Goal: Information Seeking & Learning: Learn about a topic

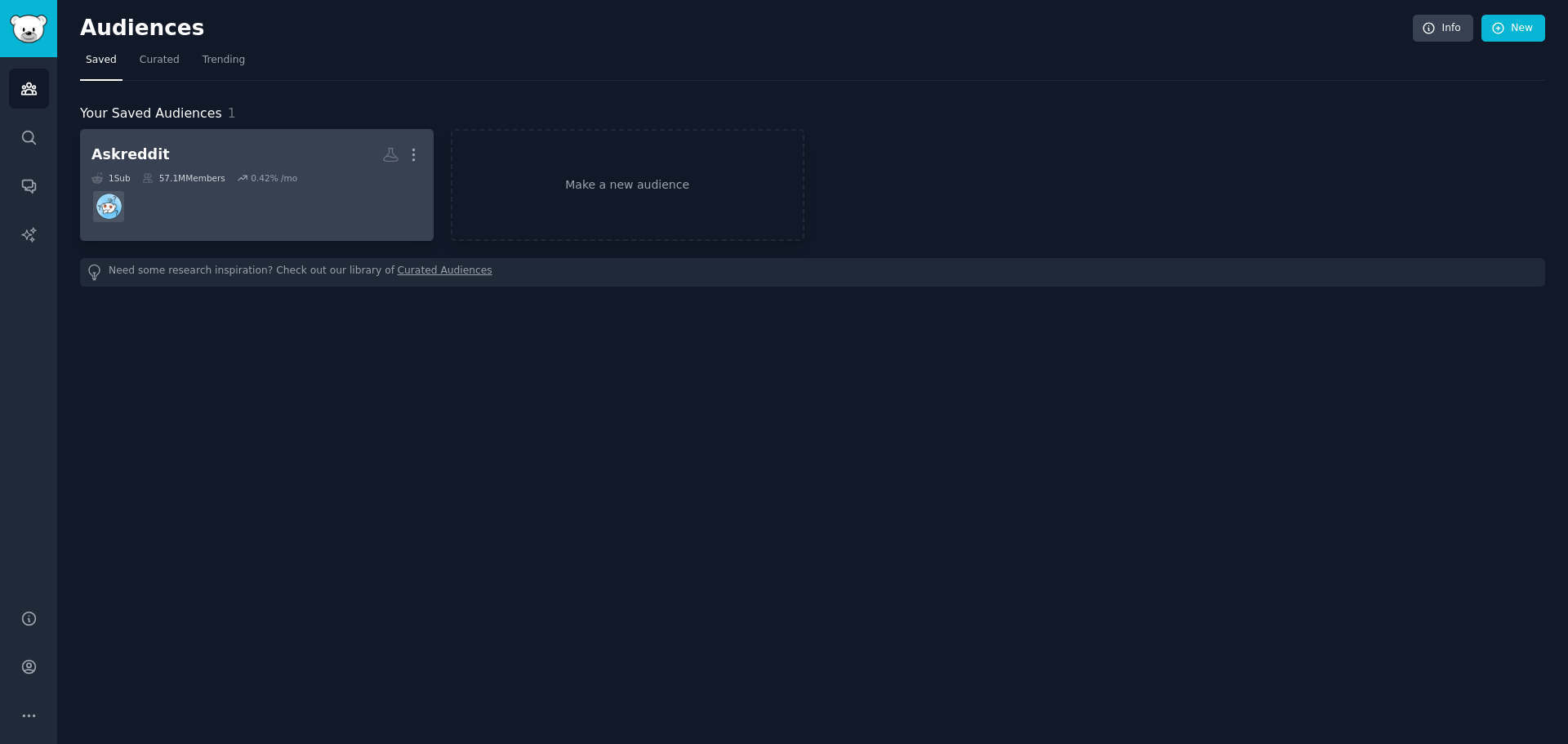
click at [140, 151] on div "Askreddit" at bounding box center [130, 154] width 79 height 20
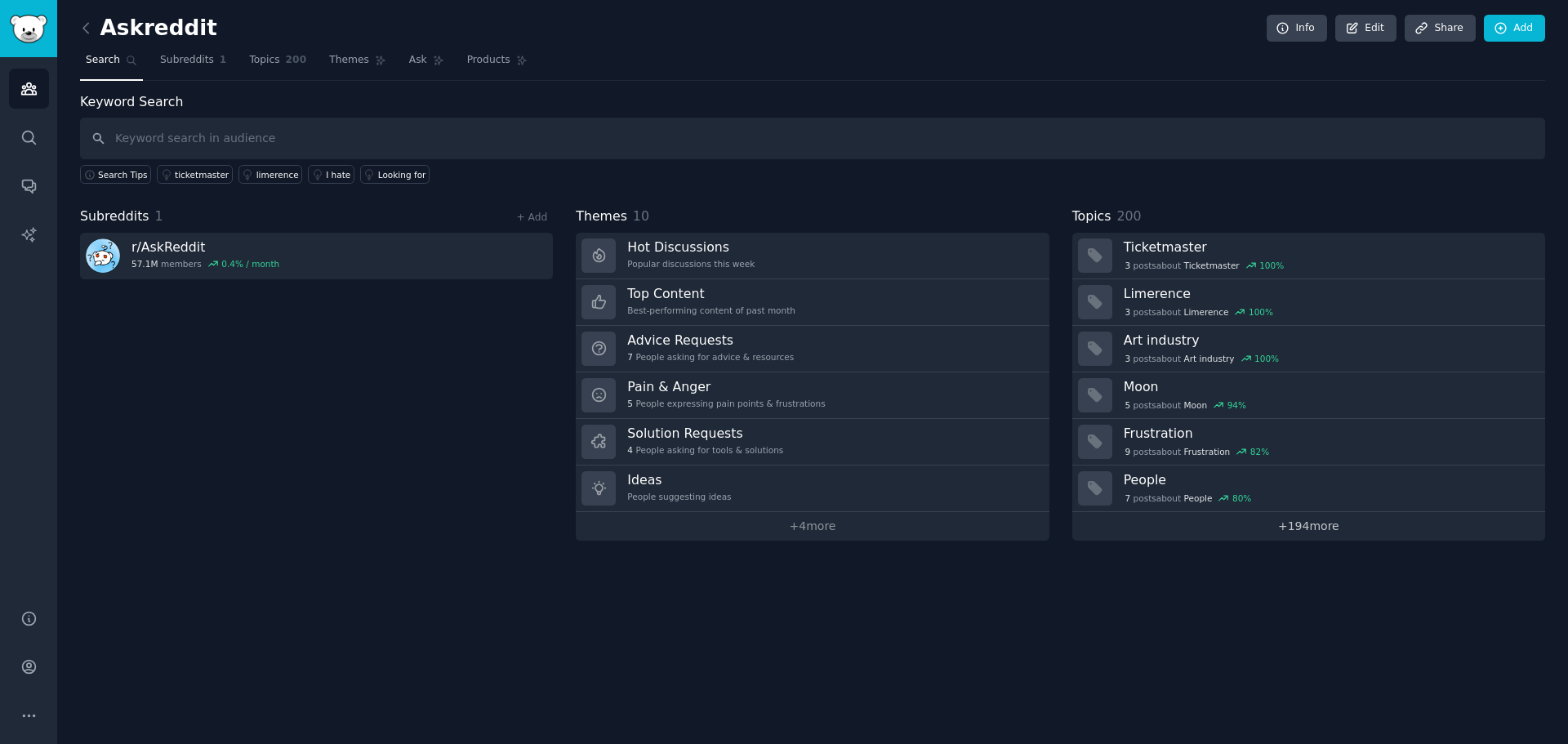
click at [1286, 529] on link "+ 194 more" at bounding box center [1309, 526] width 473 height 28
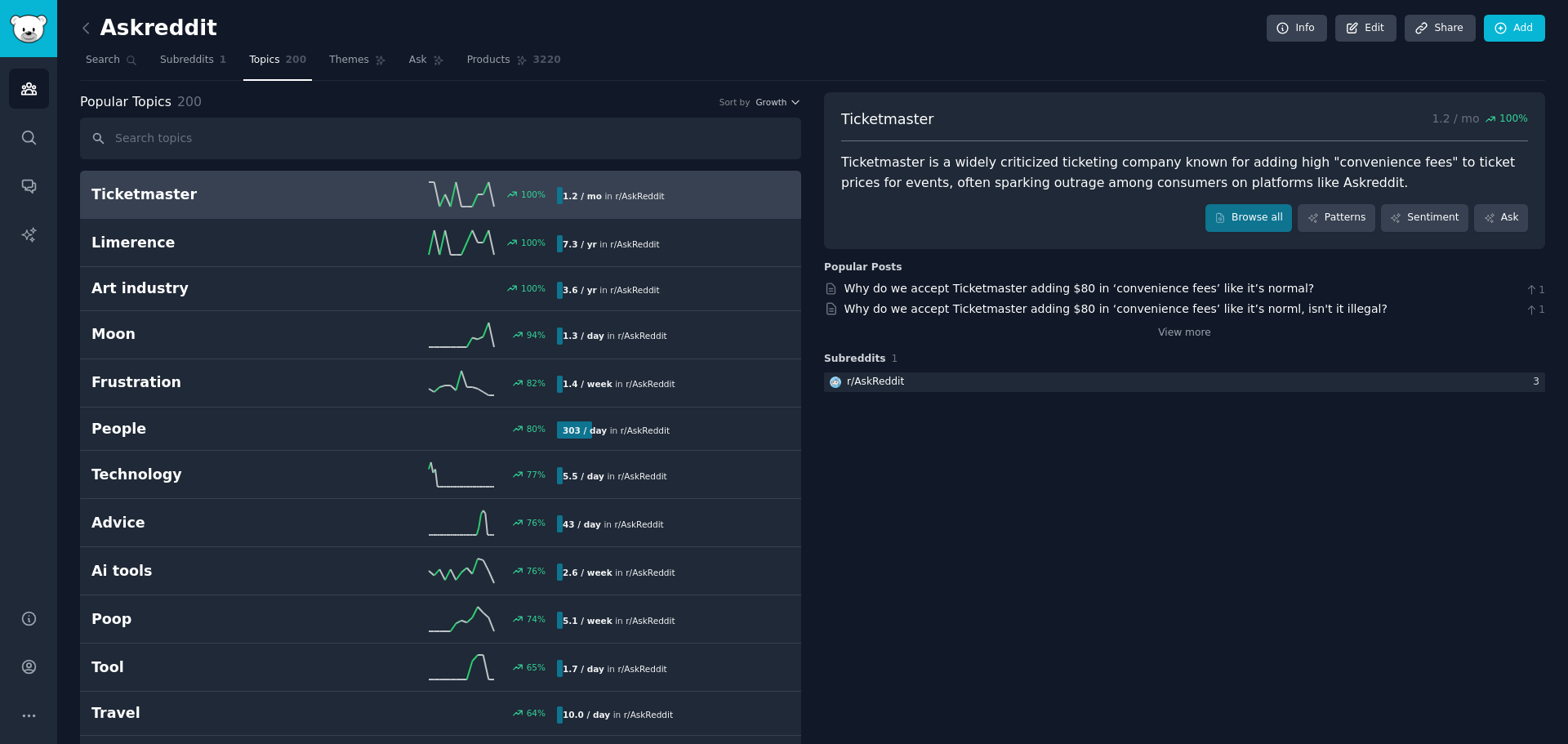
click at [781, 105] on span "Growth" at bounding box center [771, 102] width 31 height 12
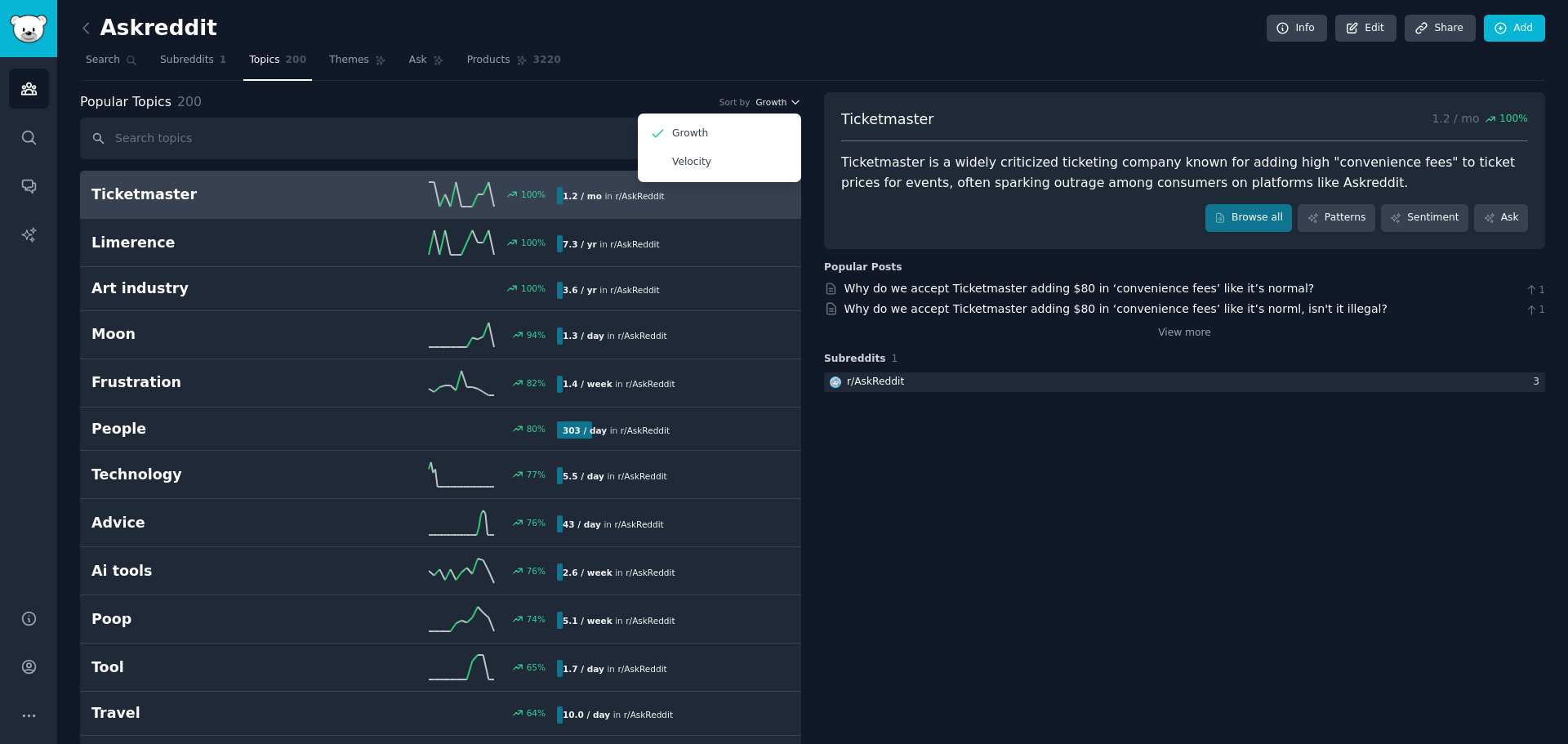
click at [781, 105] on span "Growth" at bounding box center [771, 102] width 31 height 12
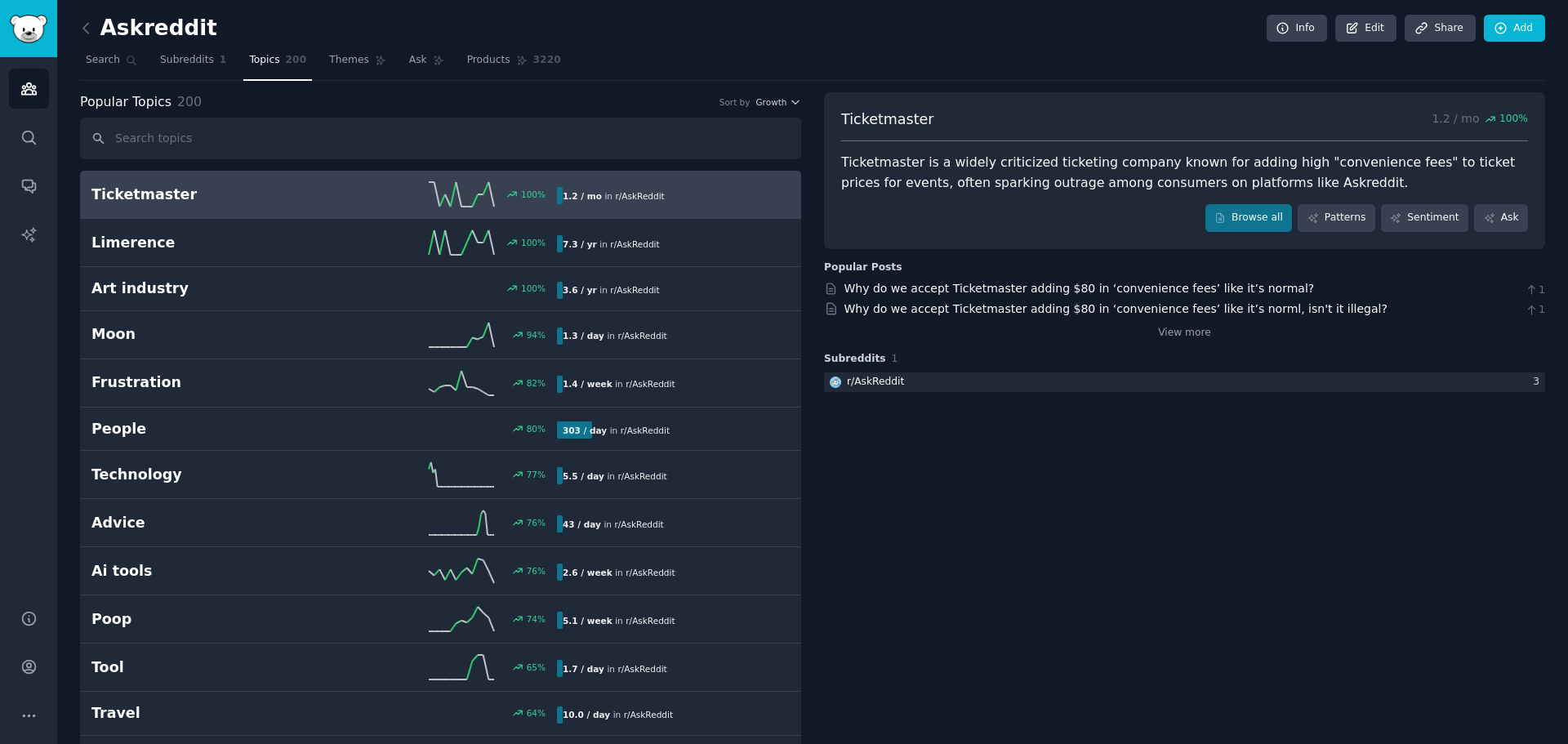
drag, startPoint x: 1106, startPoint y: 184, endPoint x: 1194, endPoint y: 188, distance: 88.1
click at [1194, 188] on div "Ticketmaster is a widely criticized ticketing company known for adding high "co…" at bounding box center [1185, 173] width 687 height 40
click at [1170, 339] on link "View more" at bounding box center [1184, 333] width 53 height 15
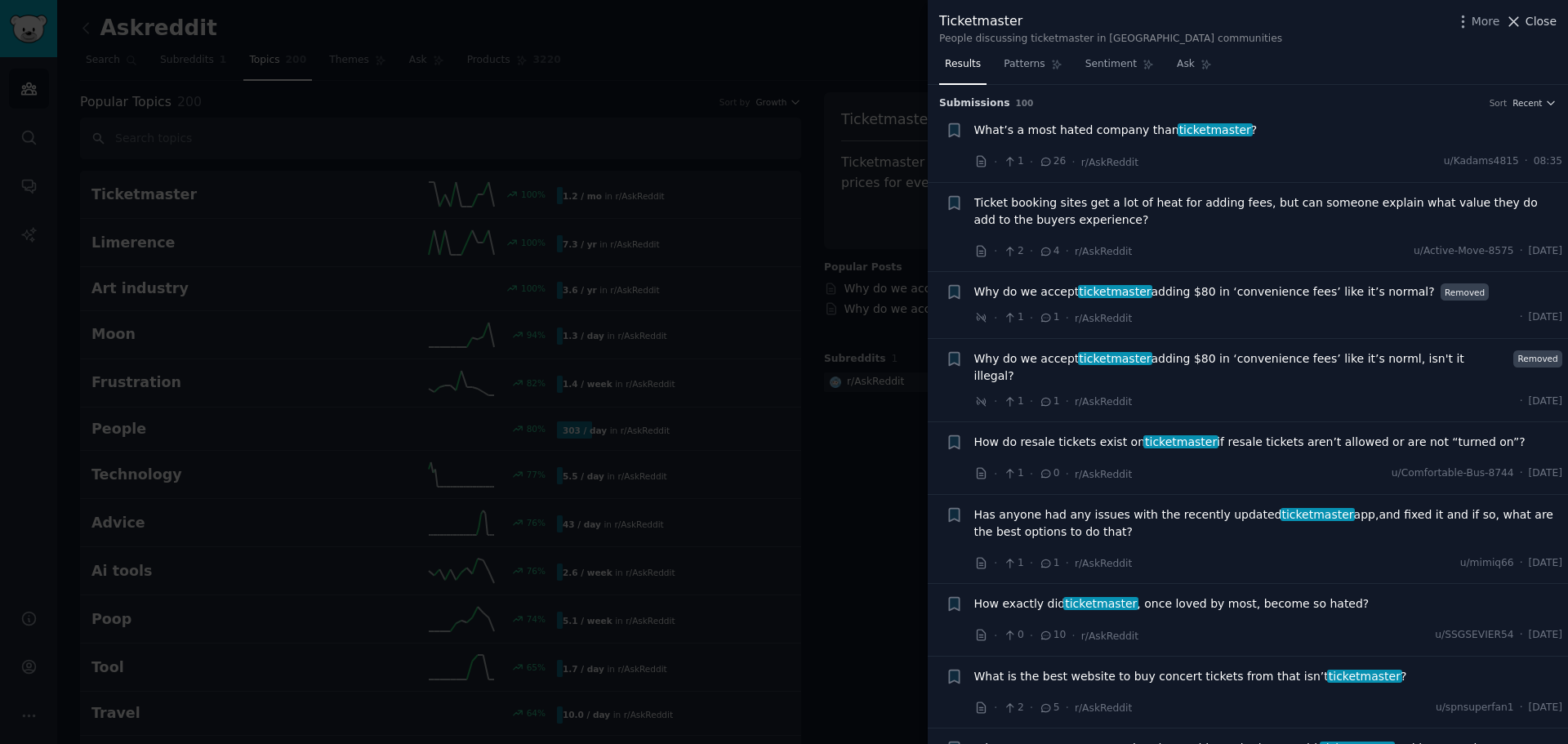
click at [1531, 17] on span "Close" at bounding box center [1541, 21] width 31 height 17
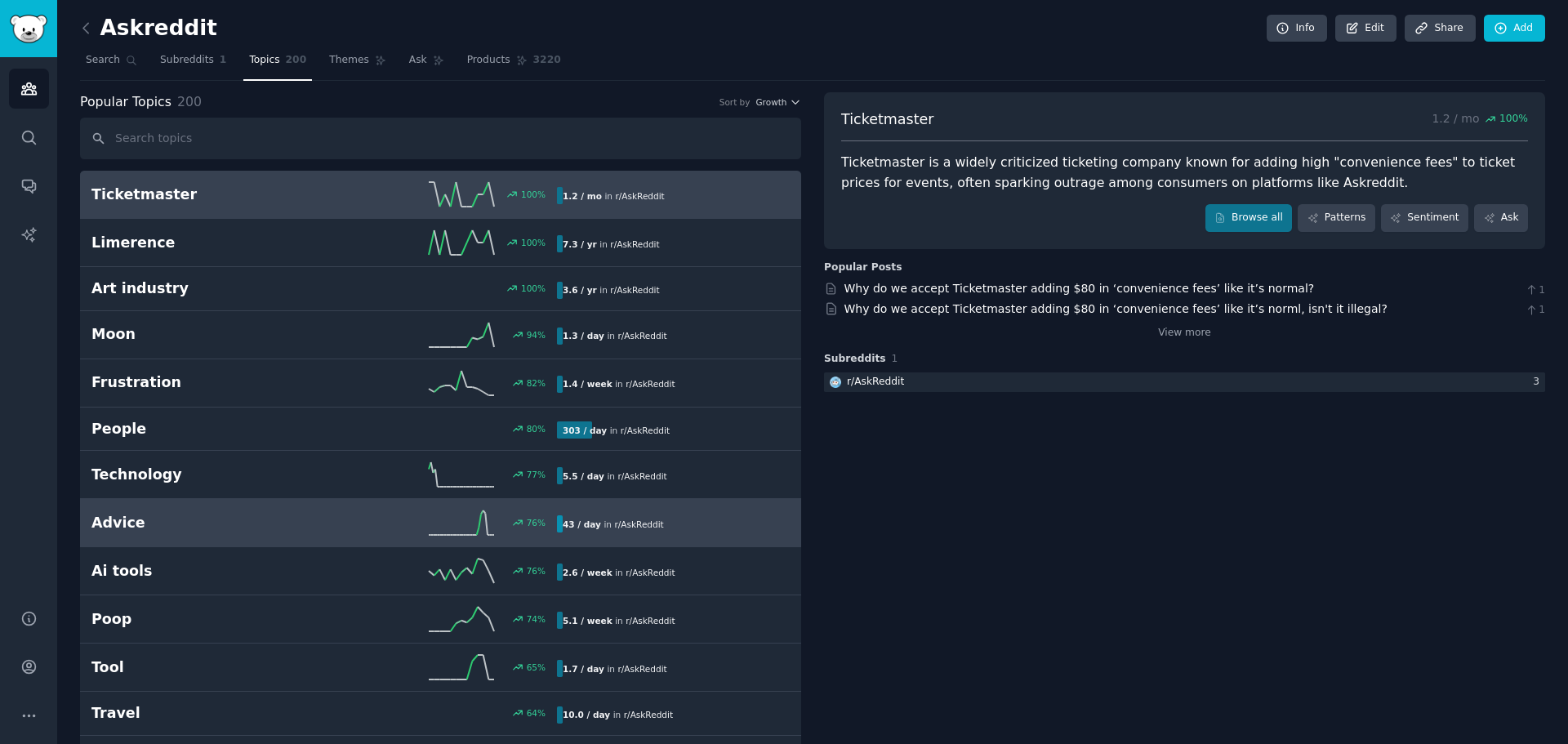
click at [127, 530] on h2 "Advice" at bounding box center [208, 523] width 233 height 20
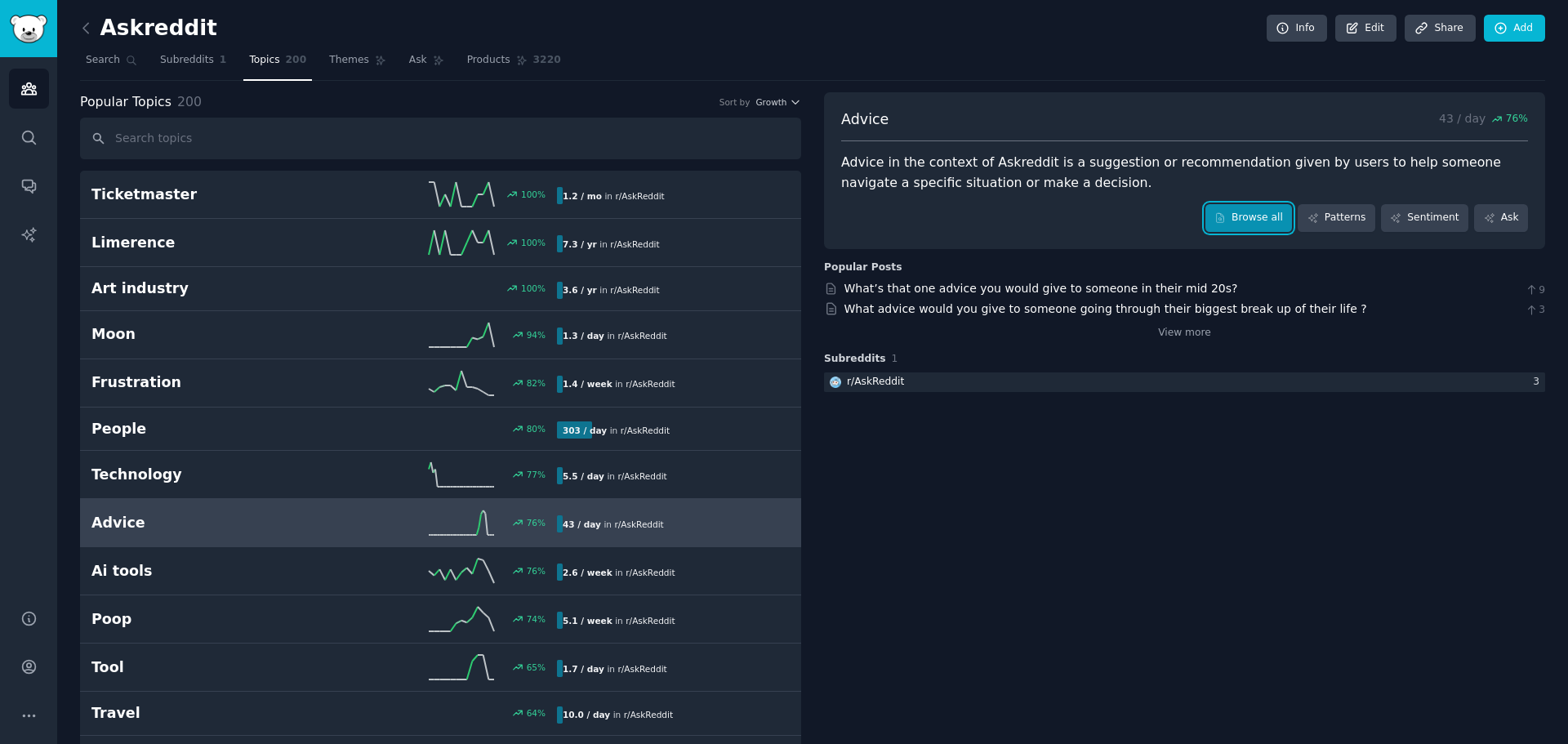
click at [1240, 219] on link "Browse all" at bounding box center [1249, 218] width 87 height 28
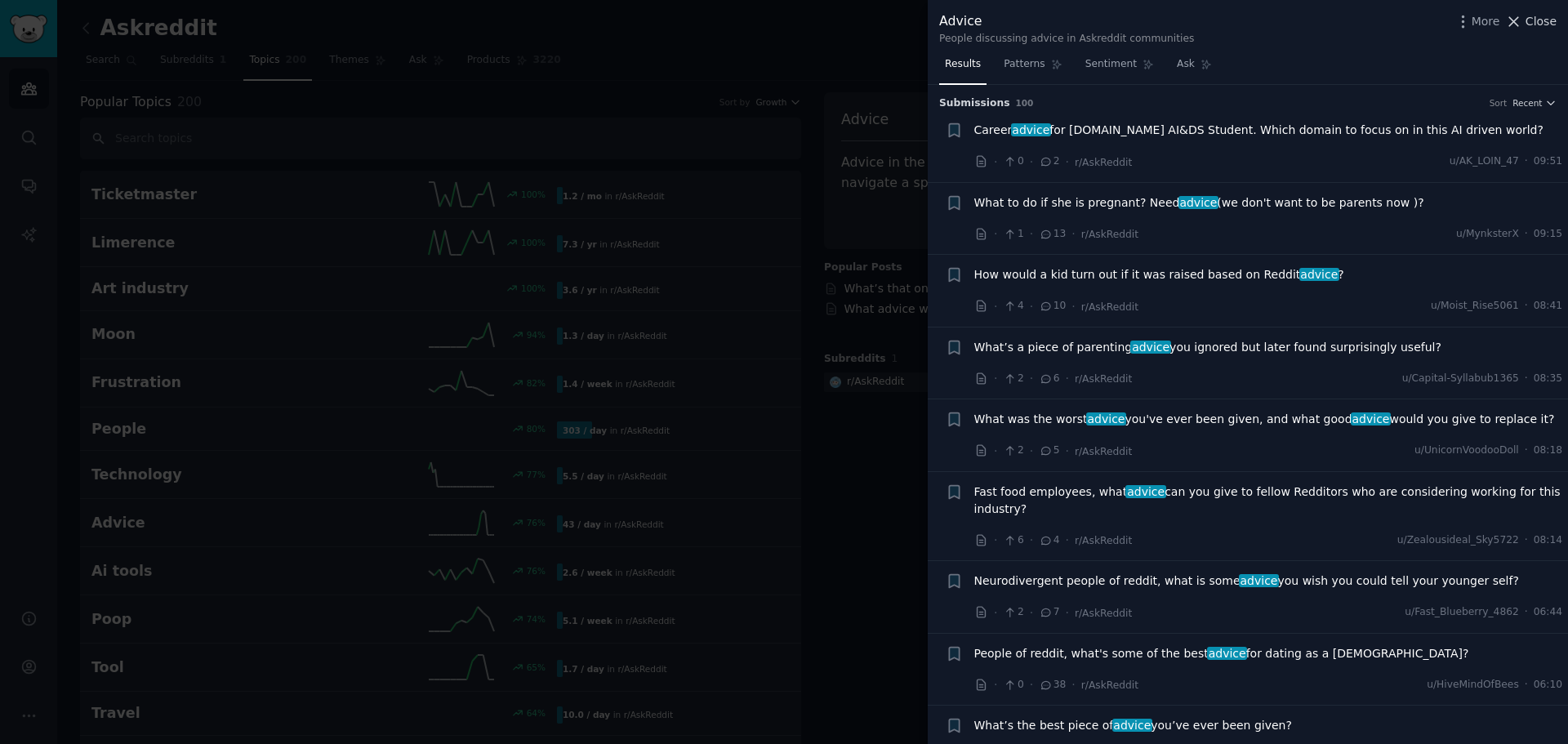
click at [1529, 24] on span "Close" at bounding box center [1541, 21] width 31 height 17
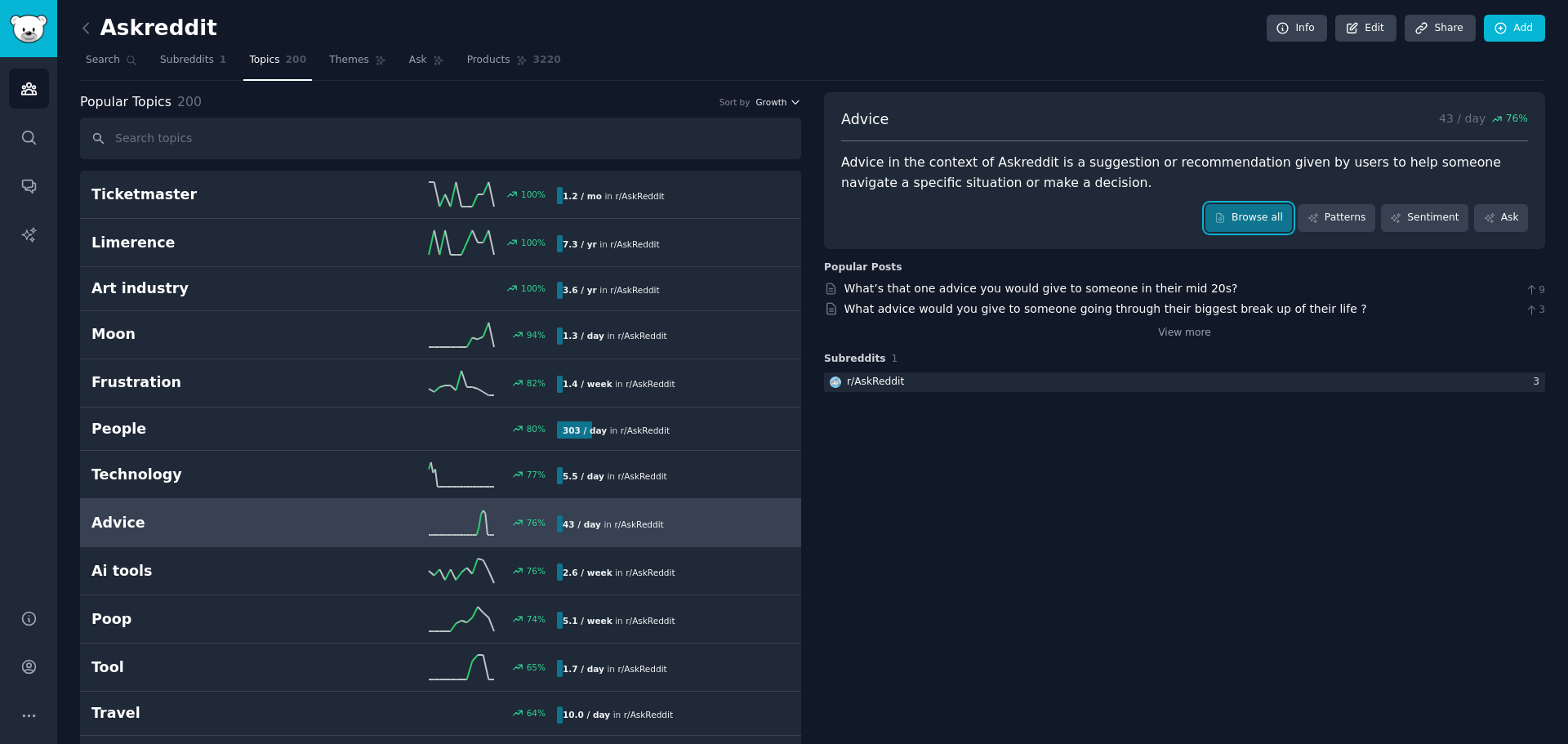
click at [780, 103] on span "Growth" at bounding box center [771, 102] width 31 height 12
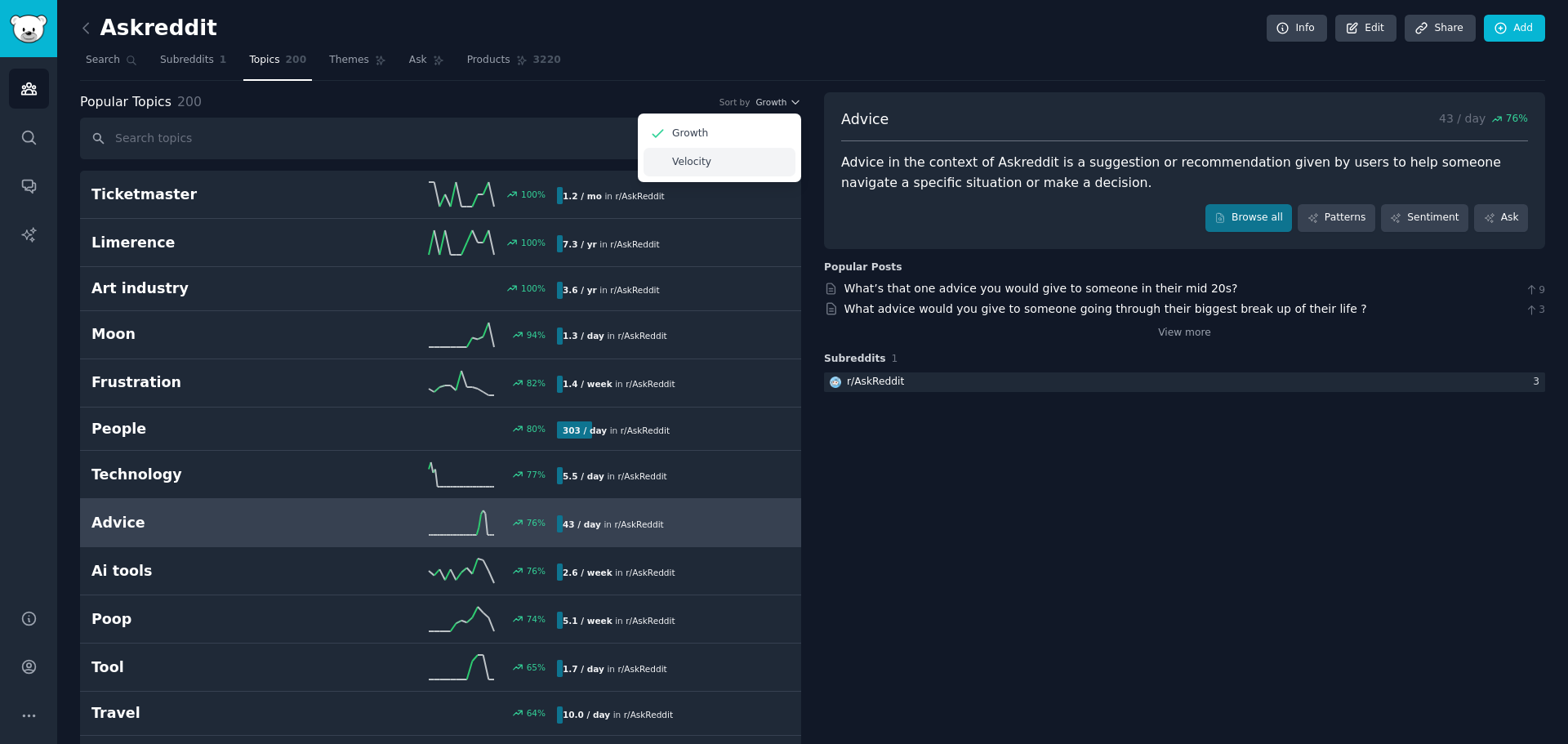
click at [688, 163] on p "Velocity" at bounding box center [691, 162] width 39 height 15
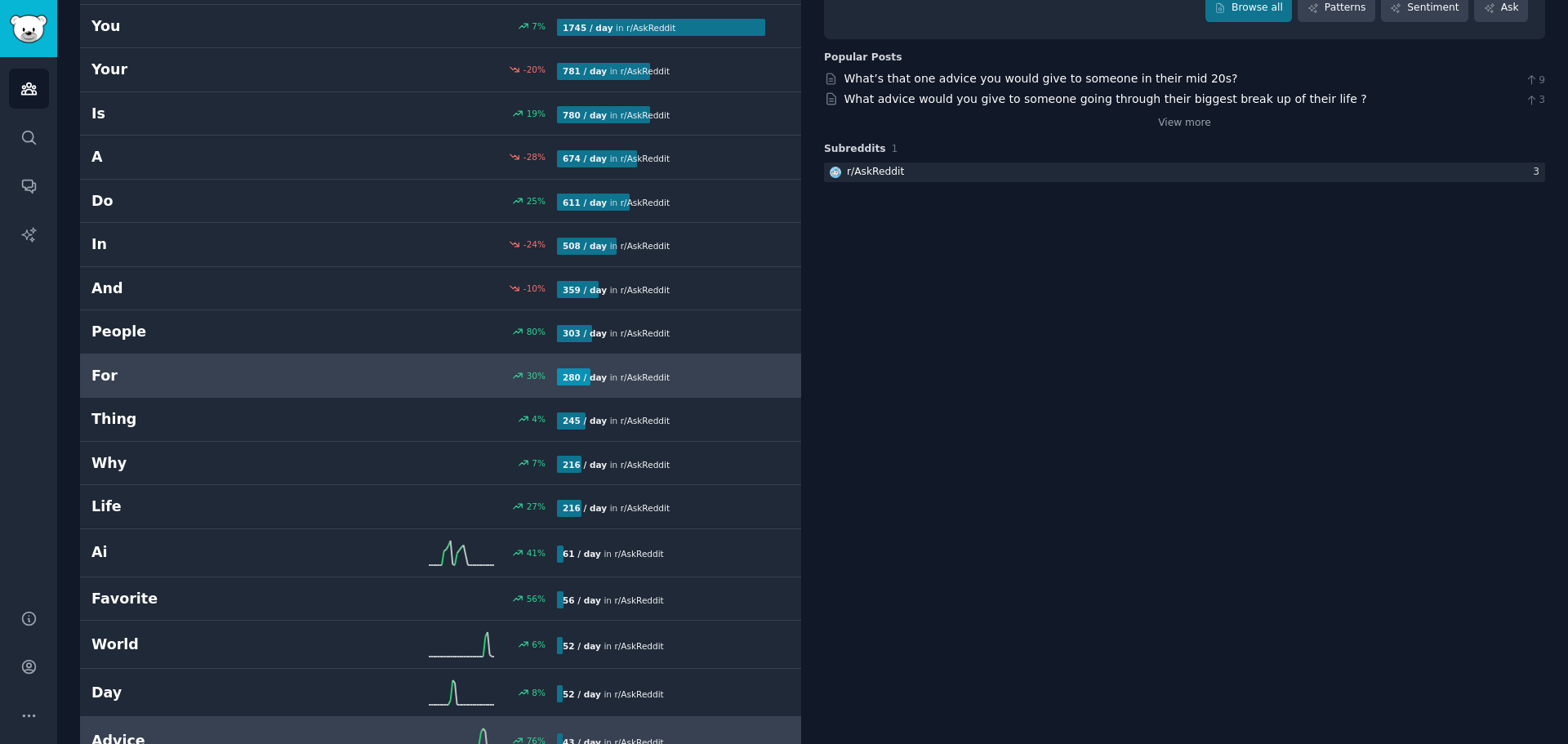
scroll to position [272, 0]
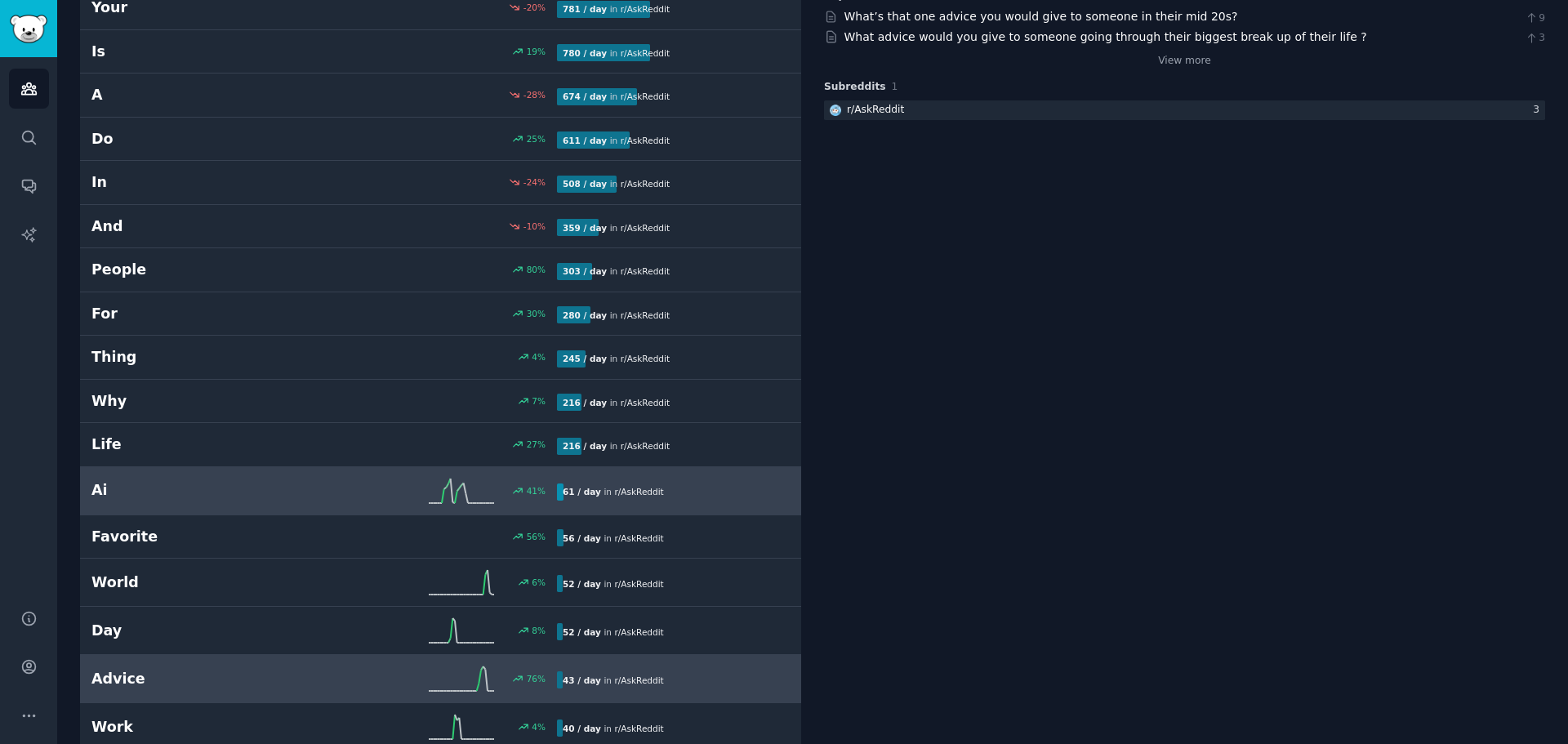
click at [98, 491] on h2 "Ai" at bounding box center [208, 490] width 233 height 20
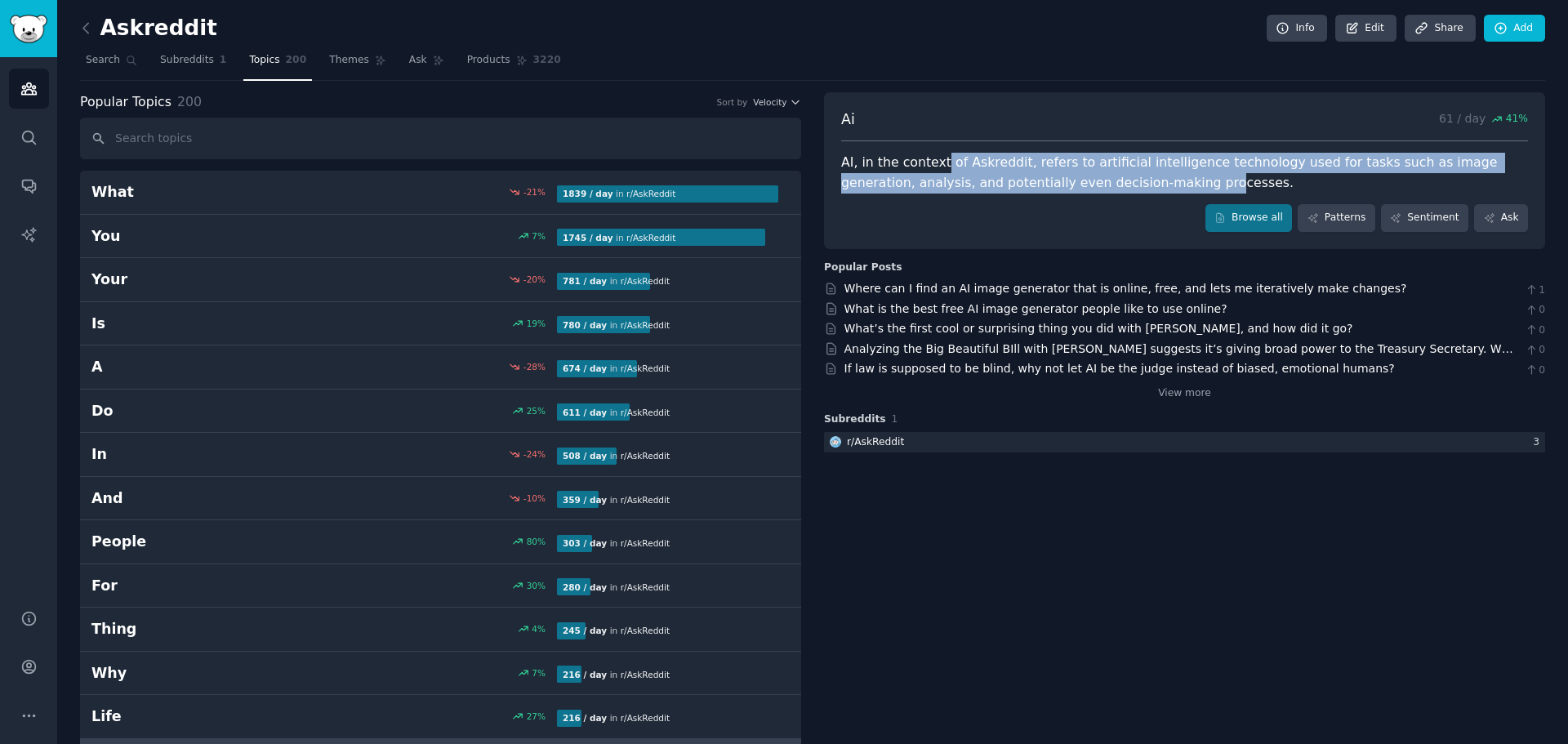
drag, startPoint x: 957, startPoint y: 159, endPoint x: 1125, endPoint y: 187, distance: 170.3
click at [1125, 187] on div "AI, in the context of Askreddit, refers to artificial intelligence technology u…" at bounding box center [1185, 173] width 687 height 40
drag, startPoint x: 1360, startPoint y: 157, endPoint x: 1416, endPoint y: 176, distance: 59.1
click at [1416, 176] on div "AI, in the context of Askreddit, refers to artificial intelligence technology u…" at bounding box center [1185, 173] width 687 height 40
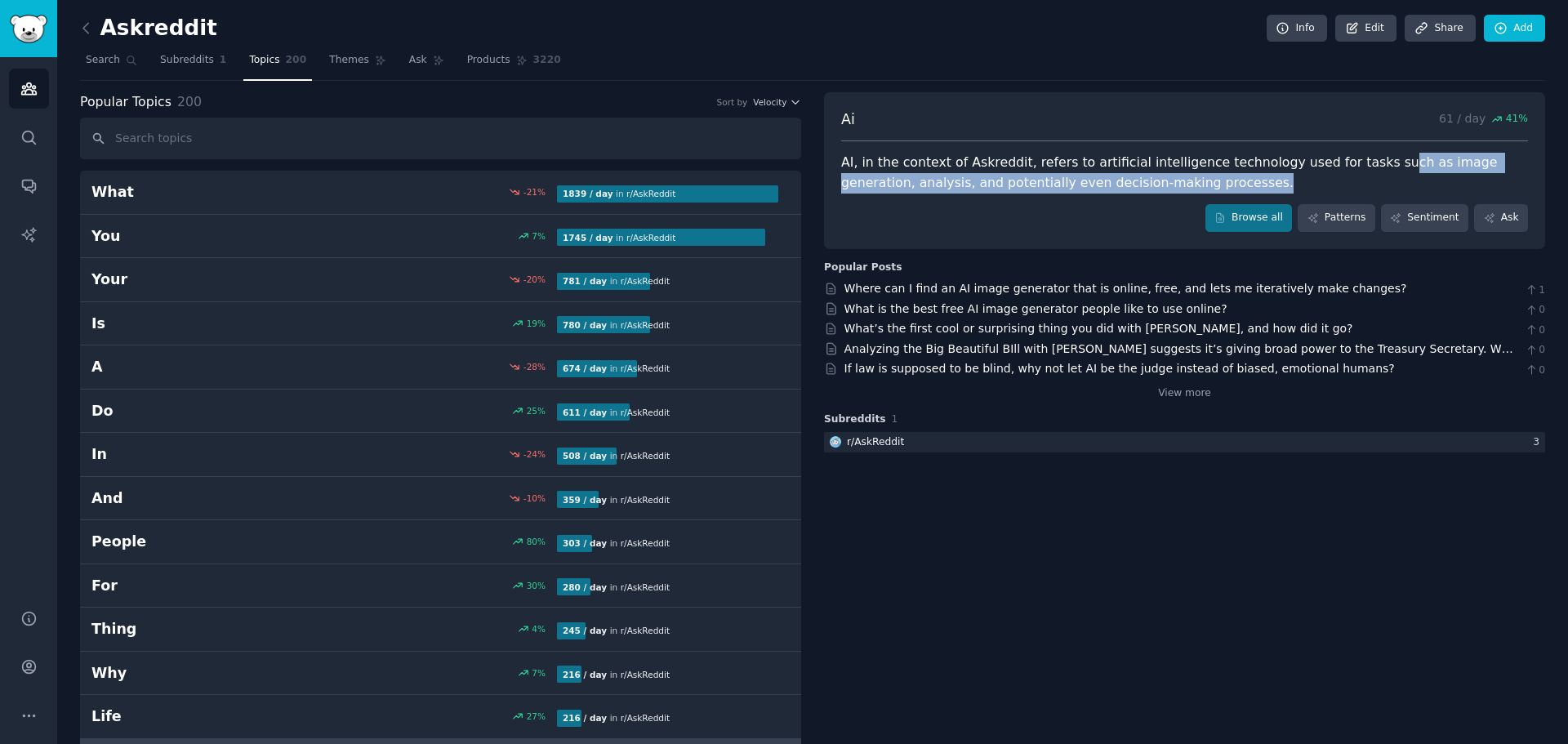
click at [1416, 176] on div "AI, in the context of Askreddit, refers to artificial intelligence technology u…" at bounding box center [1185, 173] width 687 height 40
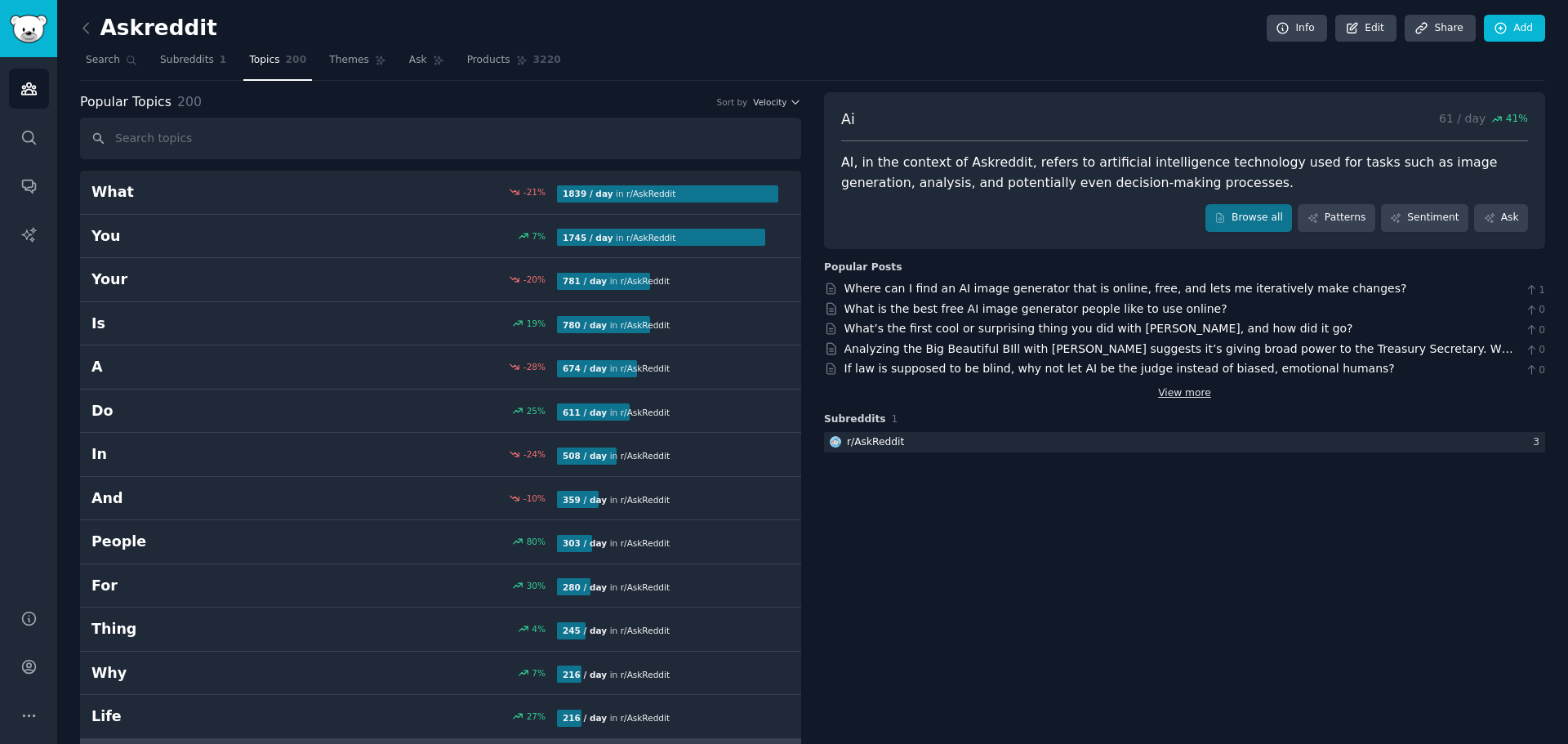
click at [1177, 388] on link "View more" at bounding box center [1184, 393] width 53 height 15
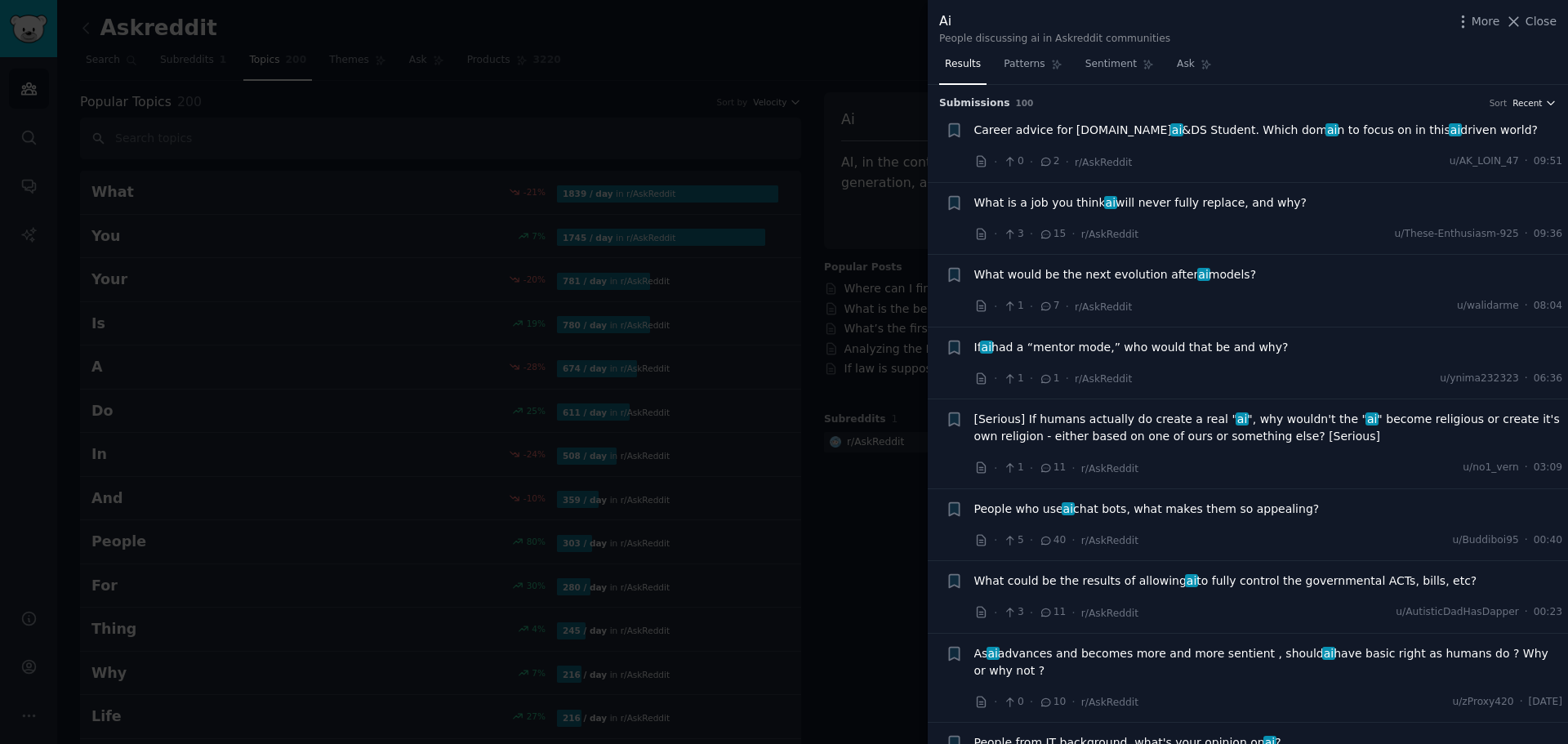
click at [1531, 108] on span "Recent" at bounding box center [1527, 103] width 29 height 12
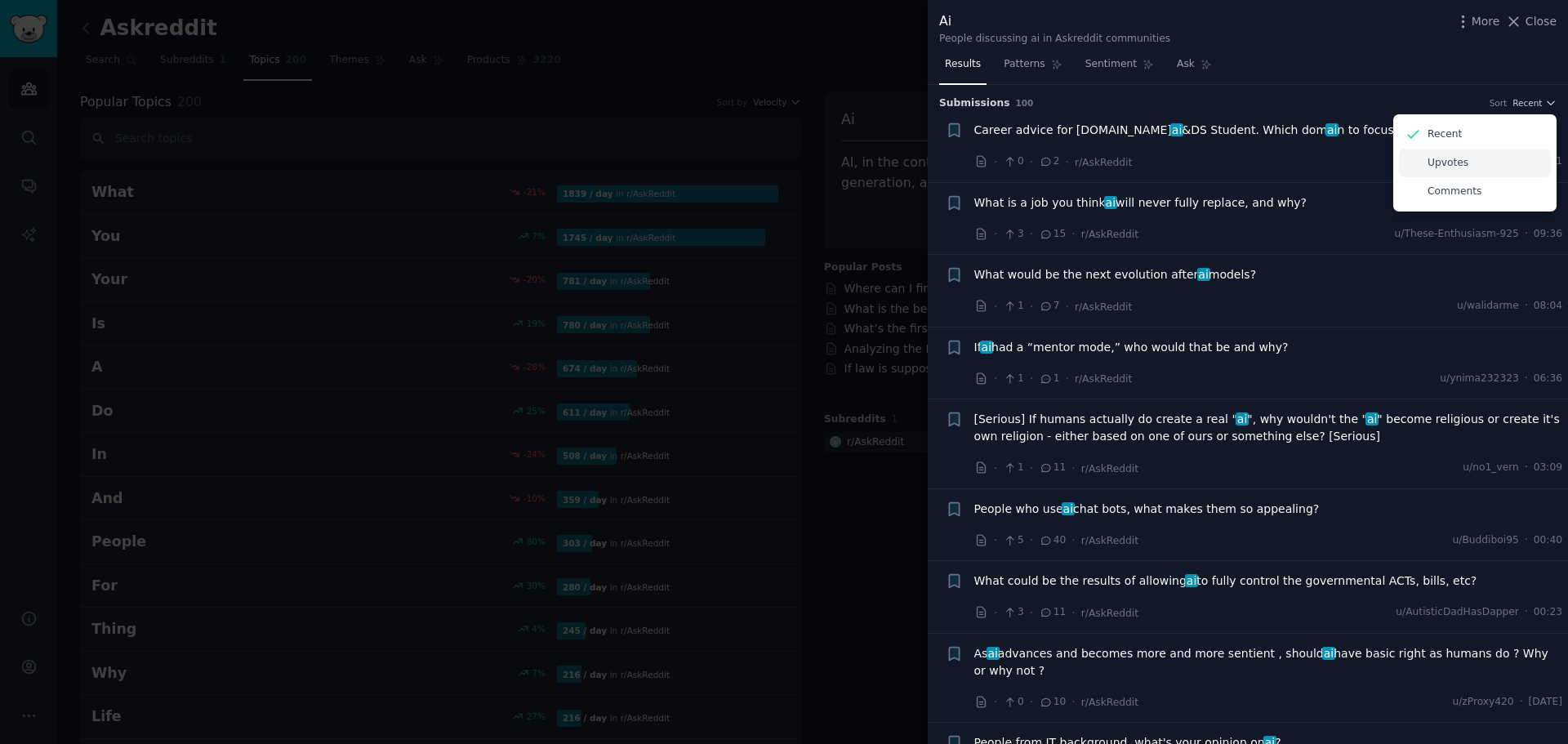
click at [1439, 161] on p "Upvotes" at bounding box center [1448, 163] width 41 height 15
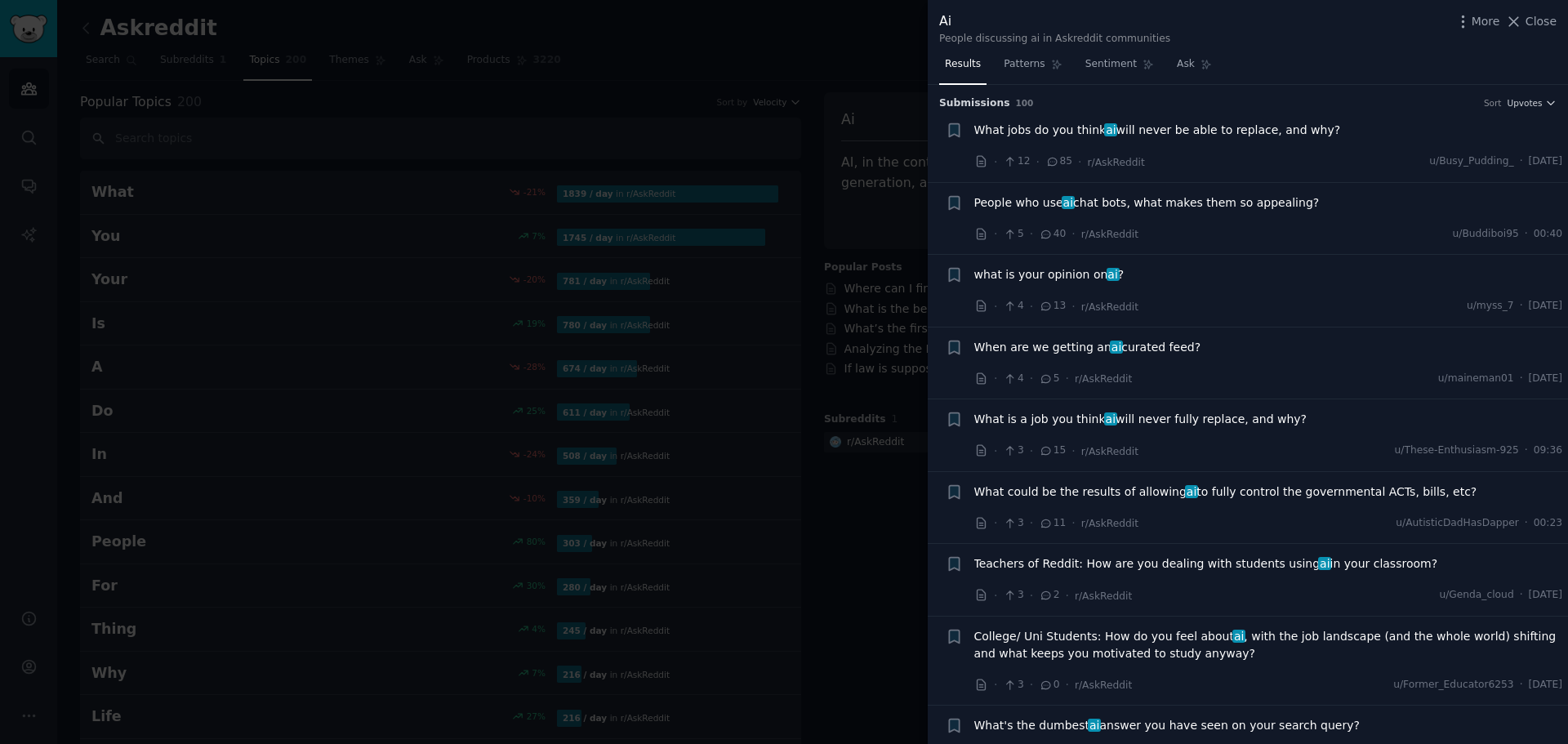
click at [1456, 90] on div "Submission s 100 Sort Upvotes" at bounding box center [1248, 98] width 618 height 26
click at [953, 127] on icon "button" at bounding box center [954, 130] width 10 height 13
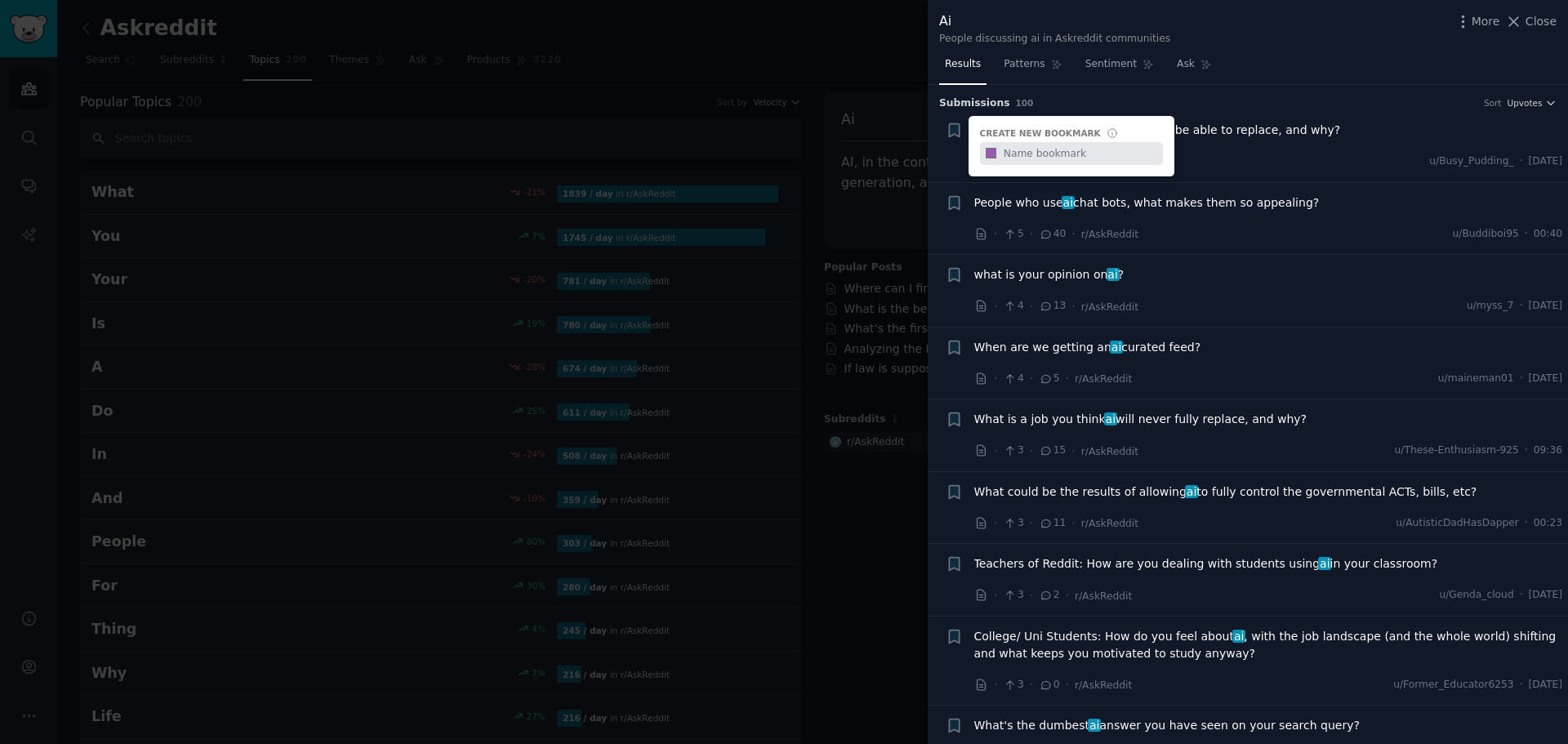
type input "V"
type input "Lordraaj Video Topics"
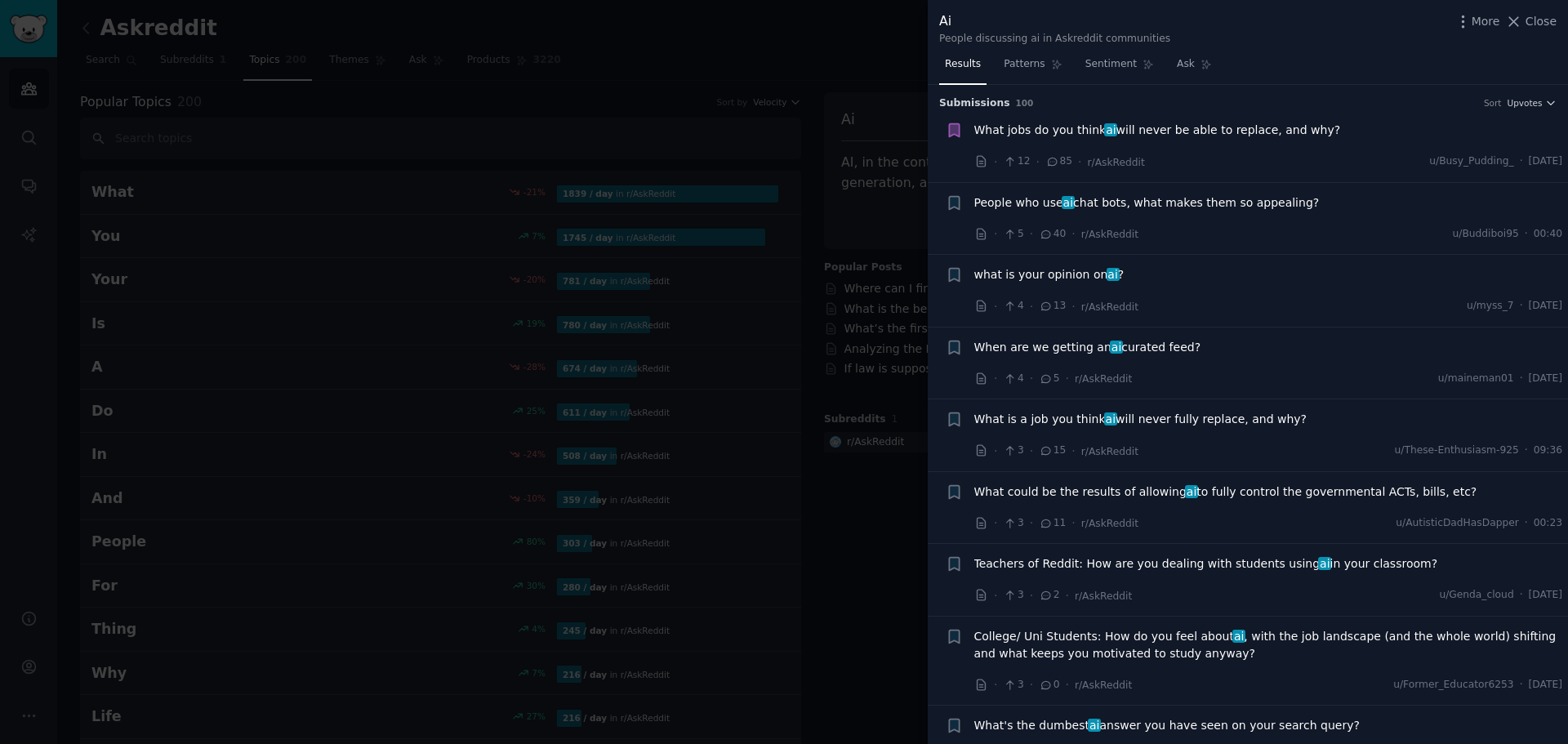
click at [1524, 112] on li "Reddit text submission Bookmark this conversation What jobs do you think ai wil…" at bounding box center [1248, 146] width 640 height 72
click at [1524, 105] on span "Upvotes" at bounding box center [1524, 103] width 35 height 12
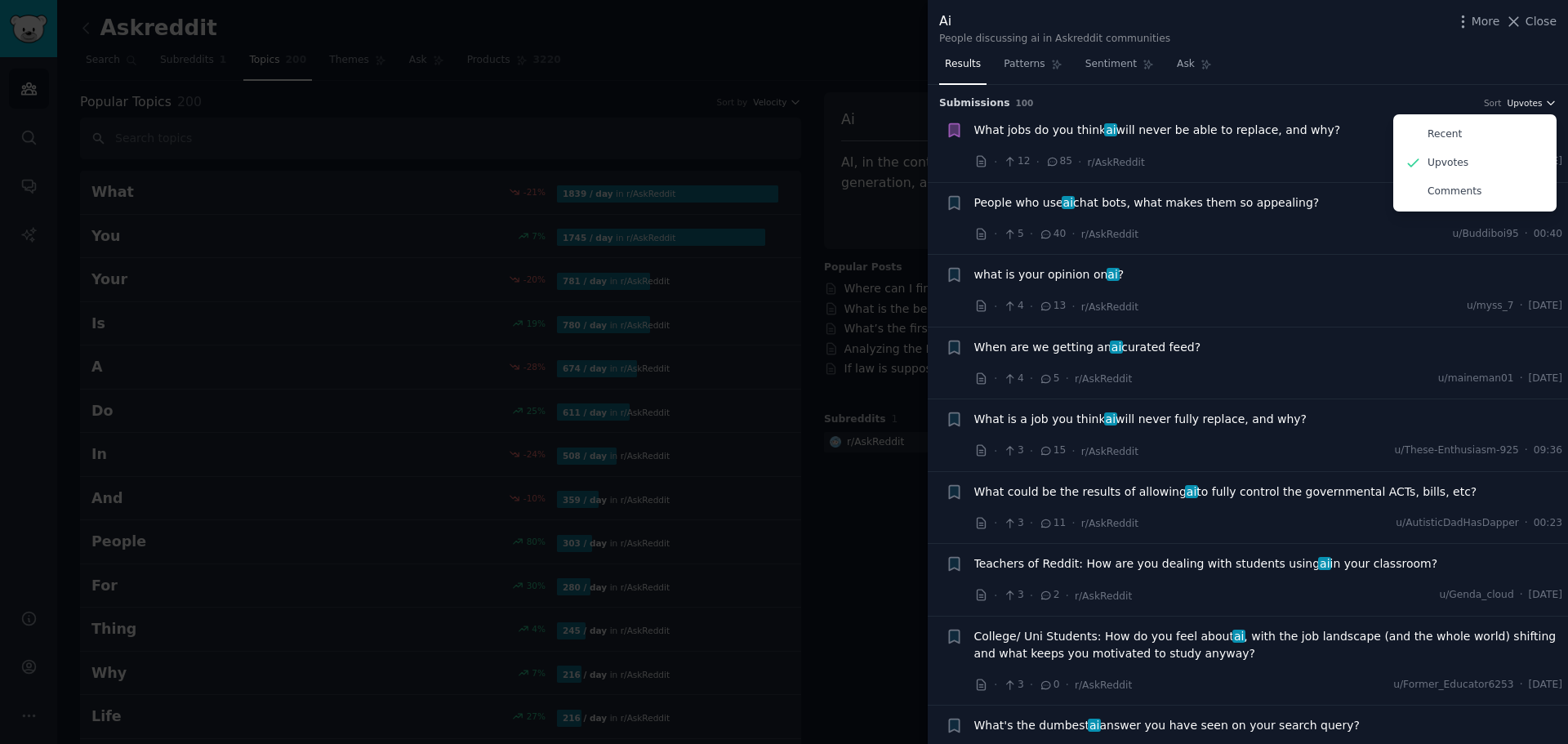
click at [1524, 105] on span "Upvotes" at bounding box center [1524, 103] width 35 height 12
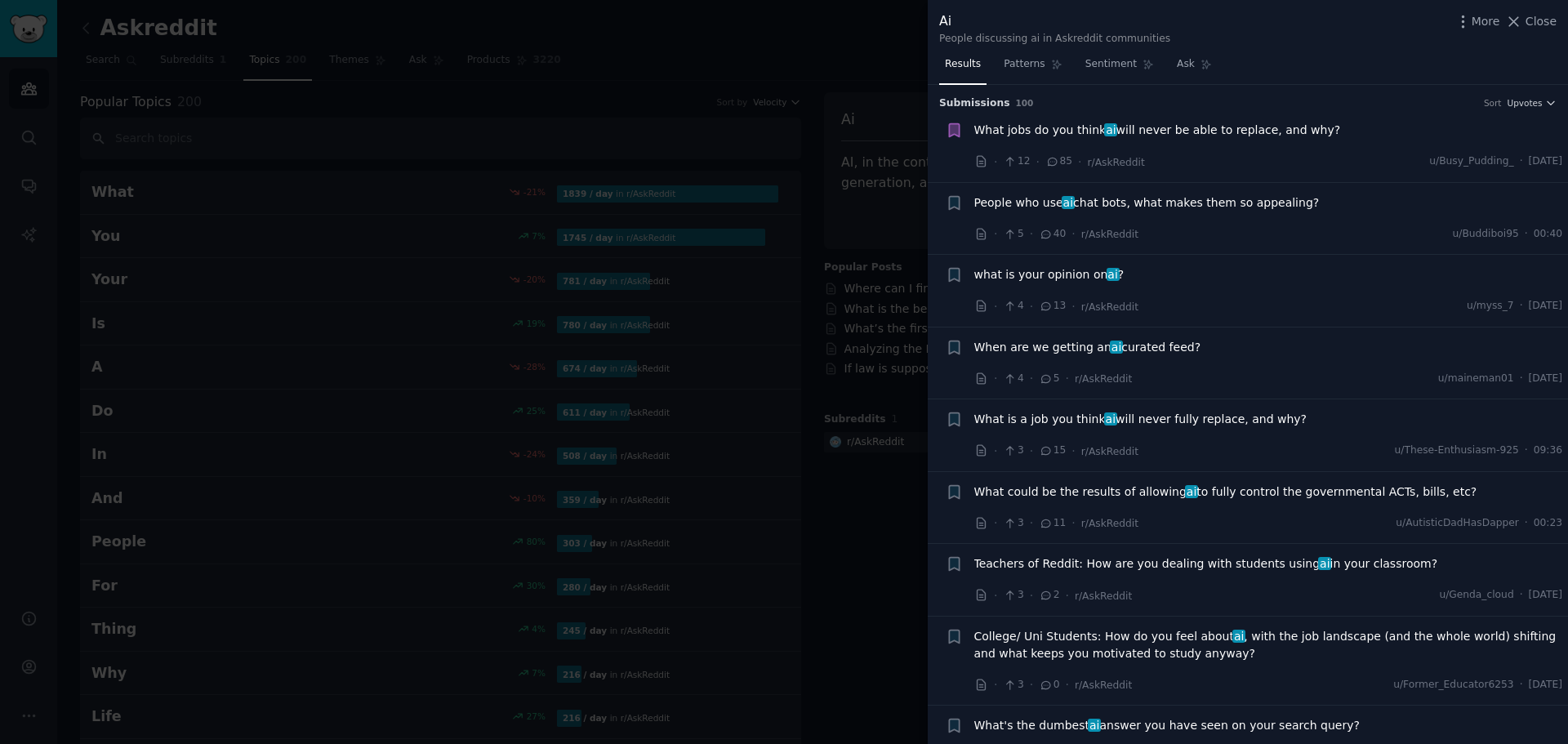
click at [1413, 100] on h3 "Submission s 100 Sort Upvotes" at bounding box center [1248, 103] width 618 height 15
drag, startPoint x: 968, startPoint y: 203, endPoint x: 1291, endPoint y: 212, distance: 323.1
click at [1291, 212] on div "Reddit text submission Bookmark this conversation + People who use ai chat bots…" at bounding box center [1254, 218] width 618 height 49
copy span "People who use ai chat bots, what makes them so appealing?"
click at [1389, 190] on li "Reddit text submission Bookmark this conversation + People who use ai chat bots…" at bounding box center [1248, 219] width 640 height 72
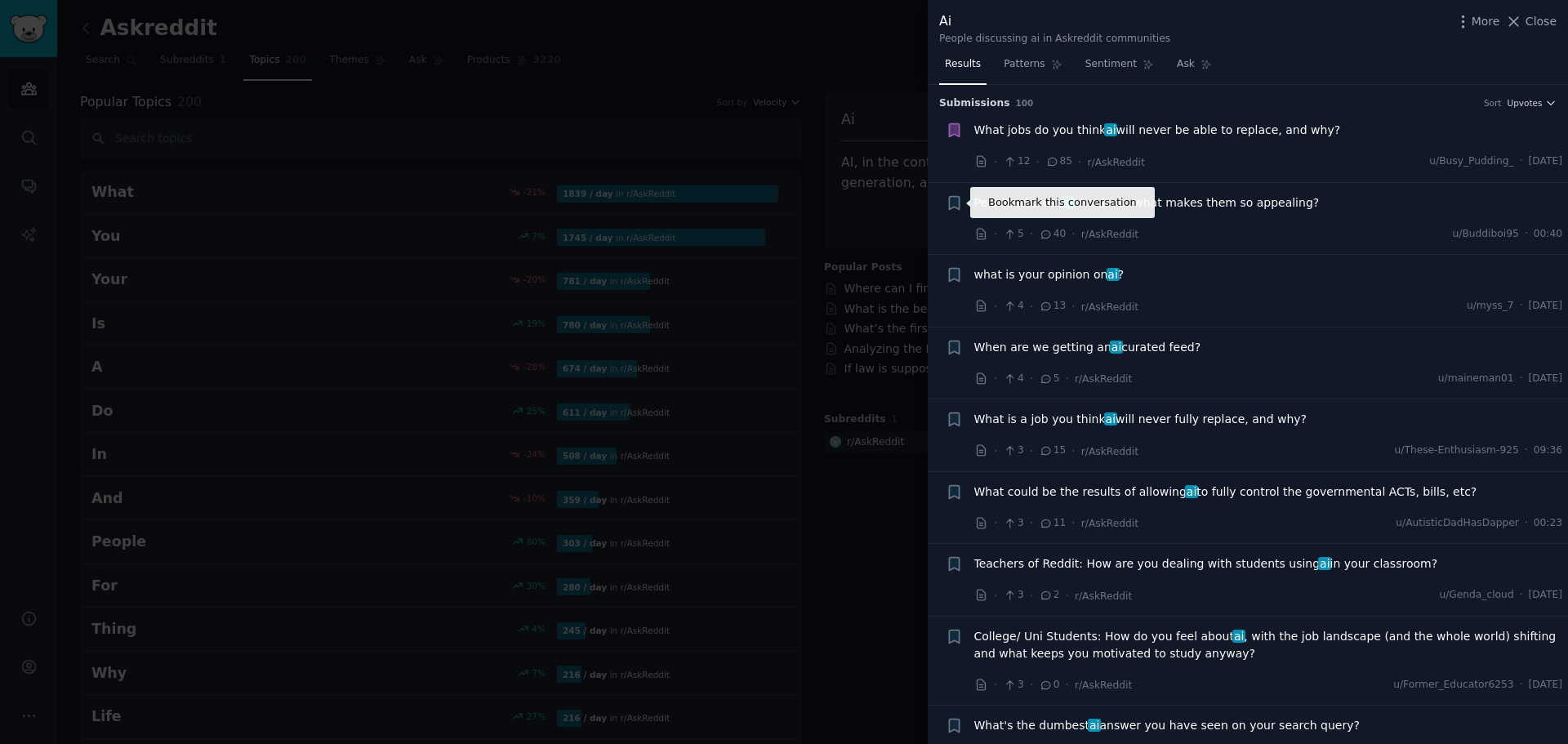
drag, startPoint x: 951, startPoint y: 205, endPoint x: 1221, endPoint y: 192, distance: 270.3
click at [951, 205] on icon "button" at bounding box center [954, 202] width 10 height 13
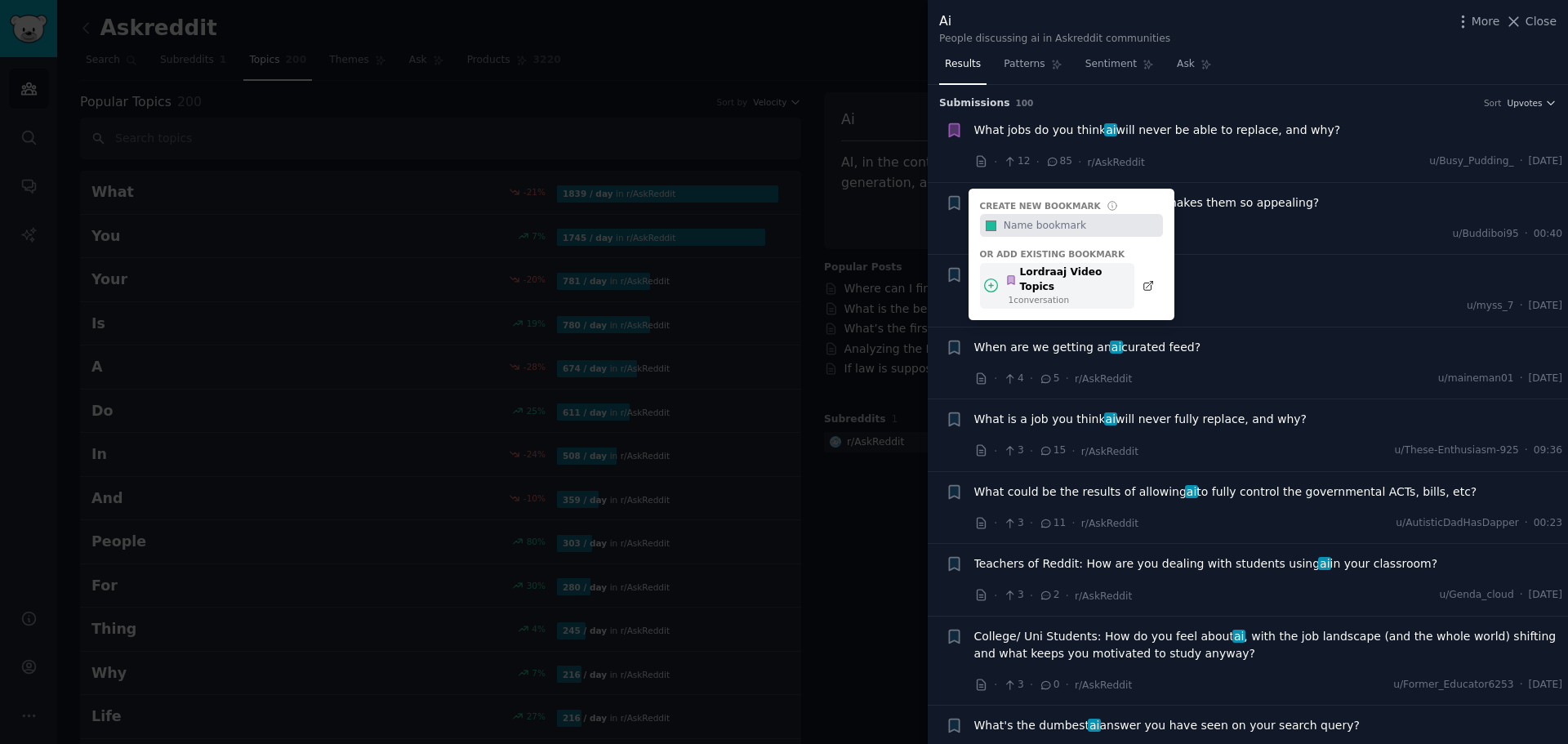
click at [1072, 274] on div "Lordraaj Video Topics" at bounding box center [1066, 279] width 120 height 28
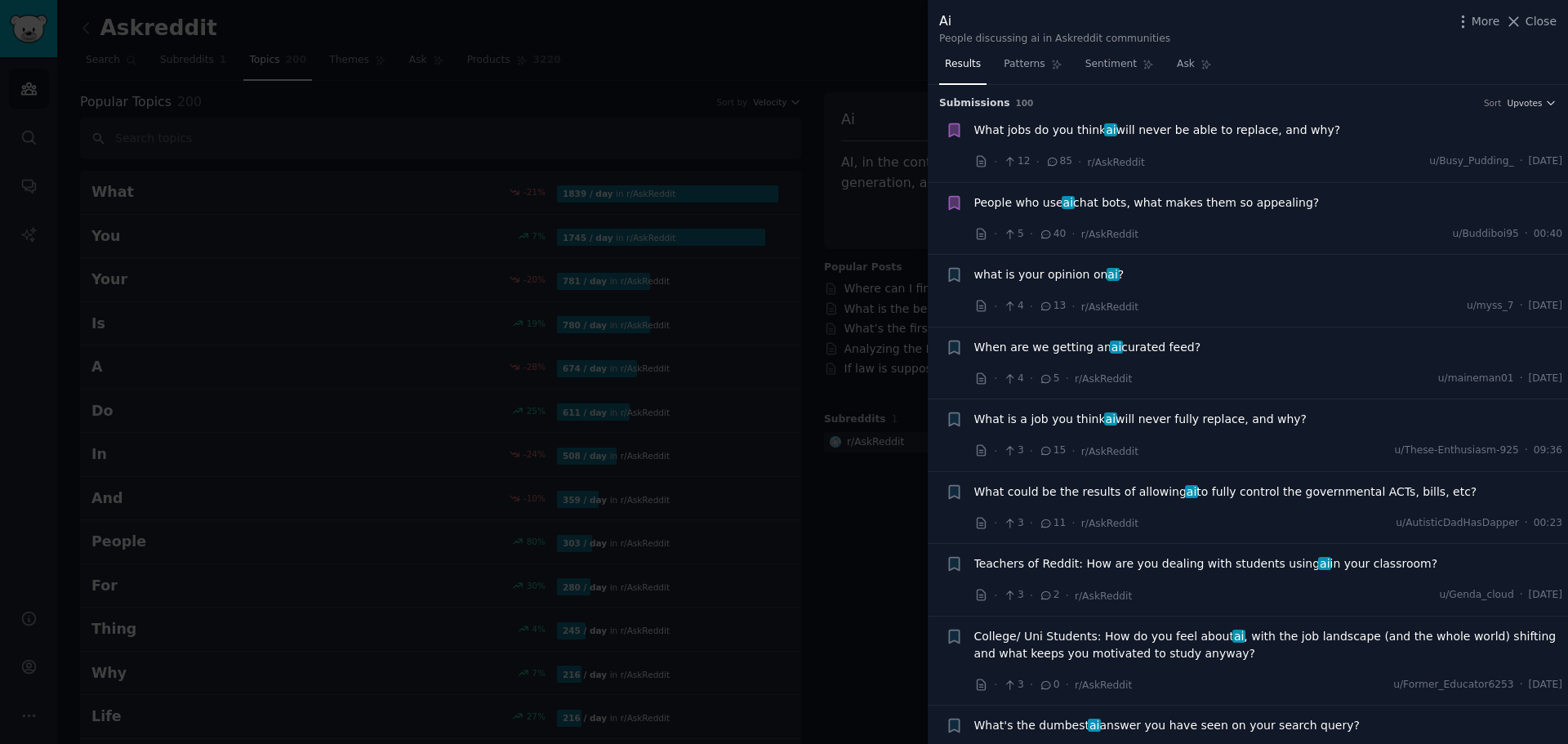
scroll to position [137, 0]
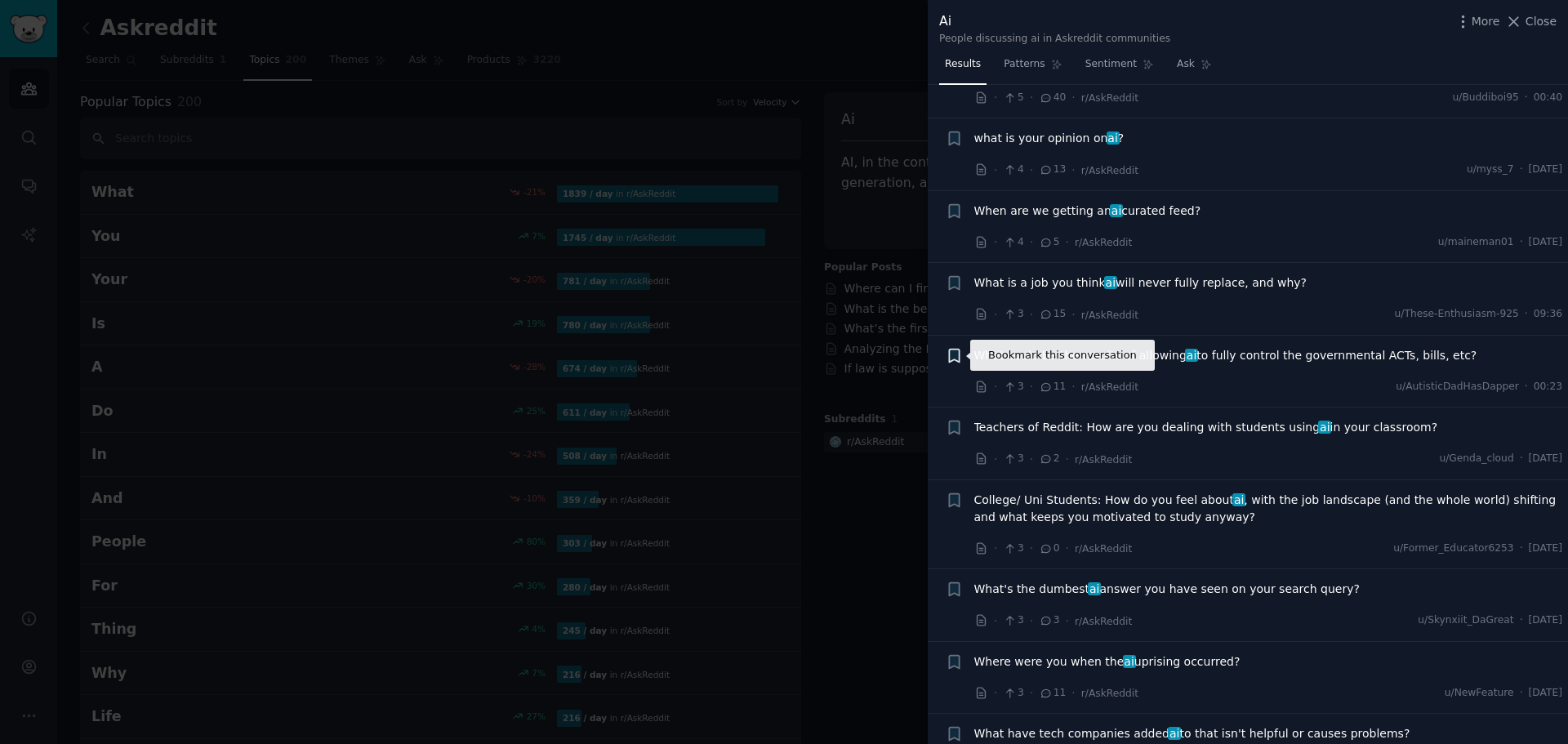
click at [950, 355] on icon "button" at bounding box center [954, 355] width 10 height 13
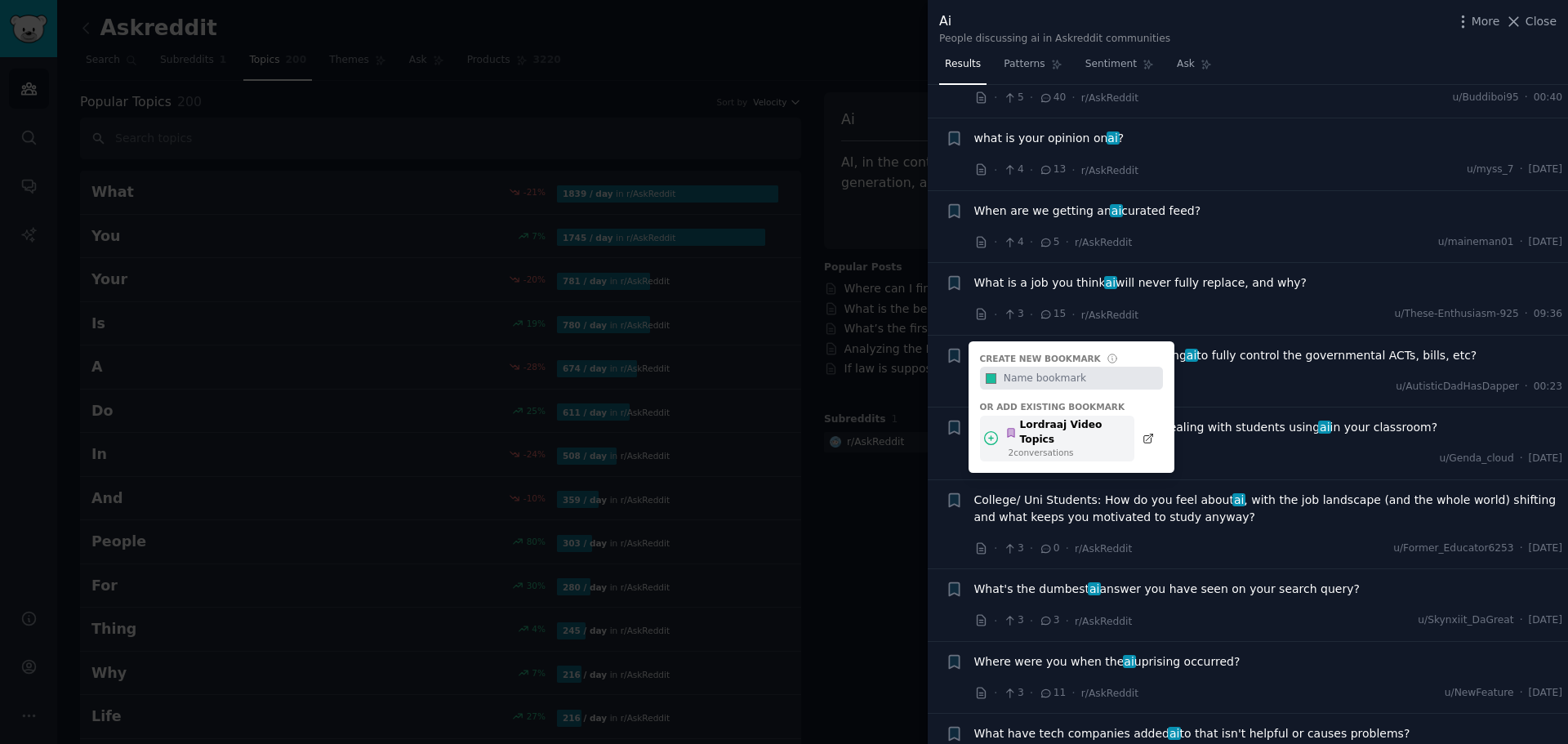
click at [1029, 431] on div "Lordraaj Video Topics" at bounding box center [1066, 432] width 120 height 28
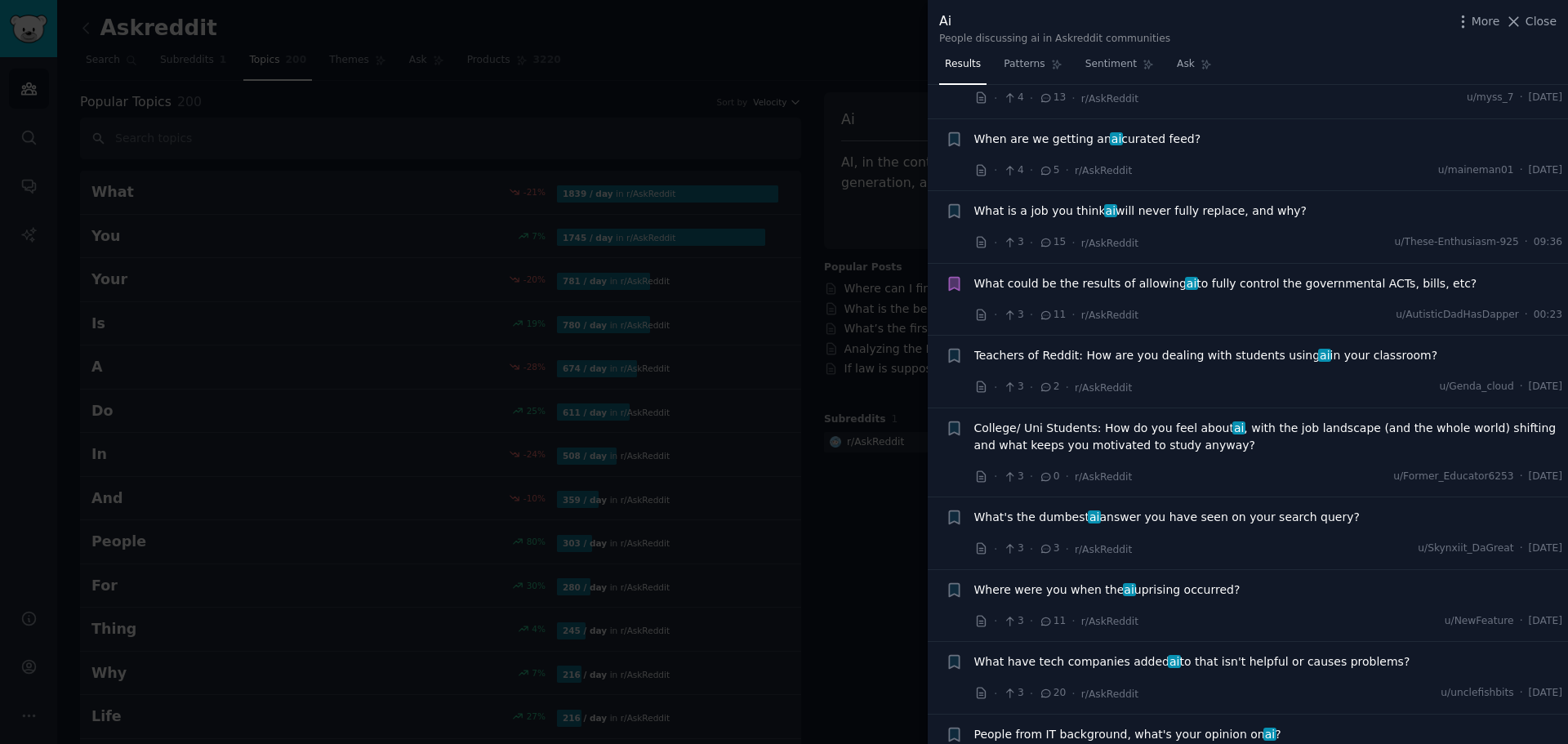
scroll to position [272, 0]
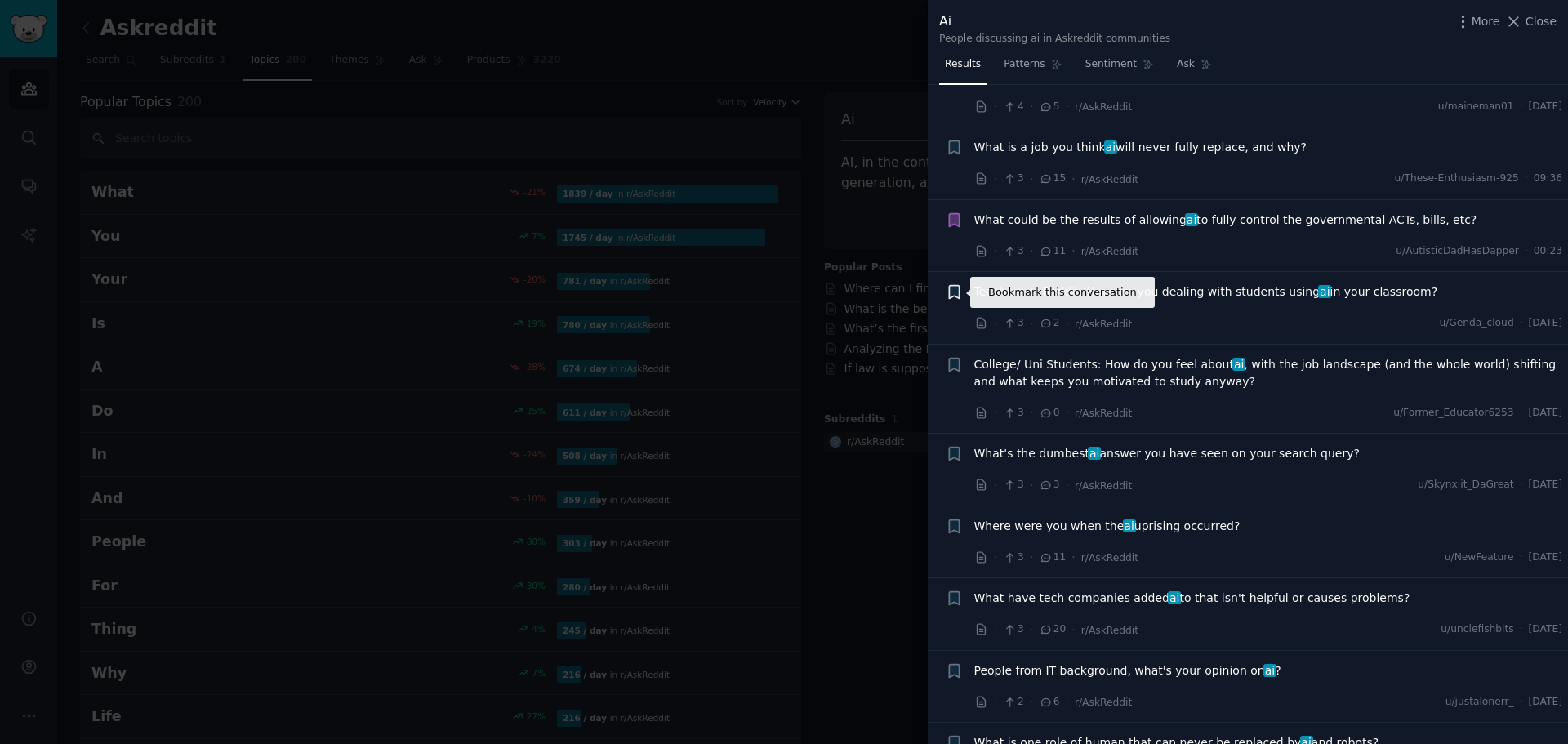
click at [955, 296] on icon "button" at bounding box center [954, 292] width 10 height 13
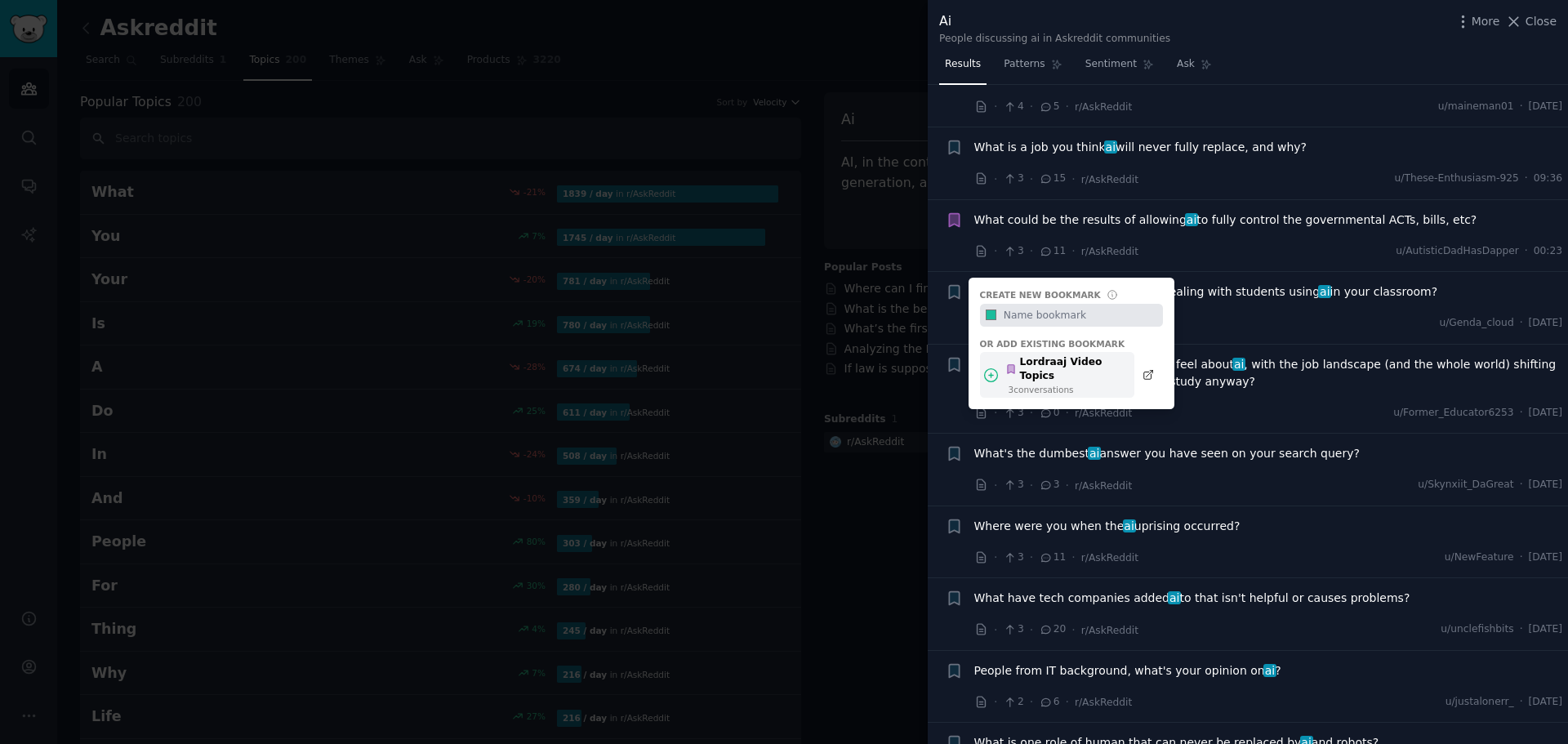
click at [1049, 366] on div "Lordraaj Video Topics" at bounding box center [1066, 369] width 120 height 28
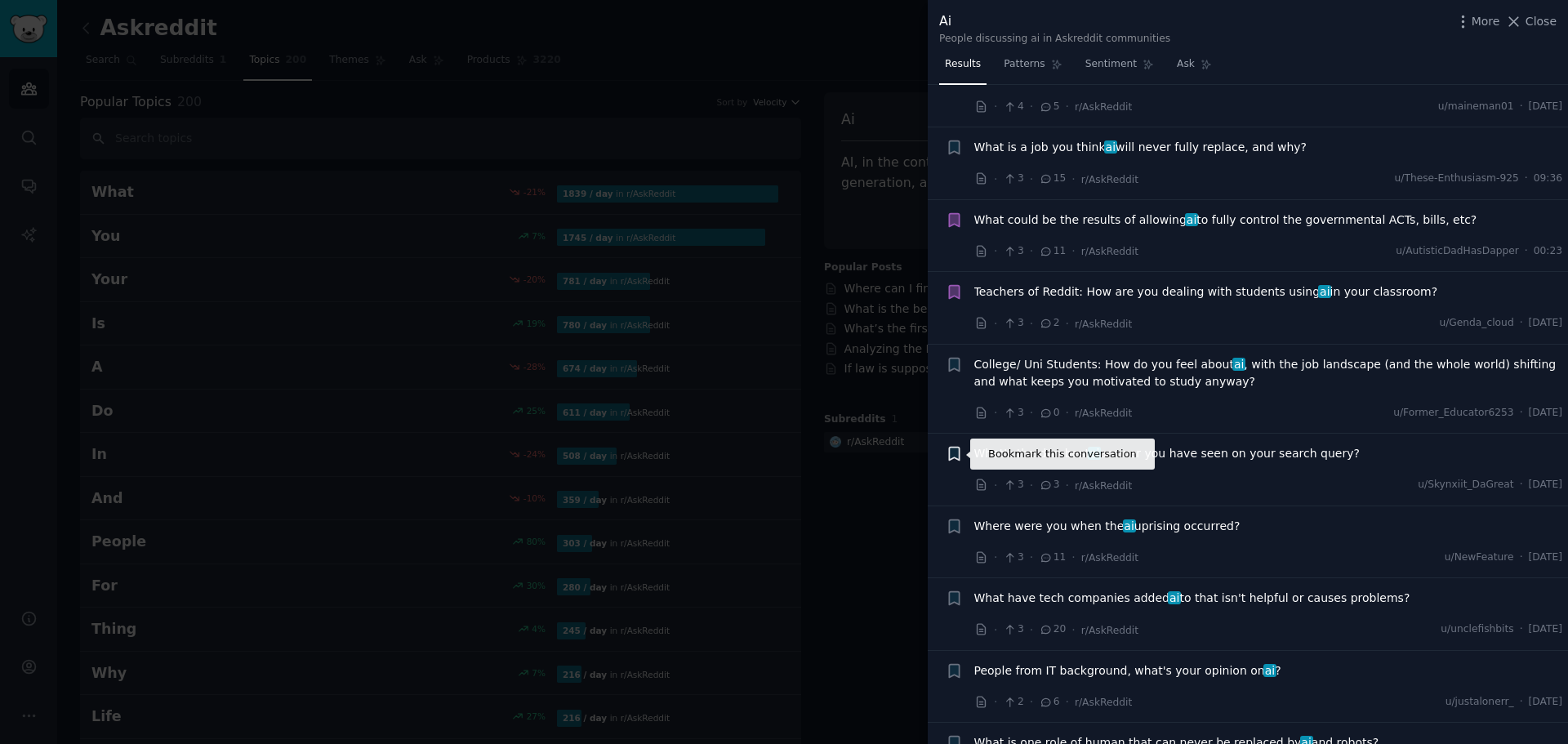
click at [950, 451] on icon "button" at bounding box center [954, 454] width 10 height 13
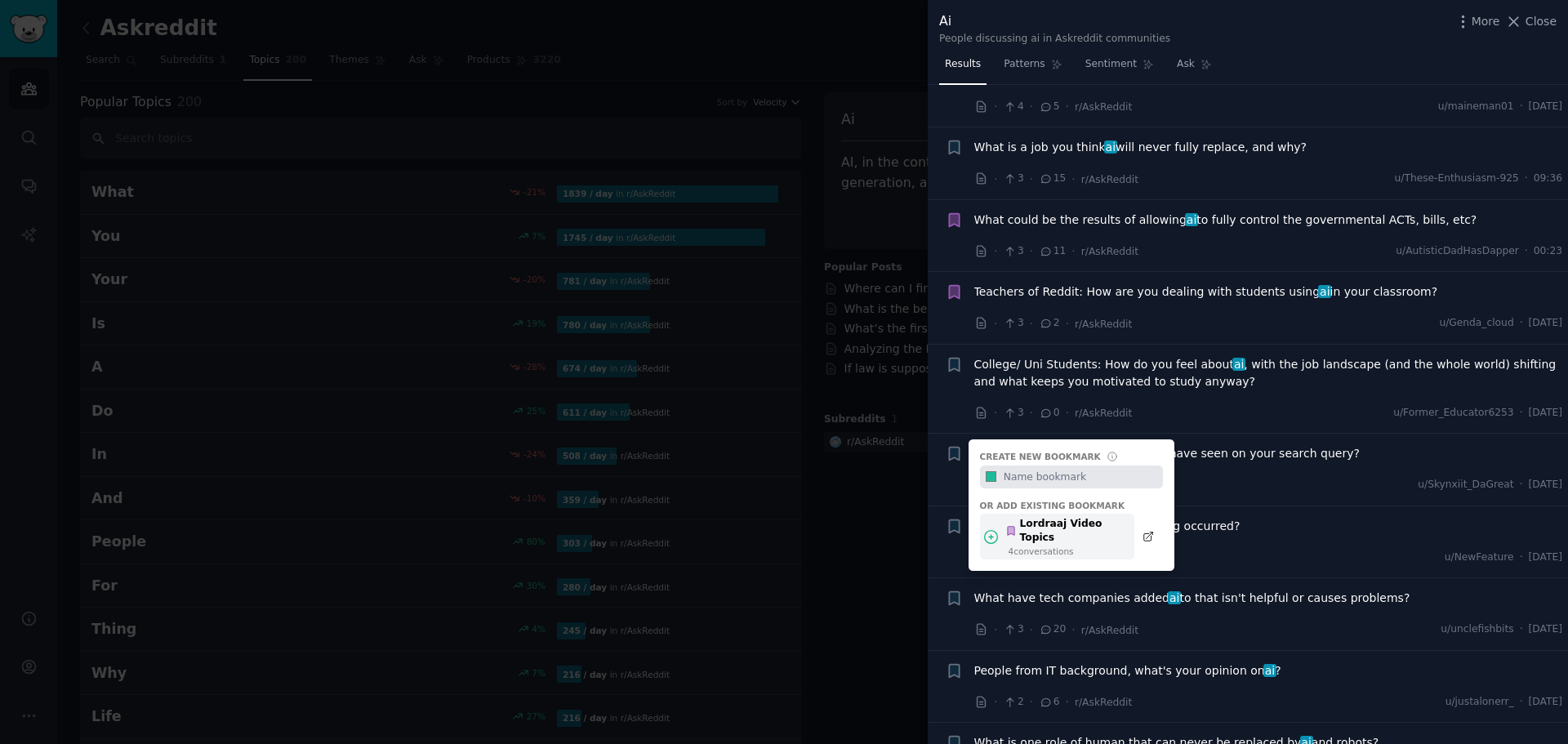
click at [1026, 526] on div "Lordraaj Video Topics" at bounding box center [1066, 531] width 120 height 28
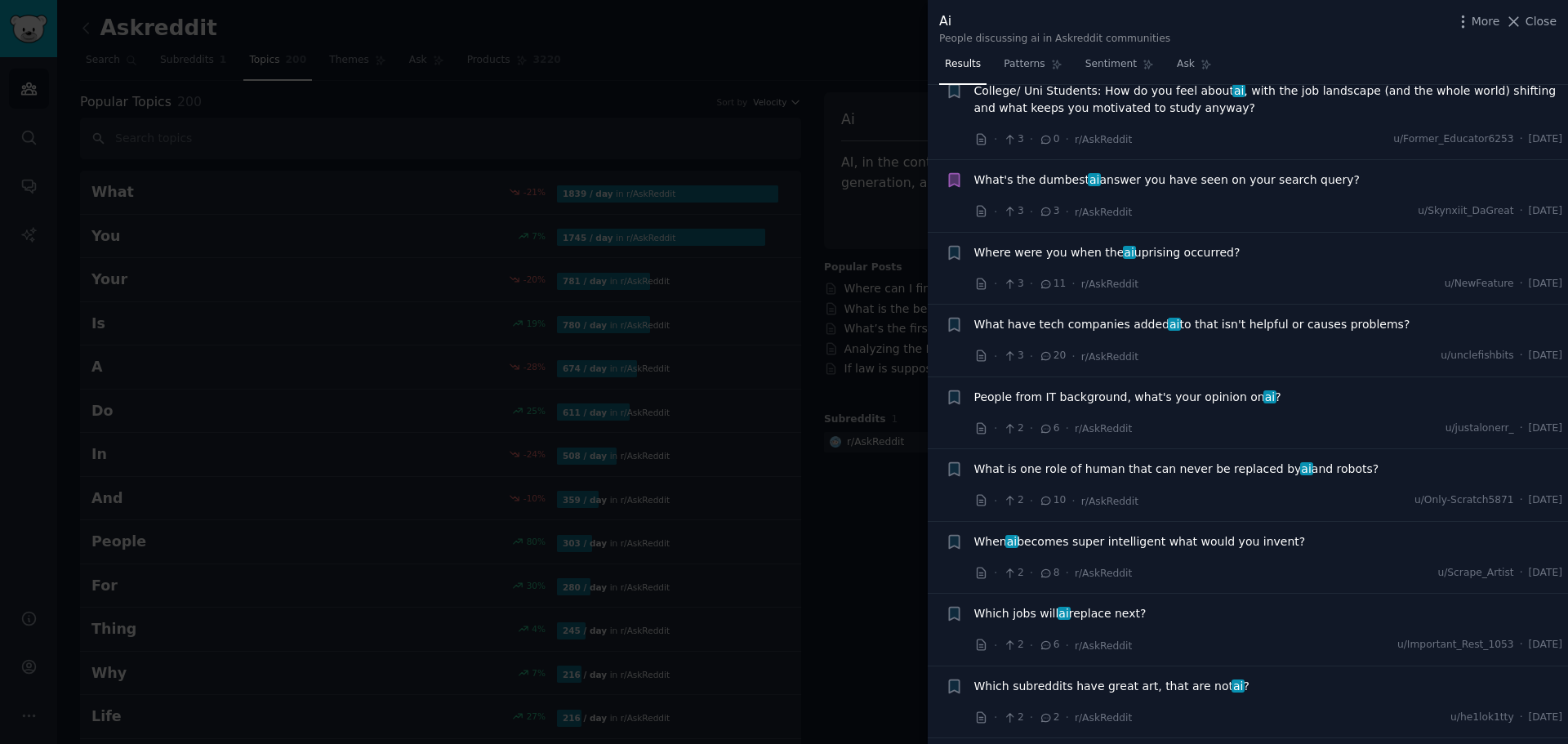
scroll to position [681, 0]
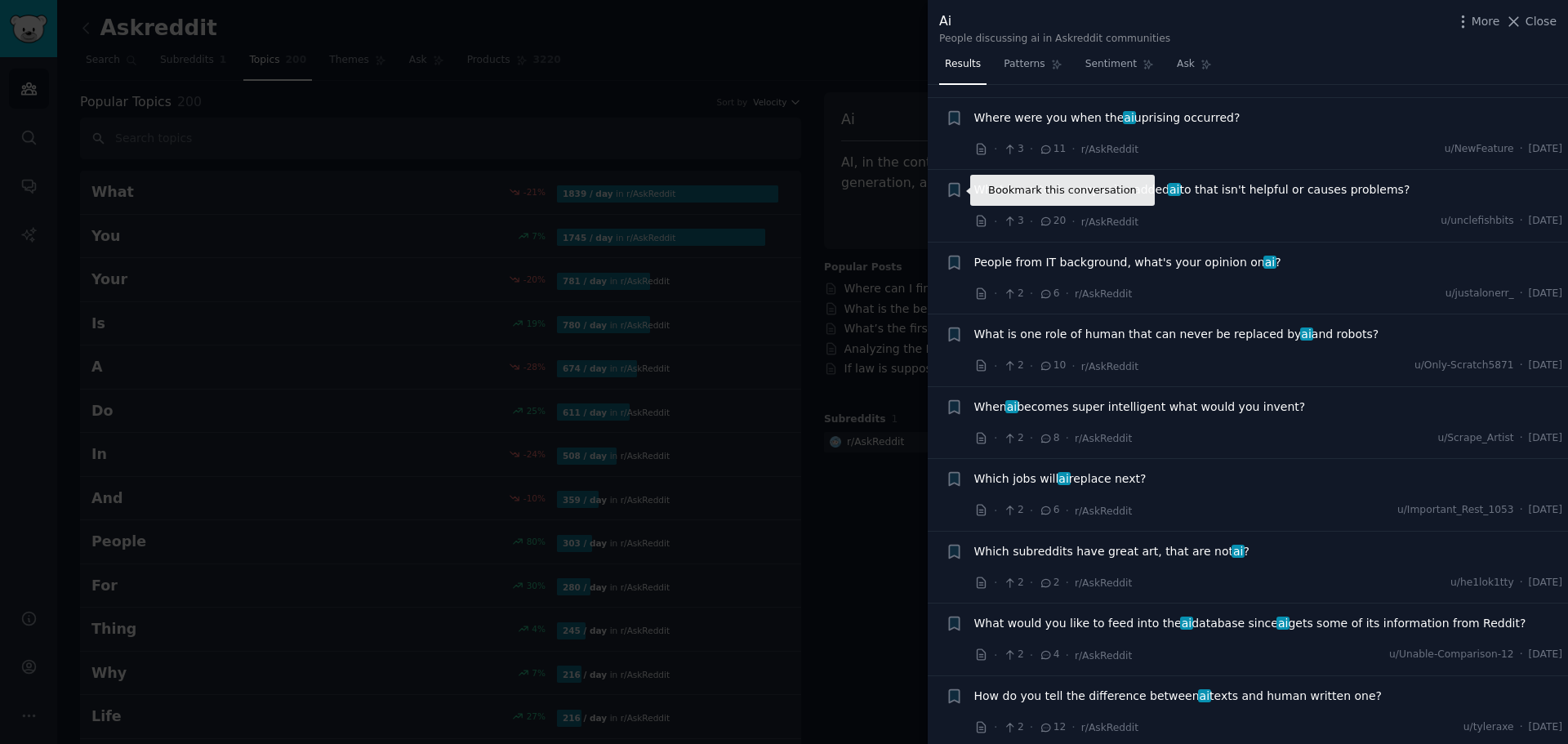
drag, startPoint x: 955, startPoint y: 190, endPoint x: 1012, endPoint y: 297, distance: 121.2
click at [955, 190] on icon "button" at bounding box center [954, 190] width 10 height 13
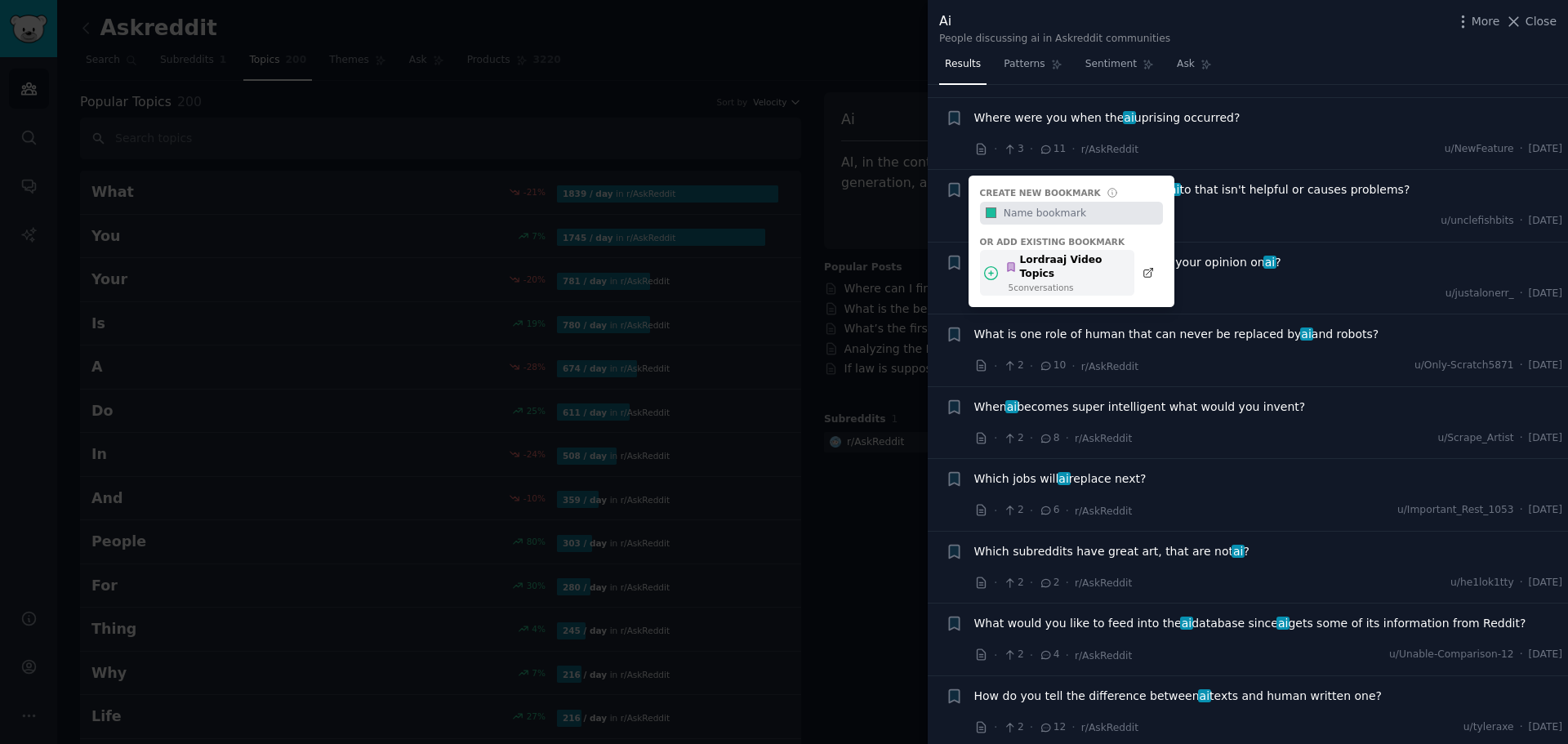
click at [1018, 263] on div "Lordraaj Video Topics" at bounding box center [1066, 267] width 120 height 28
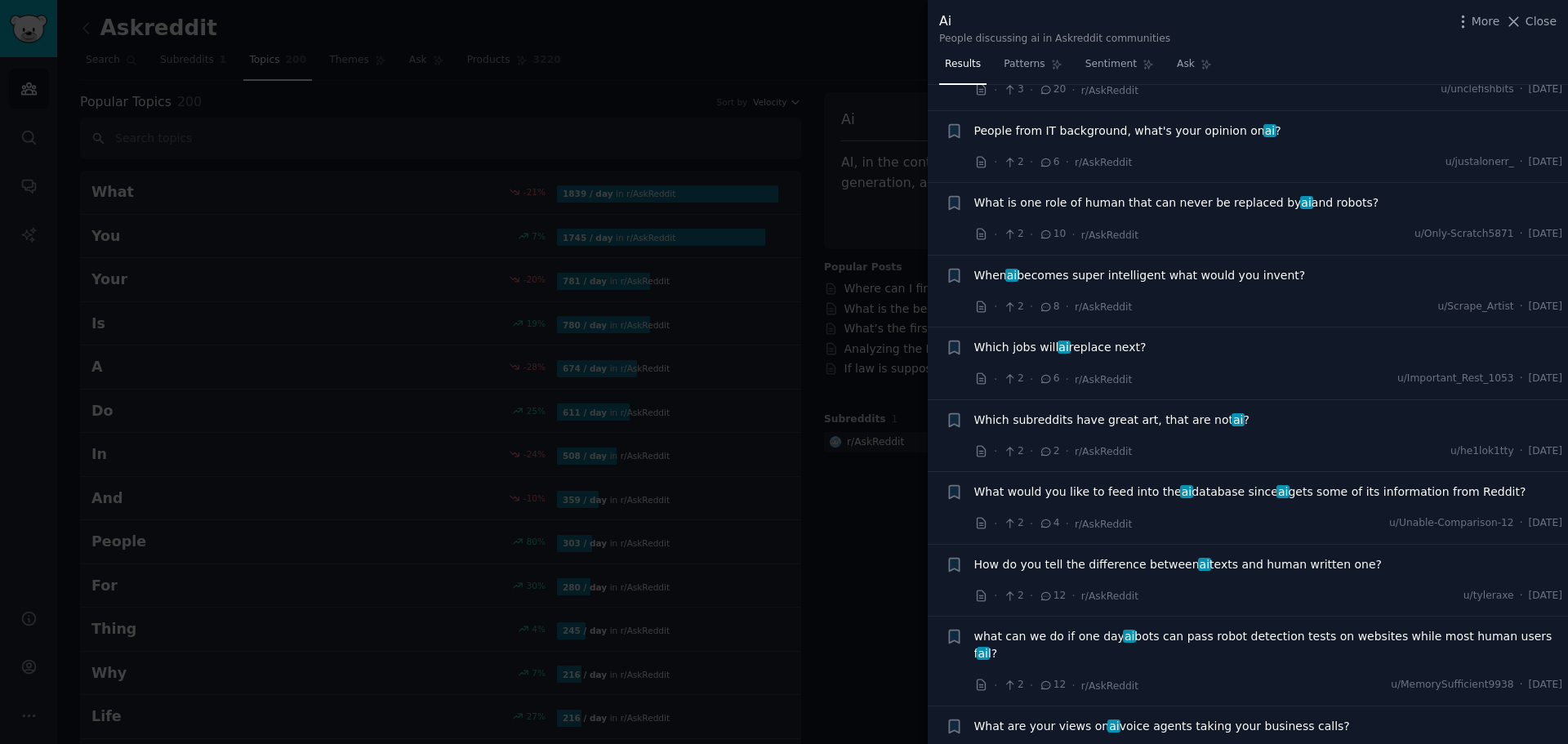
scroll to position [817, 0]
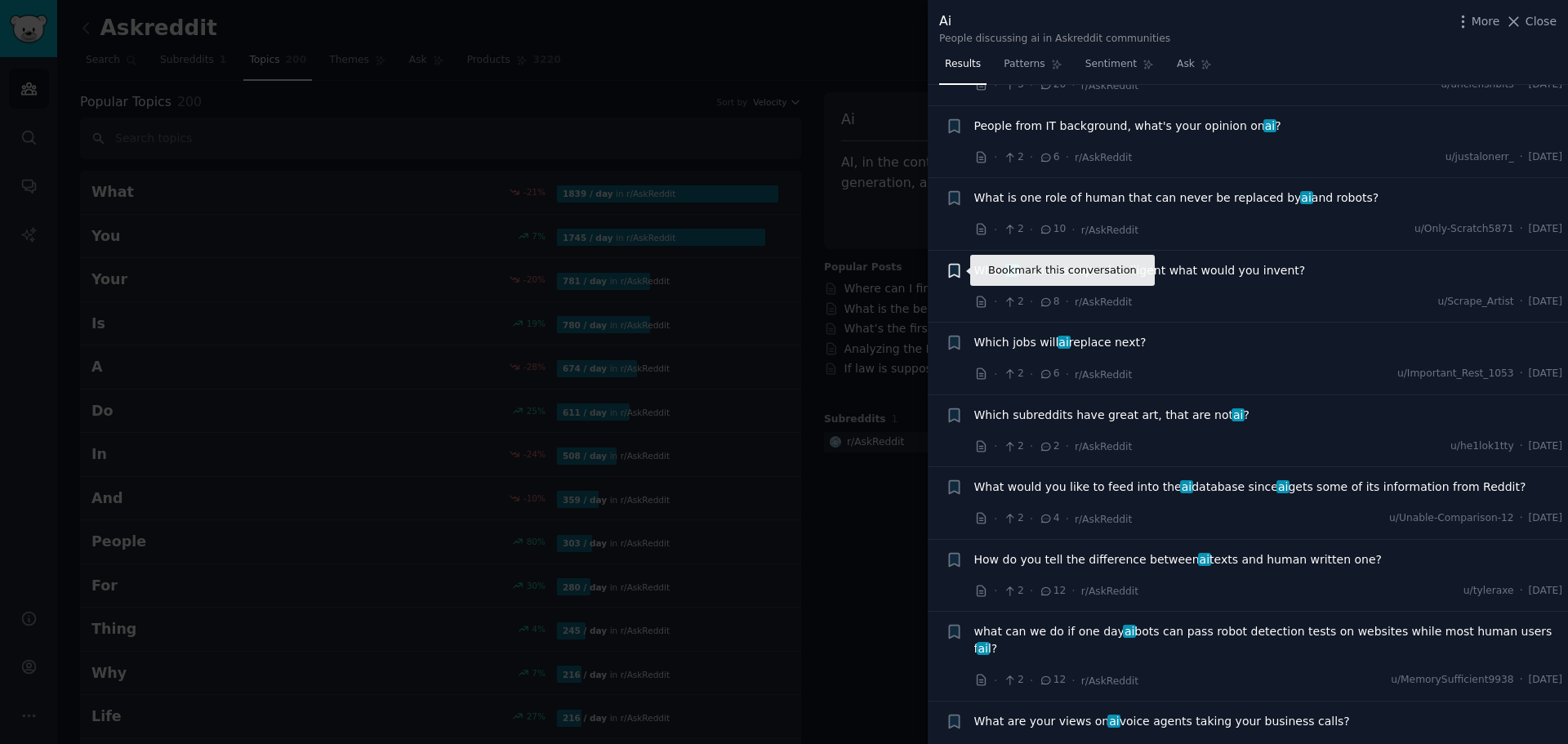
click at [955, 267] on icon "button" at bounding box center [954, 270] width 10 height 13
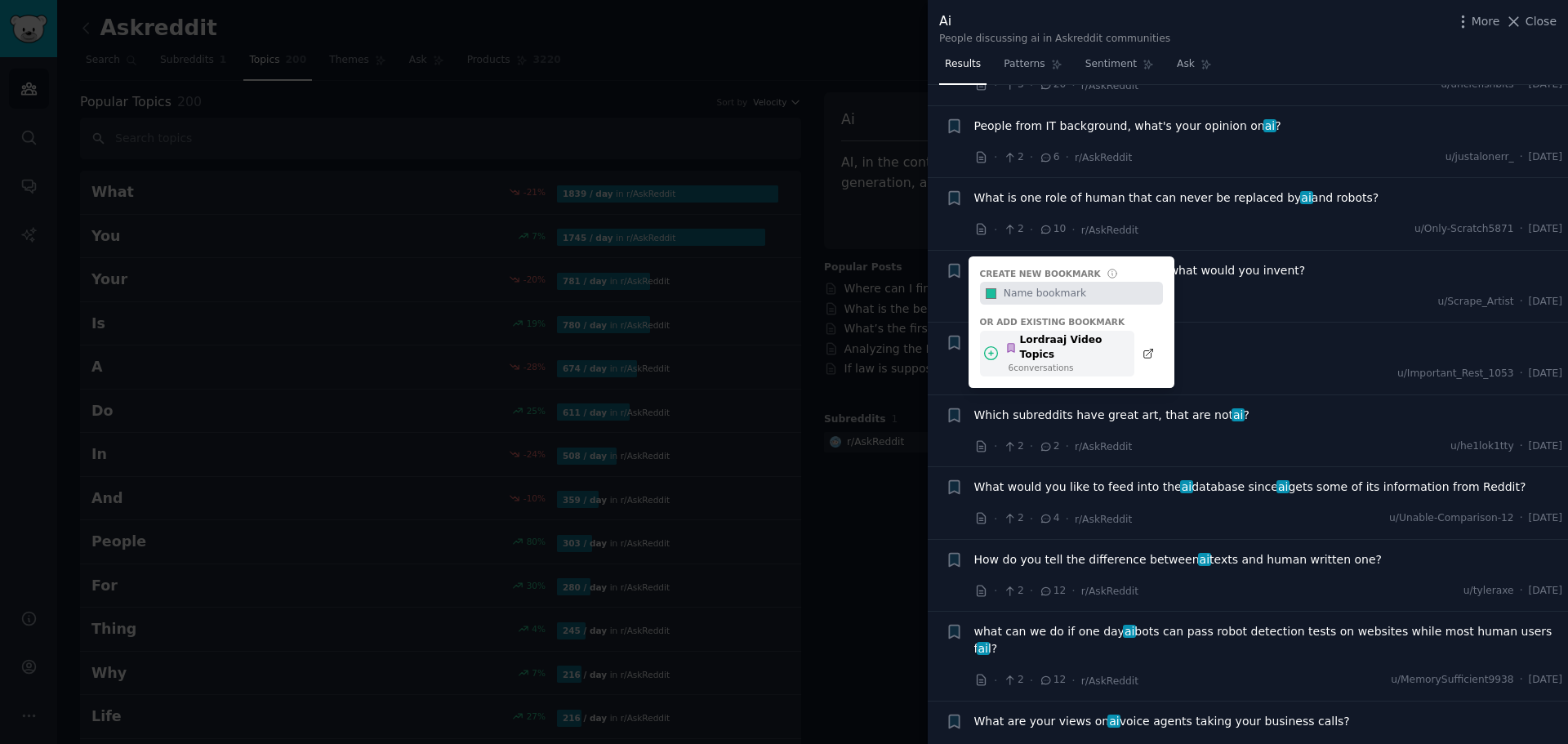
click at [1019, 336] on div "Lordraaj Video Topics" at bounding box center [1066, 347] width 120 height 28
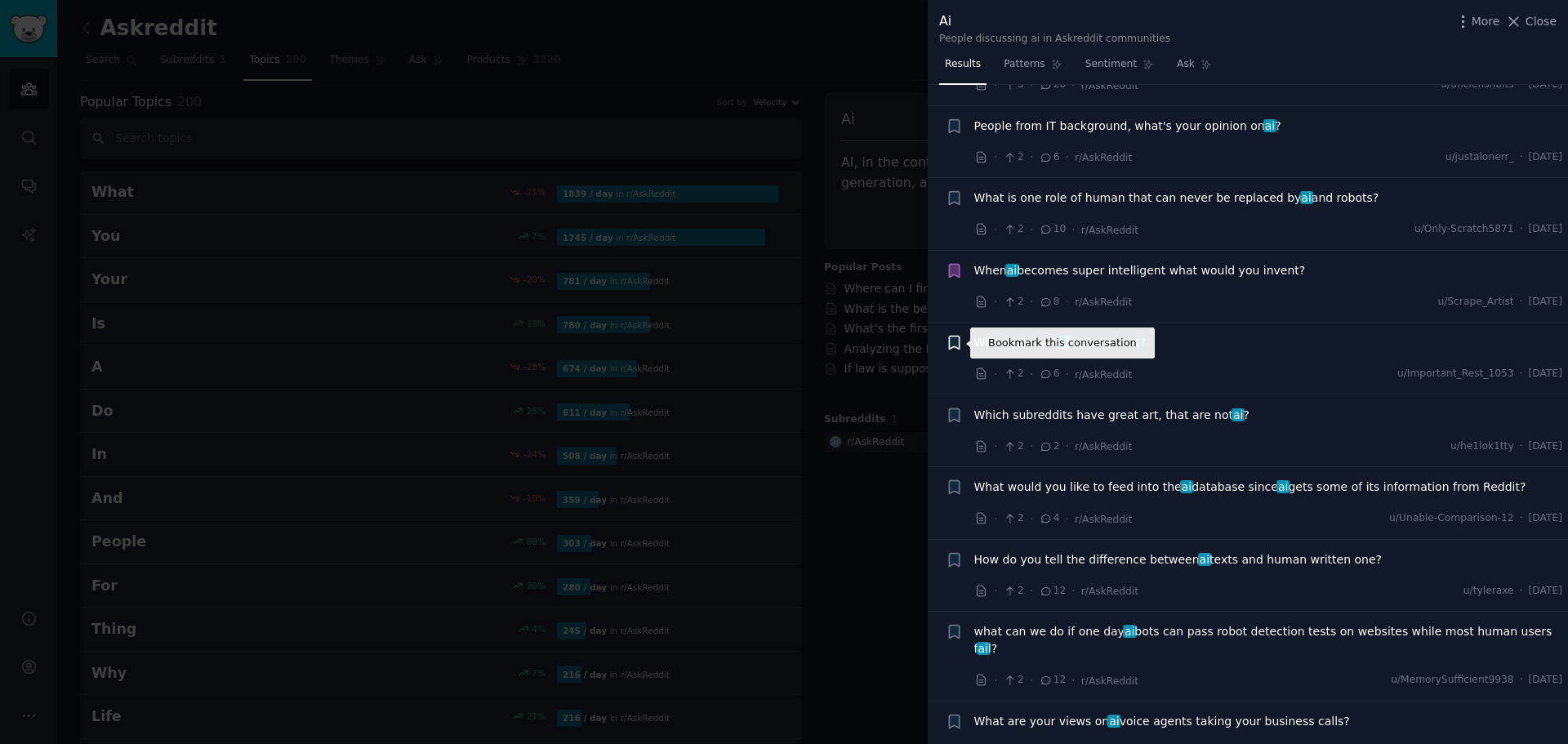
click at [950, 344] on icon "button" at bounding box center [954, 342] width 10 height 13
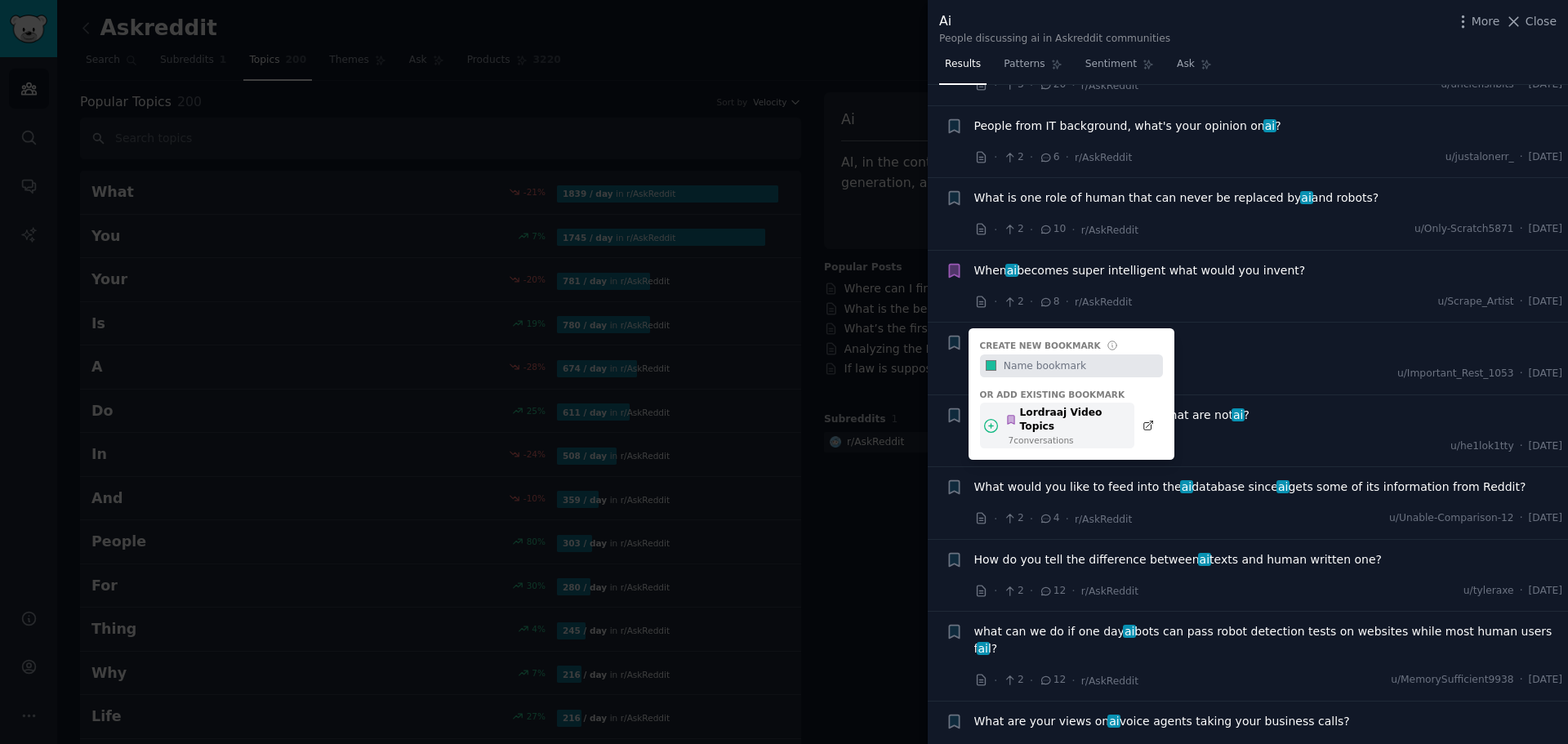
click at [1042, 435] on div "7 conversation s" at bounding box center [1067, 440] width 117 height 12
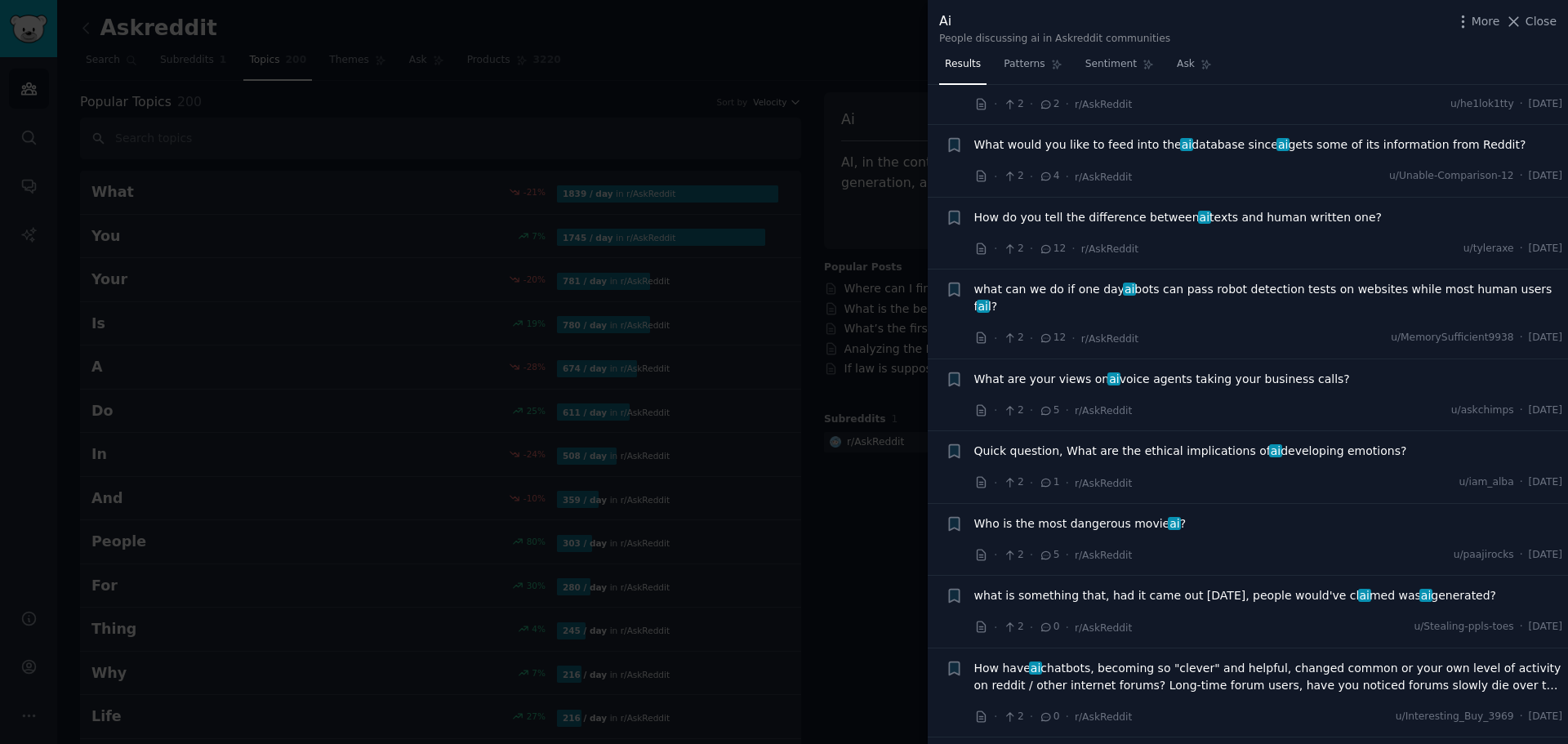
scroll to position [1225, 0]
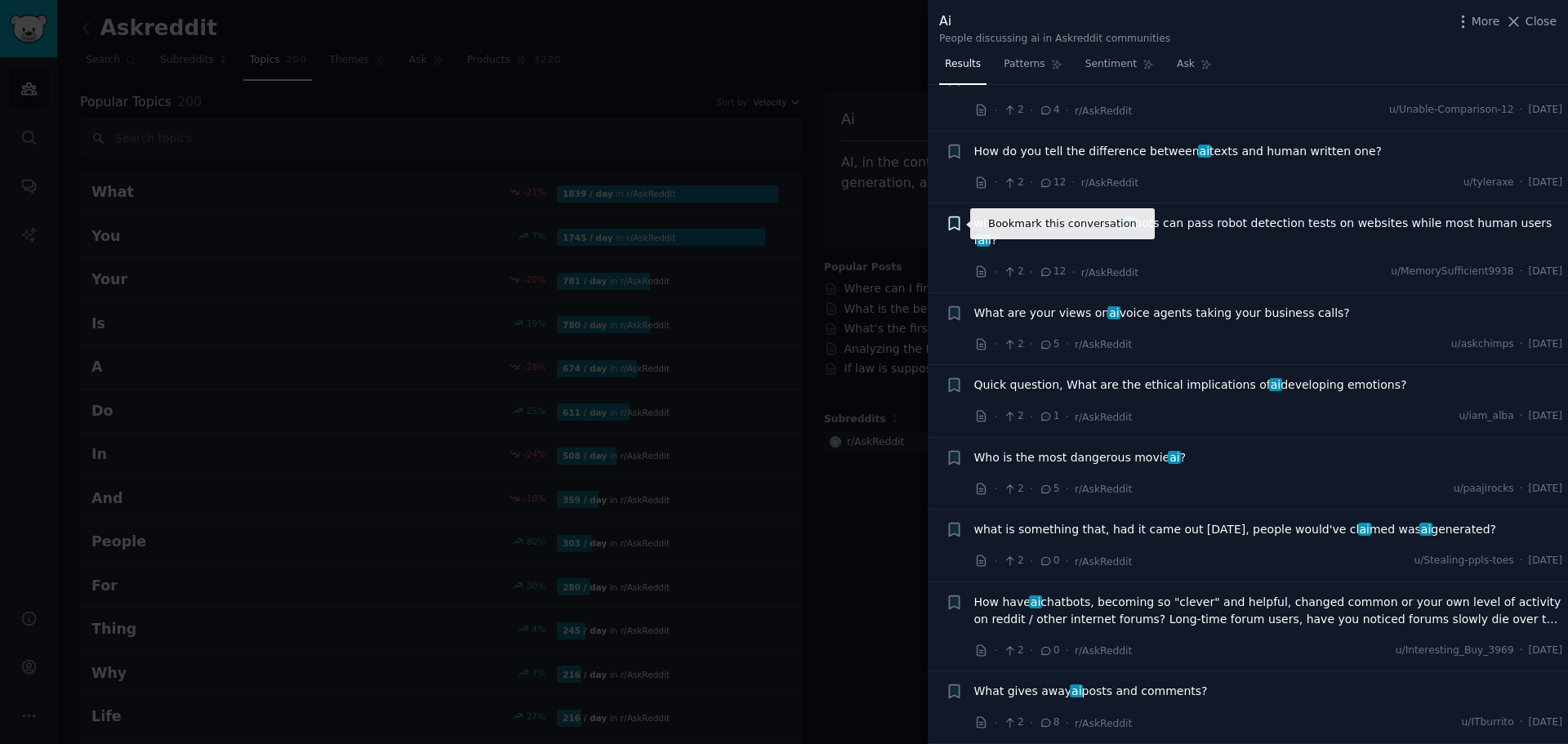
click at [956, 223] on icon "button" at bounding box center [954, 223] width 10 height 13
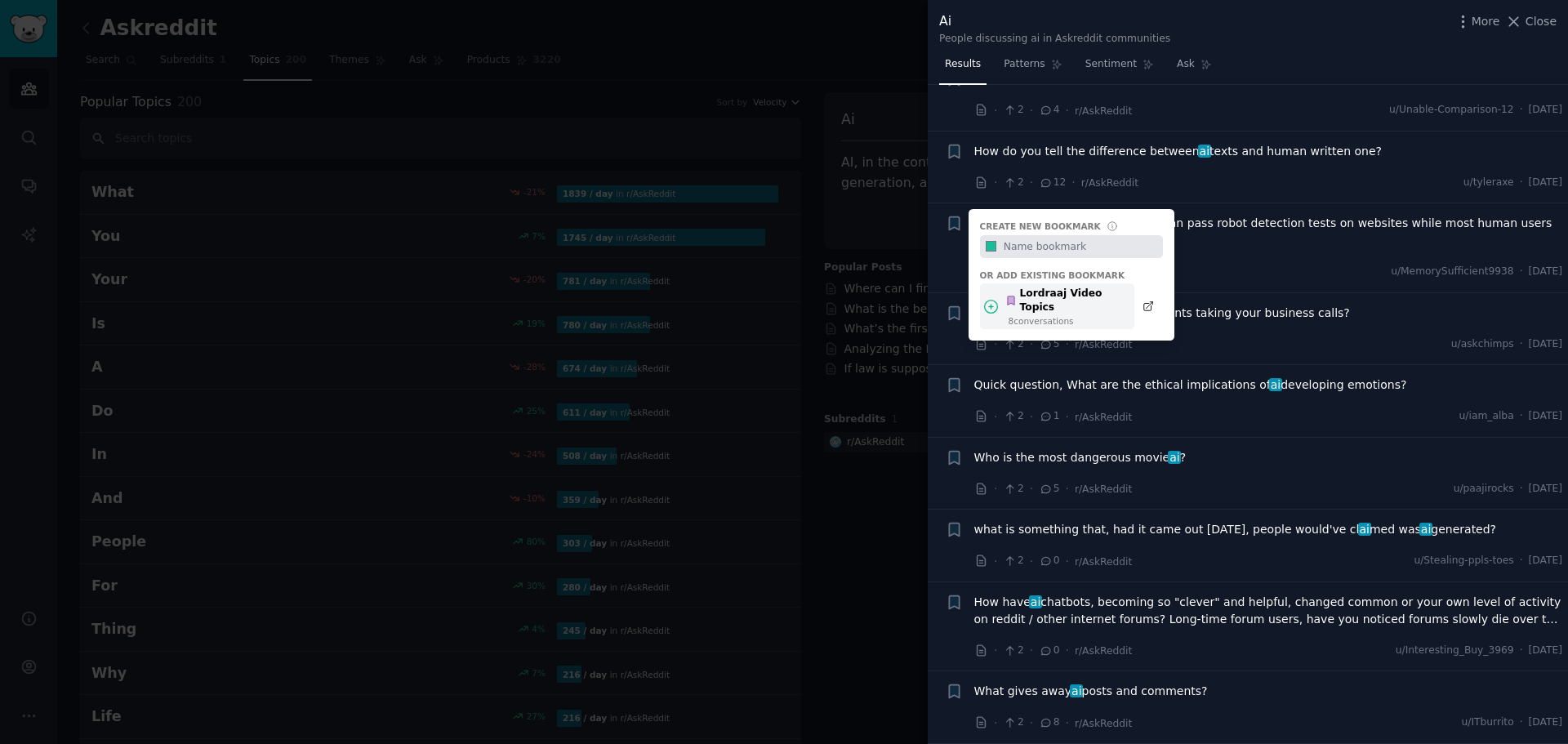
click at [1027, 292] on div "Lordraaj Video Topics" at bounding box center [1066, 301] width 120 height 28
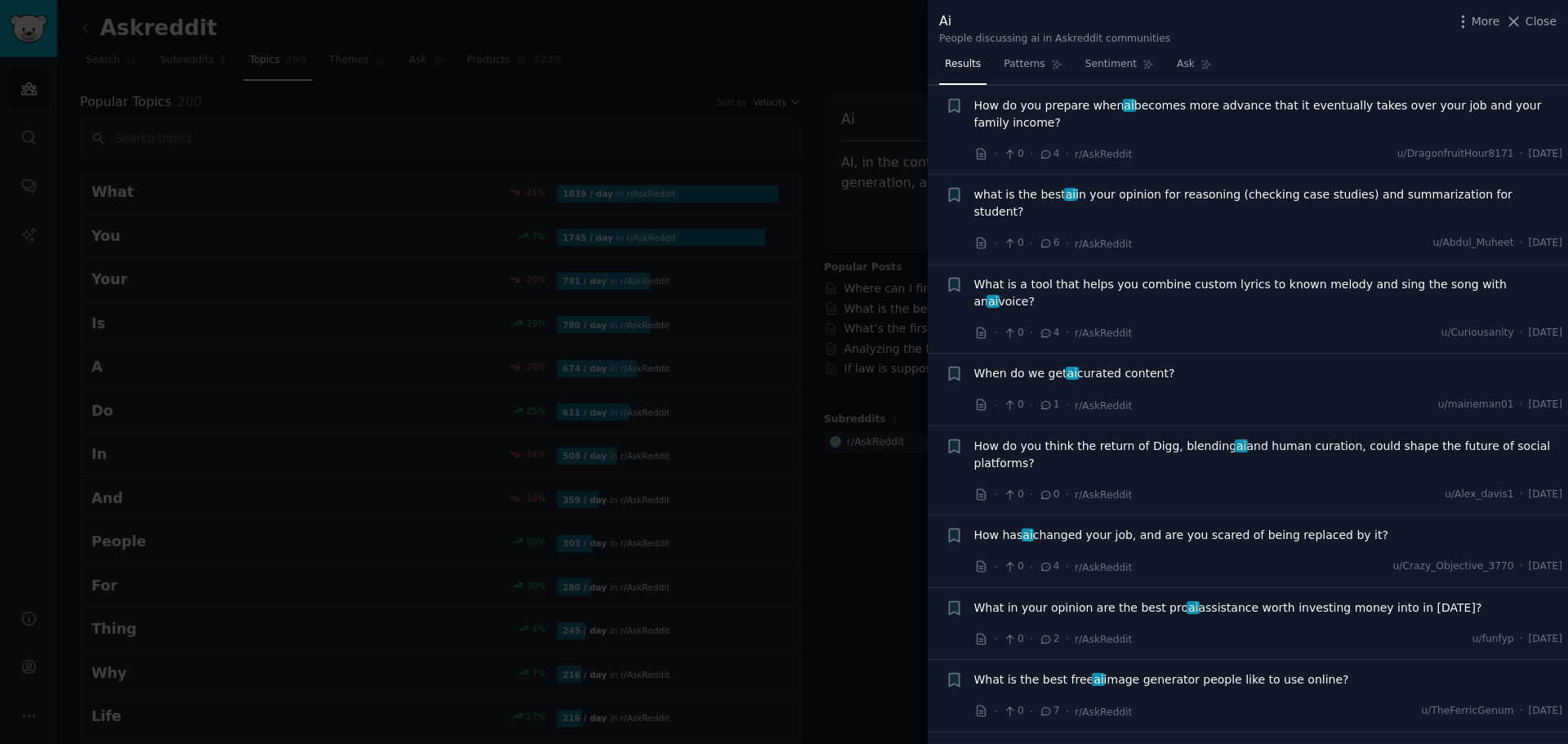
scroll to position [6866, 0]
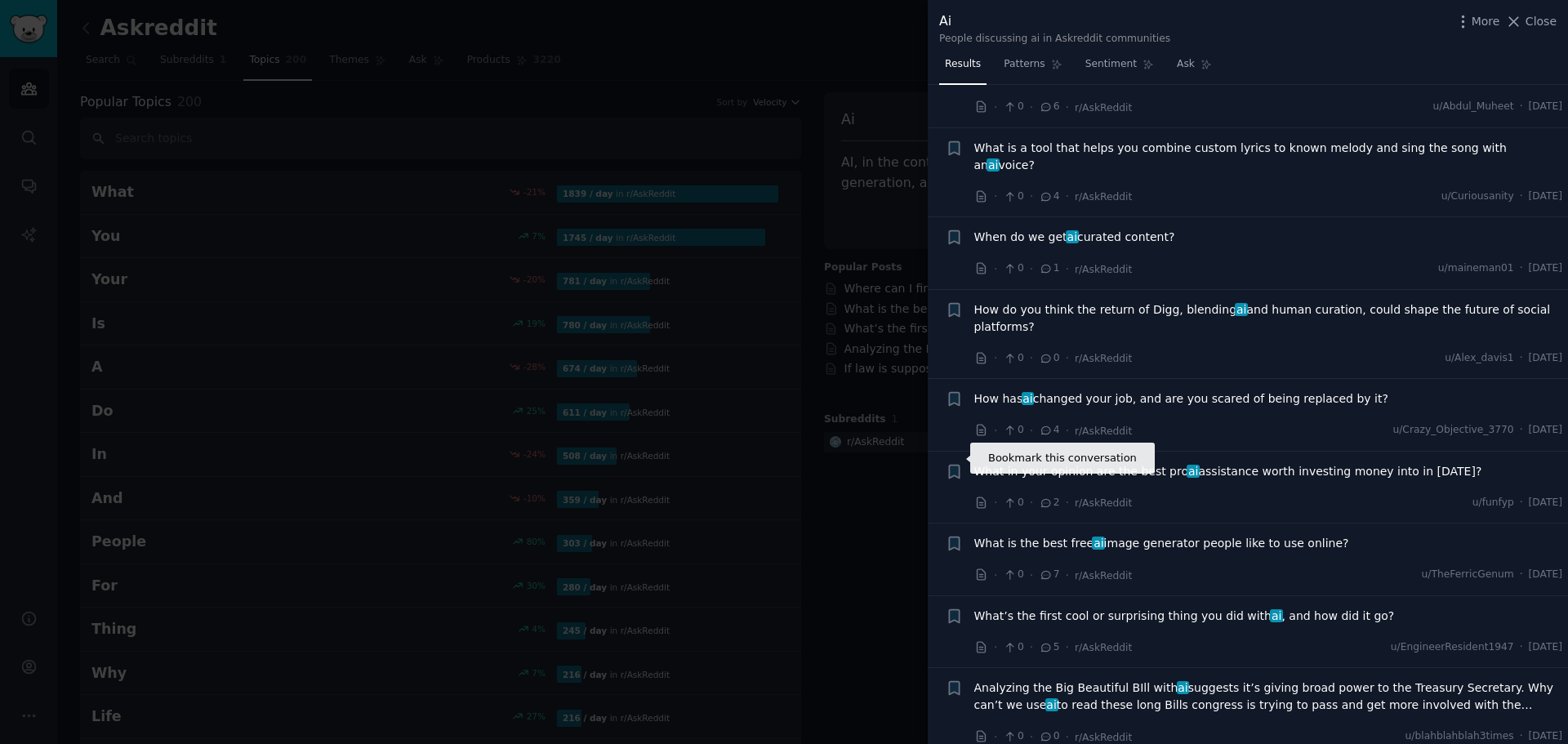
click at [950, 537] on icon "button" at bounding box center [954, 543] width 10 height 13
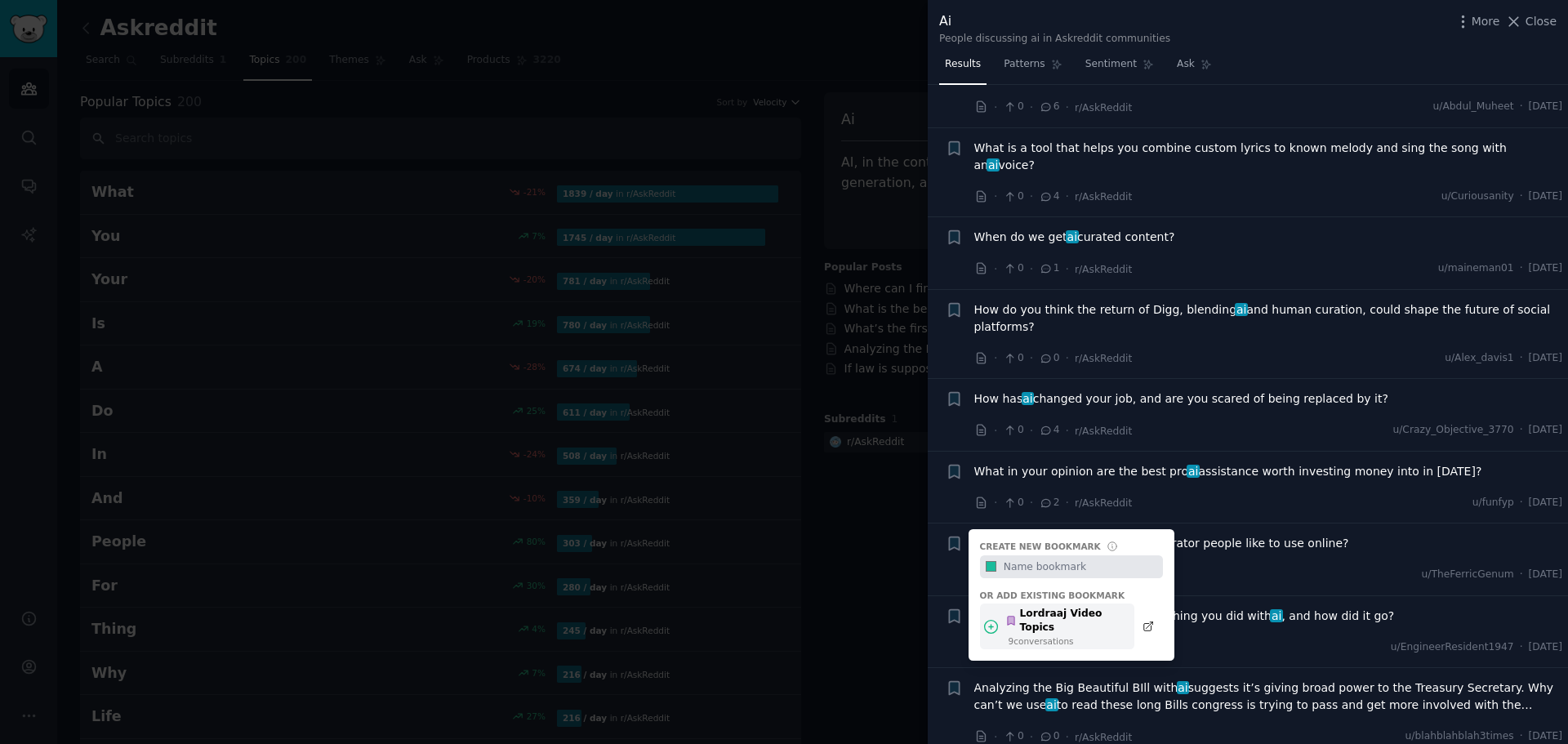
click at [1058, 607] on div "Lordraaj Video Topics" at bounding box center [1066, 621] width 120 height 28
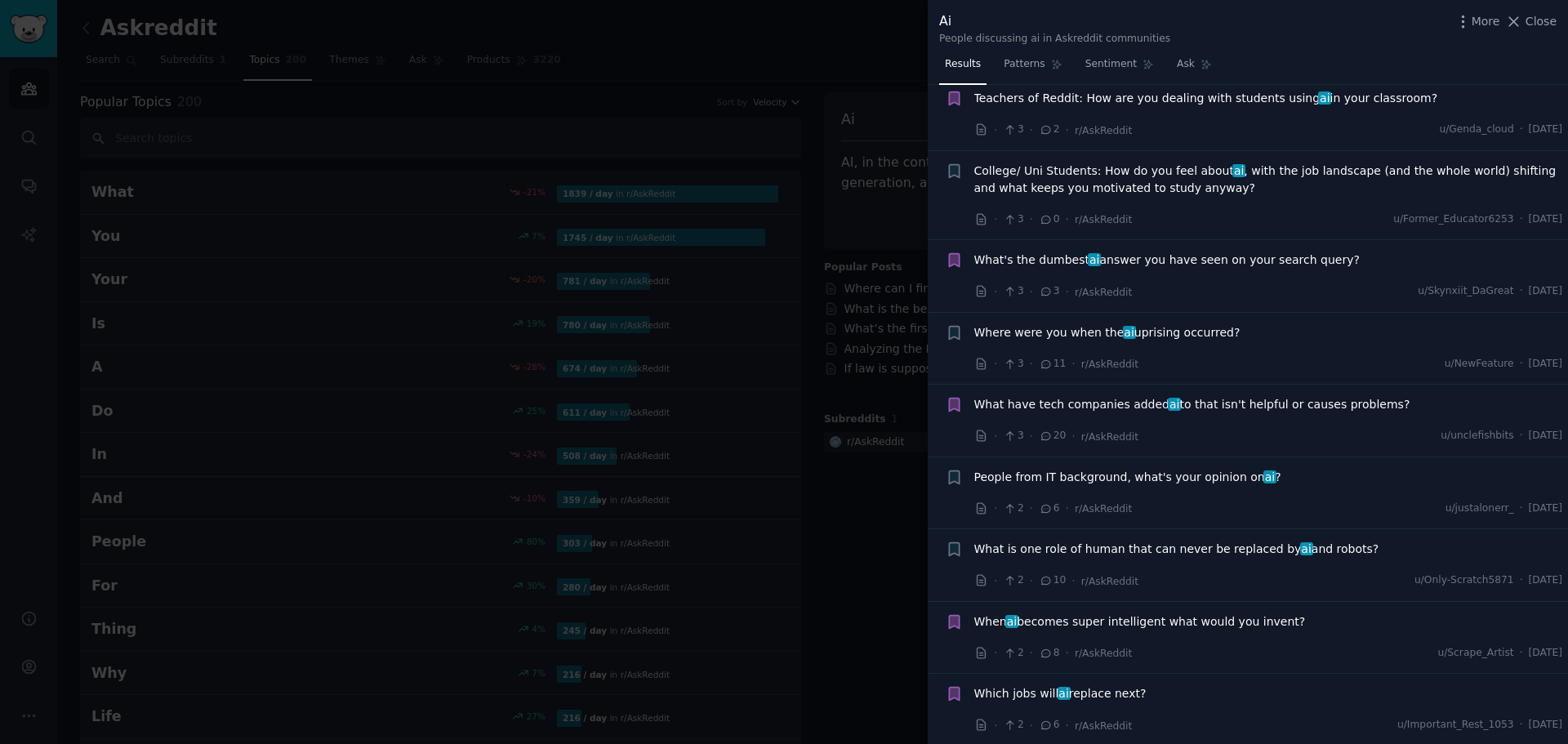
scroll to position [0, 0]
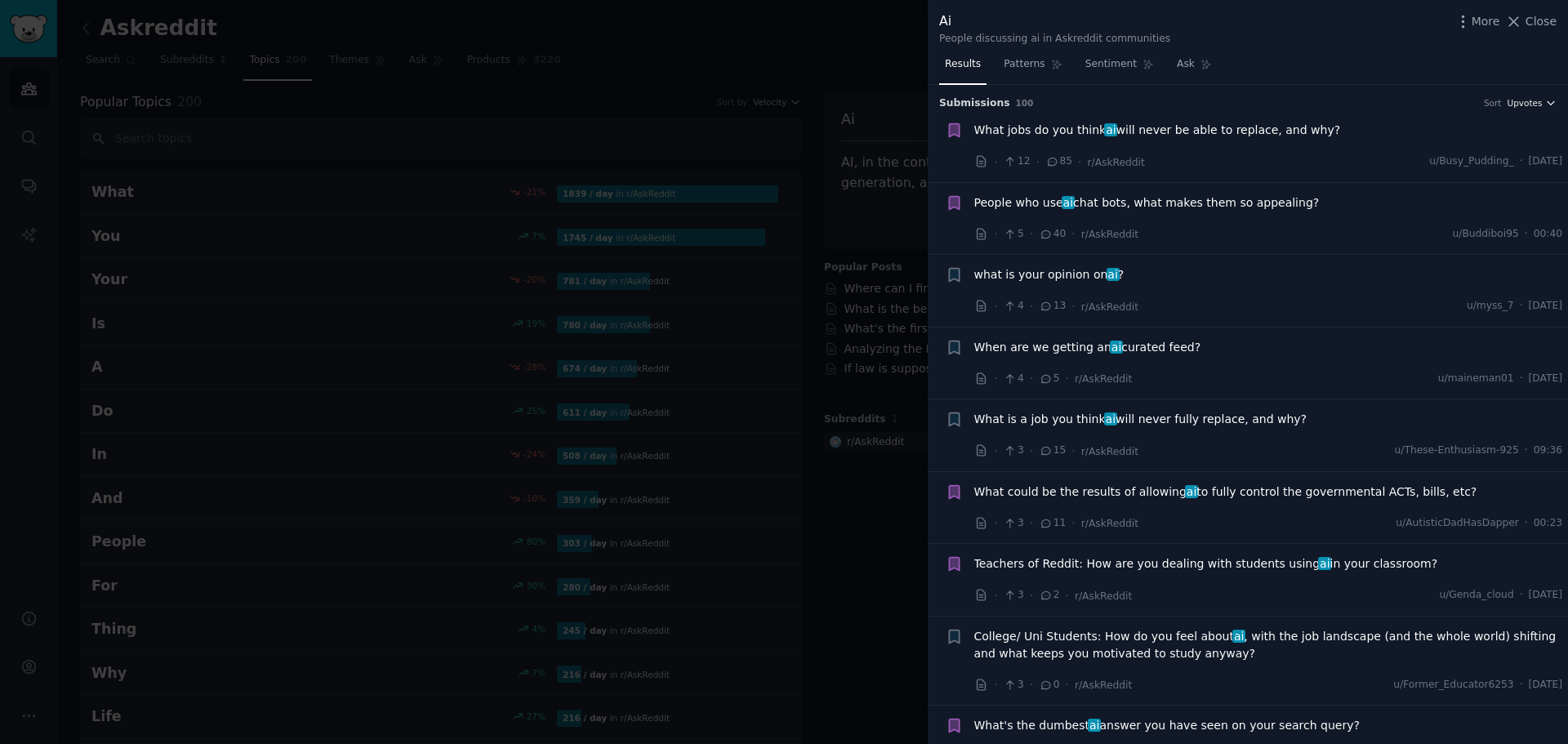
click at [1515, 107] on span "Upvotes" at bounding box center [1524, 103] width 35 height 12
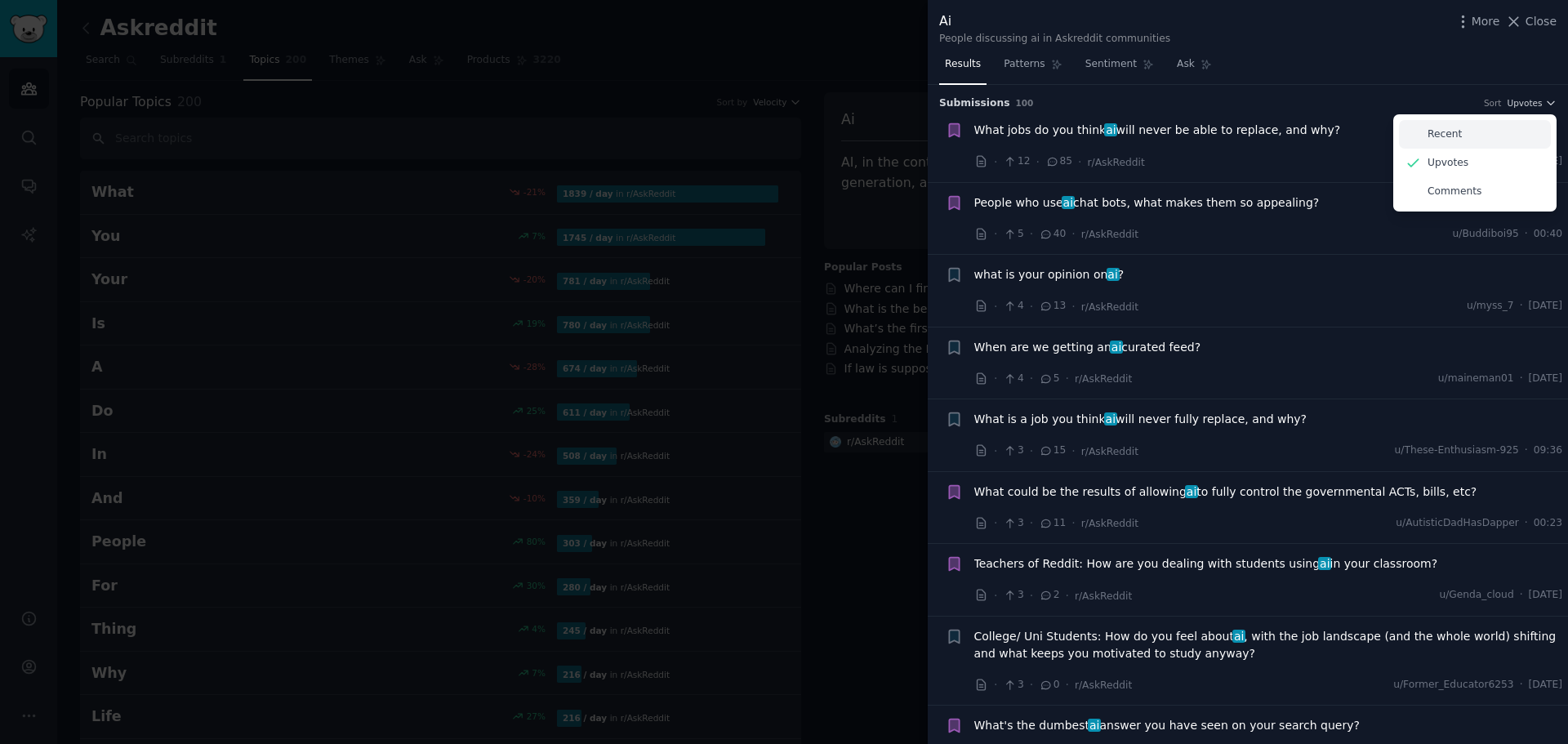
click at [1443, 128] on p "Recent" at bounding box center [1444, 134] width 34 height 15
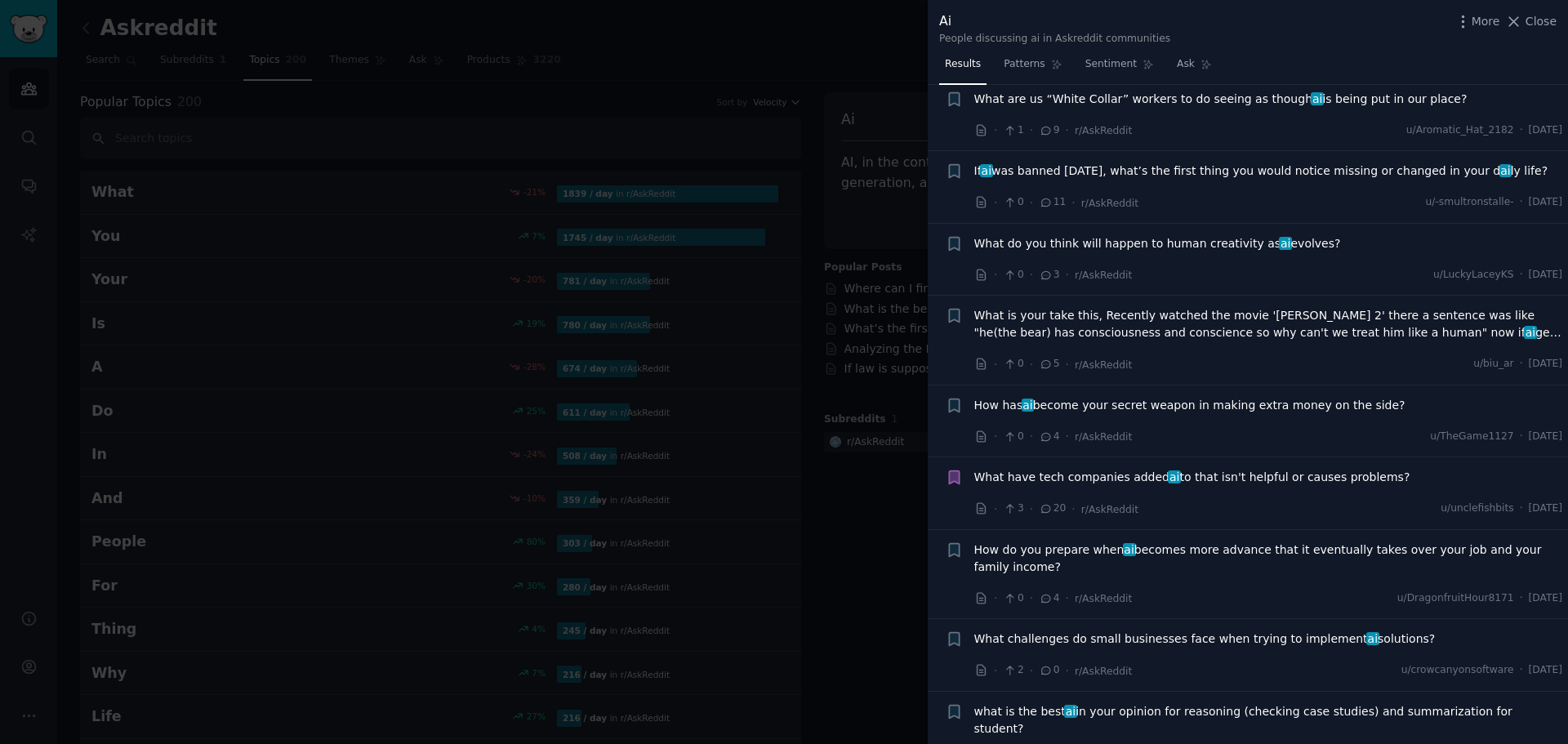
scroll to position [5504, 0]
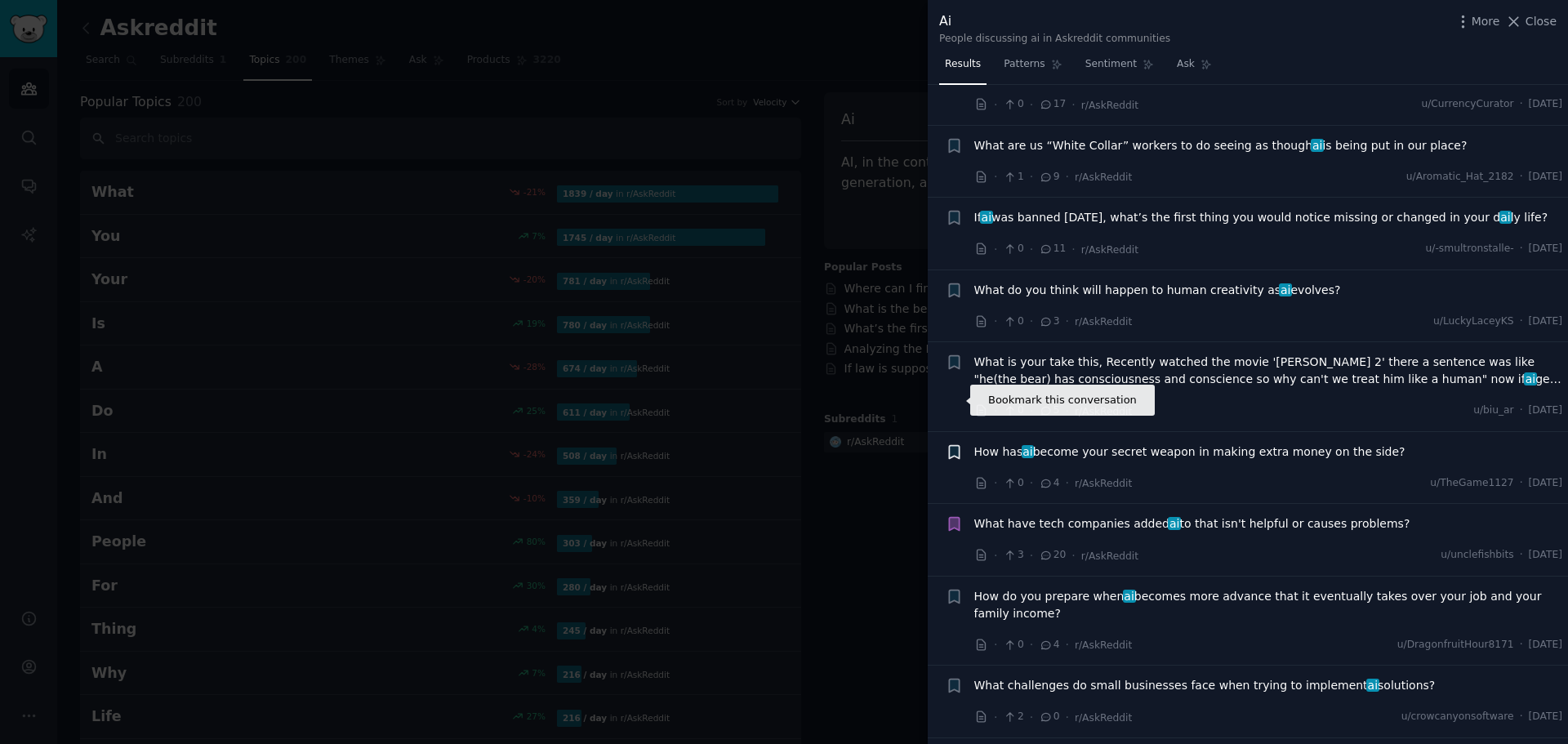
click at [961, 443] on icon "button" at bounding box center [954, 452] width 17 height 17
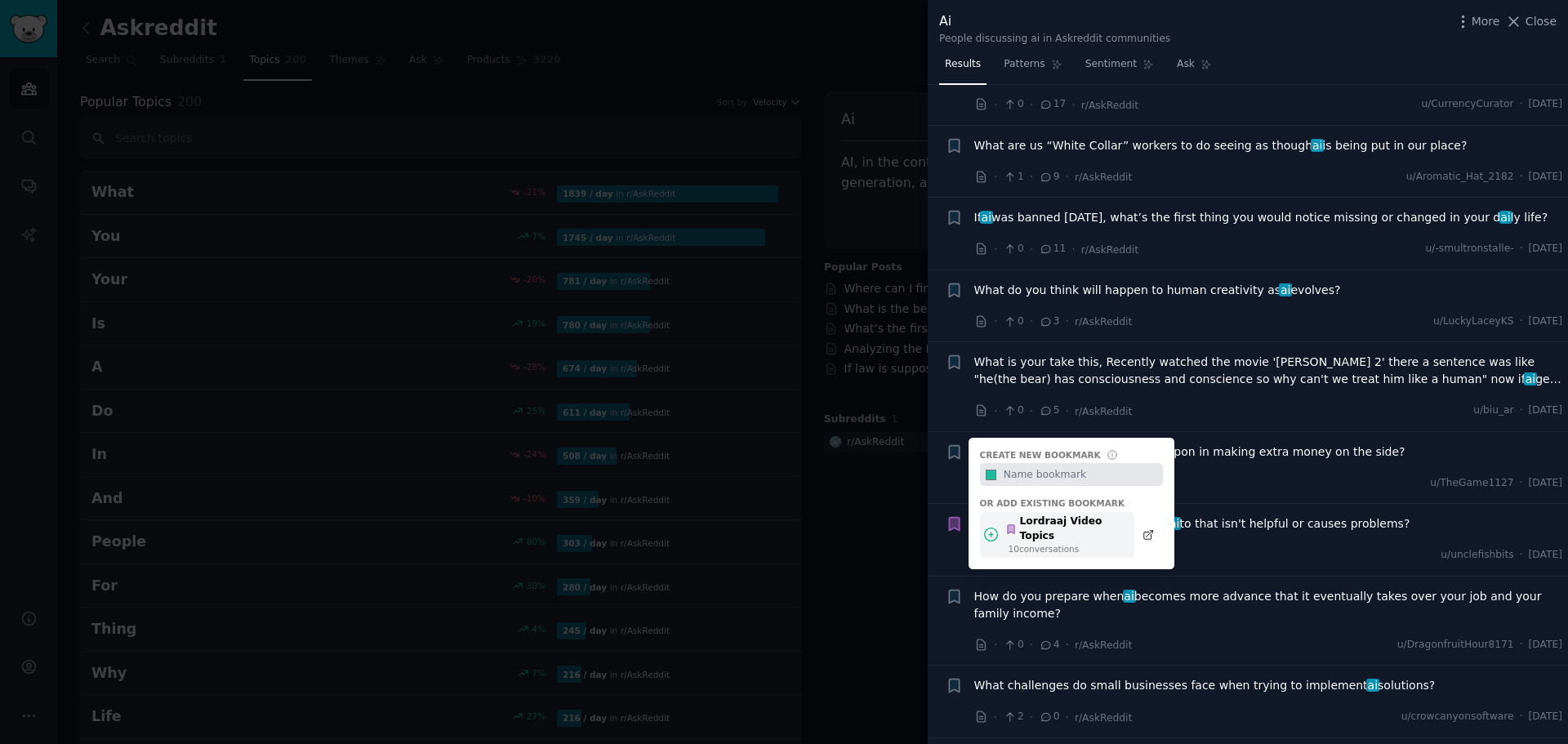
click at [1039, 515] on div "Lordraaj Video Topics" at bounding box center [1066, 529] width 120 height 28
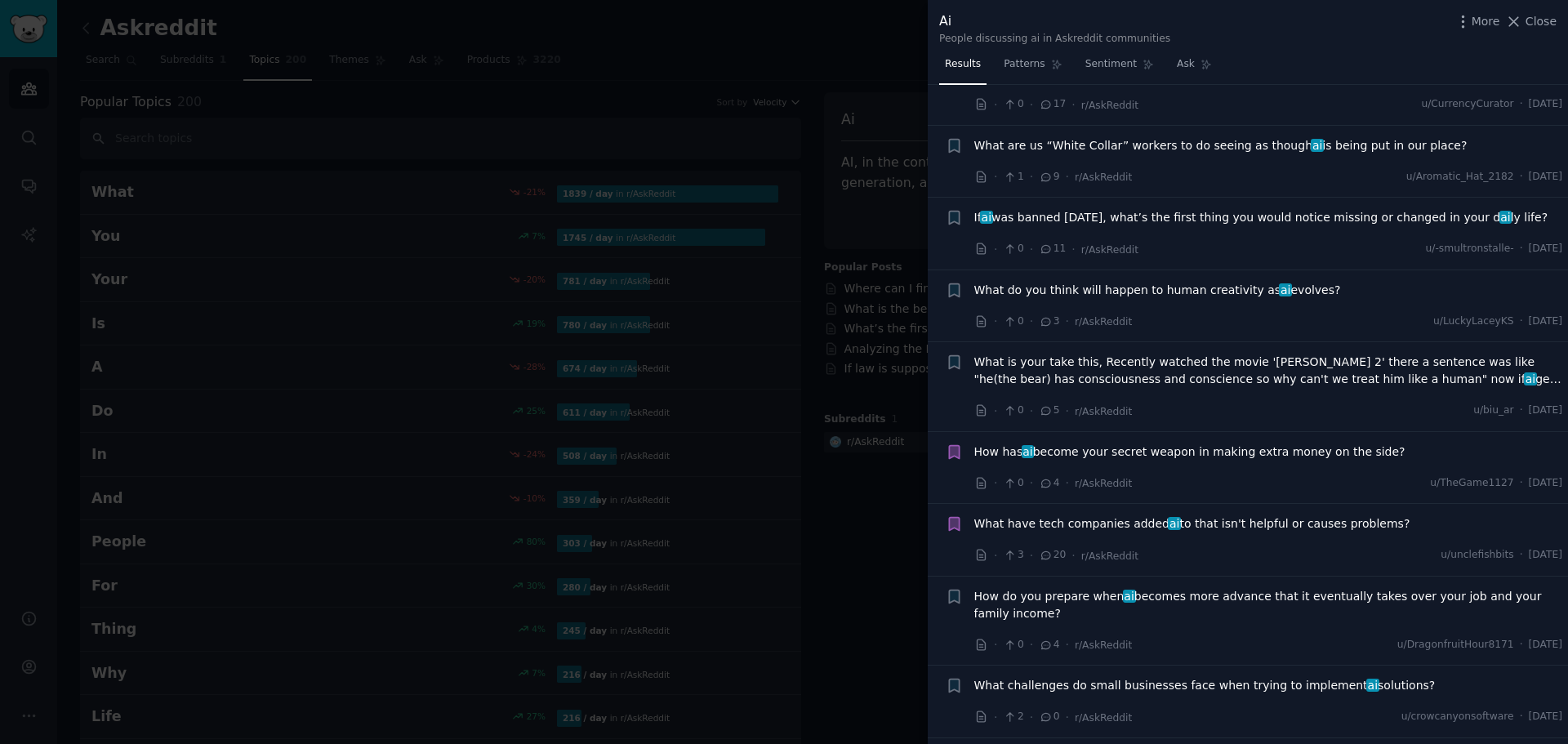
scroll to position [5368, 0]
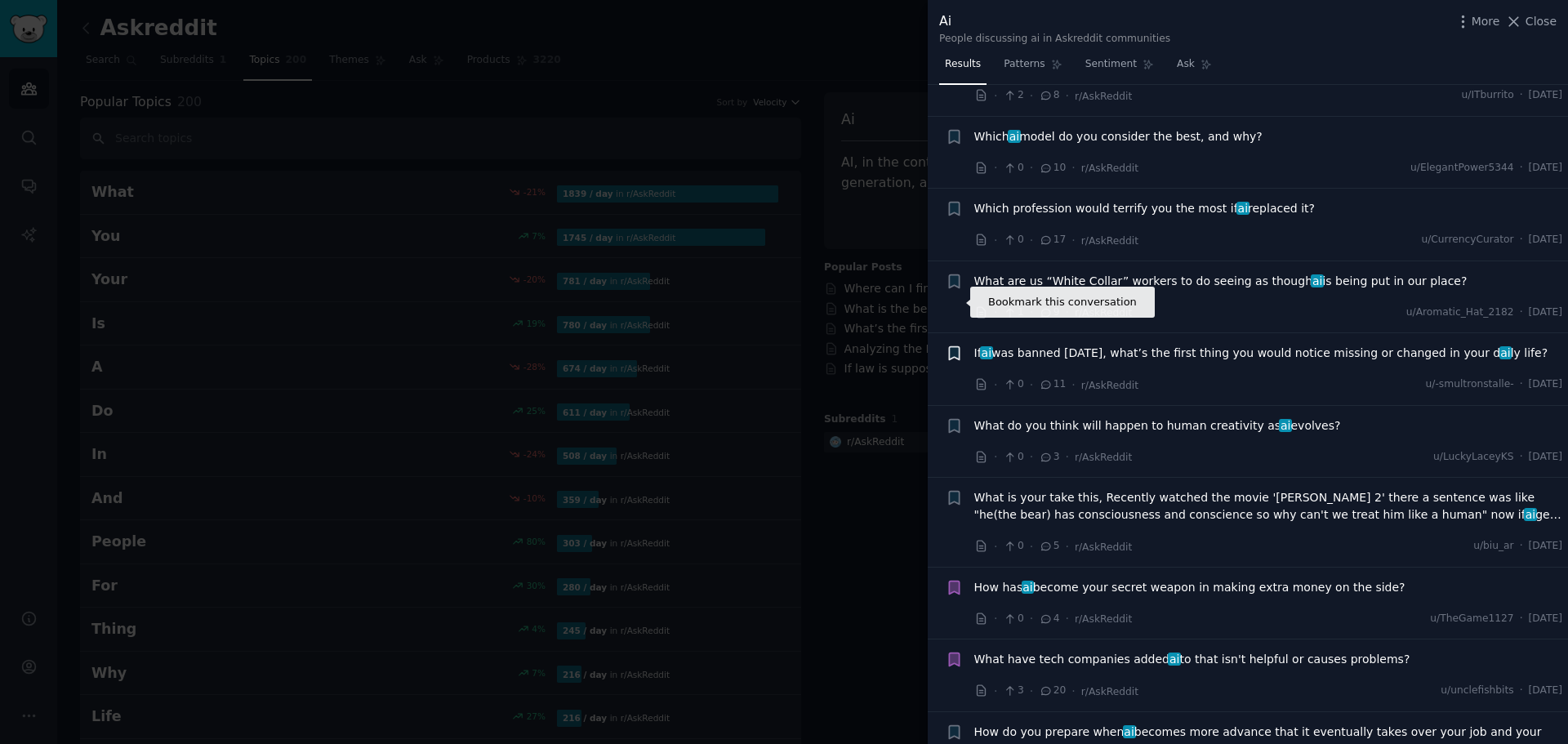
click at [953, 347] on icon "button" at bounding box center [954, 353] width 10 height 13
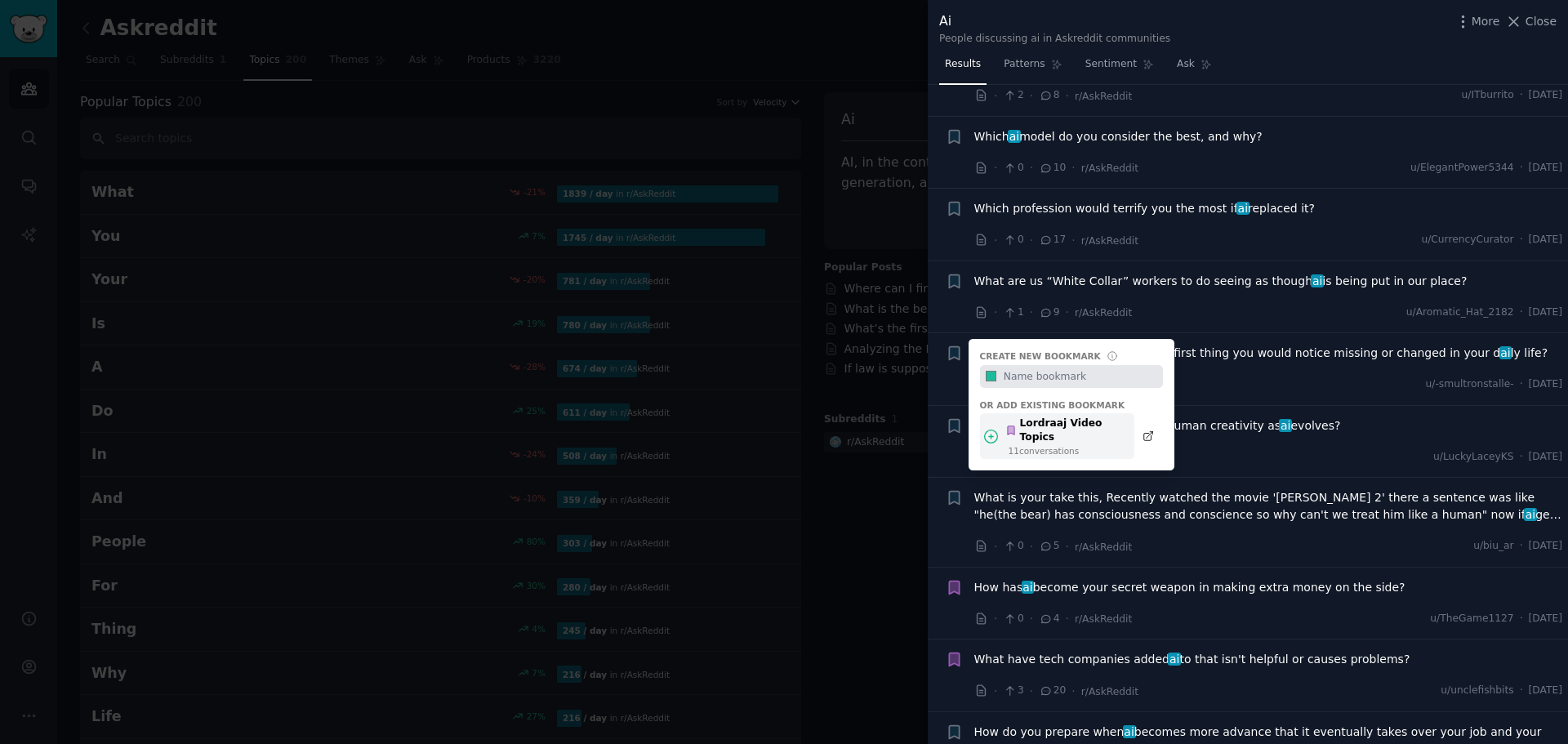
click at [1028, 417] on div "Lordraaj Video Topics" at bounding box center [1066, 431] width 120 height 28
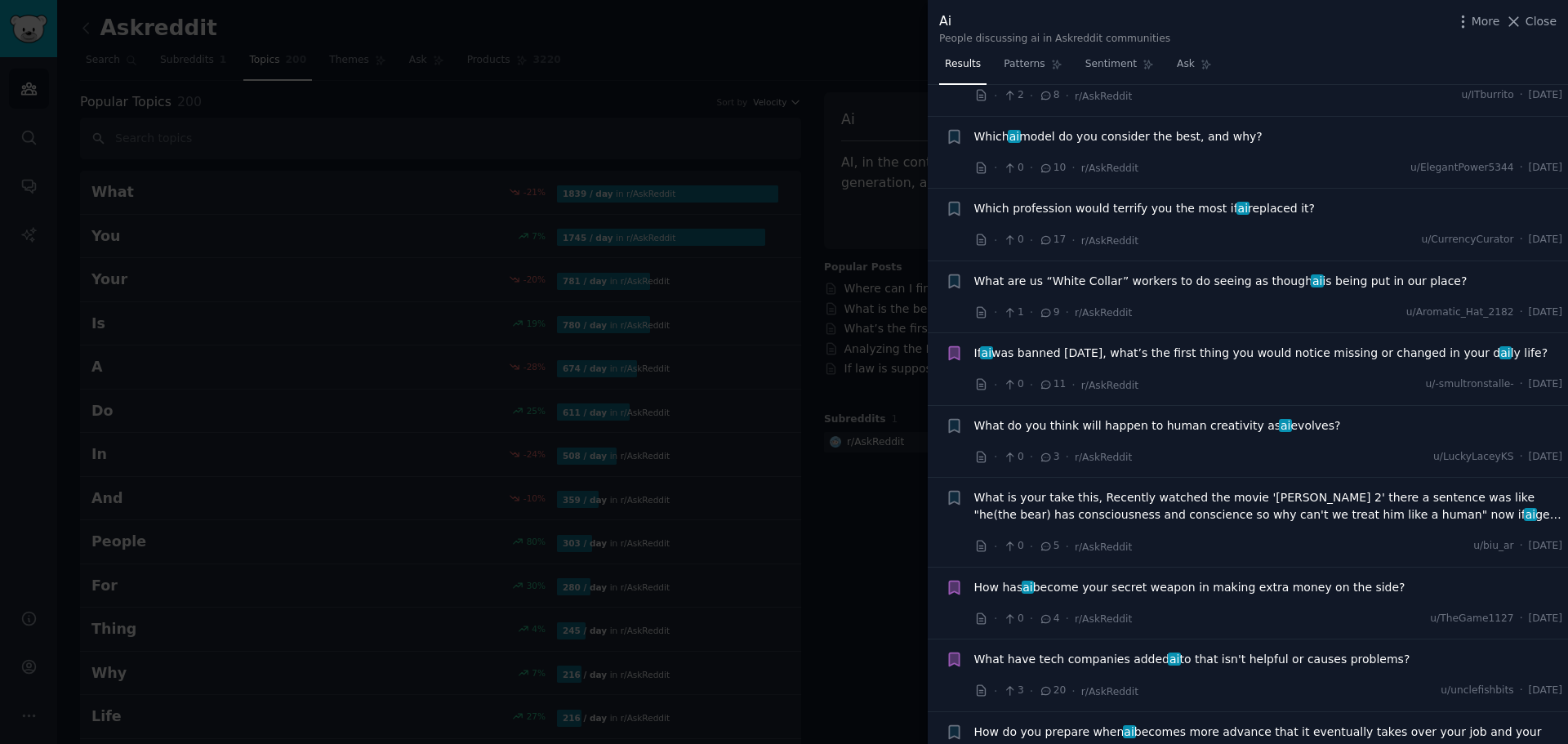
click at [1043, 379] on icon at bounding box center [1045, 385] width 15 height 12
click at [1057, 377] on span "11" at bounding box center [1052, 384] width 27 height 15
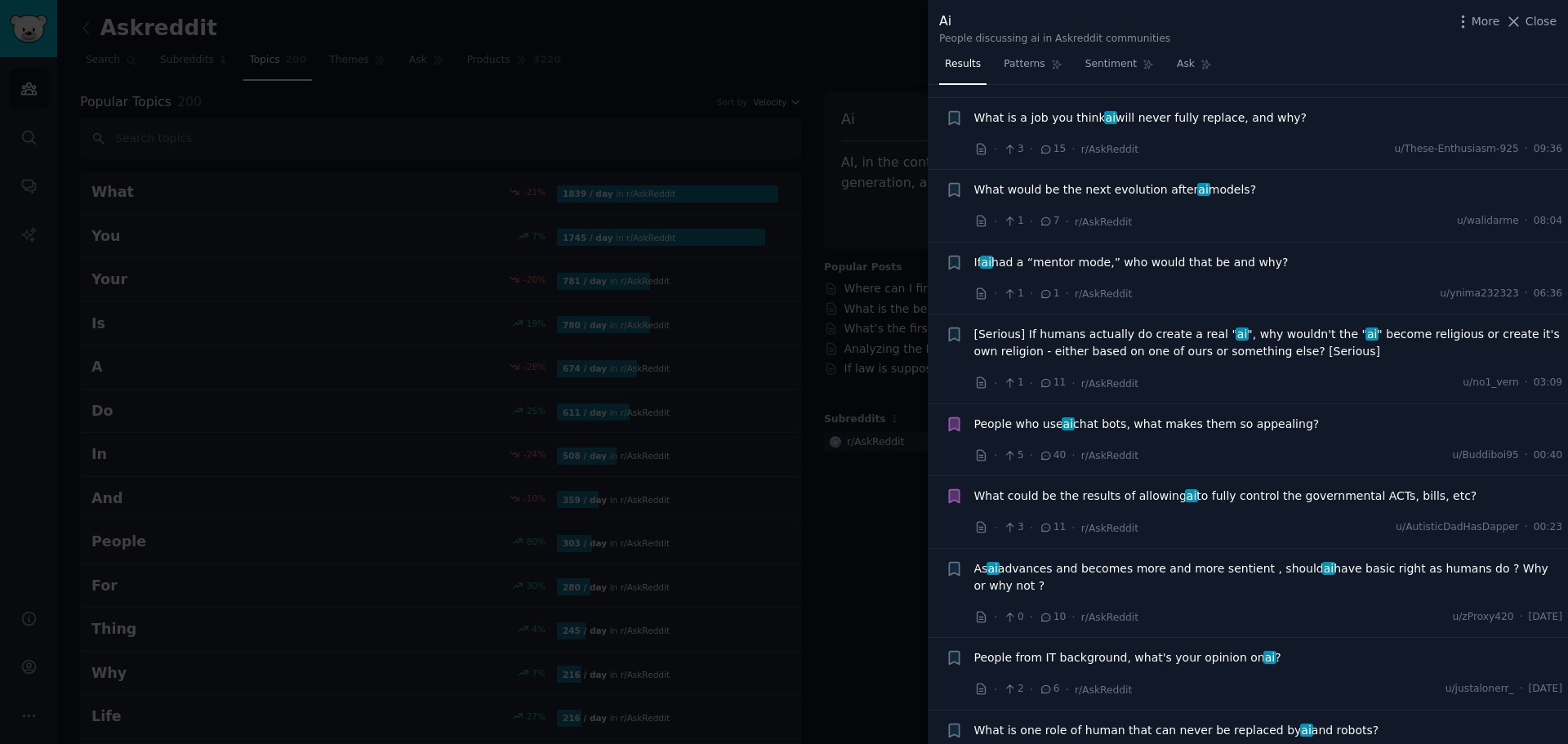
scroll to position [0, 0]
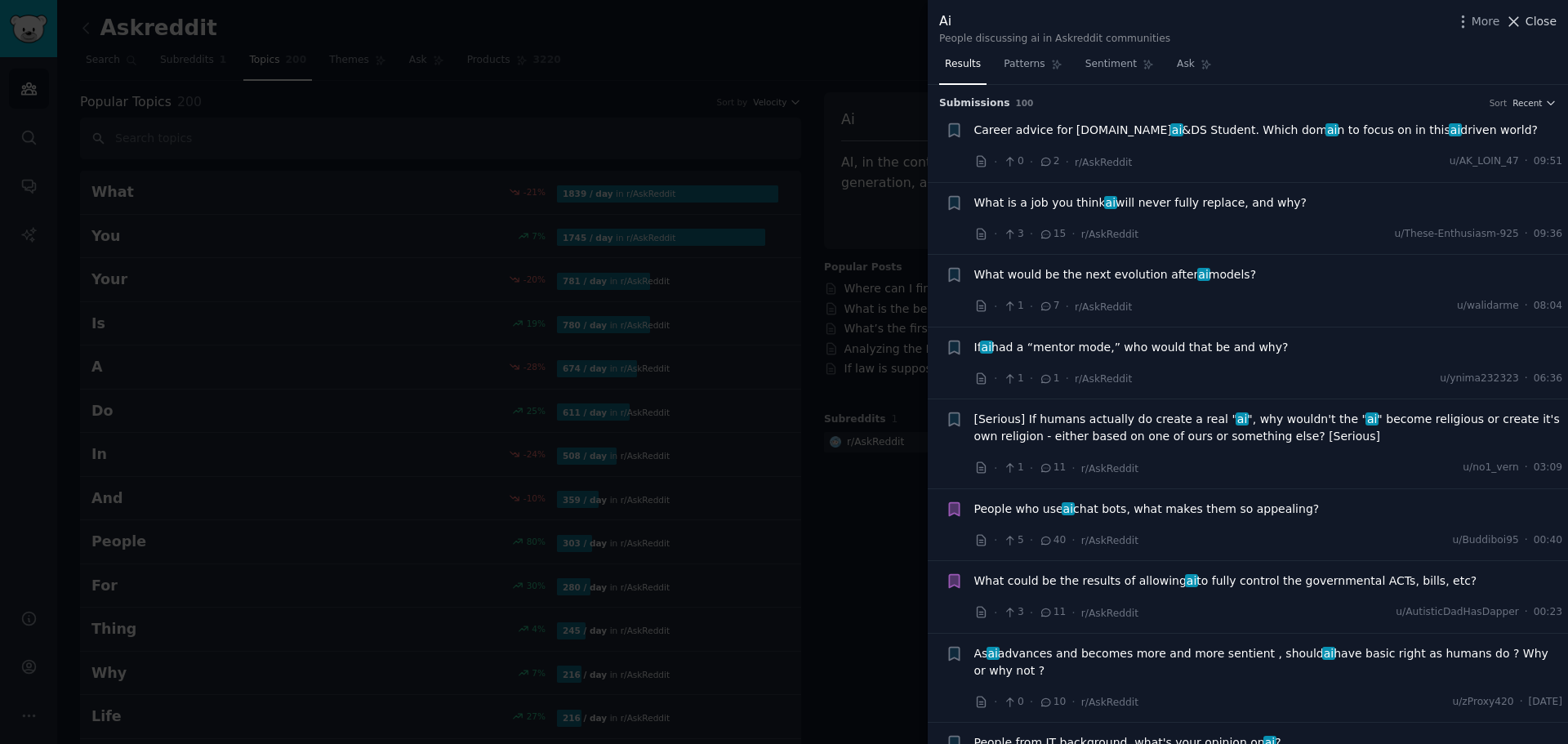
click at [1520, 26] on icon at bounding box center [1514, 21] width 9 height 9
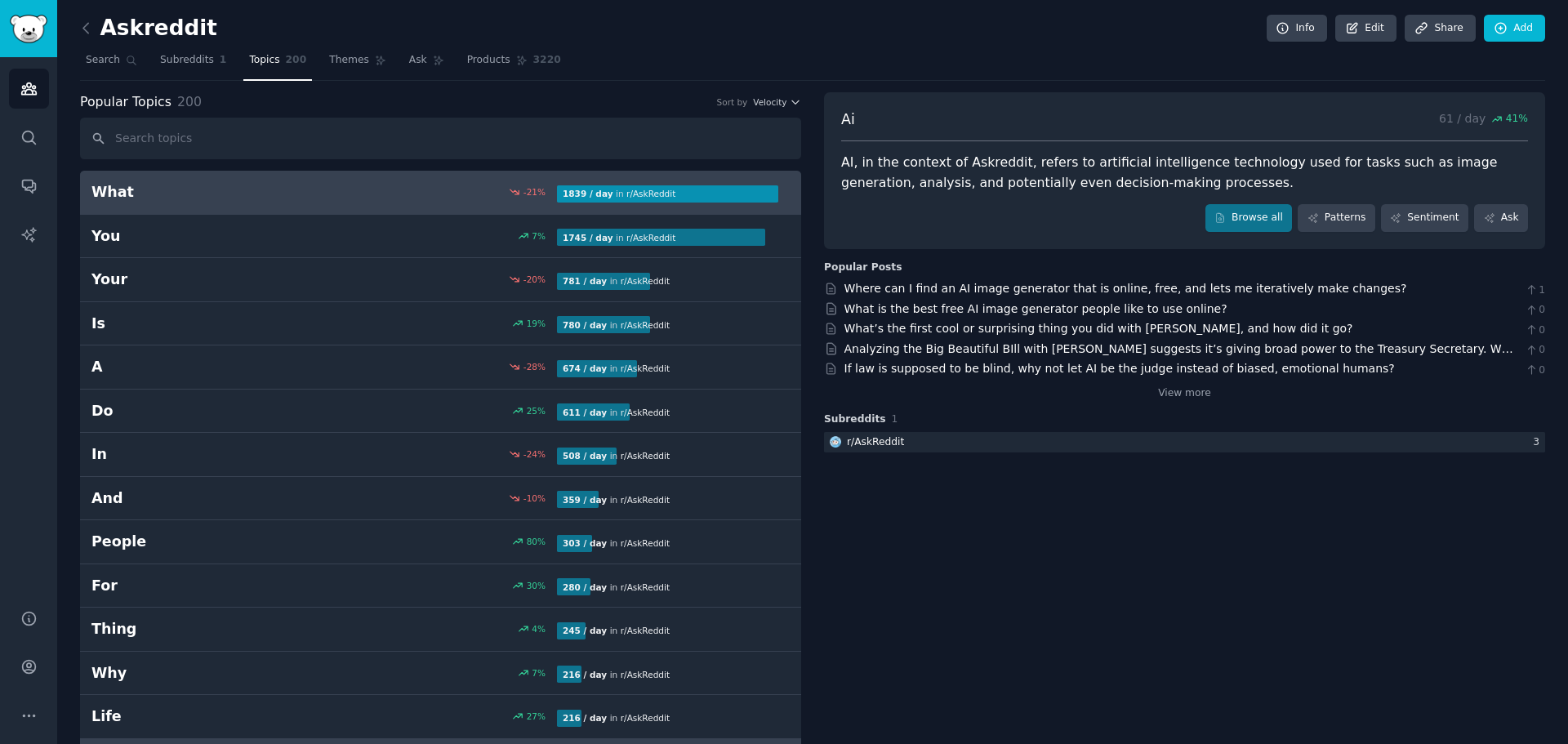
click at [112, 192] on h2 "What" at bounding box center [208, 192] width 233 height 20
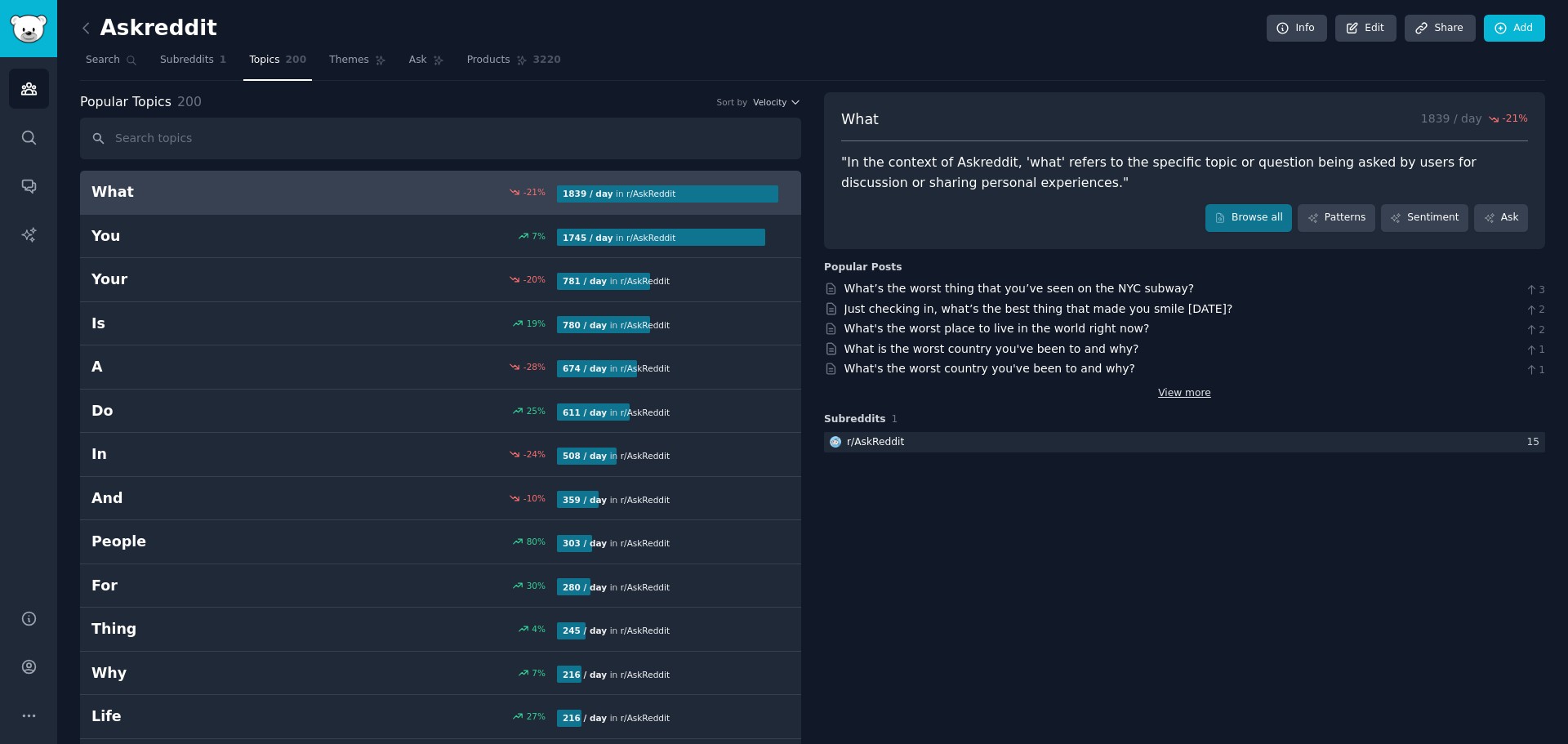
click at [1170, 391] on link "View more" at bounding box center [1184, 393] width 53 height 15
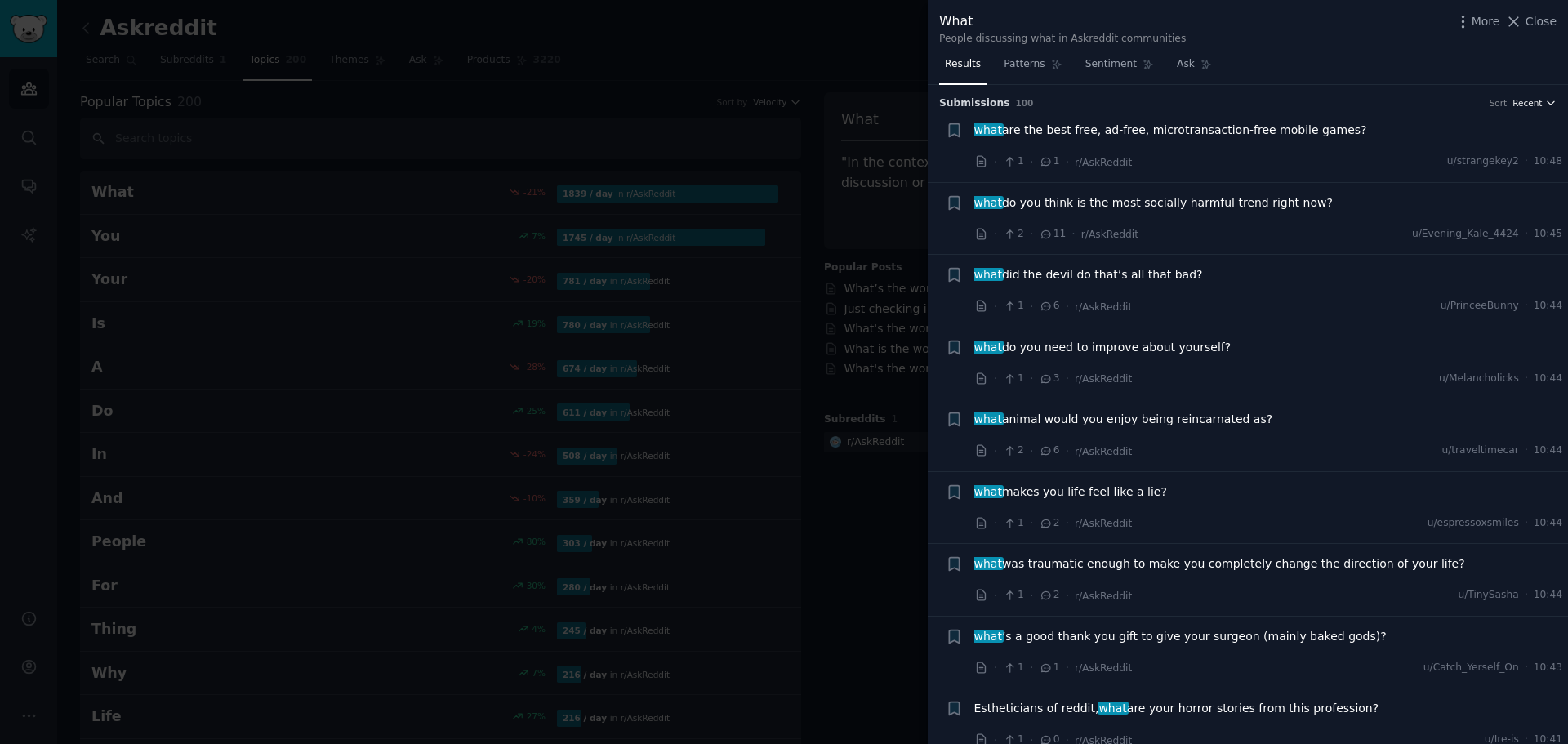
click at [1530, 106] on span "Recent" at bounding box center [1527, 103] width 29 height 12
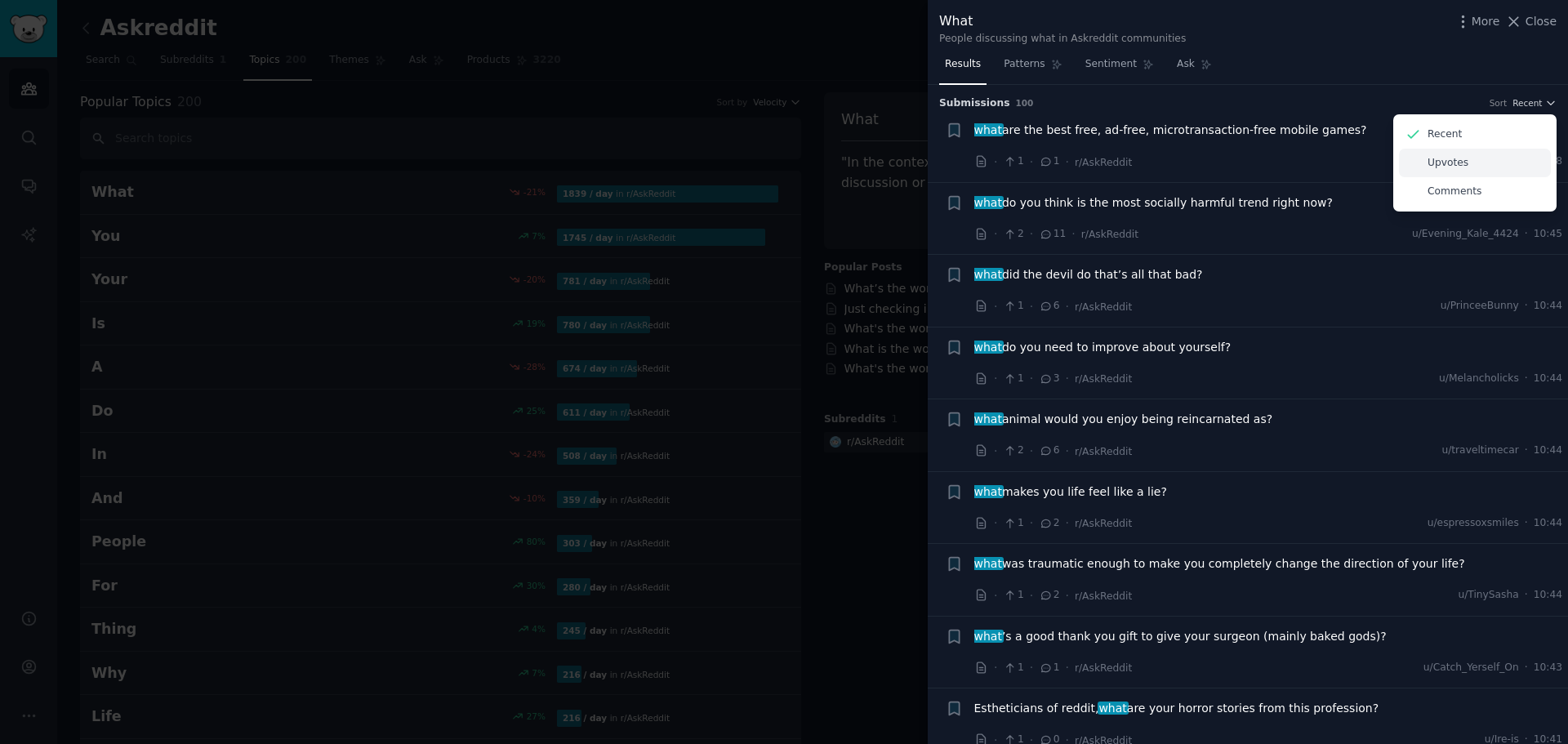
click at [1422, 166] on div "Upvotes" at bounding box center [1475, 162] width 152 height 28
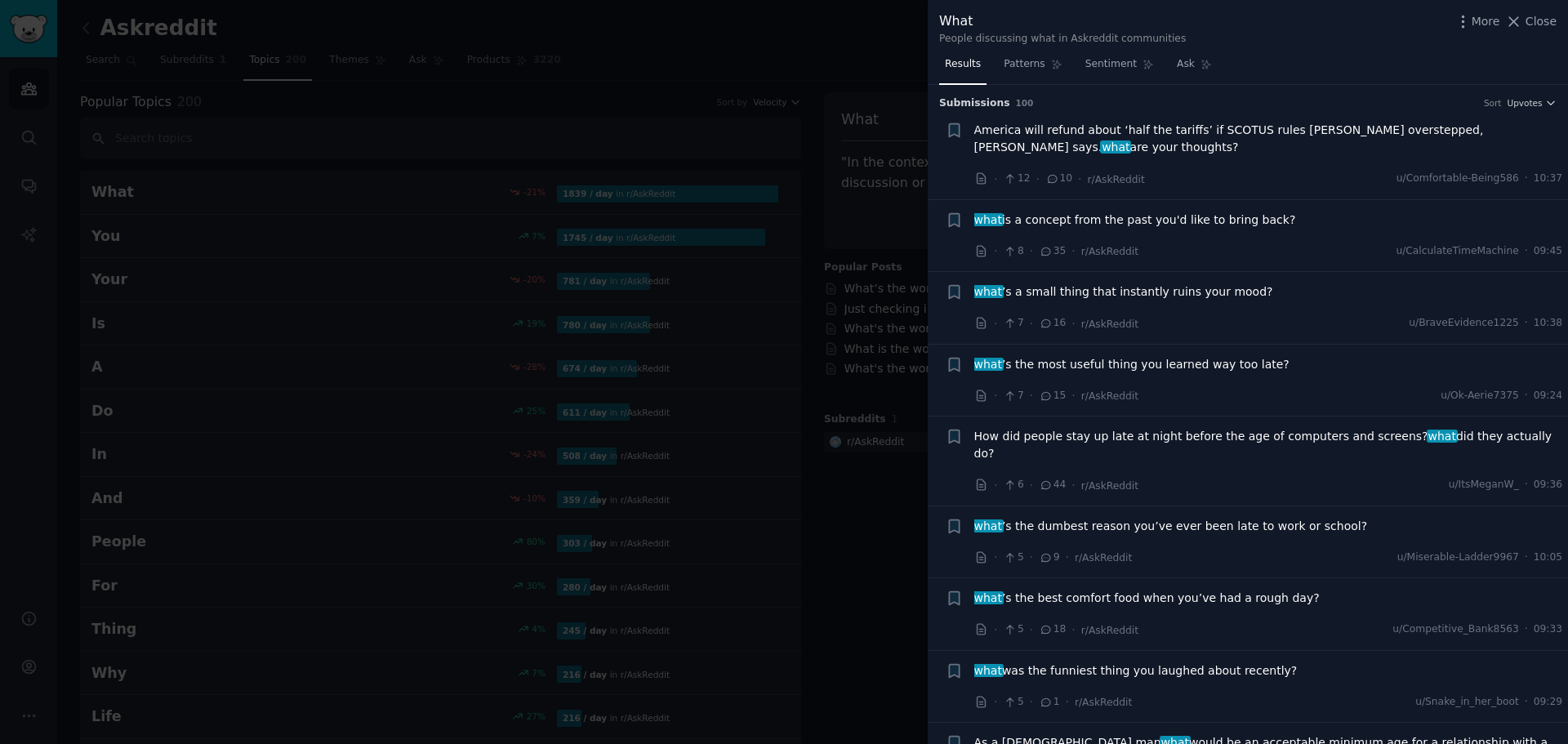
click at [1333, 81] on div "Results Patterns Sentiment Ask" at bounding box center [1248, 68] width 640 height 34
click at [1522, 23] on icon at bounding box center [1514, 21] width 17 height 17
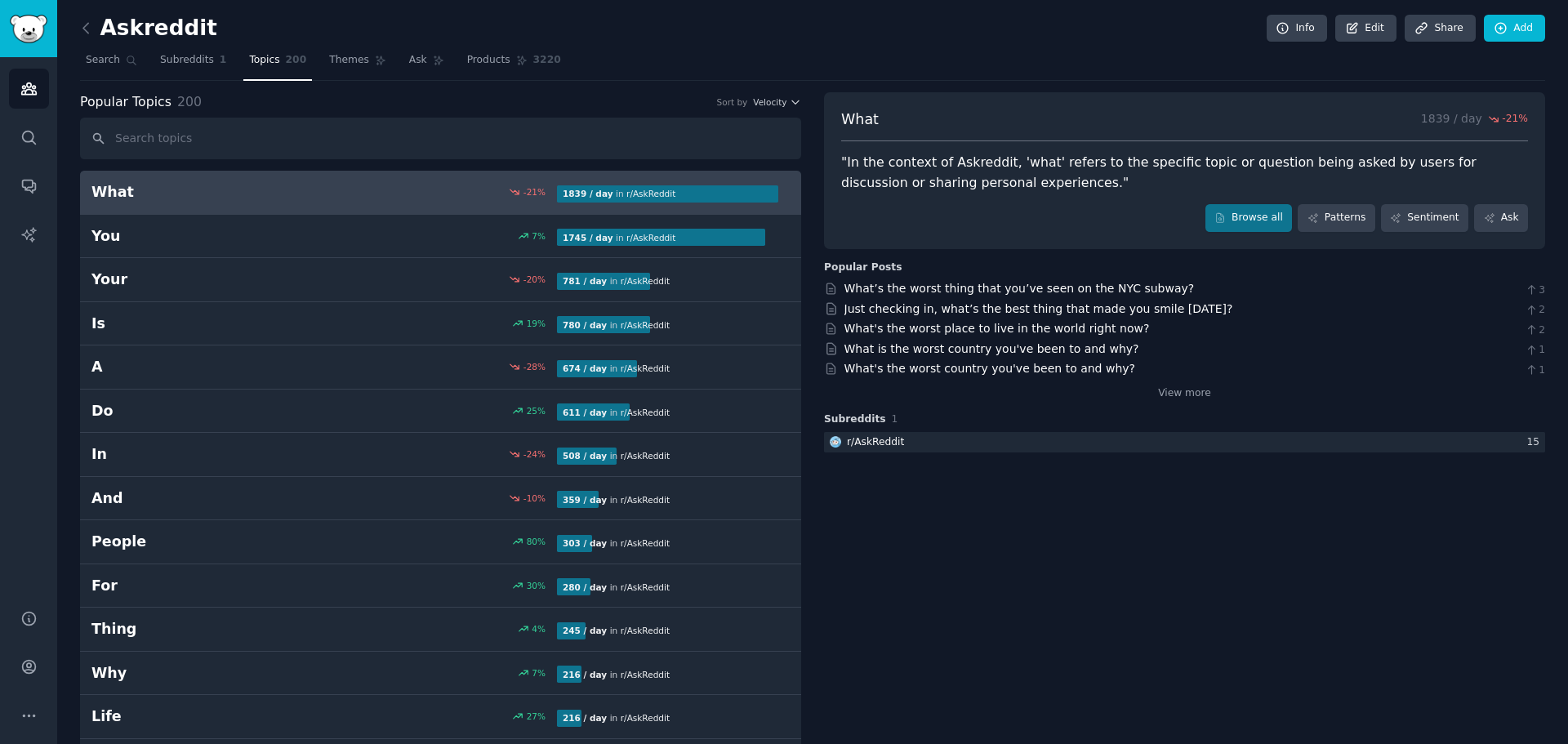
click at [265, 62] on span "Topics" at bounding box center [264, 60] width 30 height 15
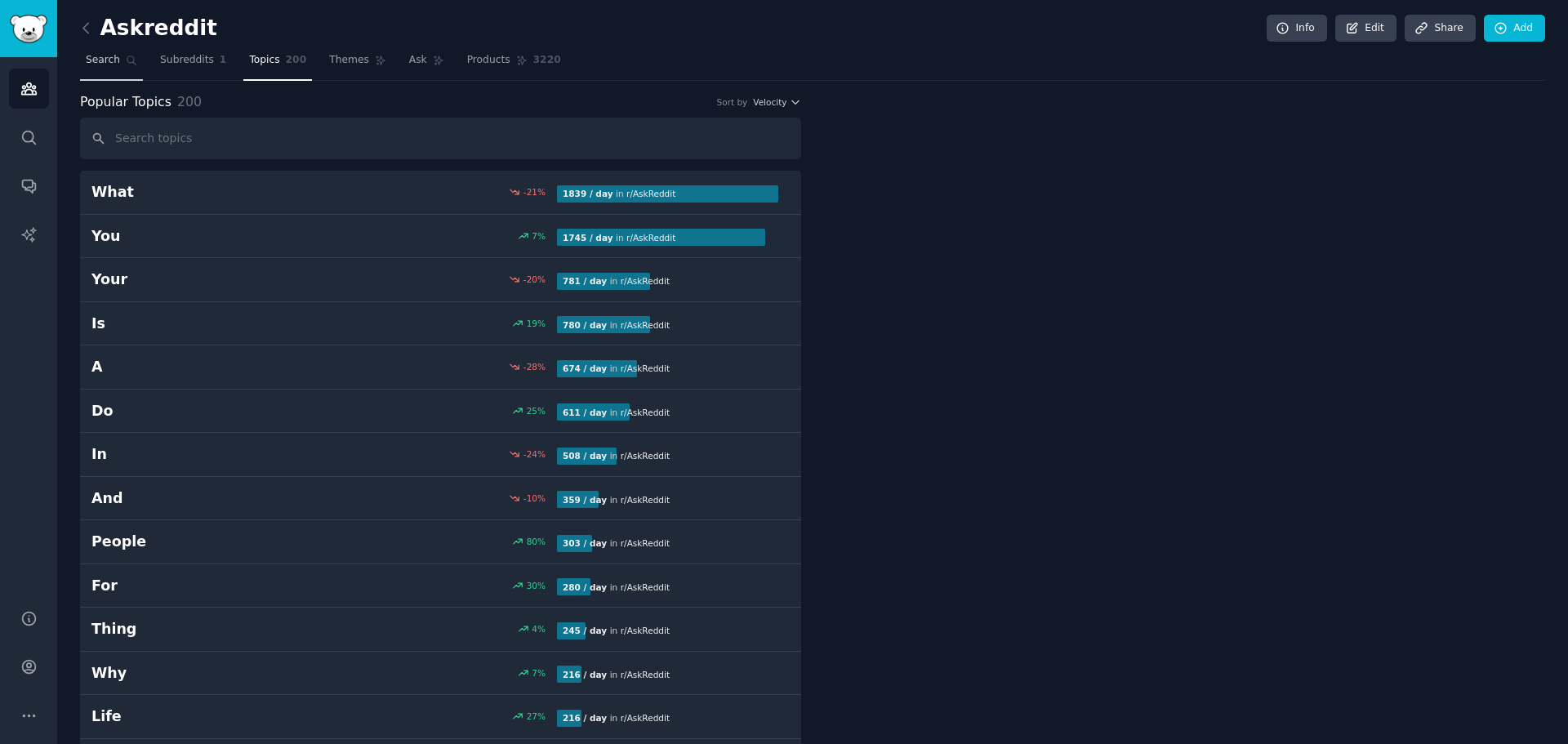
click at [104, 65] on span "Search" at bounding box center [102, 60] width 34 height 15
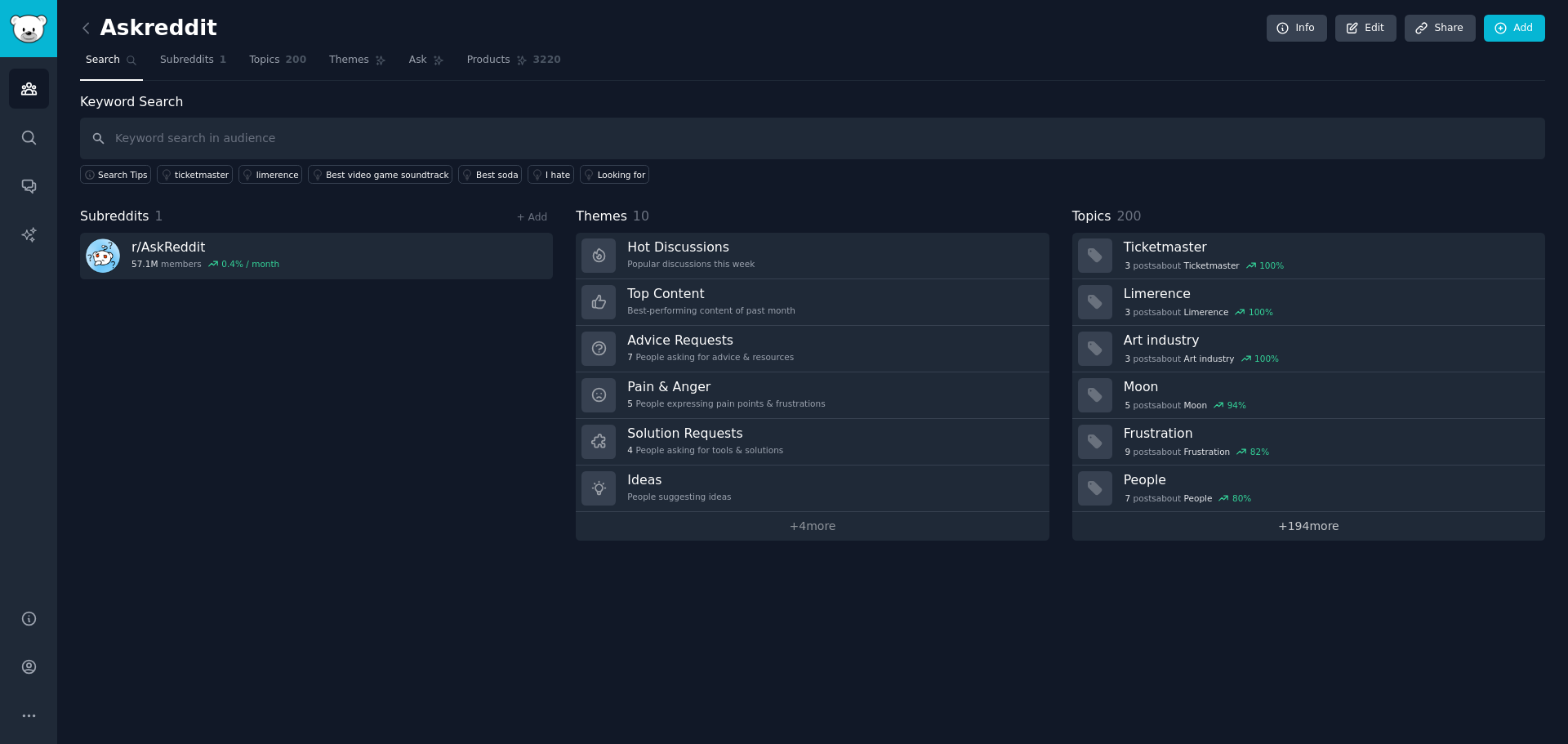
click at [1246, 532] on link "+ 194 more" at bounding box center [1309, 526] width 473 height 28
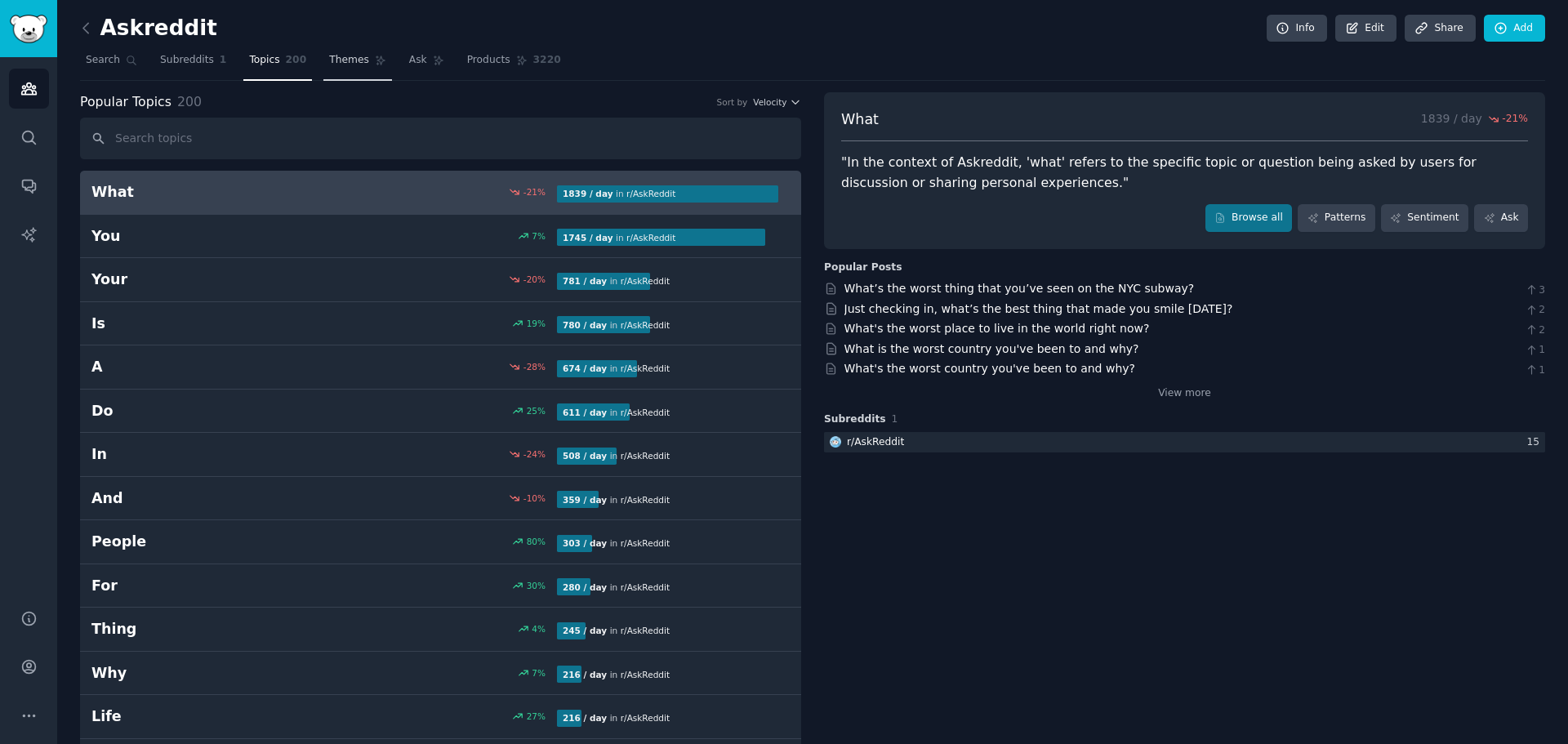
click at [329, 65] on span "Themes" at bounding box center [348, 60] width 40 height 15
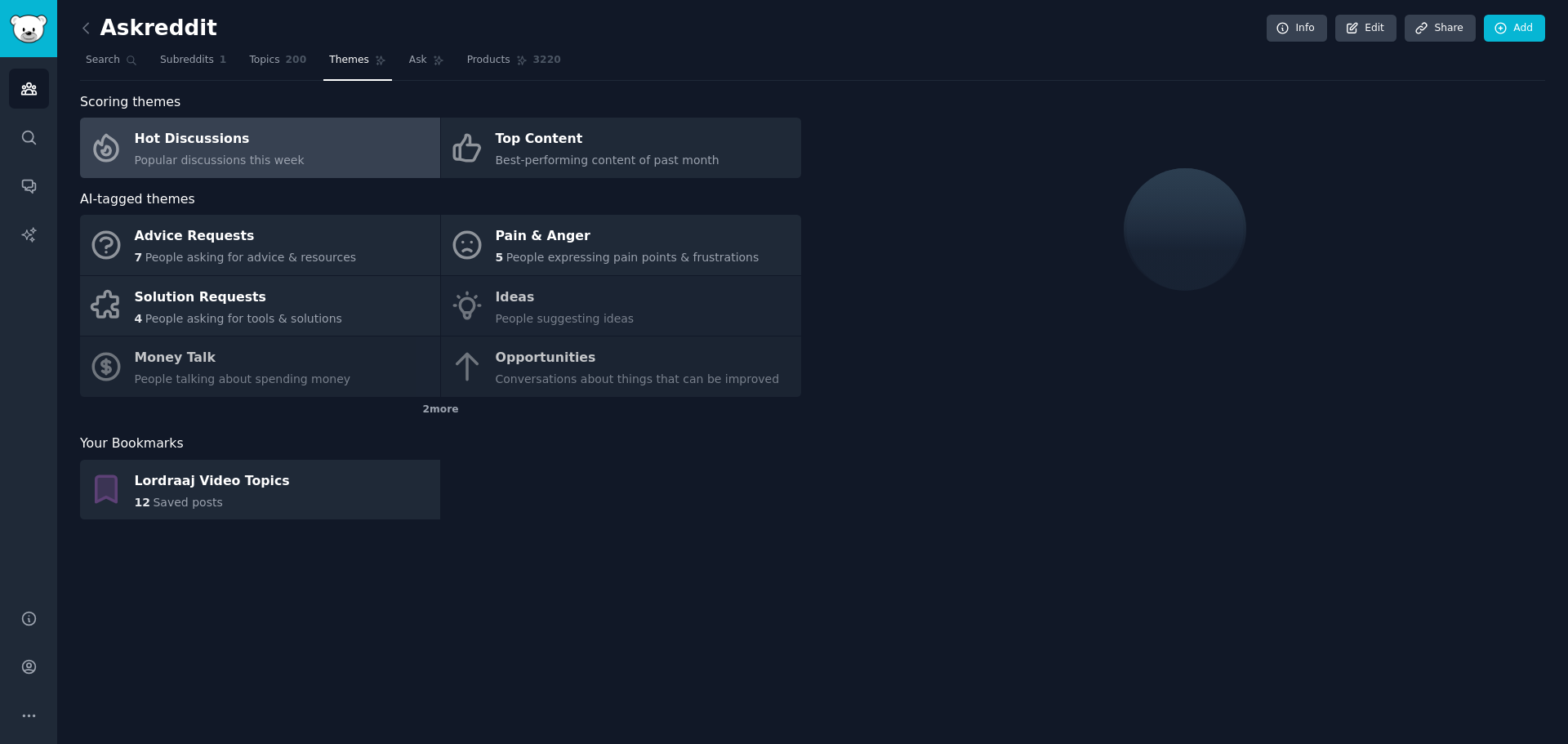
click at [219, 147] on div "Hot Discussions" at bounding box center [219, 140] width 170 height 26
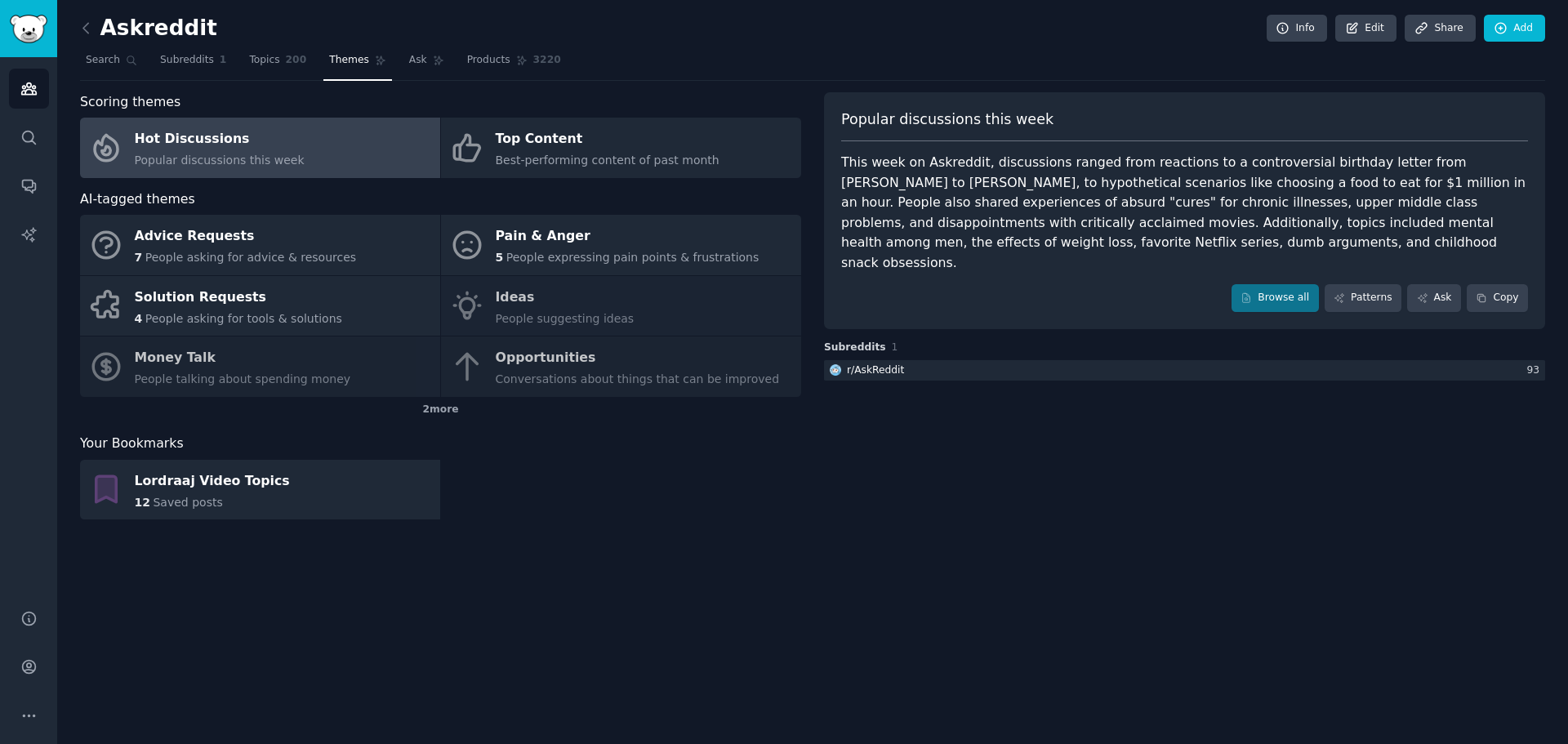
click at [219, 148] on div "Hot Discussions" at bounding box center [219, 140] width 170 height 26
click at [1296, 284] on link "Browse all" at bounding box center [1275, 298] width 87 height 28
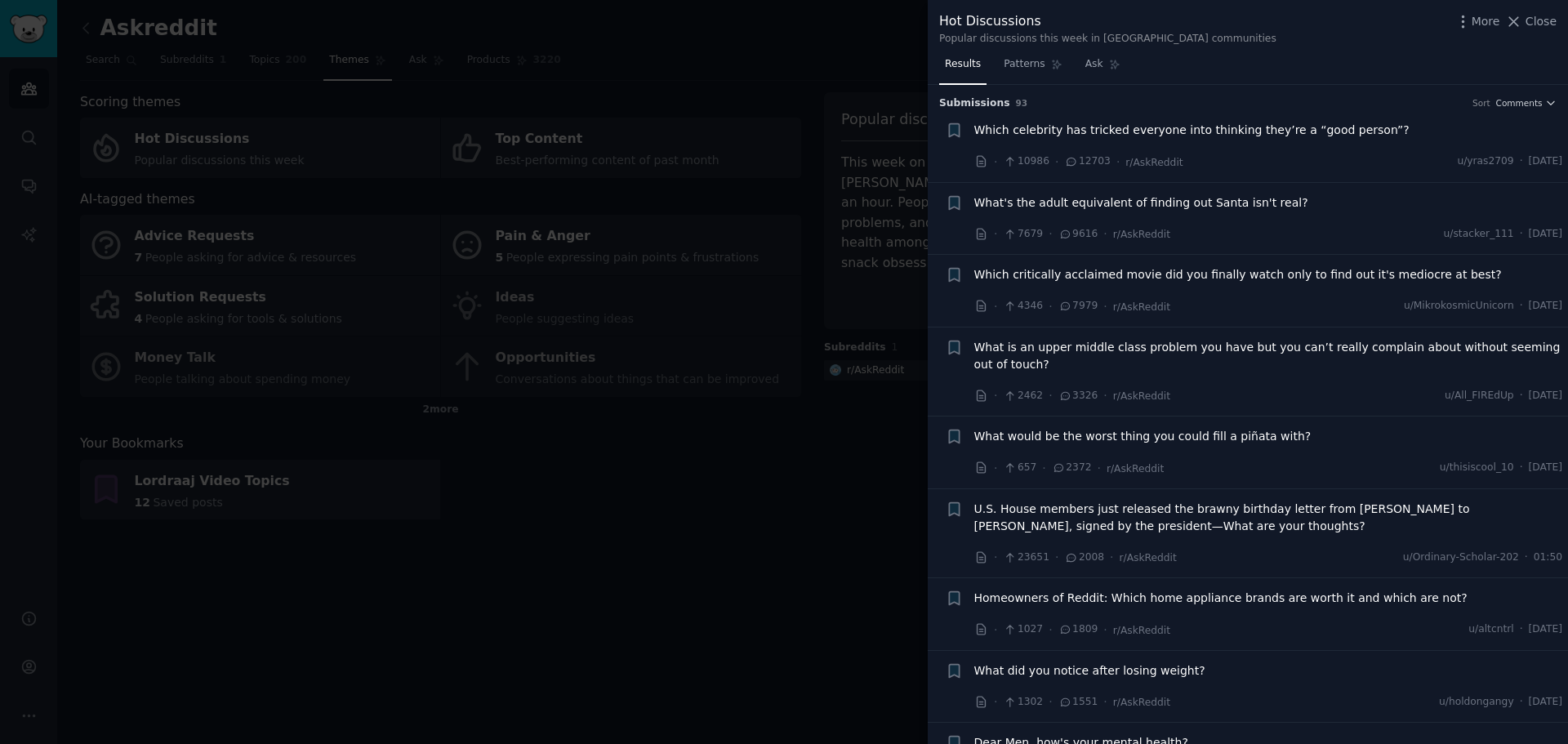
click at [830, 566] on div at bounding box center [784, 372] width 1568 height 744
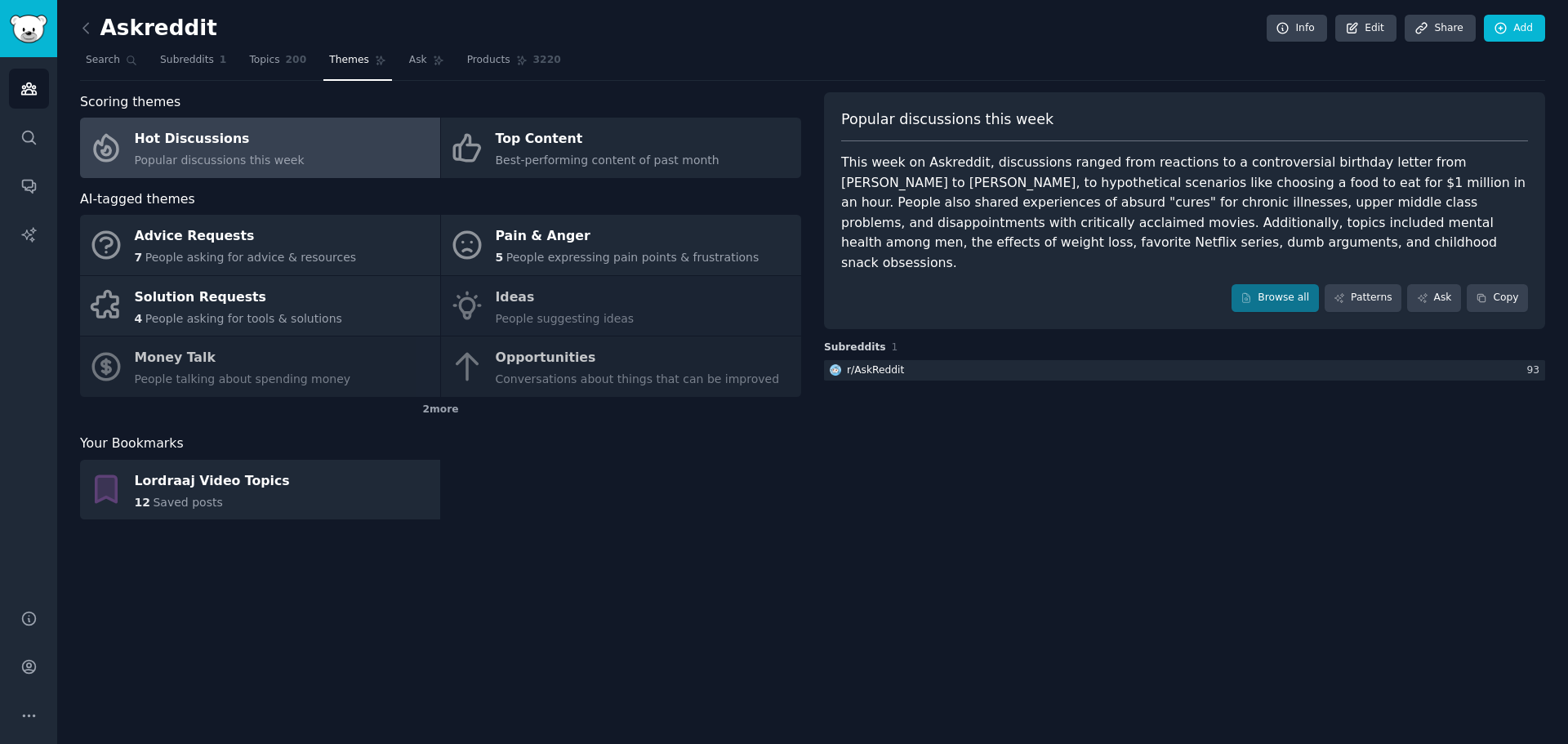
click at [177, 137] on div "Hot Discussions" at bounding box center [219, 140] width 170 height 26
click at [196, 132] on div "Hot Discussions" at bounding box center [219, 140] width 170 height 26
click at [329, 54] on span "Themes" at bounding box center [348, 60] width 40 height 15
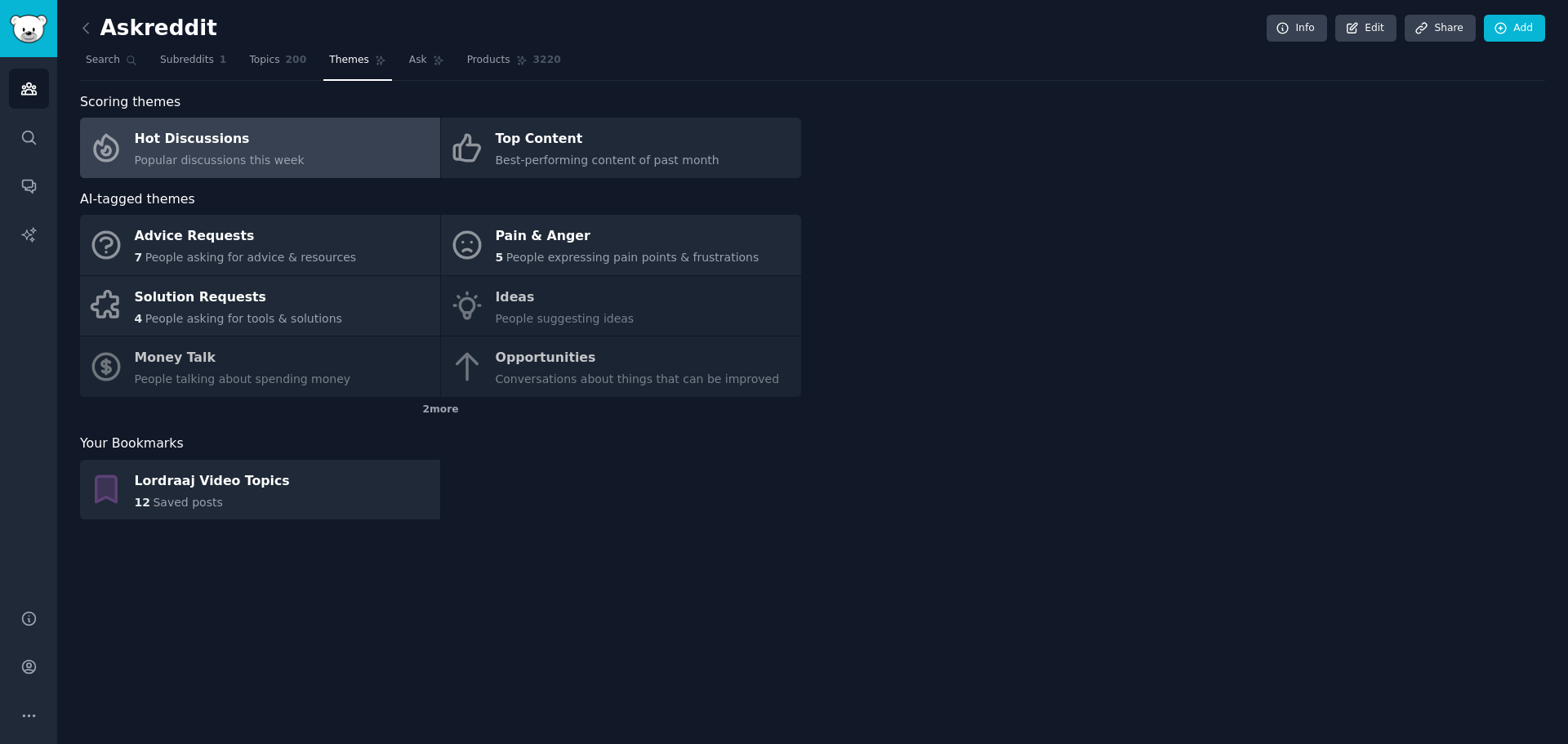
click at [149, 142] on div "Hot Discussions" at bounding box center [219, 140] width 170 height 26
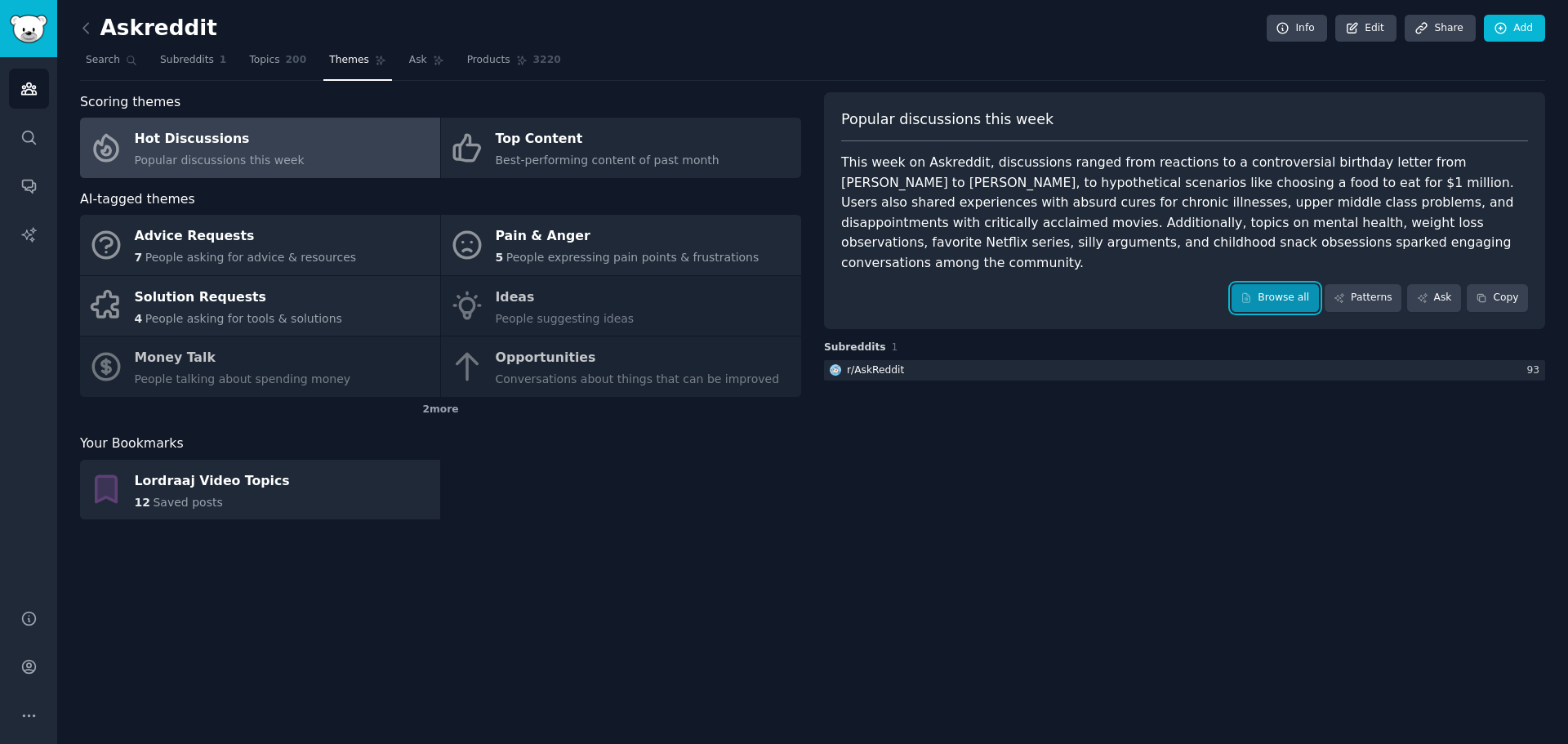
click at [1266, 284] on link "Browse all" at bounding box center [1275, 298] width 87 height 28
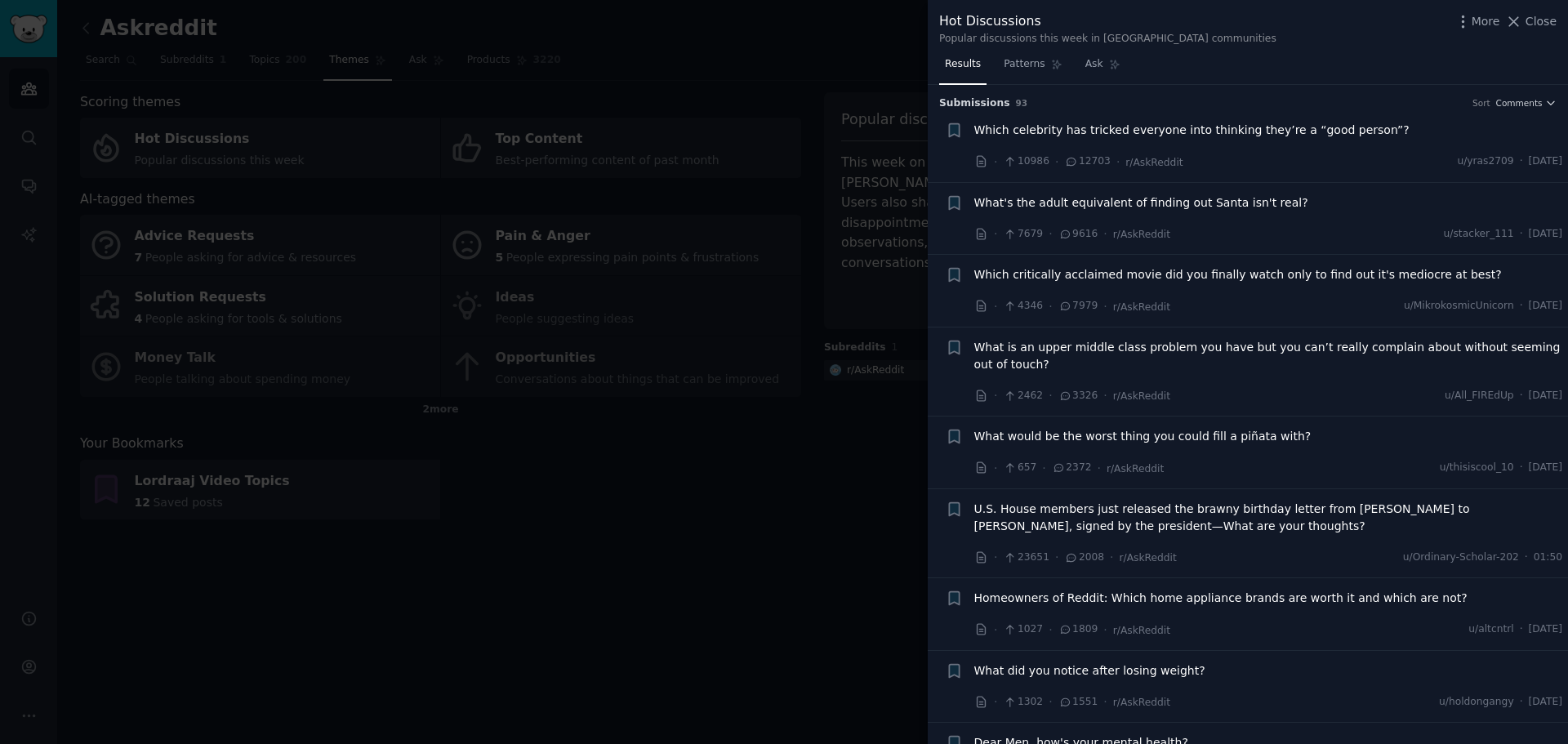
click at [1164, 195] on span "What's the adult equivalent of finding out Santa isn't real?" at bounding box center [1141, 203] width 335 height 17
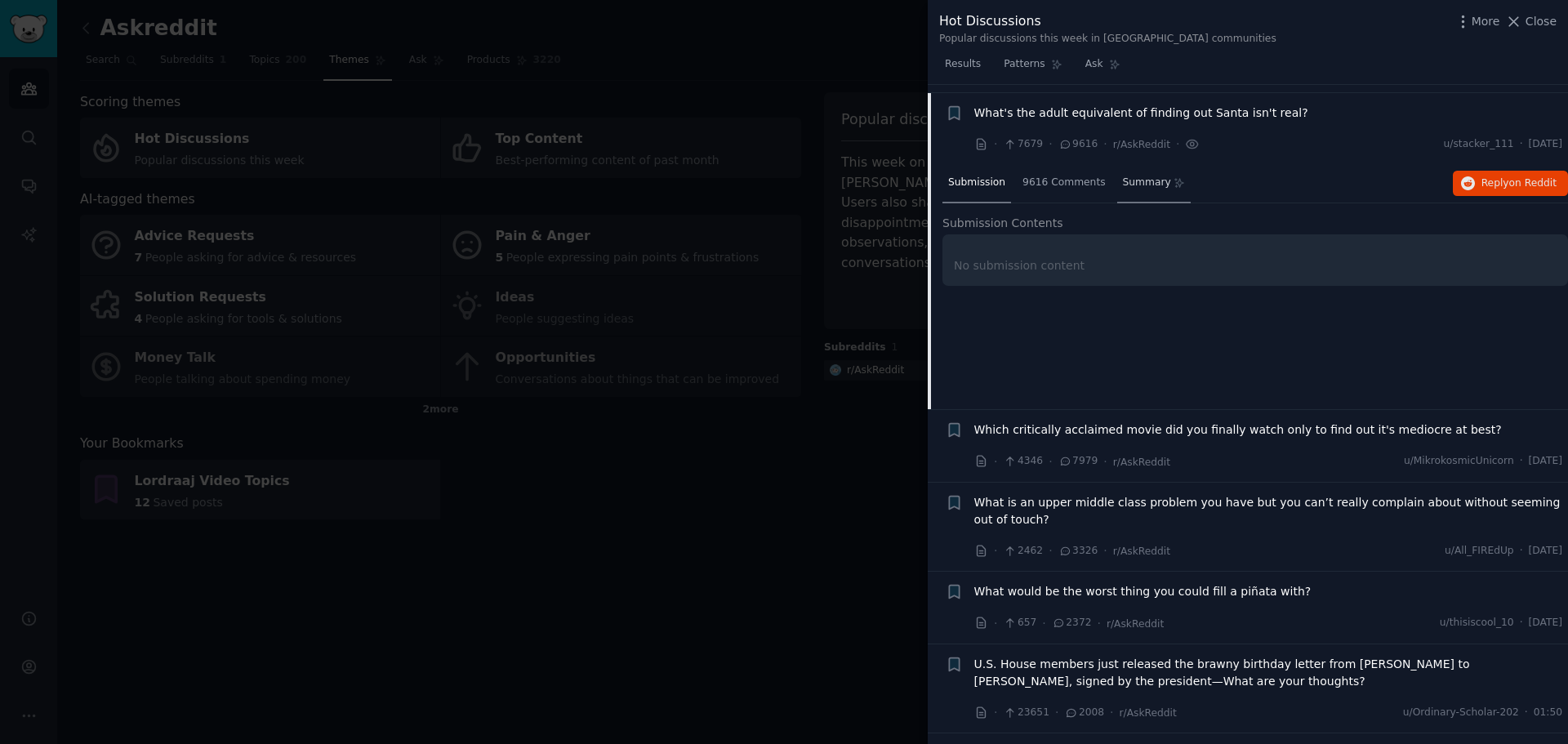
scroll to position [98, 0]
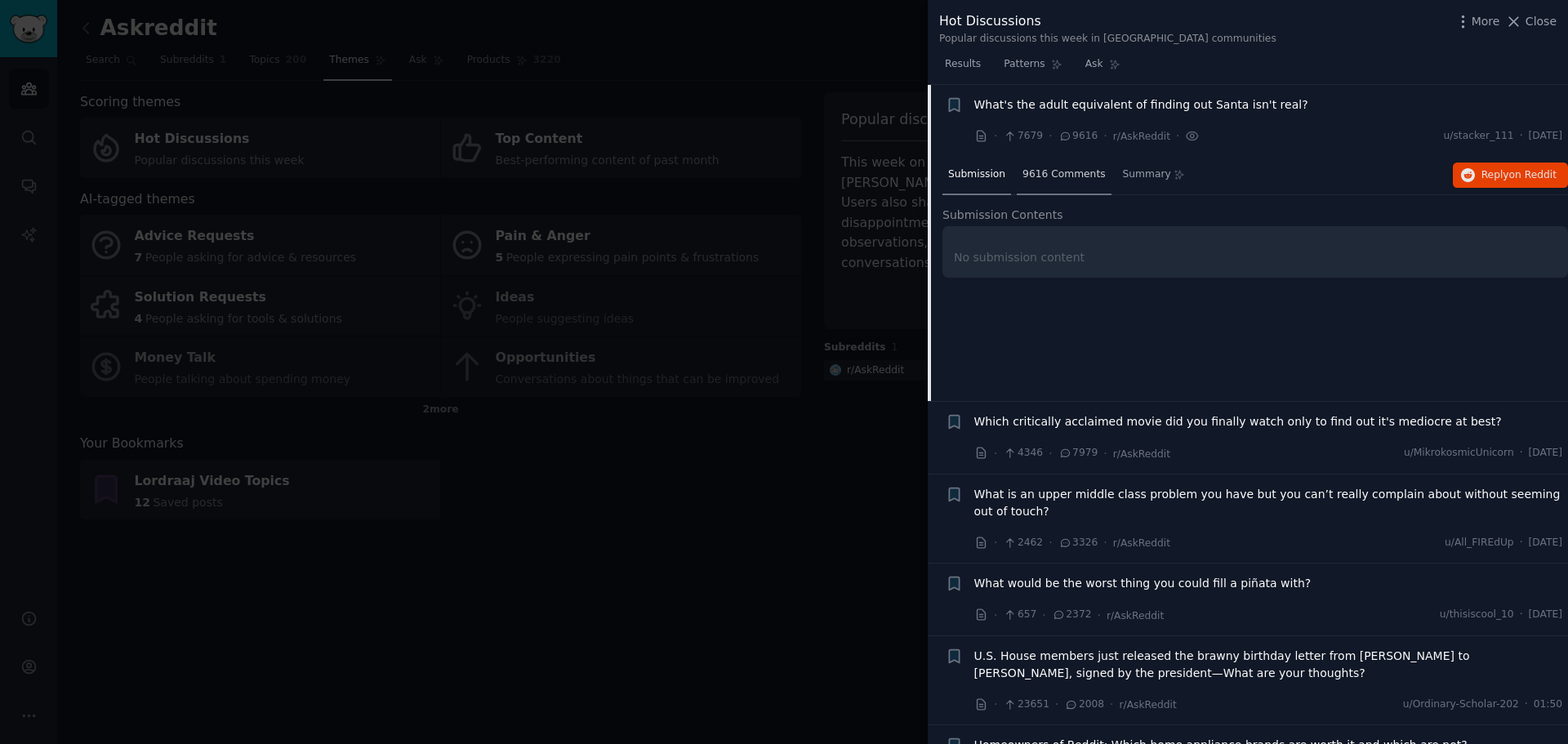
click at [1046, 176] on span "9616 Comments" at bounding box center [1064, 175] width 82 height 15
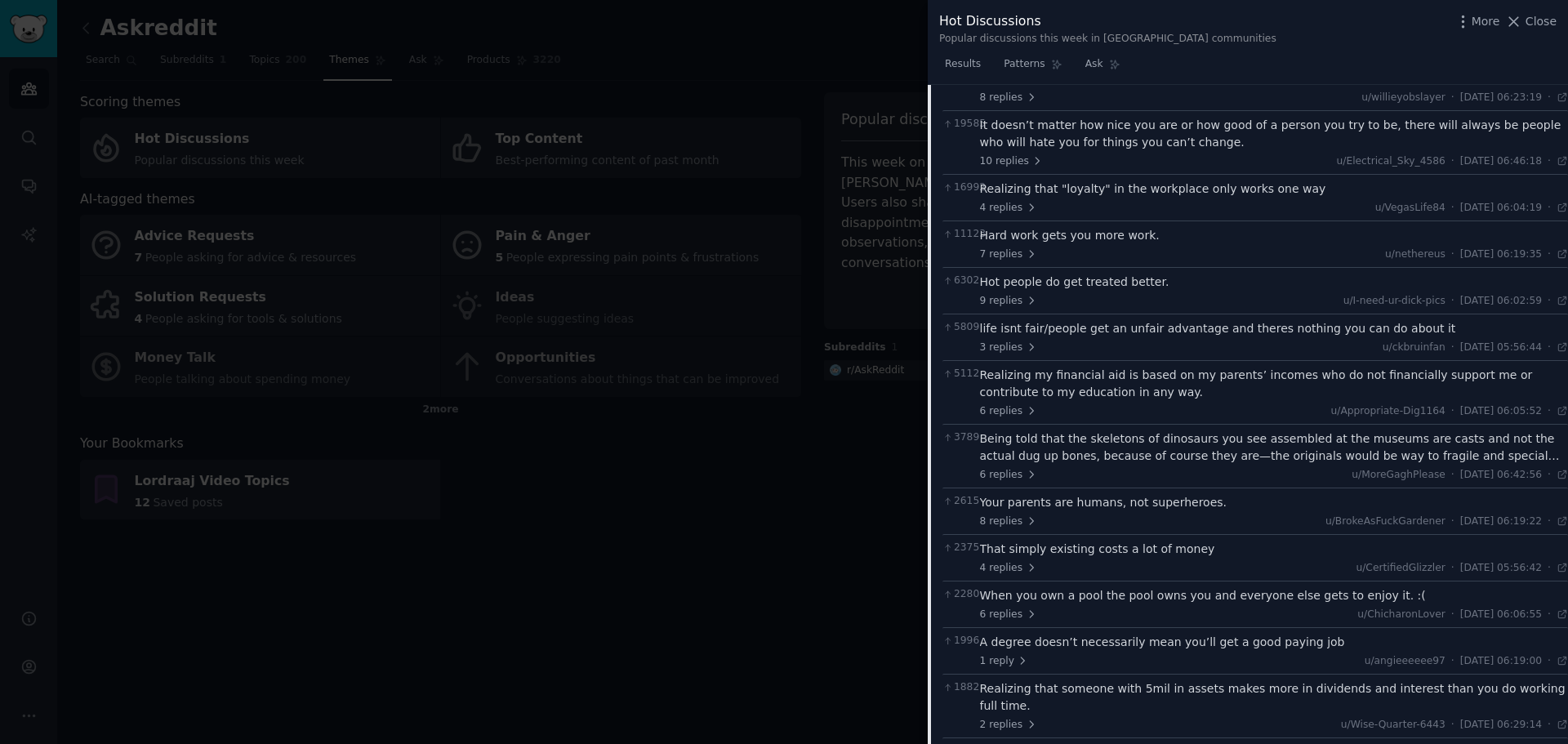
scroll to position [0, 0]
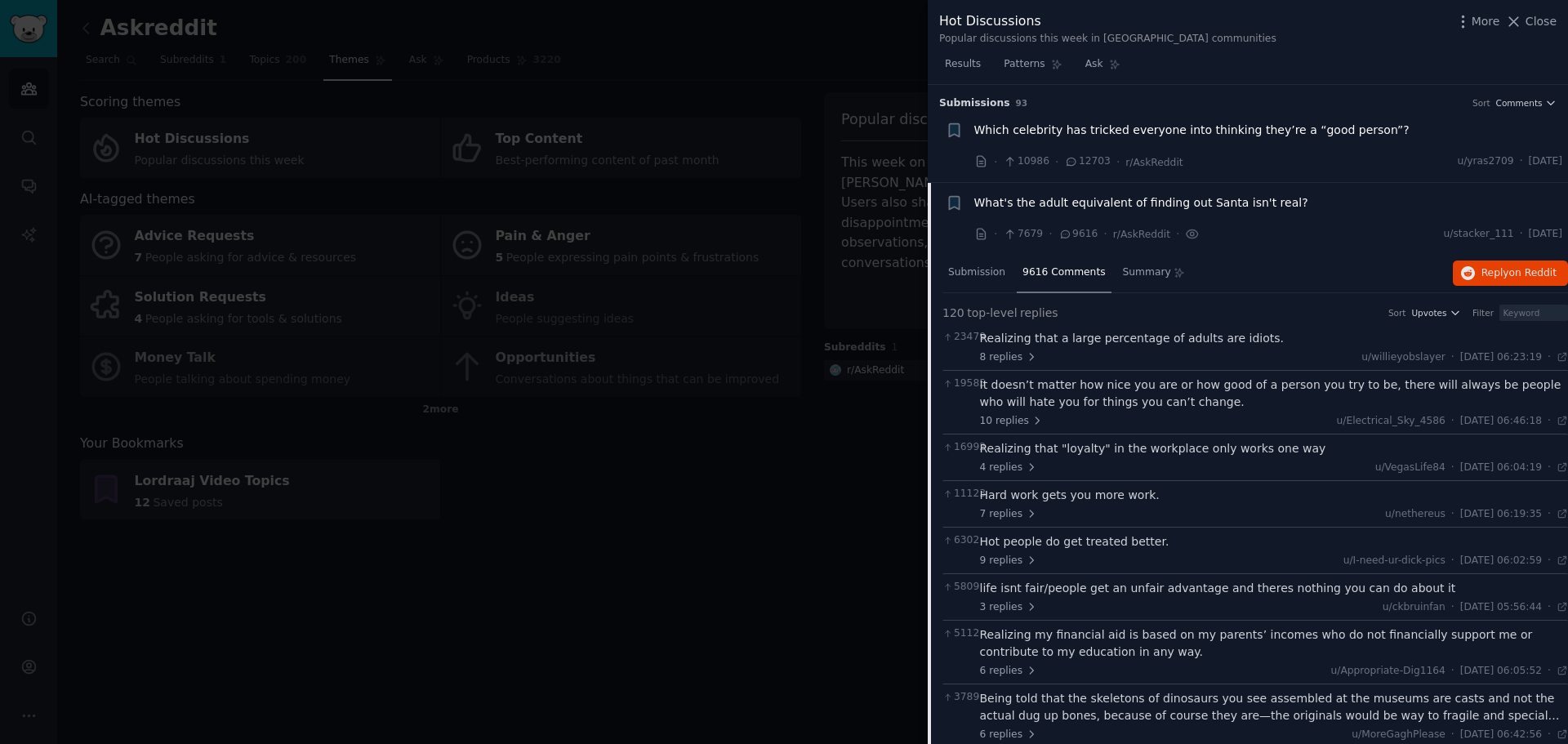
click at [1394, 222] on div "What's the adult equivalent of finding out Santa isn't real? · 7679 · 9616 · r/…" at bounding box center [1268, 218] width 589 height 49
click at [1063, 274] on span "9616 Comments" at bounding box center [1064, 273] width 82 height 15
click at [1450, 204] on div "What's the adult equivalent of finding out Santa isn't real?" at bounding box center [1268, 203] width 589 height 17
click at [1054, 264] on div "9616 Comments" at bounding box center [1064, 274] width 94 height 39
click at [1054, 272] on span "9616 Comments" at bounding box center [1064, 273] width 82 height 15
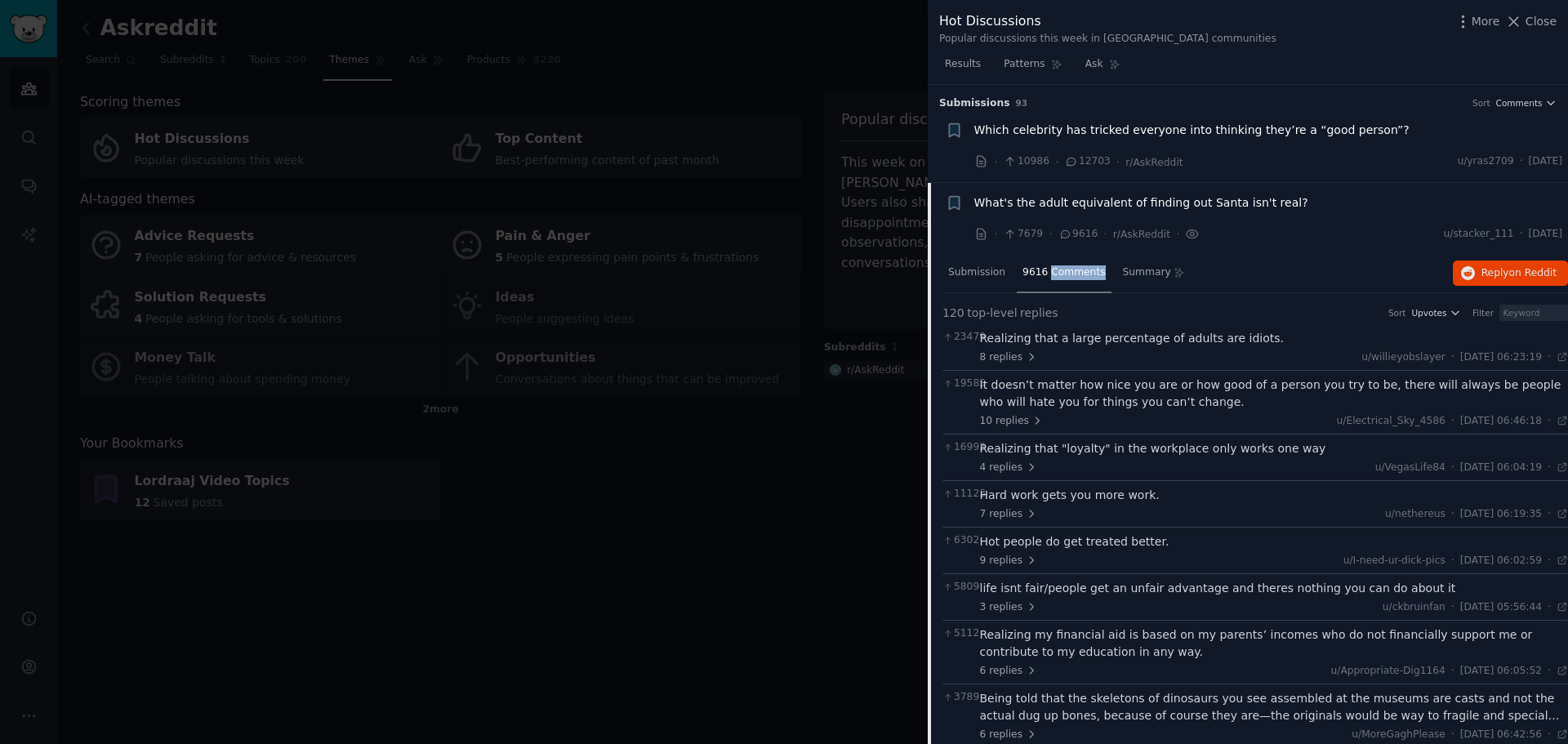
click at [1054, 272] on span "9616 Comments" at bounding box center [1064, 273] width 82 height 15
click at [972, 277] on span "Submission" at bounding box center [976, 273] width 57 height 15
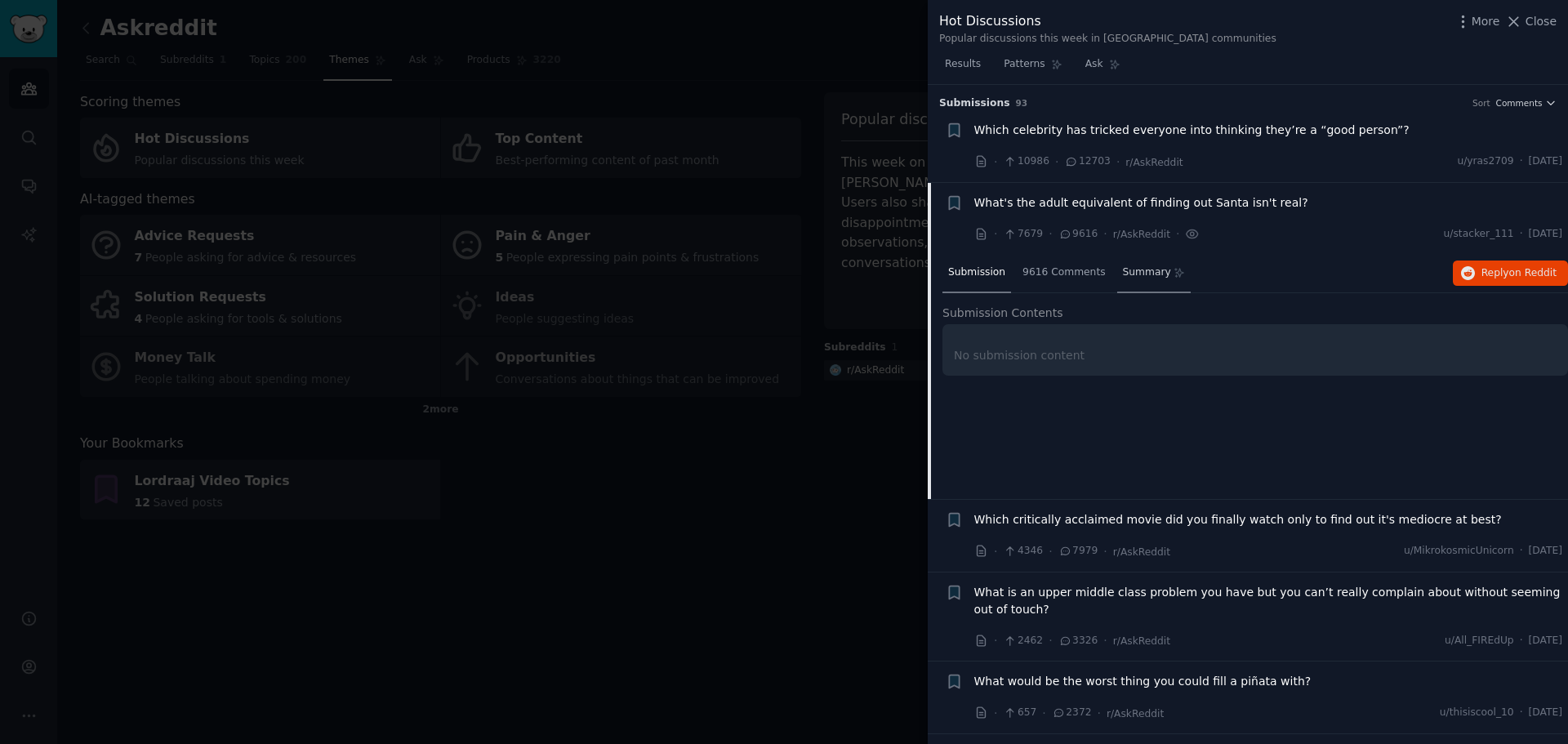
click at [1123, 274] on span "Summary" at bounding box center [1147, 273] width 48 height 15
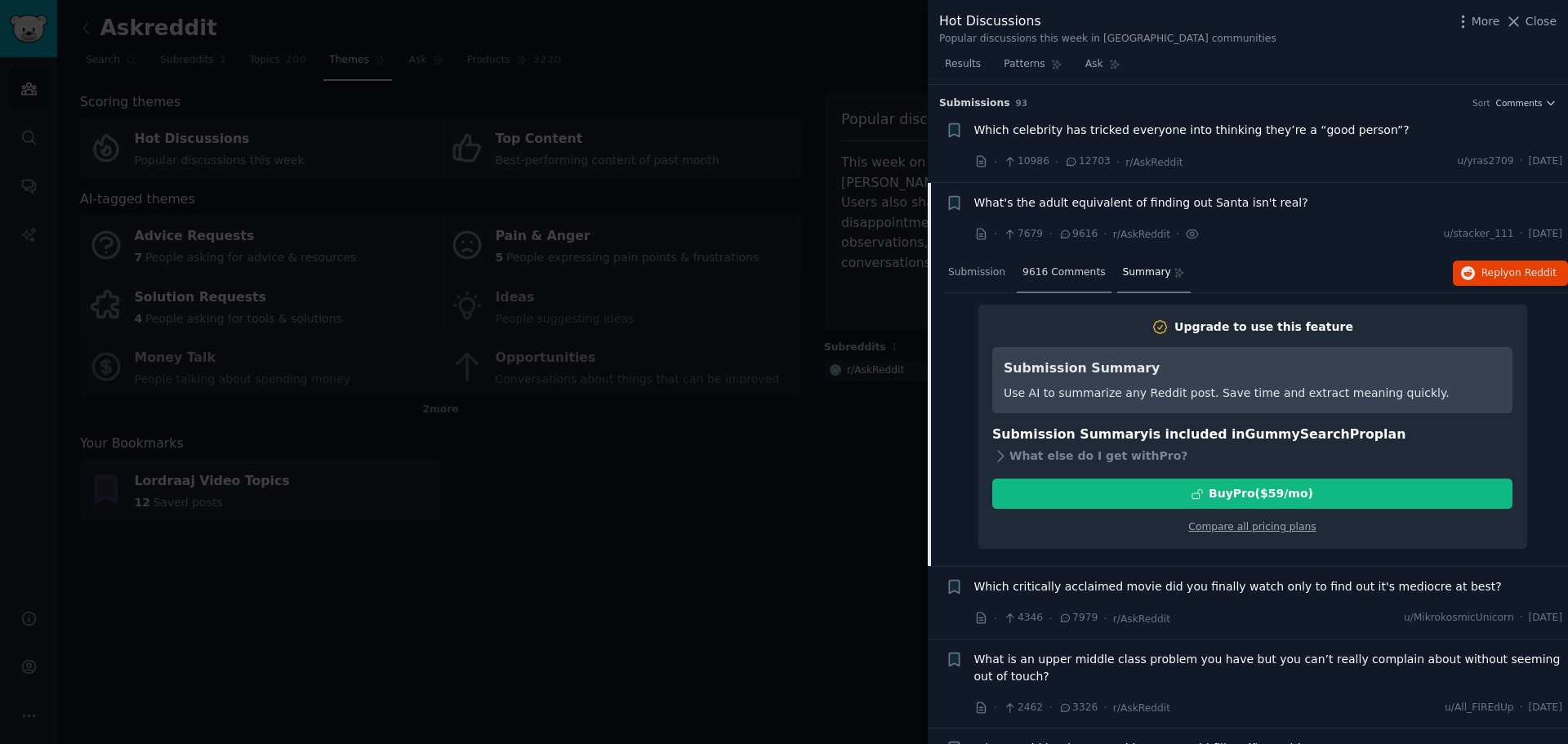
click at [1043, 275] on span "9616 Comments" at bounding box center [1064, 273] width 82 height 15
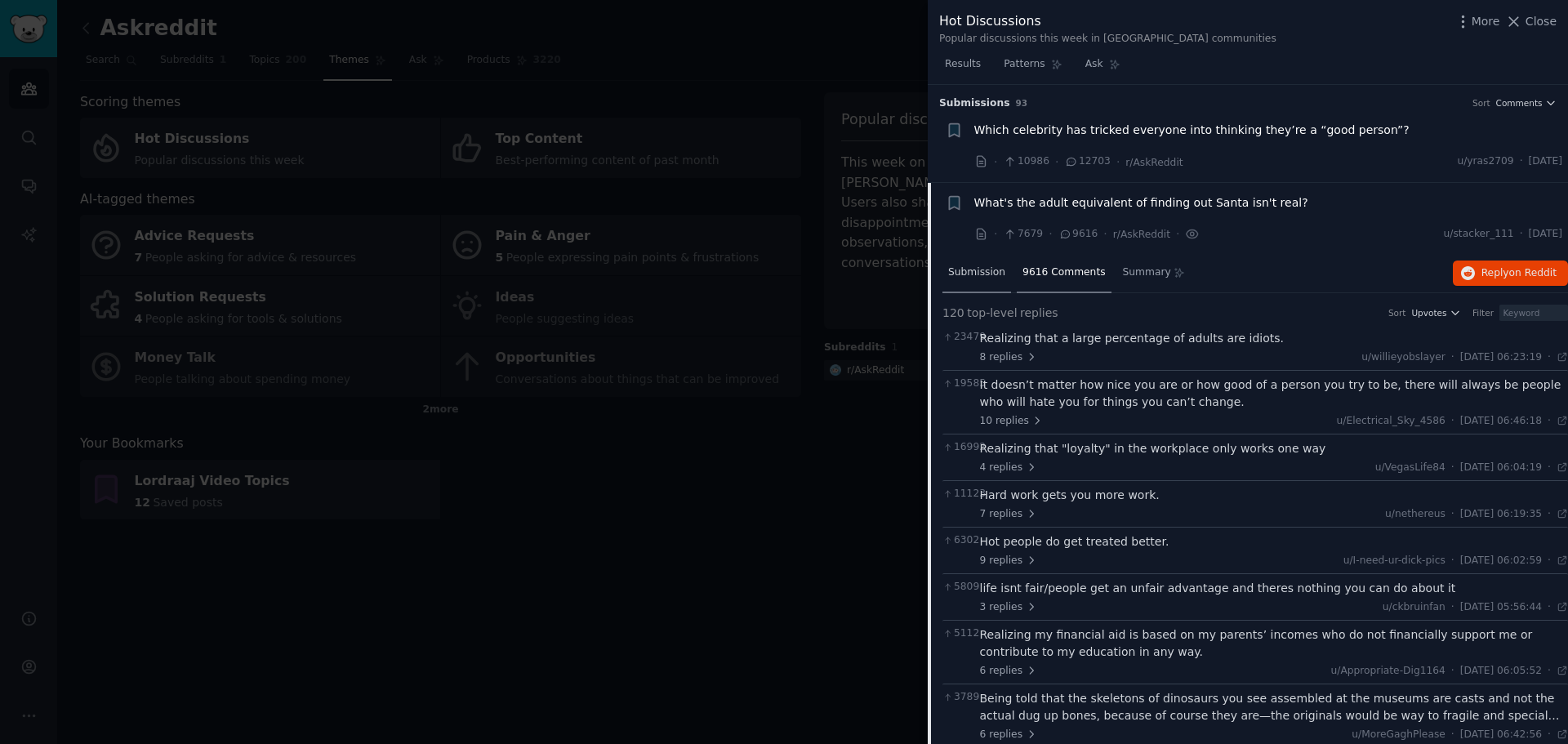
click at [981, 273] on span "Submission" at bounding box center [976, 273] width 57 height 15
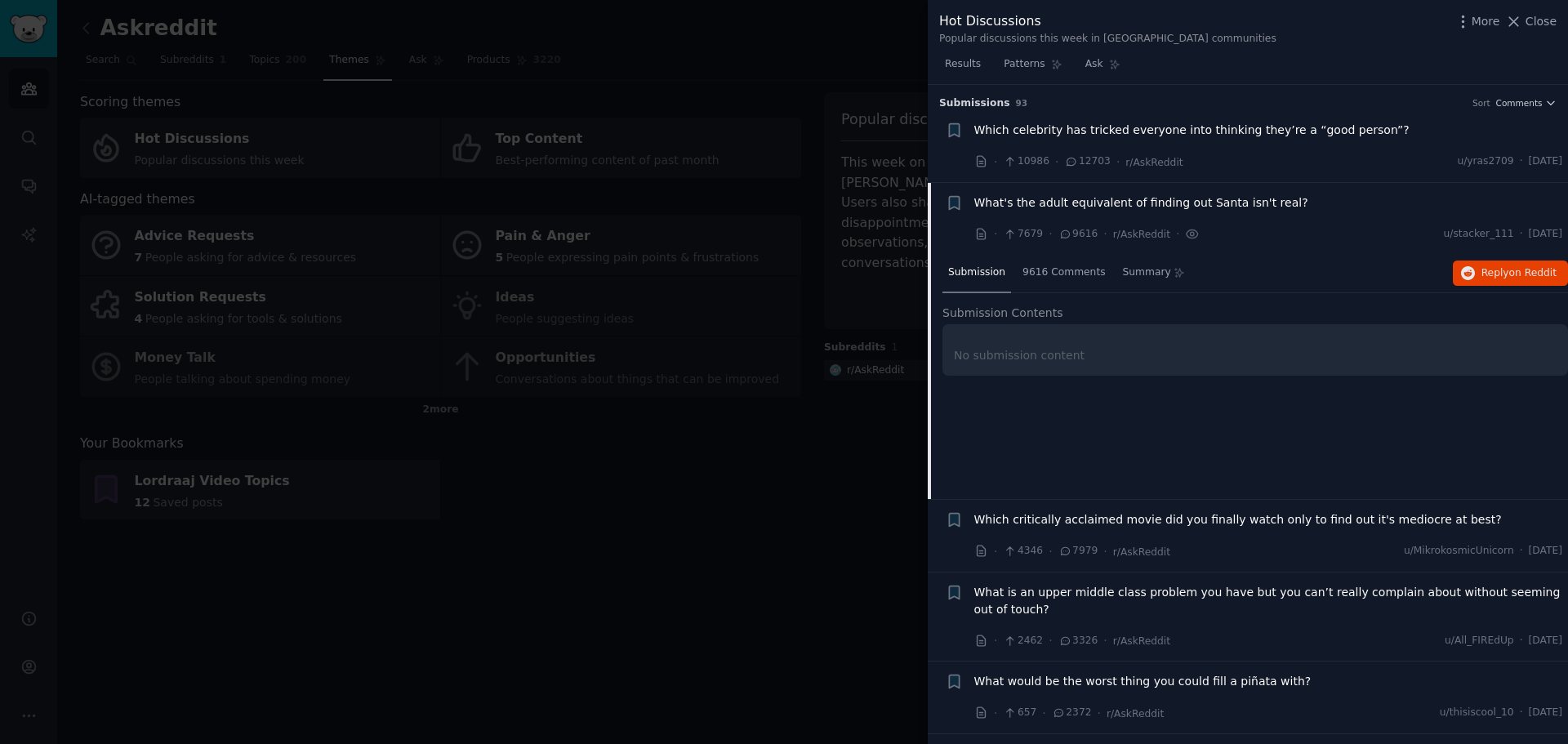
click at [1308, 230] on div "· 7679 · 9616 · r/AskReddit · u/stacker_111 · Mon 08/09/2025" at bounding box center [1268, 234] width 589 height 17
click at [1540, 27] on span "Close" at bounding box center [1541, 21] width 31 height 17
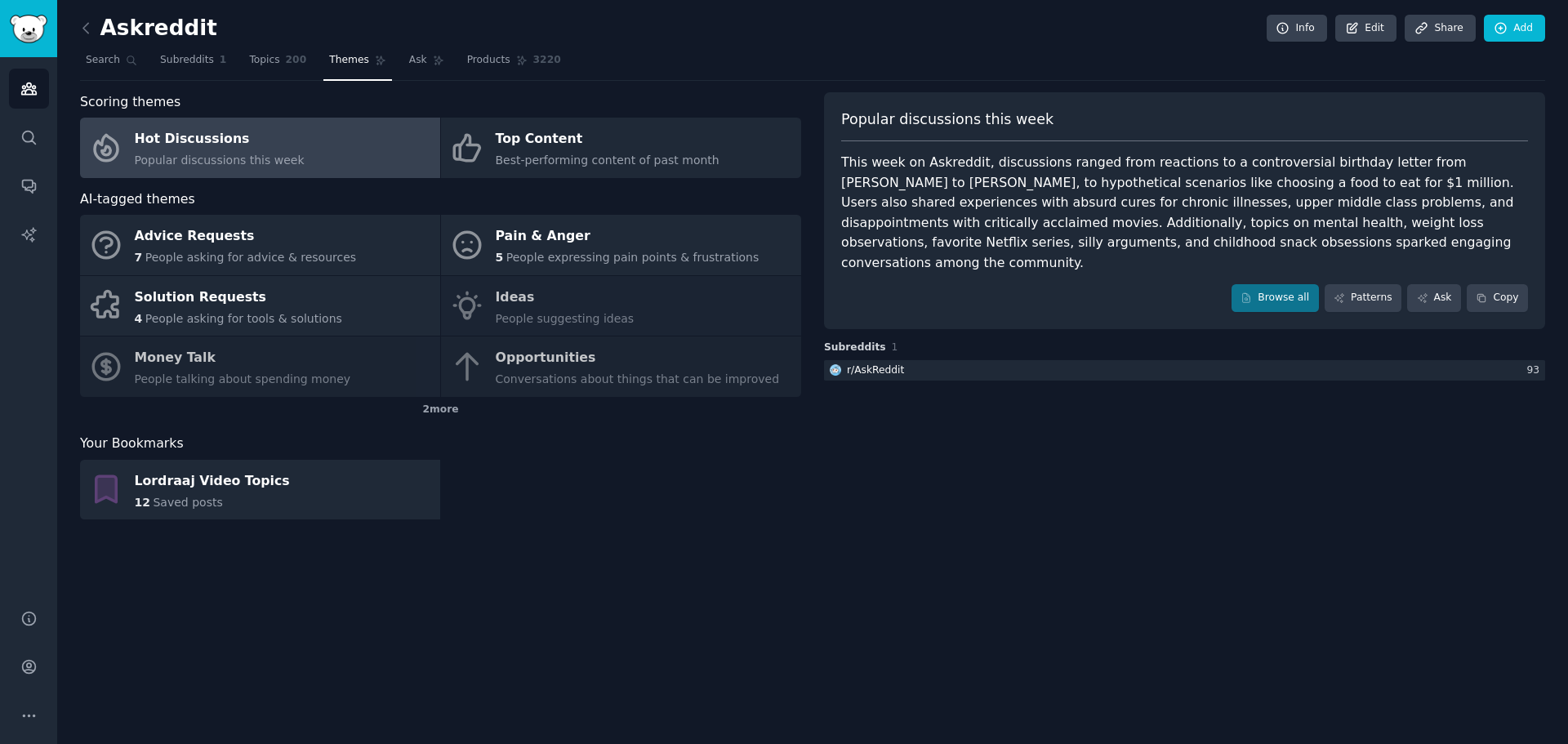
click at [268, 158] on span "Popular discussions this week" at bounding box center [219, 159] width 170 height 13
click at [1281, 284] on link "Browse all" at bounding box center [1275, 298] width 87 height 28
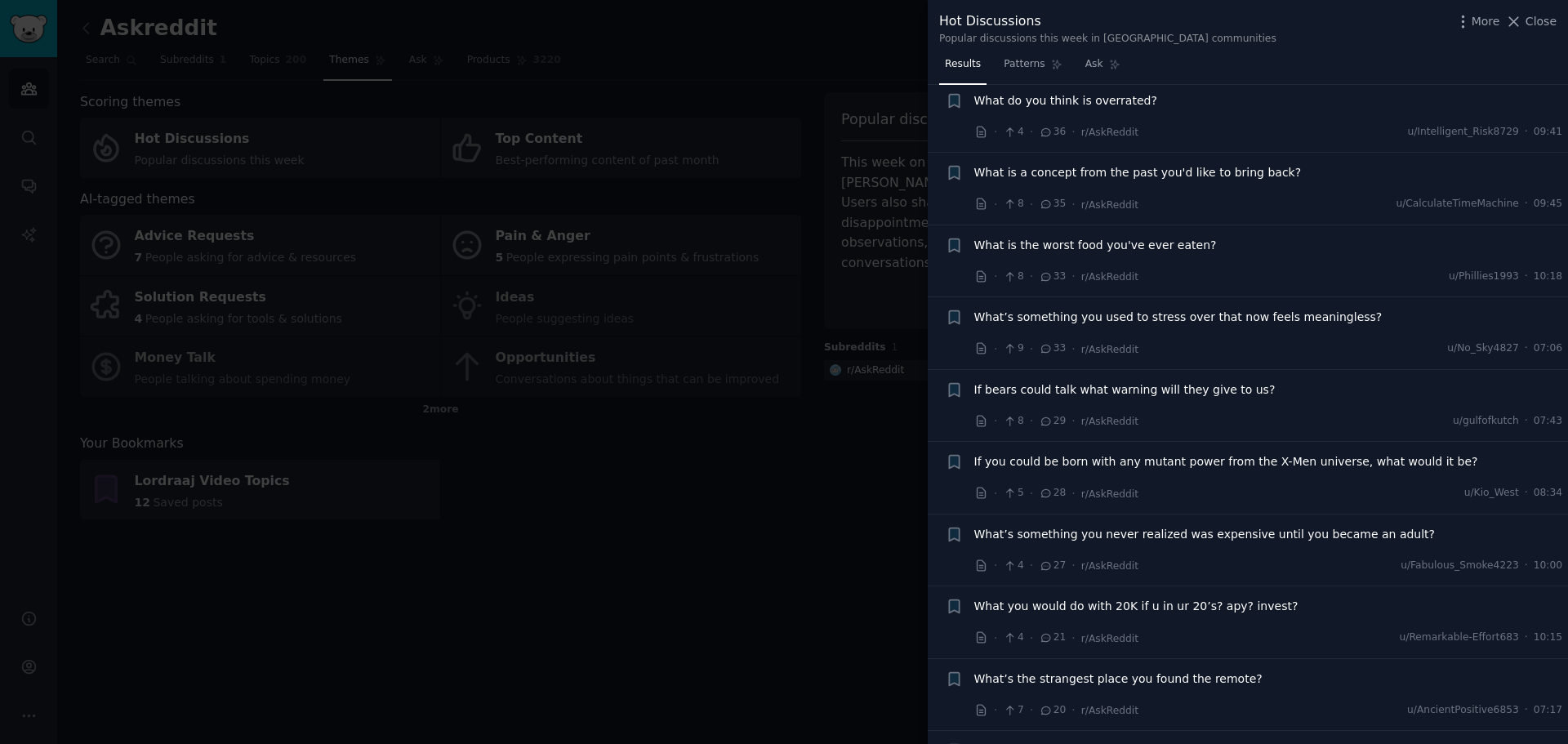
scroll to position [4221, 0]
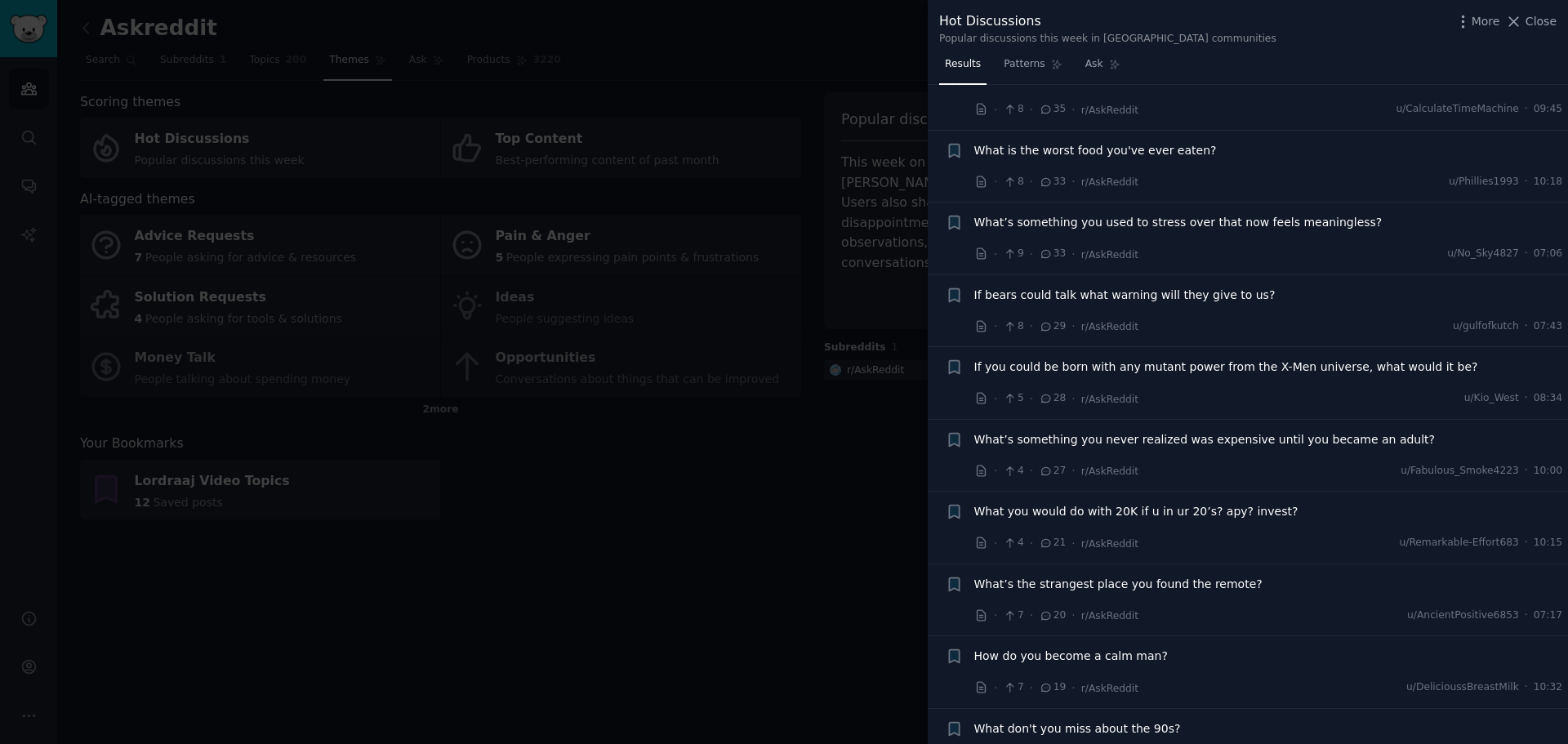
click at [1522, 18] on icon at bounding box center [1514, 21] width 17 height 17
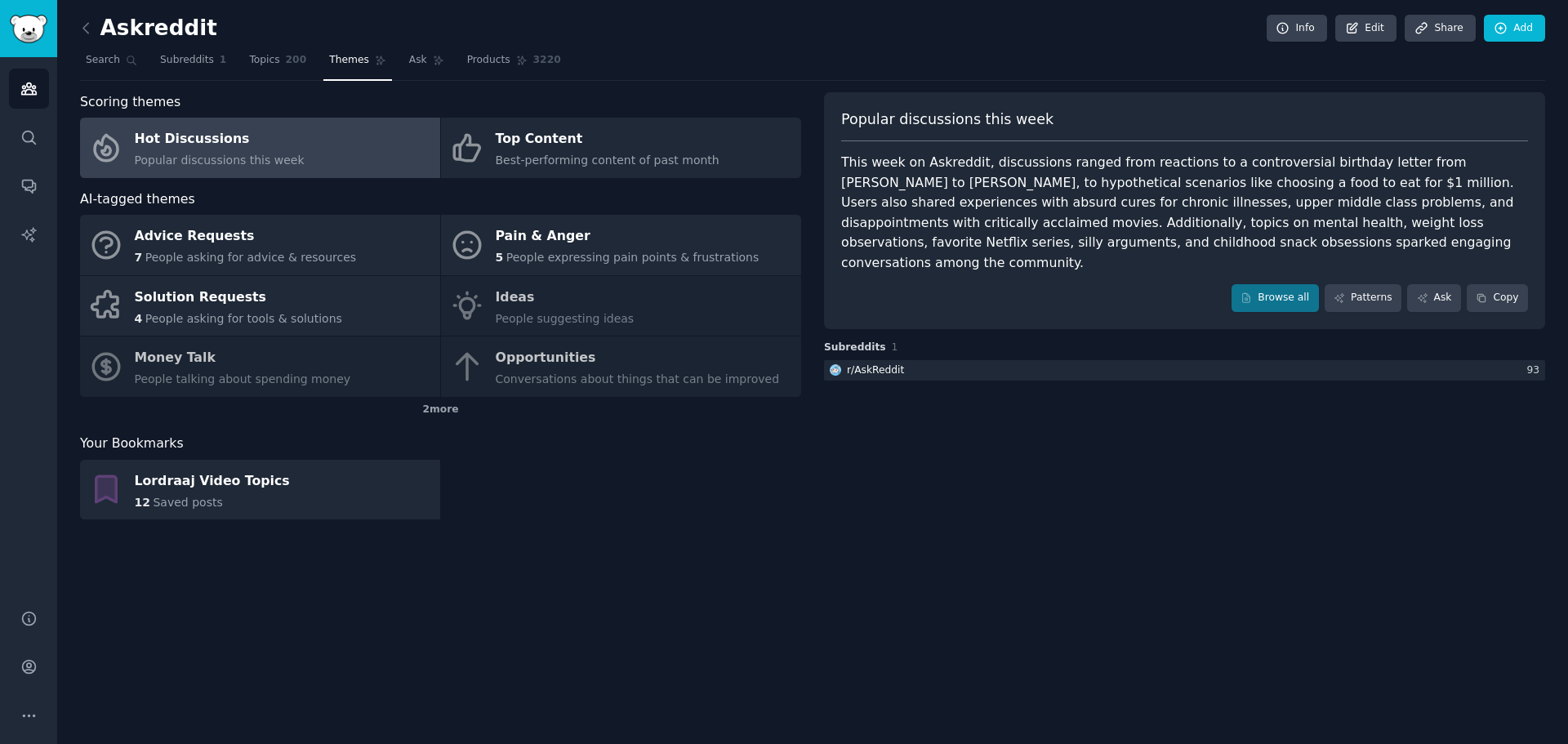
click at [888, 540] on div "Askreddit Info Edit Share Add Search Subreddits 1 Topics 200 Themes Ask Product…" at bounding box center [813, 372] width 1511 height 744
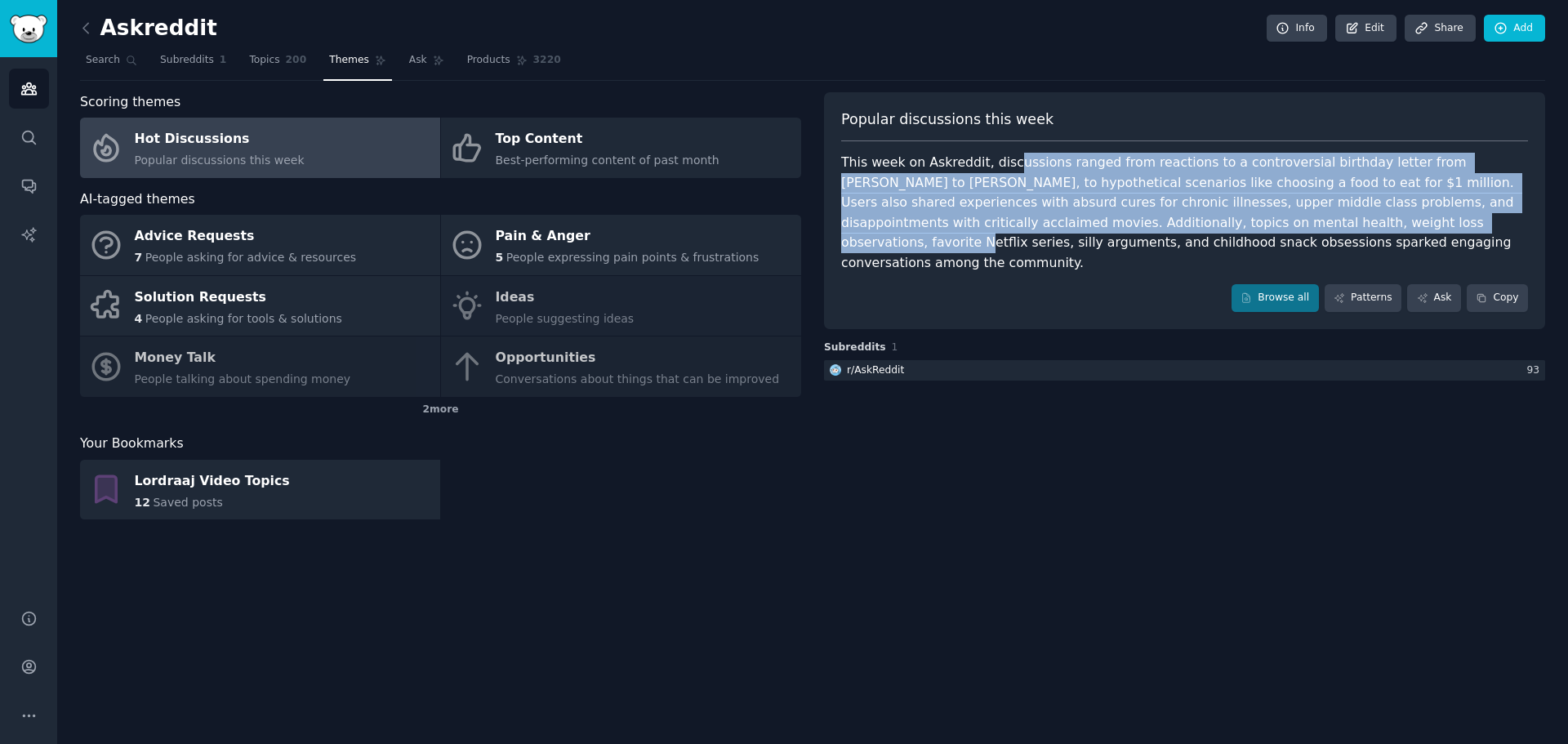
drag, startPoint x: 1023, startPoint y: 163, endPoint x: 1247, endPoint y: 231, distance: 234.1
click at [1247, 231] on div "This week on Askreddit, discussions ranged from reactions to a controversial bi…" at bounding box center [1185, 213] width 687 height 120
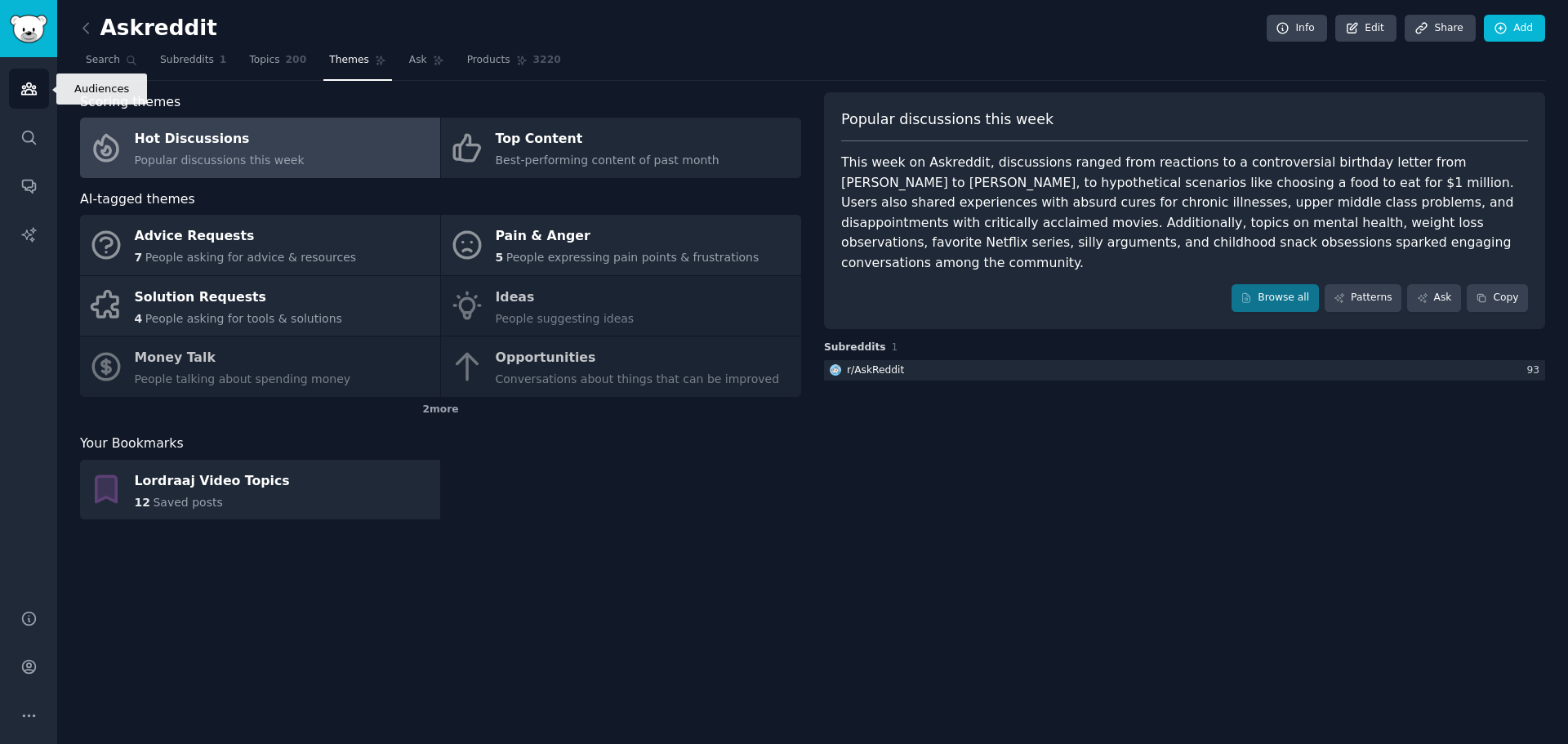
click at [26, 90] on icon "Sidebar" at bounding box center [28, 89] width 15 height 12
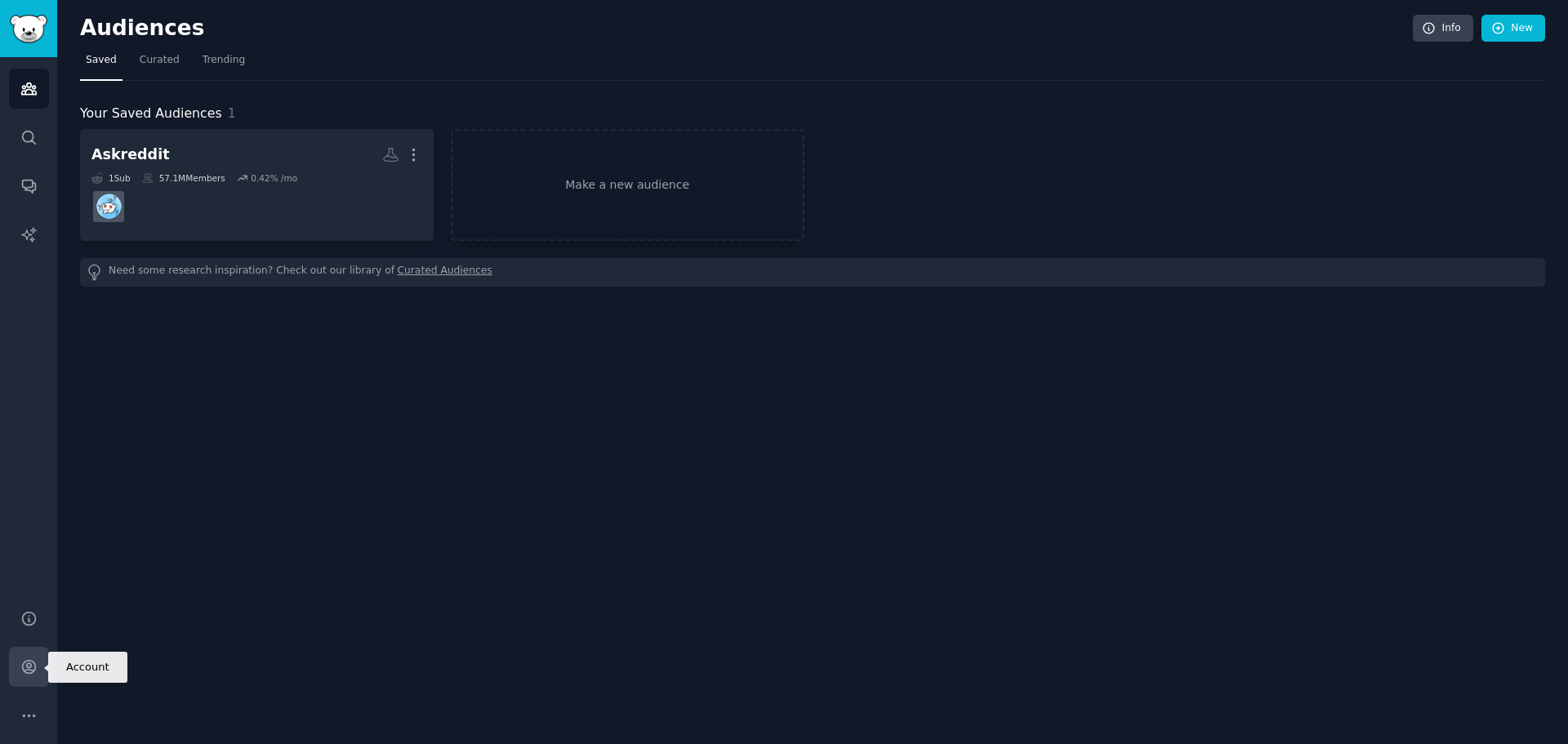
click at [34, 663] on icon "Sidebar" at bounding box center [28, 666] width 13 height 13
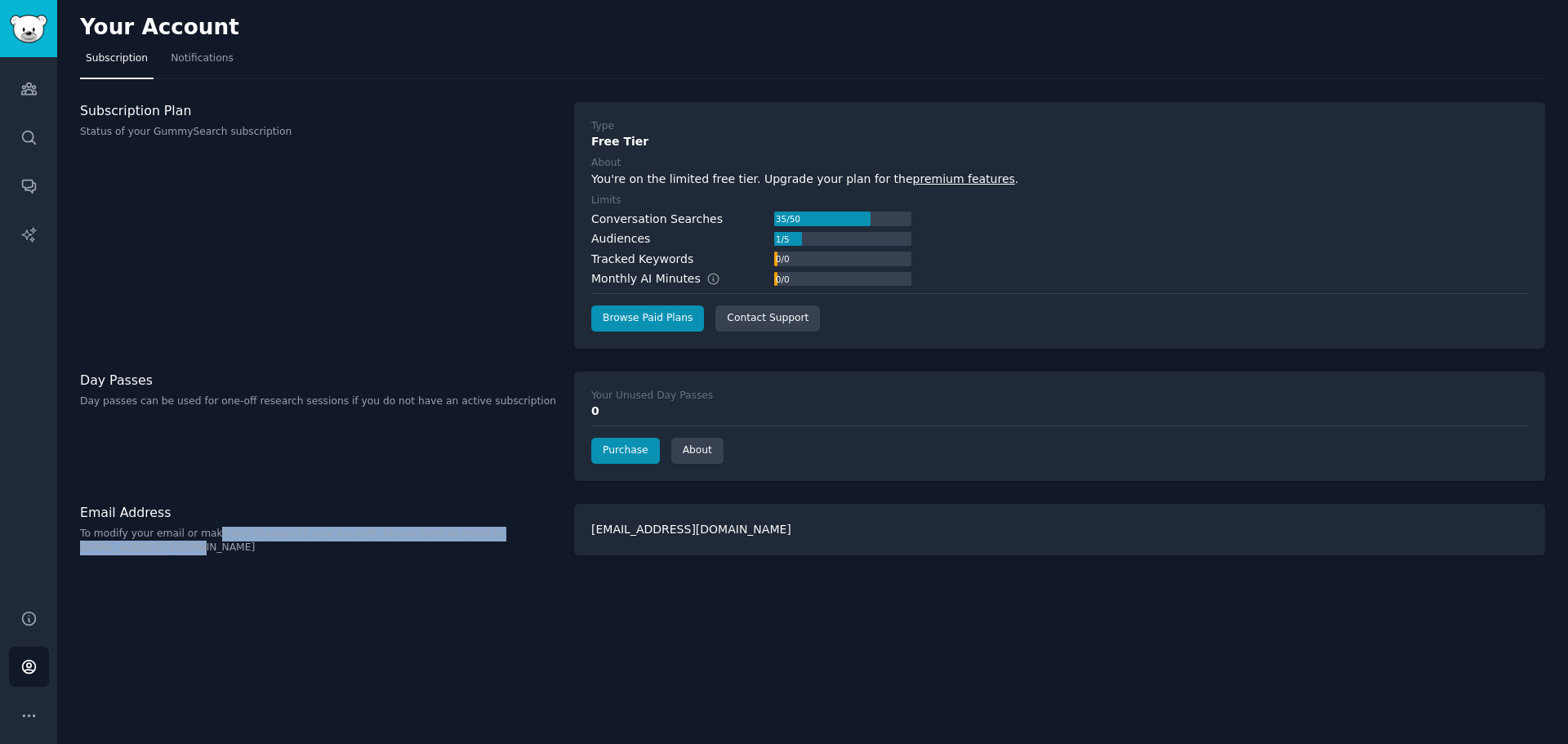
drag, startPoint x: 301, startPoint y: 537, endPoint x: 391, endPoint y: 542, distance: 90.1
click at [391, 542] on p "To modify your email or make any changes to your account, please send an email …" at bounding box center [319, 540] width 477 height 28
drag, startPoint x: 777, startPoint y: 218, endPoint x: 805, endPoint y: 218, distance: 28.0
click at [805, 218] on div "35 / 50" at bounding box center [844, 218] width 138 height 15
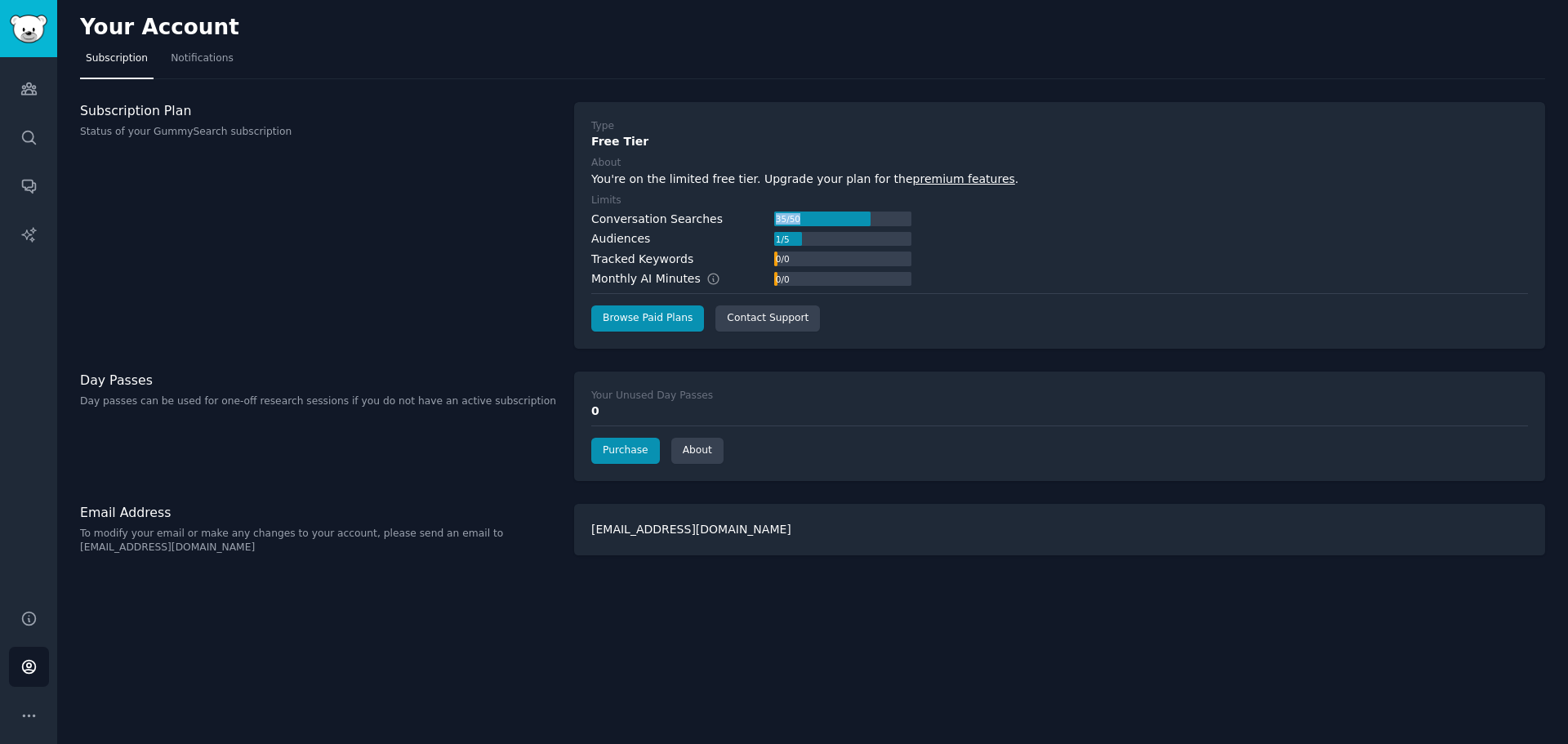
click at [805, 218] on div at bounding box center [822, 218] width 96 height 15
click at [495, 225] on div "Subscription Plan Status of your GummySearch subscription" at bounding box center [319, 225] width 477 height 246
click at [495, 251] on div "Subscription Plan Status of your GummySearch subscription" at bounding box center [319, 225] width 477 height 246
click at [175, 75] on link "Notifications" at bounding box center [202, 62] width 75 height 34
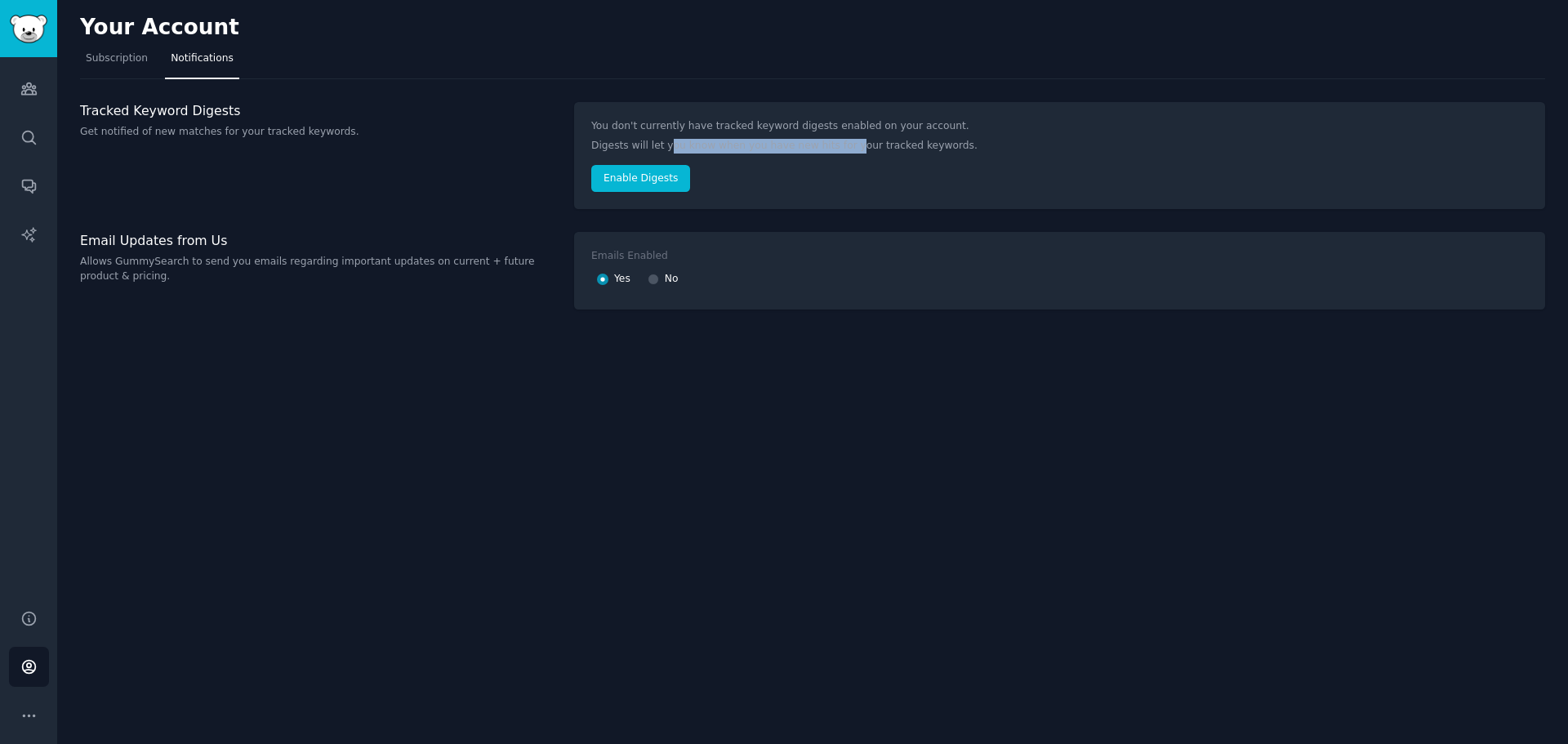
drag, startPoint x: 665, startPoint y: 145, endPoint x: 831, endPoint y: 148, distance: 166.0
click at [831, 148] on p "Digests will let you know when you have new hits for your tracked keywords." at bounding box center [1060, 146] width 937 height 15
click at [832, 148] on p "Digests will let you know when you have new hits for your tracked keywords." at bounding box center [1060, 146] width 937 height 15
click at [32, 91] on icon "Sidebar" at bounding box center [28, 89] width 15 height 12
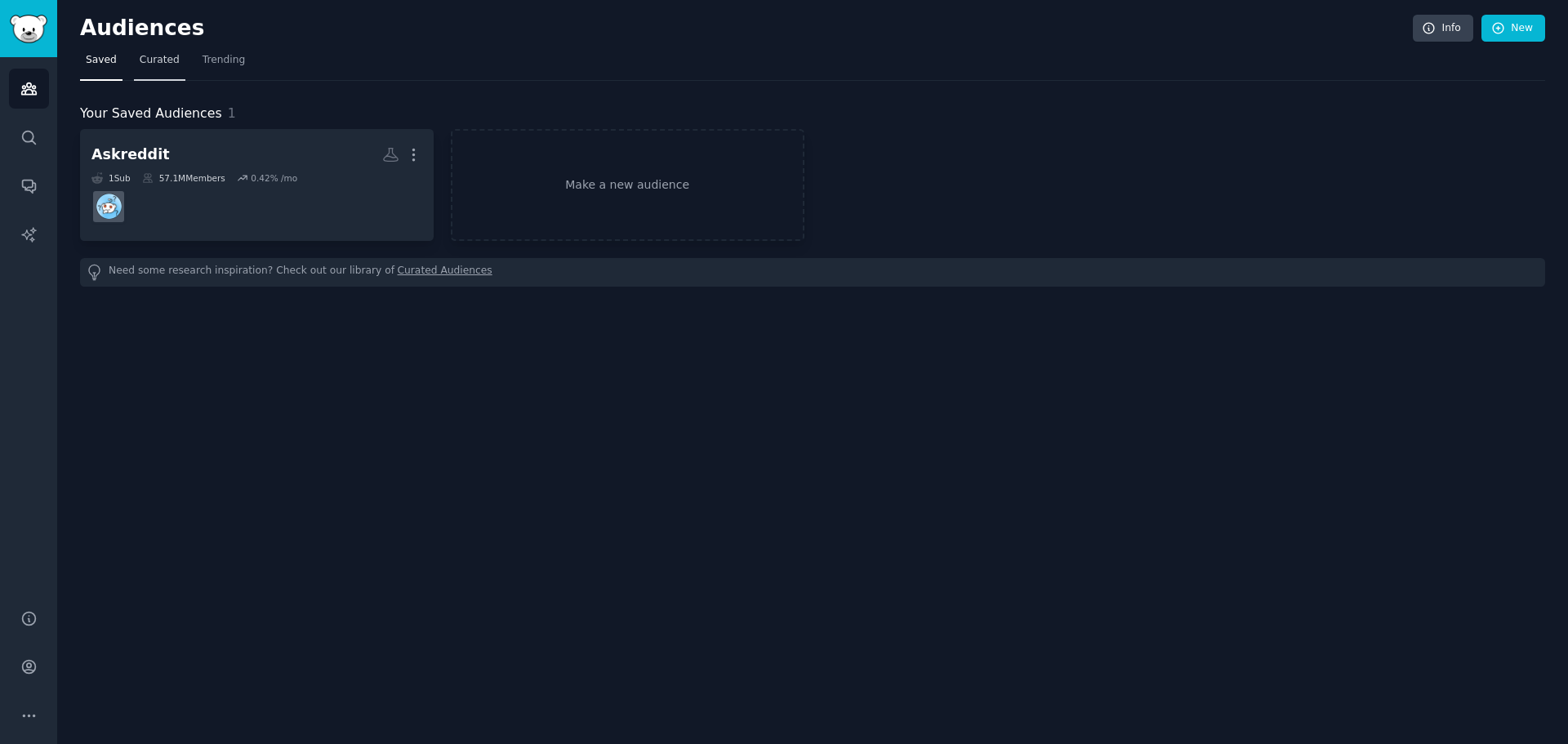
click at [154, 70] on link "Curated" at bounding box center [159, 64] width 51 height 34
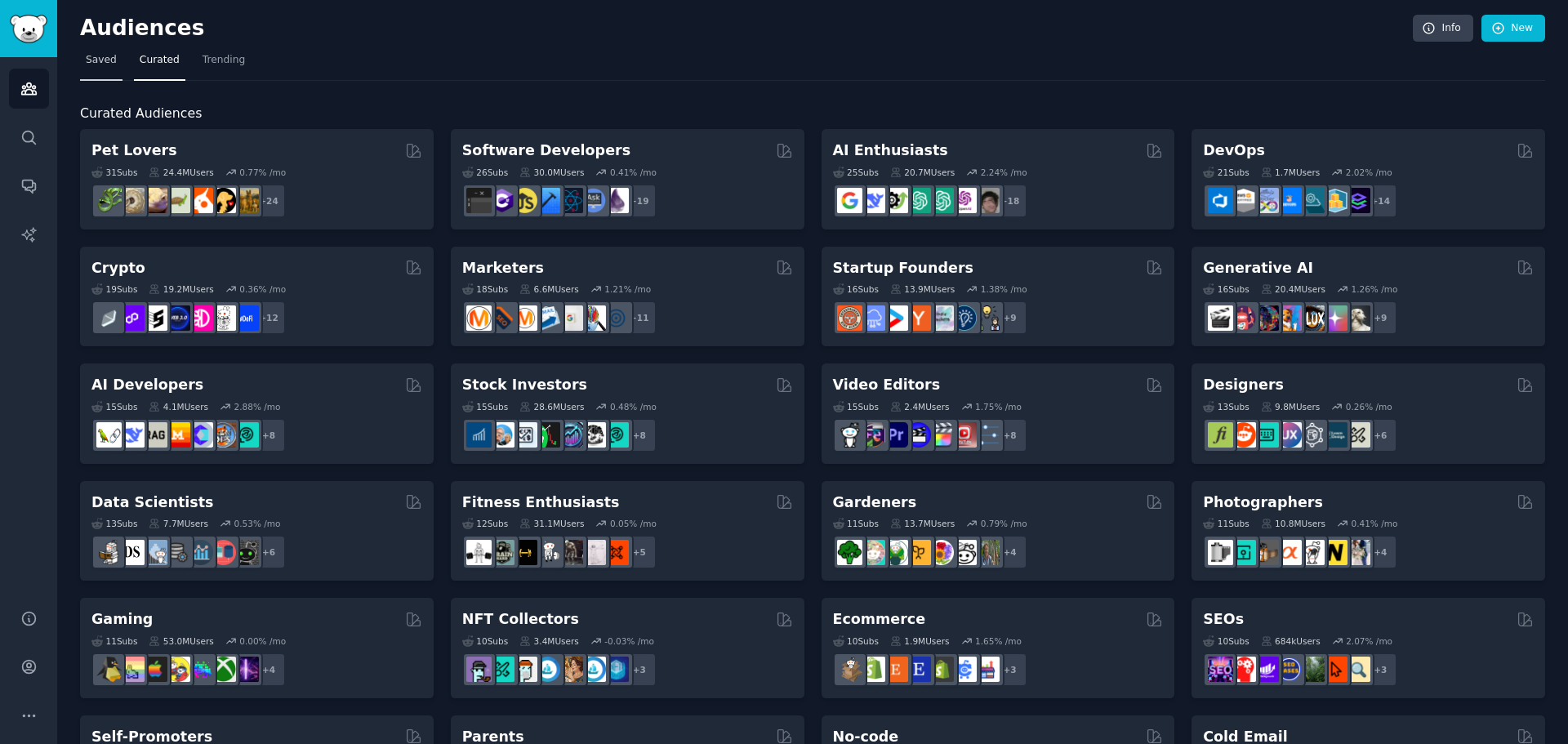
click at [108, 66] on span "Saved" at bounding box center [101, 60] width 31 height 15
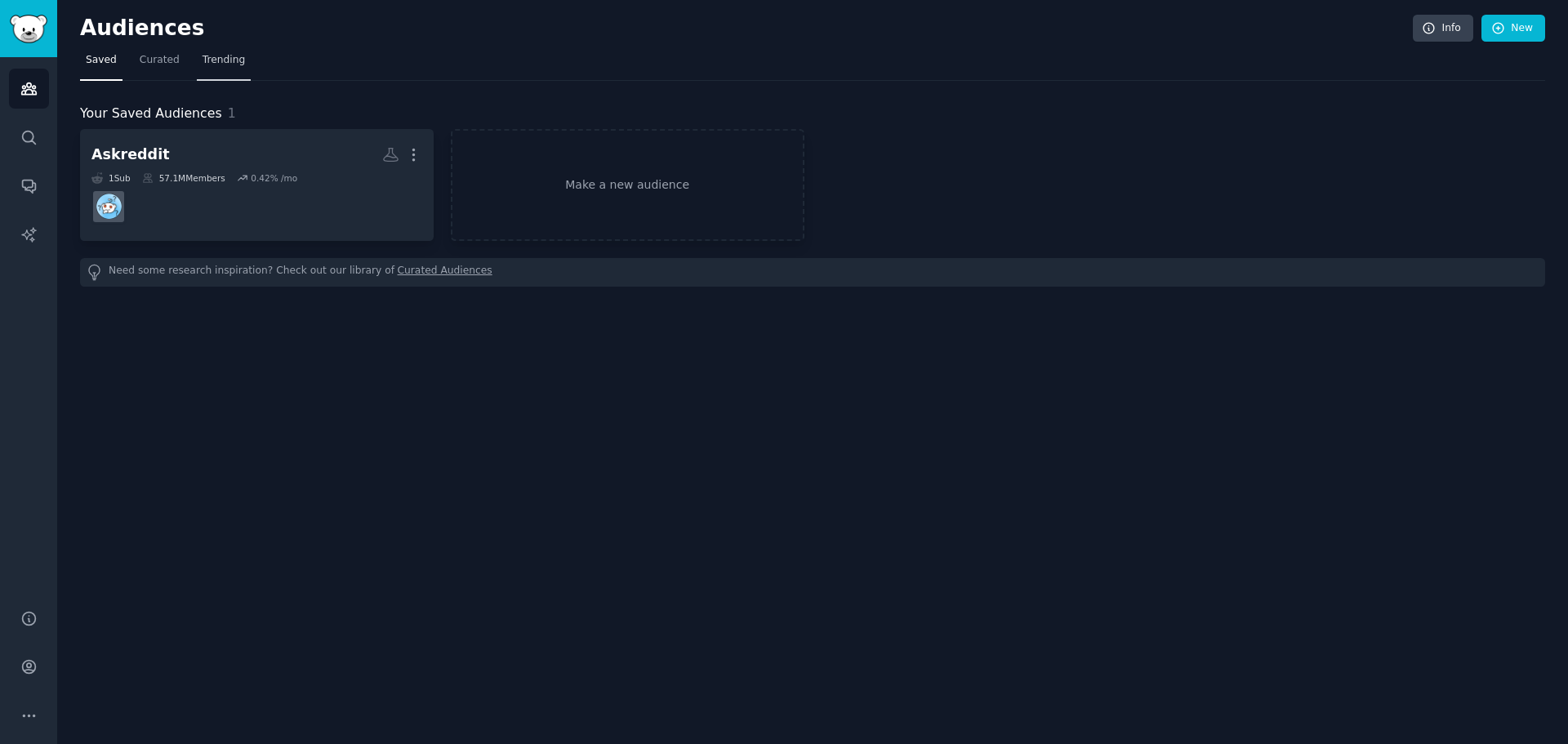
click at [220, 59] on span "Trending" at bounding box center [224, 60] width 43 height 15
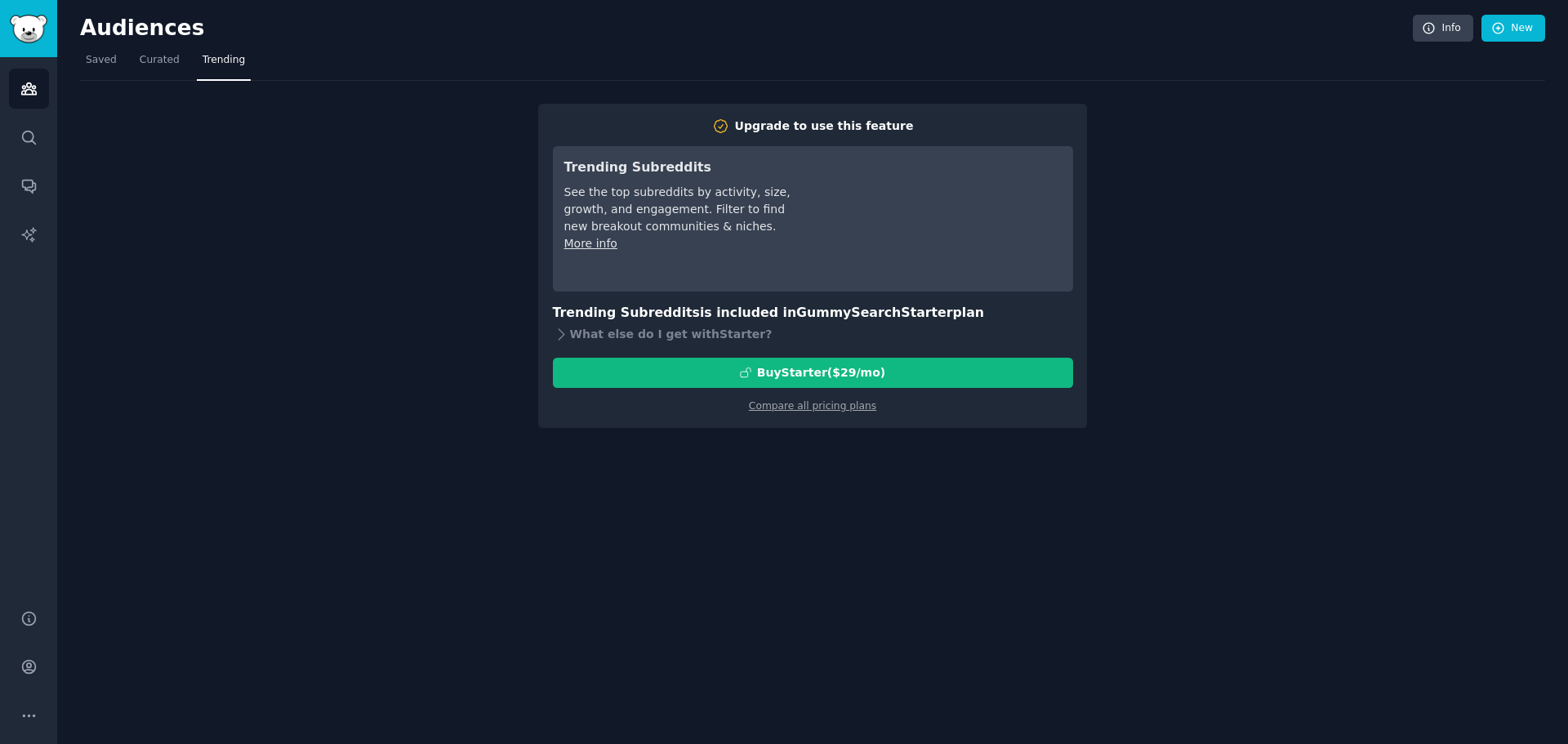
drag, startPoint x: 77, startPoint y: 61, endPoint x: 90, endPoint y: 63, distance: 13.2
click at [77, 62] on div "Audiences Info New Saved Curated Trending Upgrade to use this feature Trending …" at bounding box center [813, 372] width 1511 height 744
click at [91, 63] on span "Saved" at bounding box center [101, 60] width 31 height 15
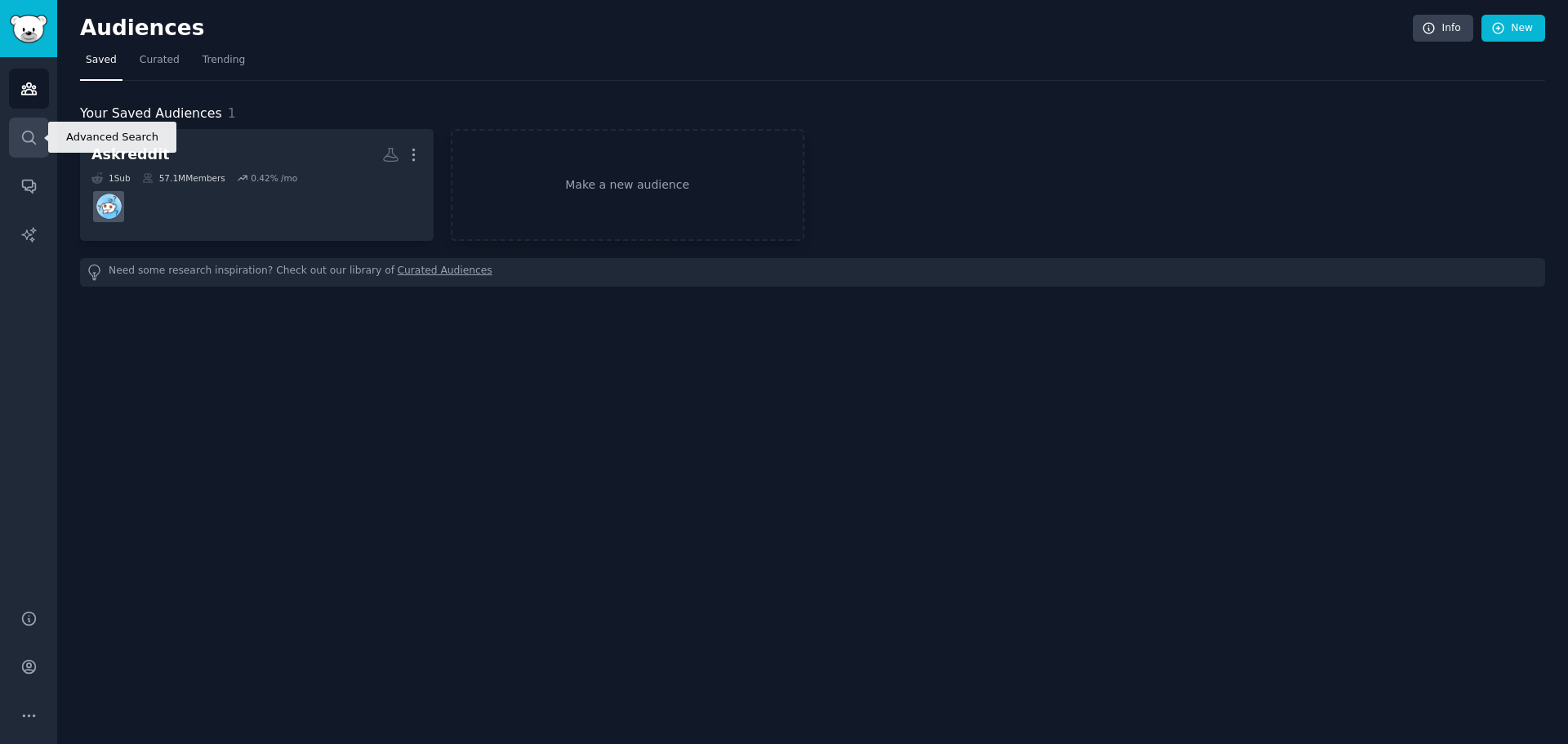
click at [34, 140] on icon "Sidebar" at bounding box center [29, 138] width 17 height 17
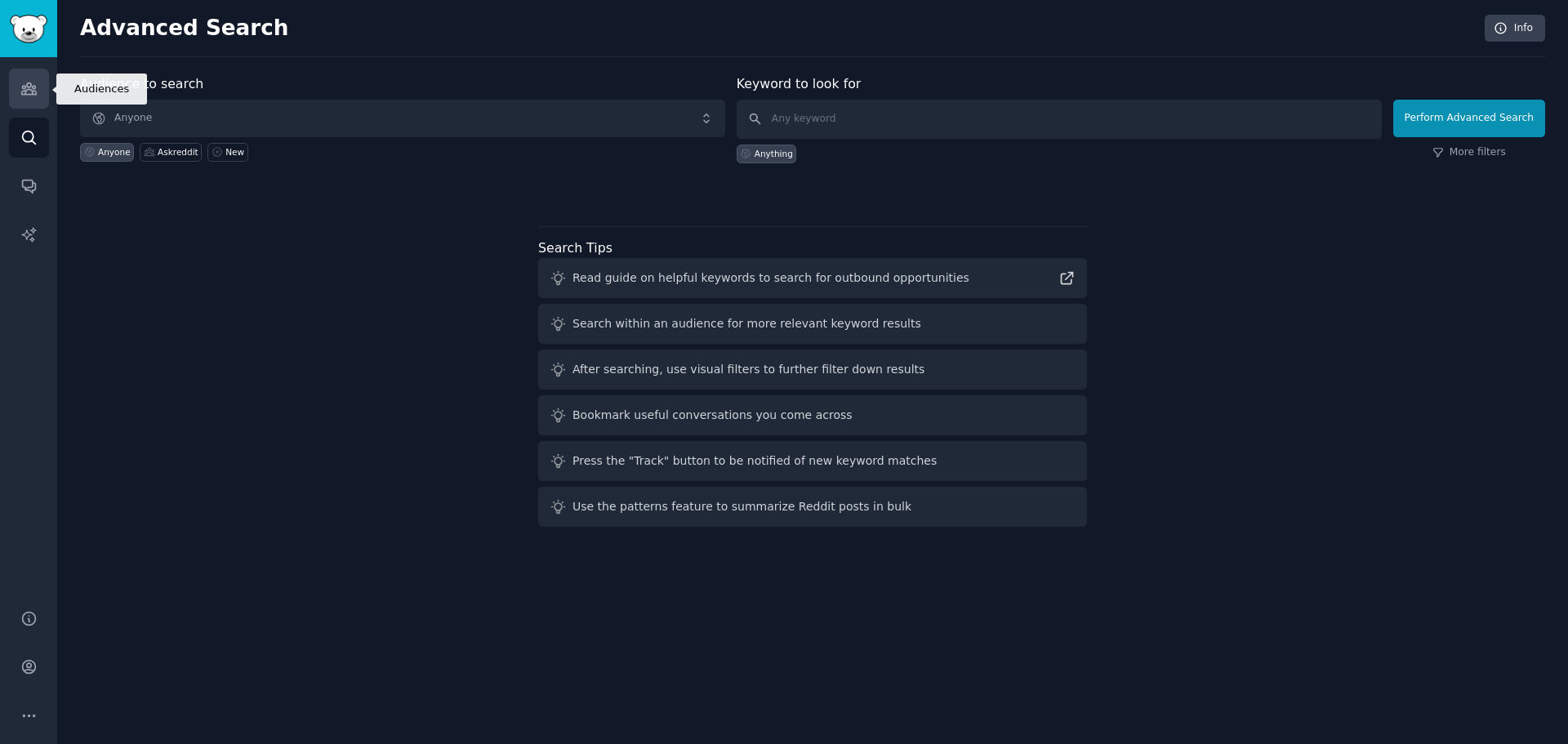
click at [41, 80] on link "Audiences" at bounding box center [28, 88] width 40 height 40
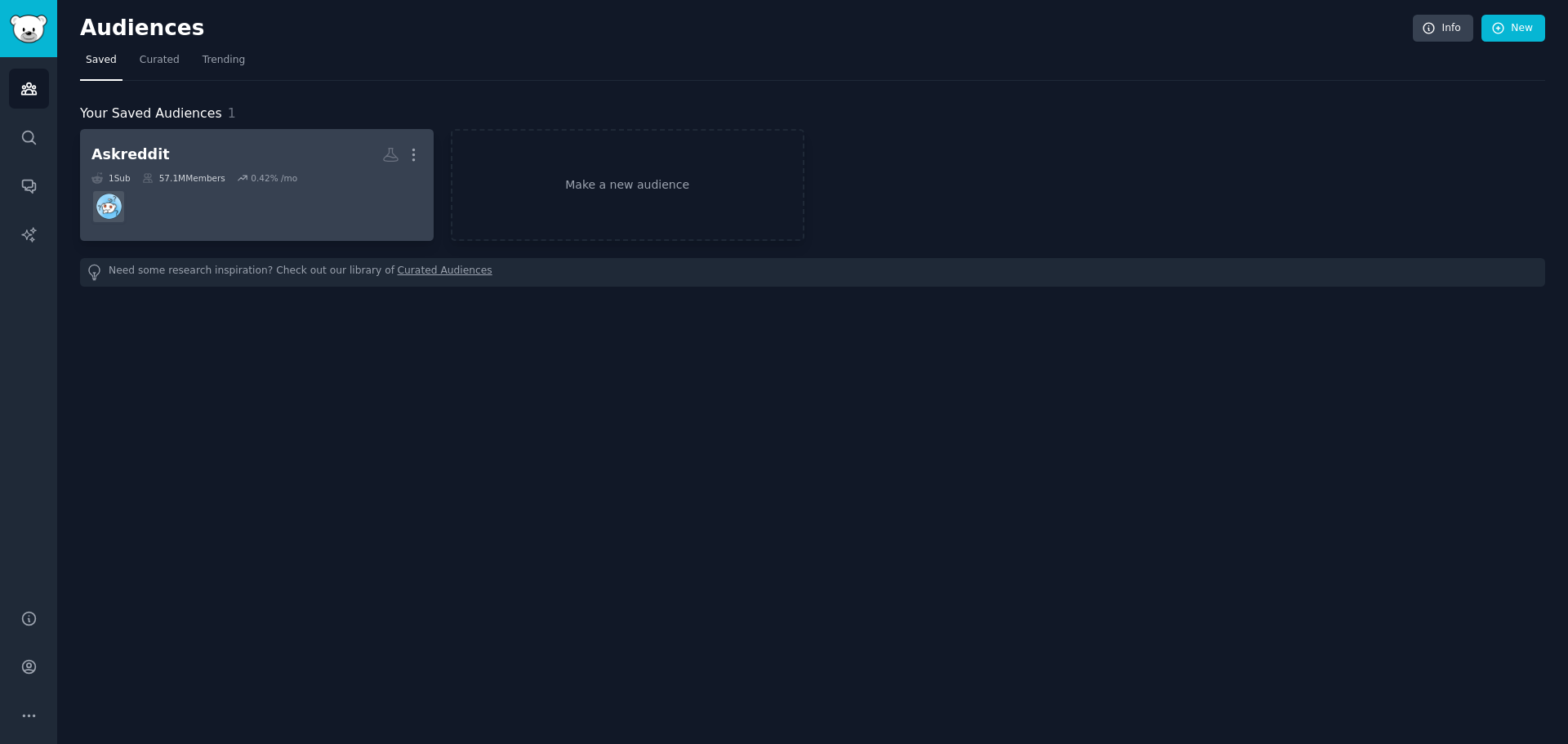
click at [132, 147] on div "Askreddit" at bounding box center [130, 154] width 79 height 20
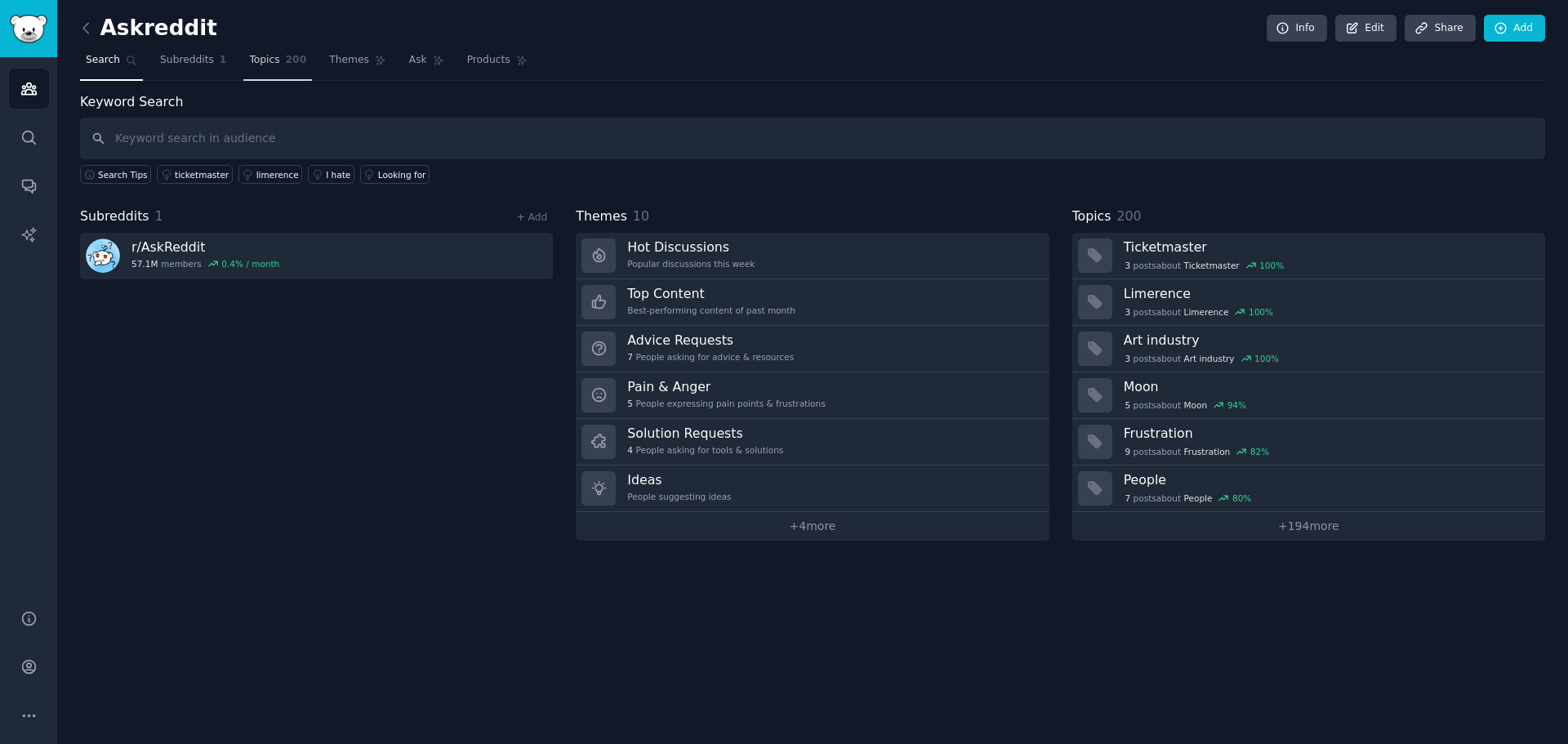
click at [253, 64] on span "Topics" at bounding box center [264, 60] width 30 height 15
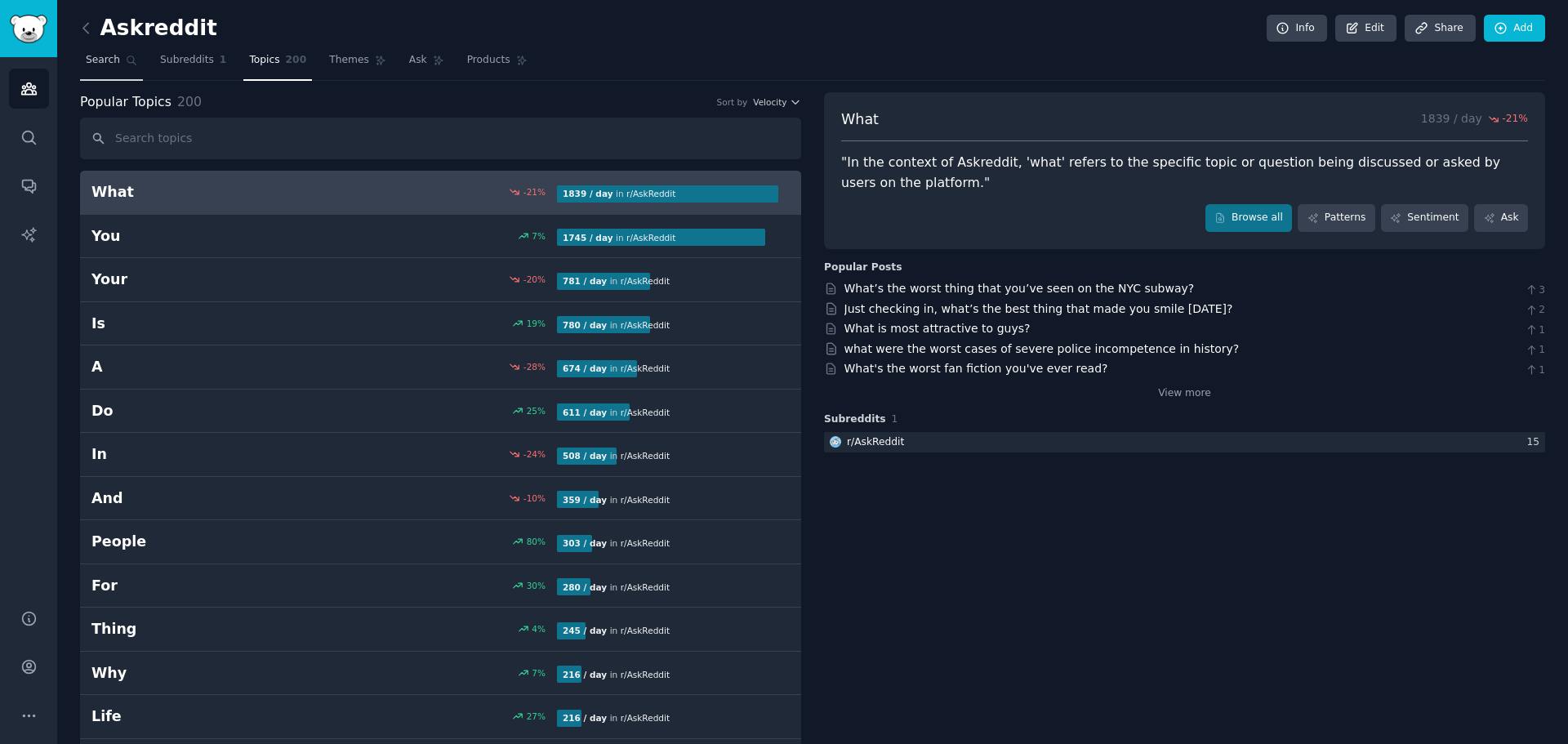
click at [108, 63] on span "Search" at bounding box center [102, 60] width 34 height 15
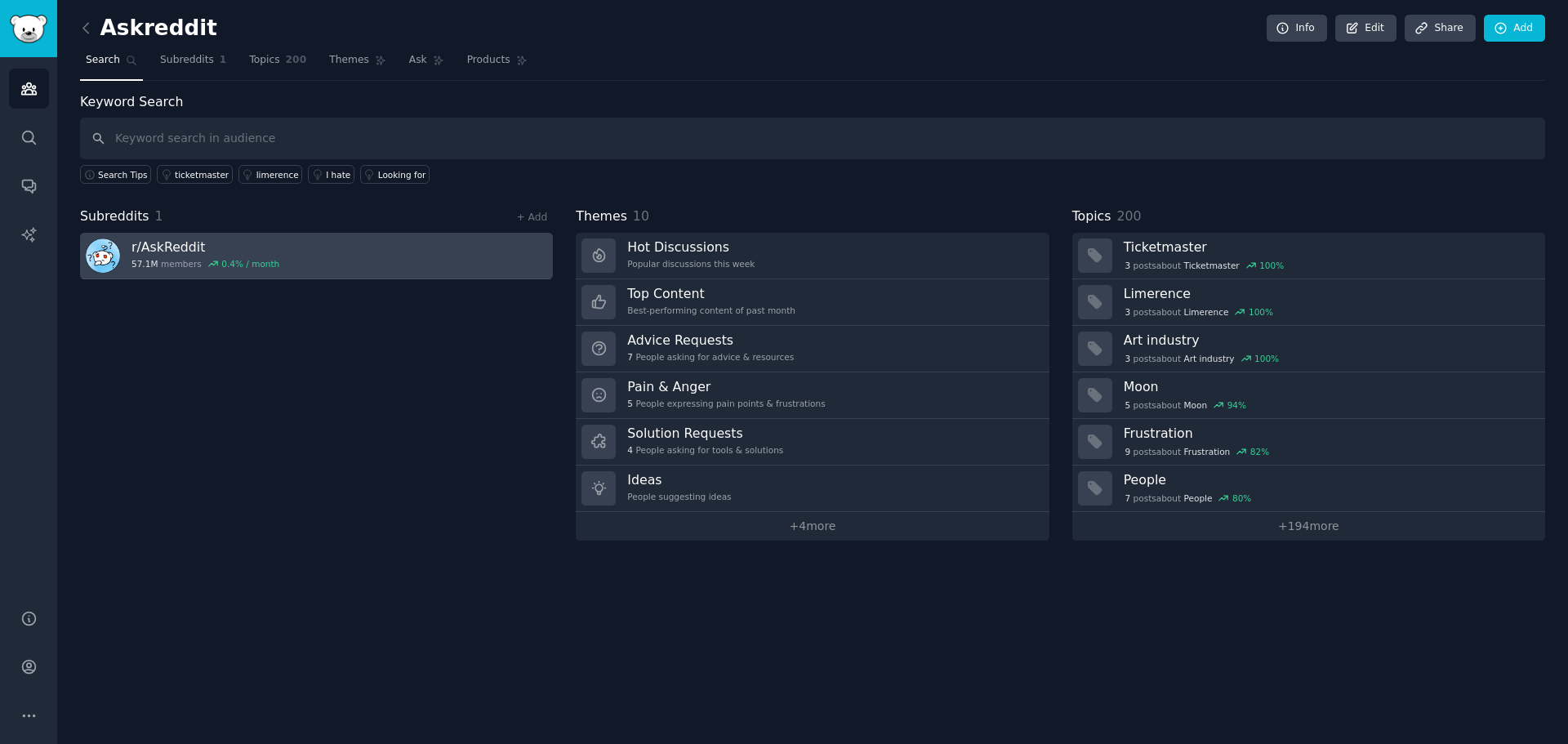
click at [158, 247] on h3 "r/ AskReddit" at bounding box center [206, 247] width 147 height 17
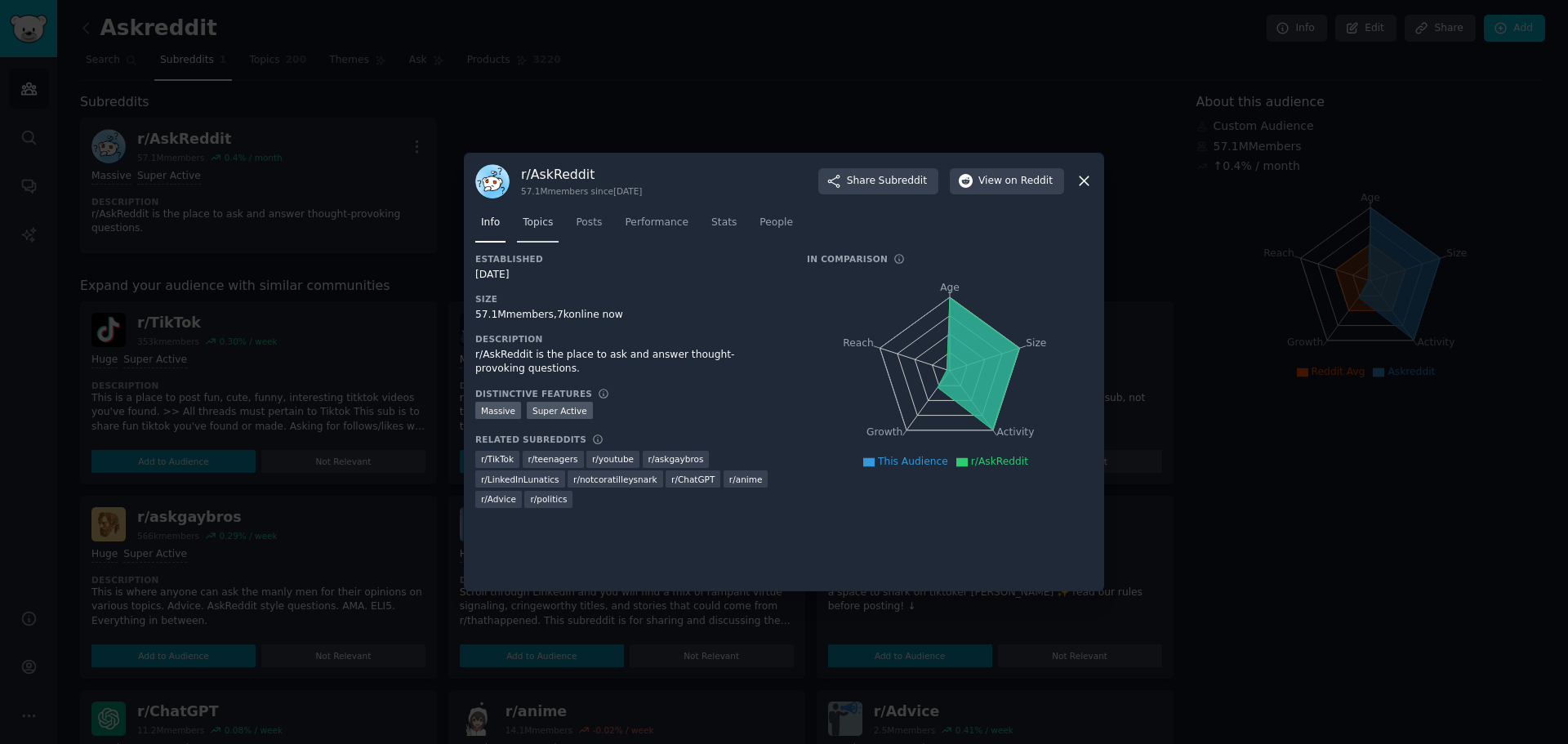
click at [543, 217] on span "Topics" at bounding box center [537, 222] width 30 height 15
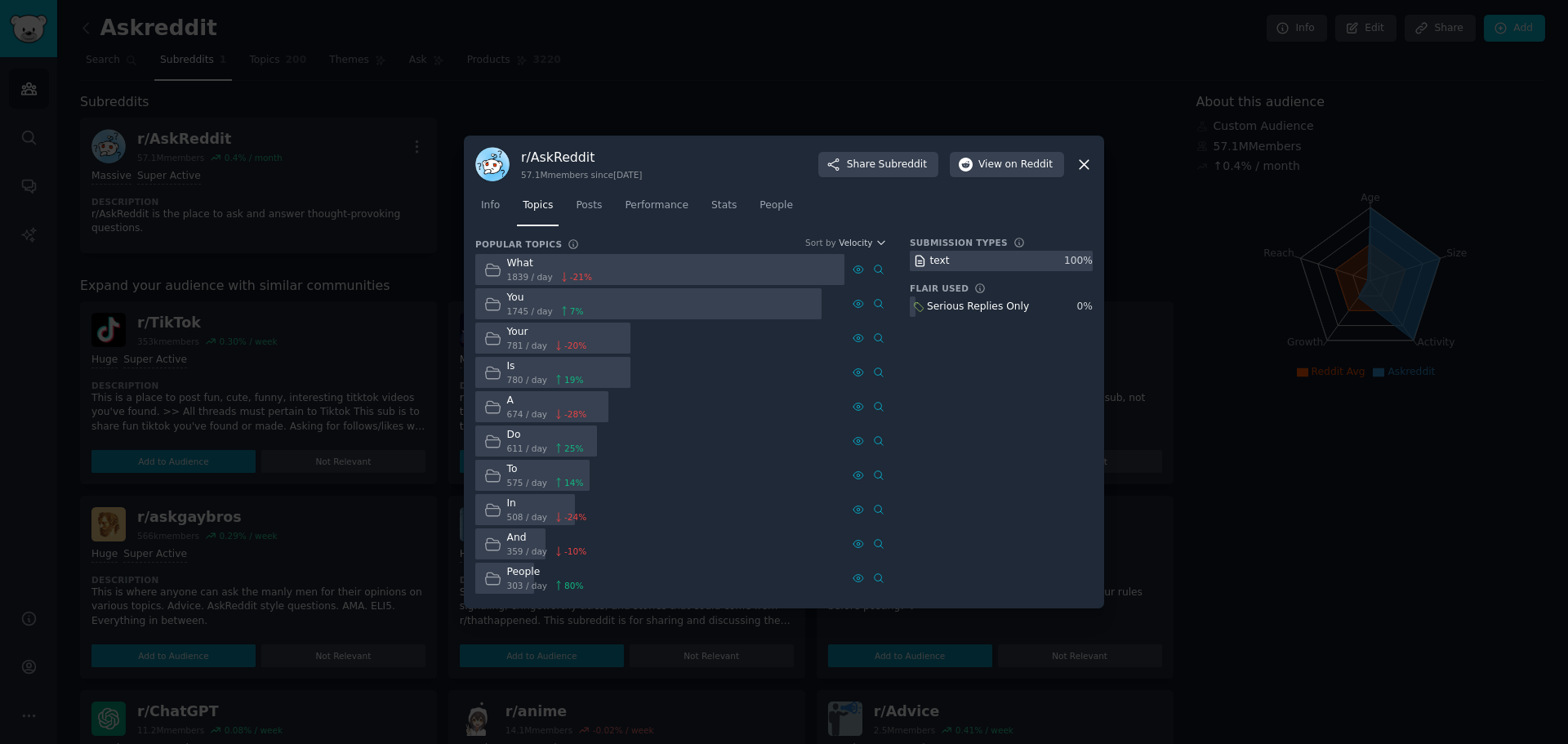
click at [1076, 169] on icon at bounding box center [1084, 165] width 17 height 17
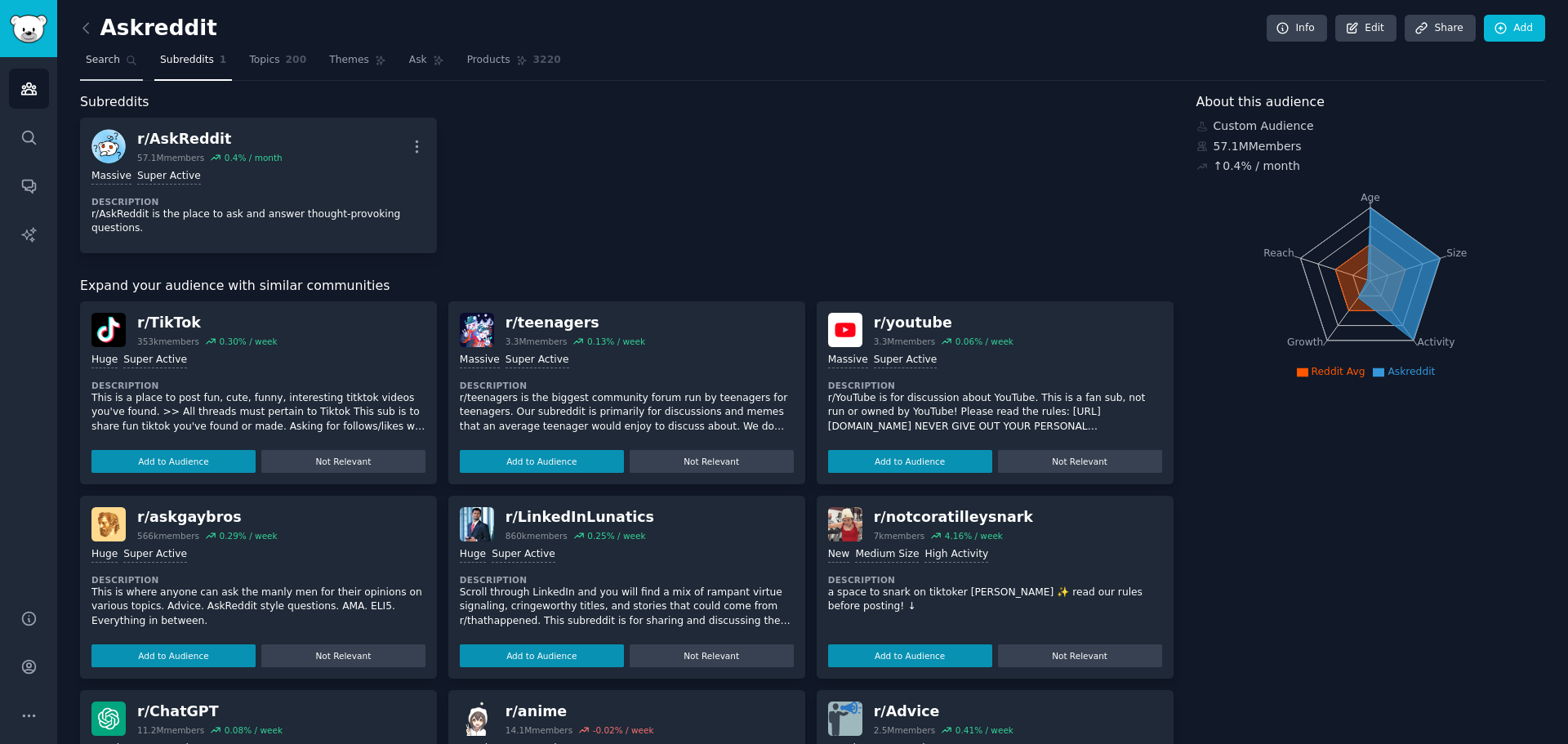
click at [126, 65] on icon at bounding box center [132, 60] width 12 height 12
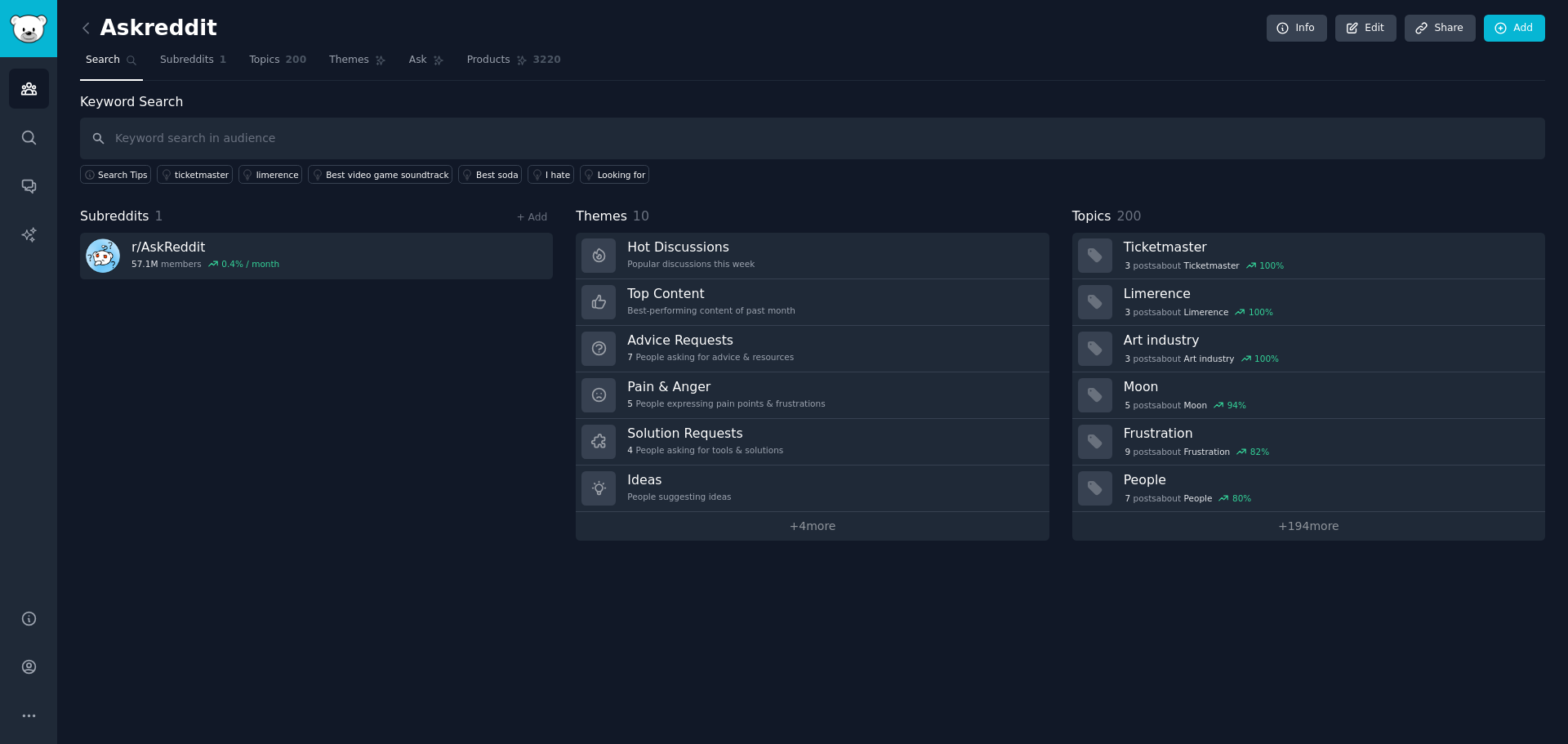
click at [1177, 544] on div "Askreddit Info Edit Share Add Search Subreddits 1 Topics 200 Themes Ask Product…" at bounding box center [813, 372] width 1511 height 744
click at [1326, 530] on link "+ 194 more" at bounding box center [1309, 526] width 473 height 28
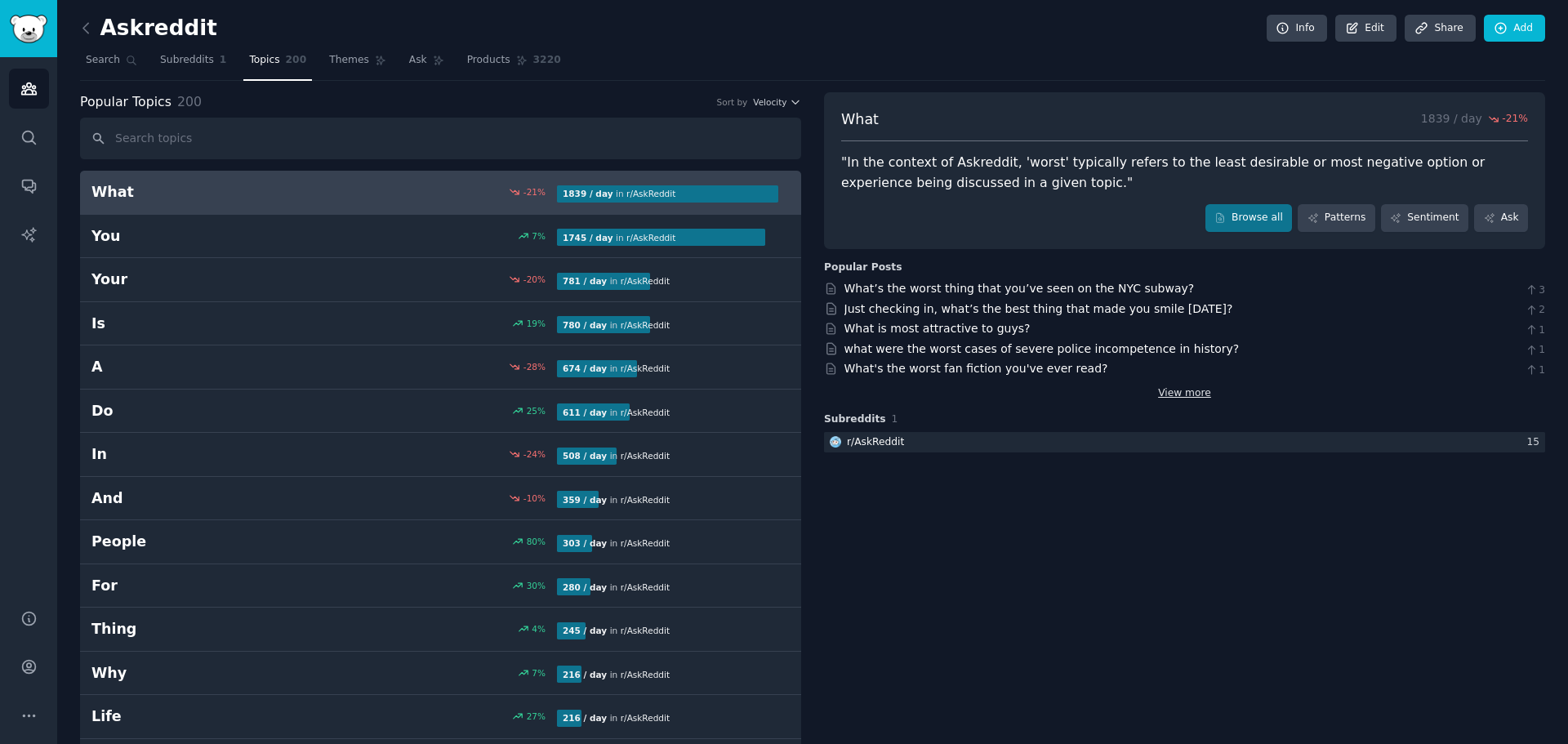
click at [1185, 395] on link "View more" at bounding box center [1184, 393] width 53 height 15
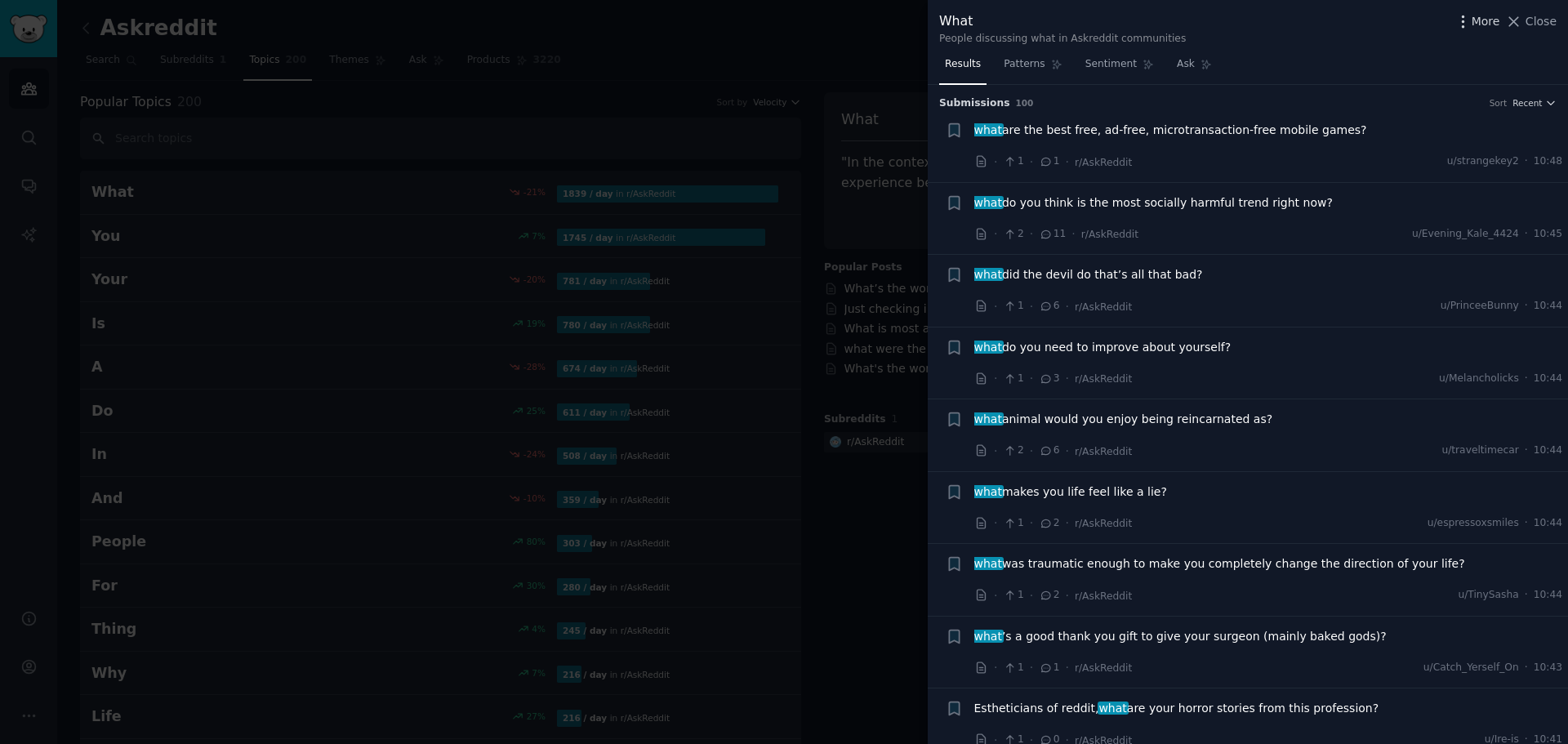
click at [1479, 25] on span "More" at bounding box center [1486, 21] width 28 height 17
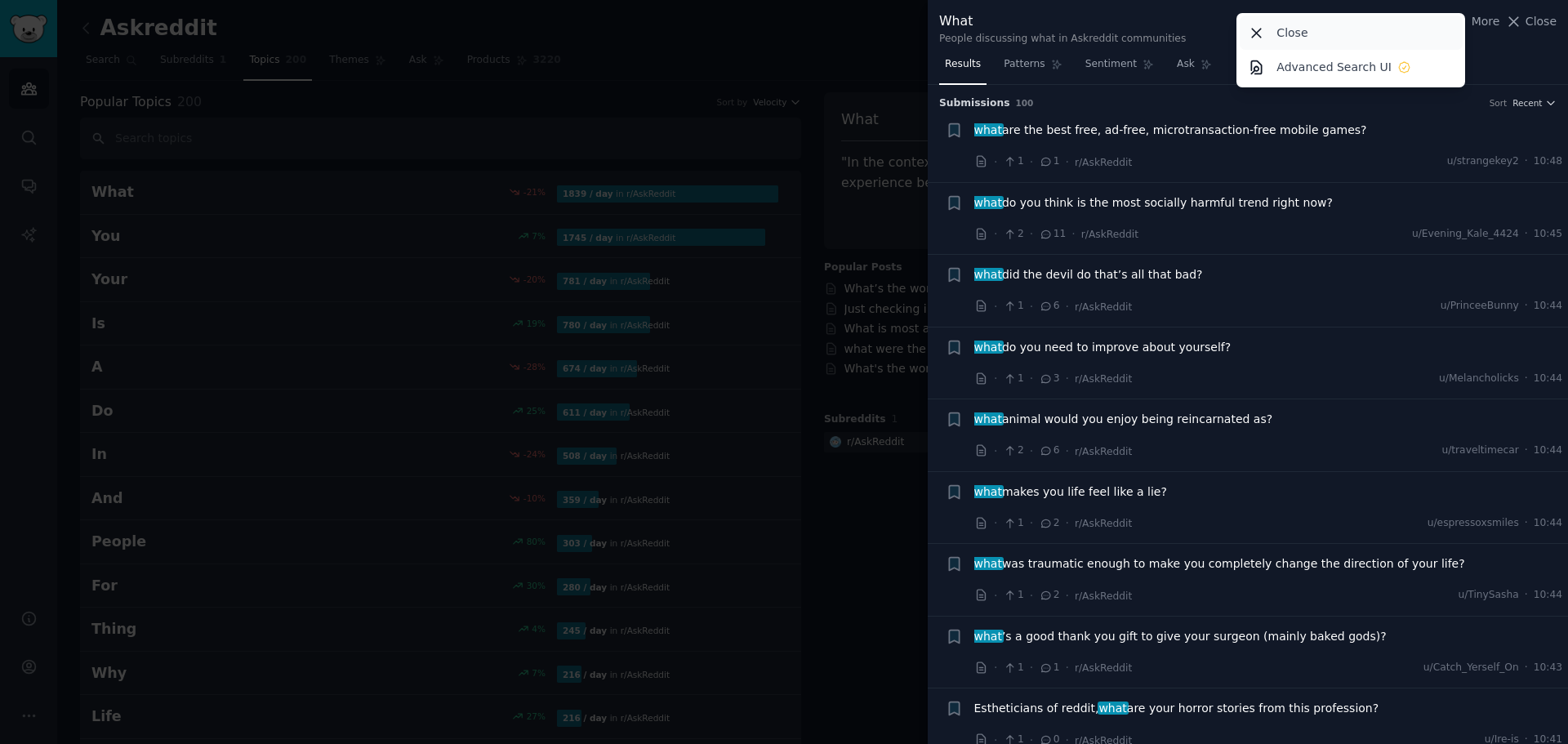
click at [1283, 30] on p "Close" at bounding box center [1293, 33] width 31 height 17
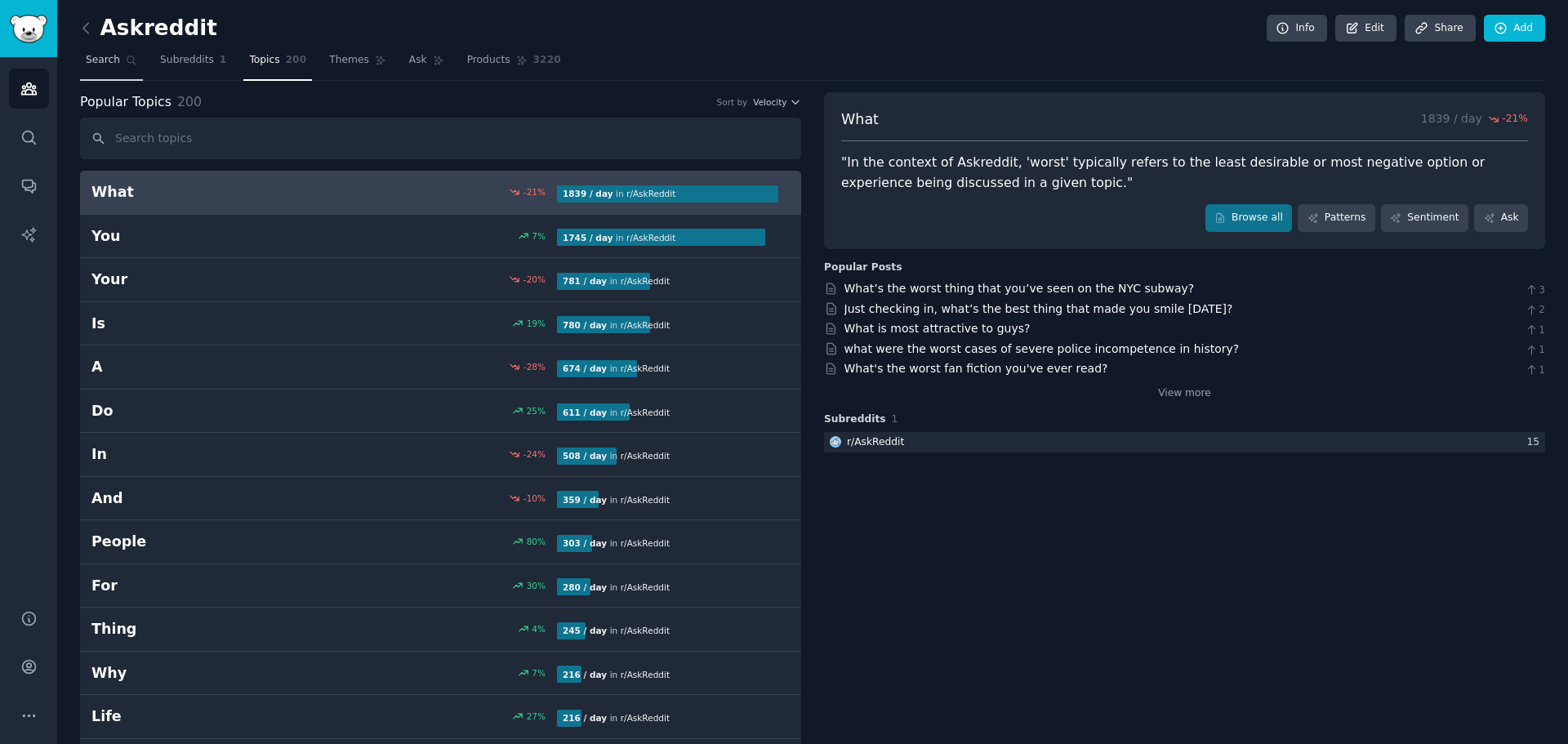
click at [110, 67] on span "Search" at bounding box center [102, 60] width 34 height 15
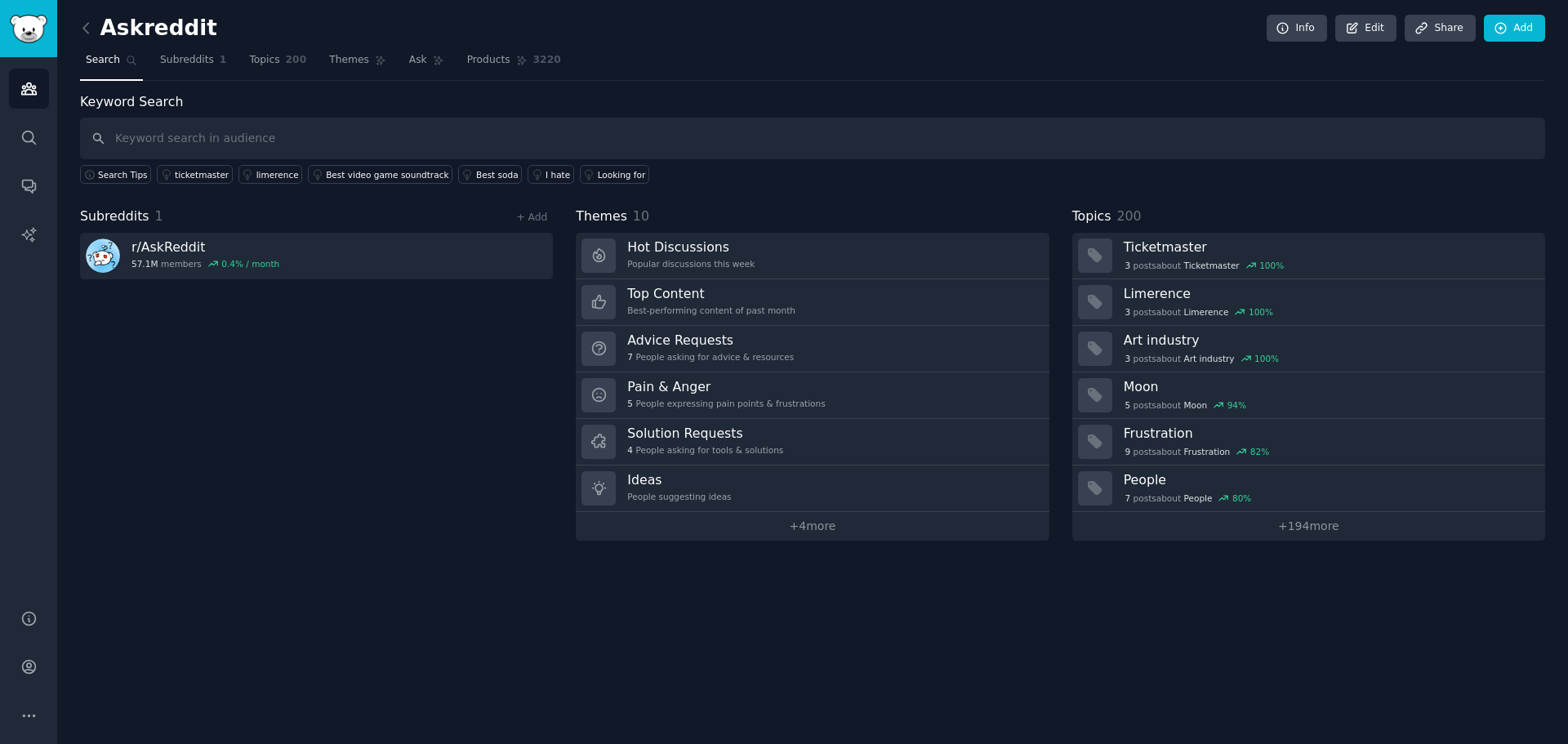
drag, startPoint x: 1132, startPoint y: 250, endPoint x: 1162, endPoint y: 707, distance: 458.0
click at [1161, 712] on div "Askreddit Info Edit Share Add Search Subreddits 1 Topics 200 Themes Ask Product…" at bounding box center [813, 372] width 1511 height 744
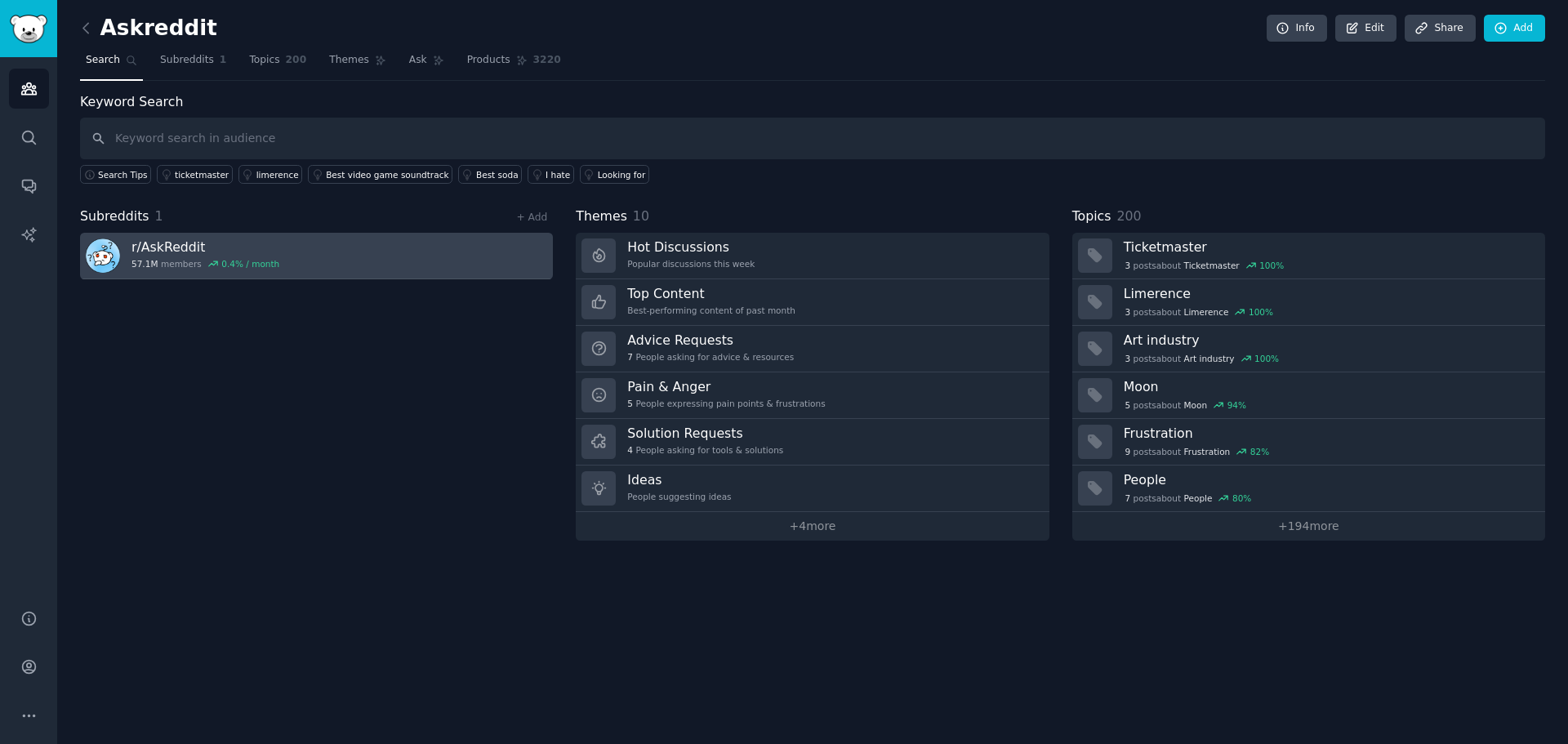
click at [145, 251] on h3 "r/ AskReddit" at bounding box center [206, 247] width 147 height 17
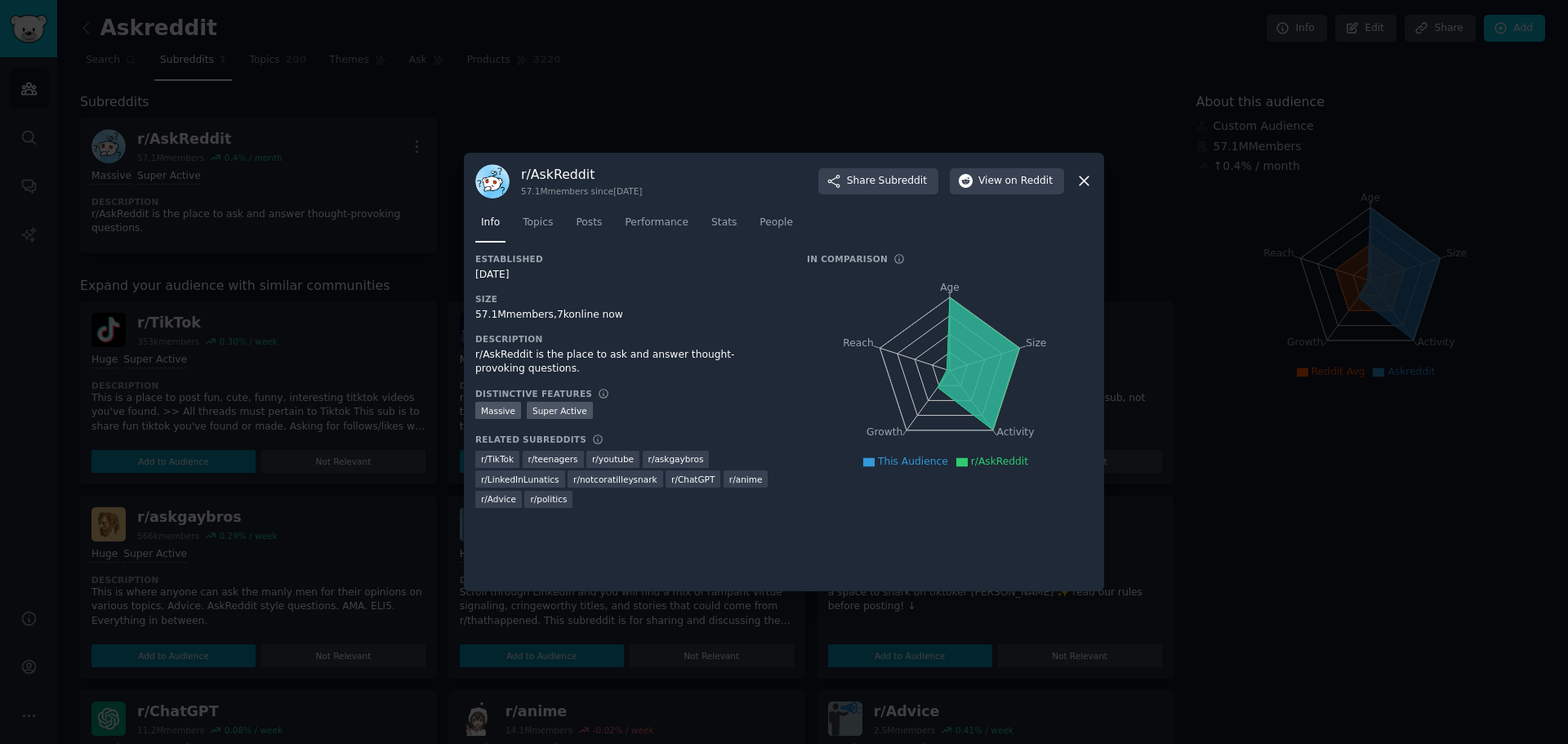
click at [1075, 183] on icon at bounding box center [1084, 181] width 17 height 17
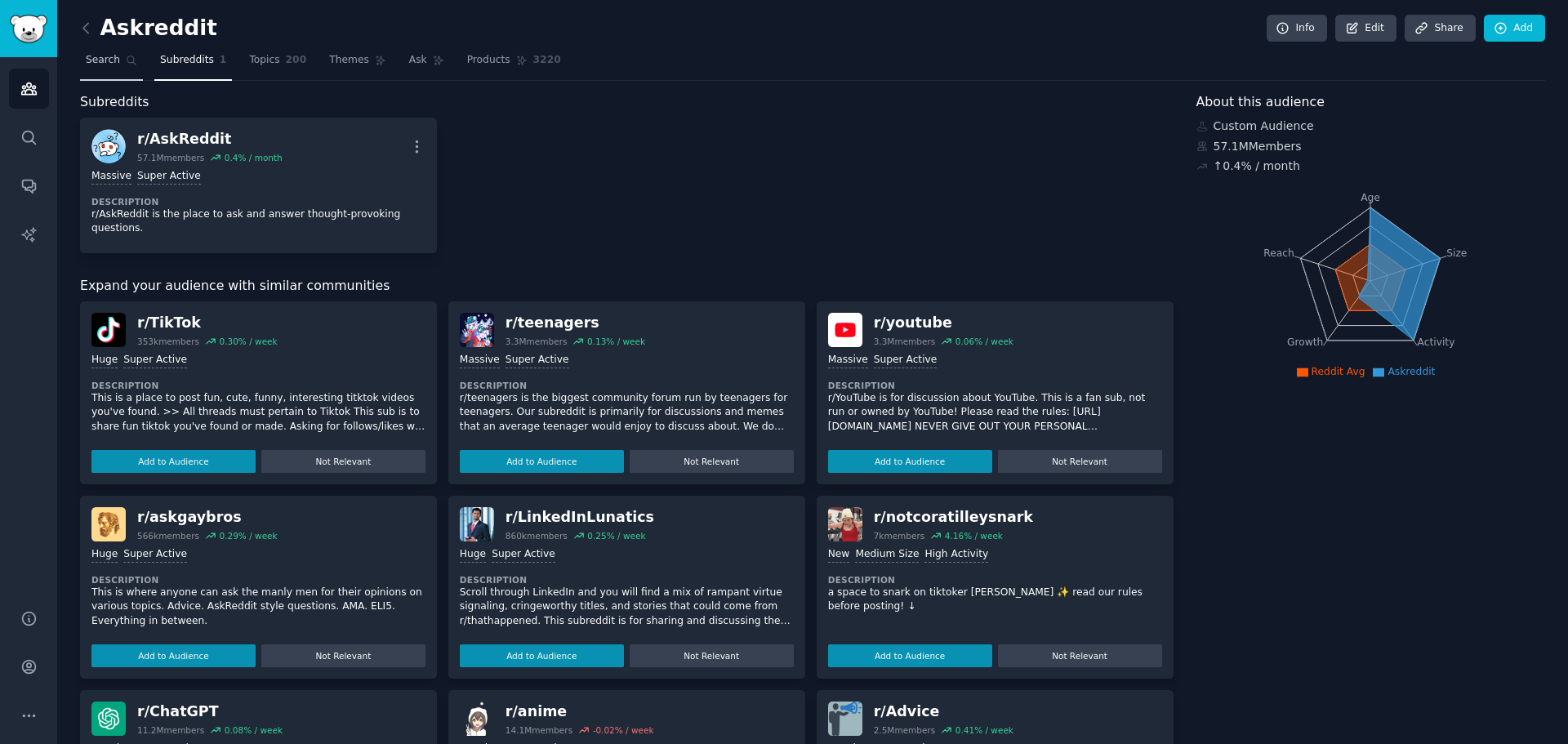
click at [120, 71] on link "Search" at bounding box center [112, 64] width 63 height 34
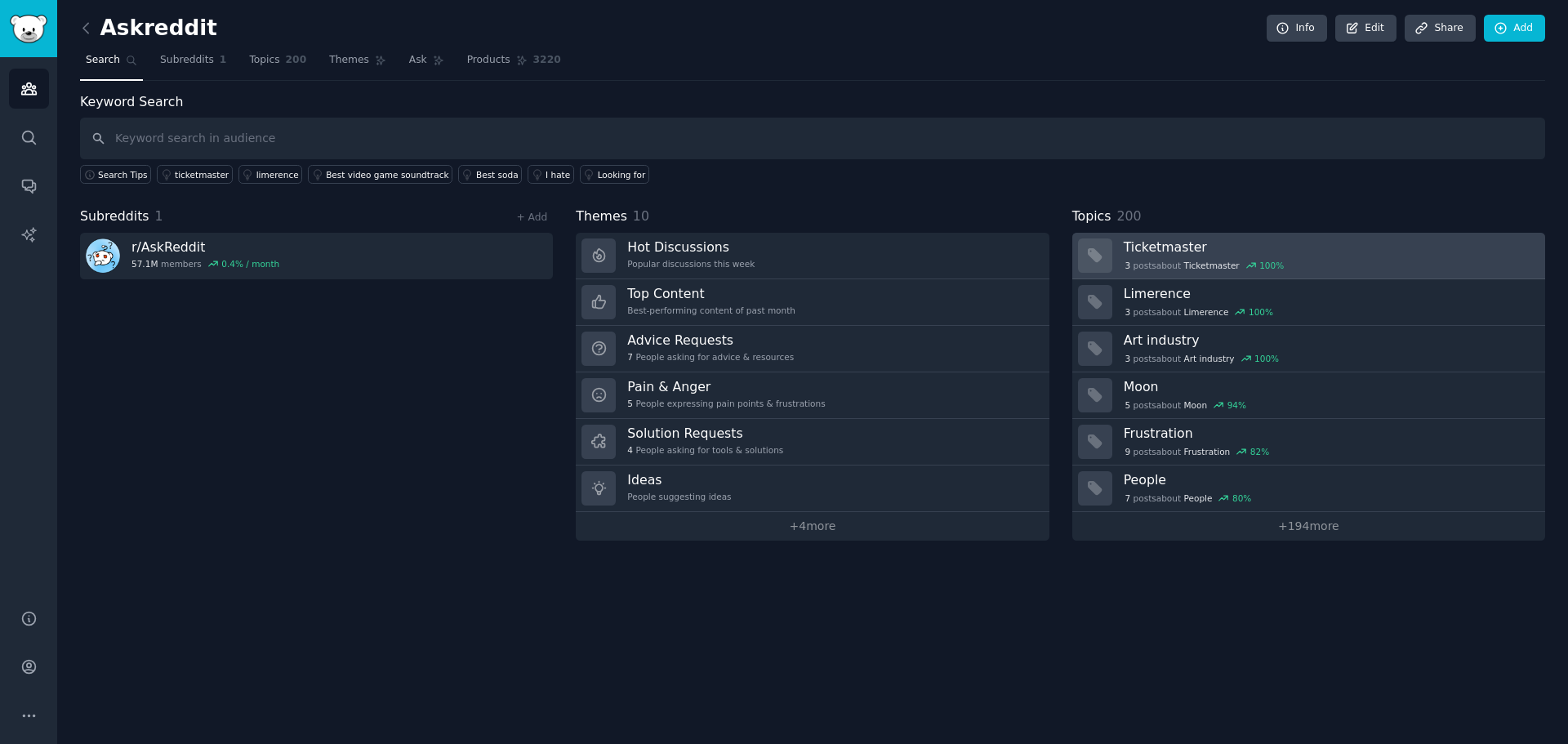
click at [1142, 265] on div "3 post s about Ticketmaster 100 %" at bounding box center [1204, 265] width 162 height 15
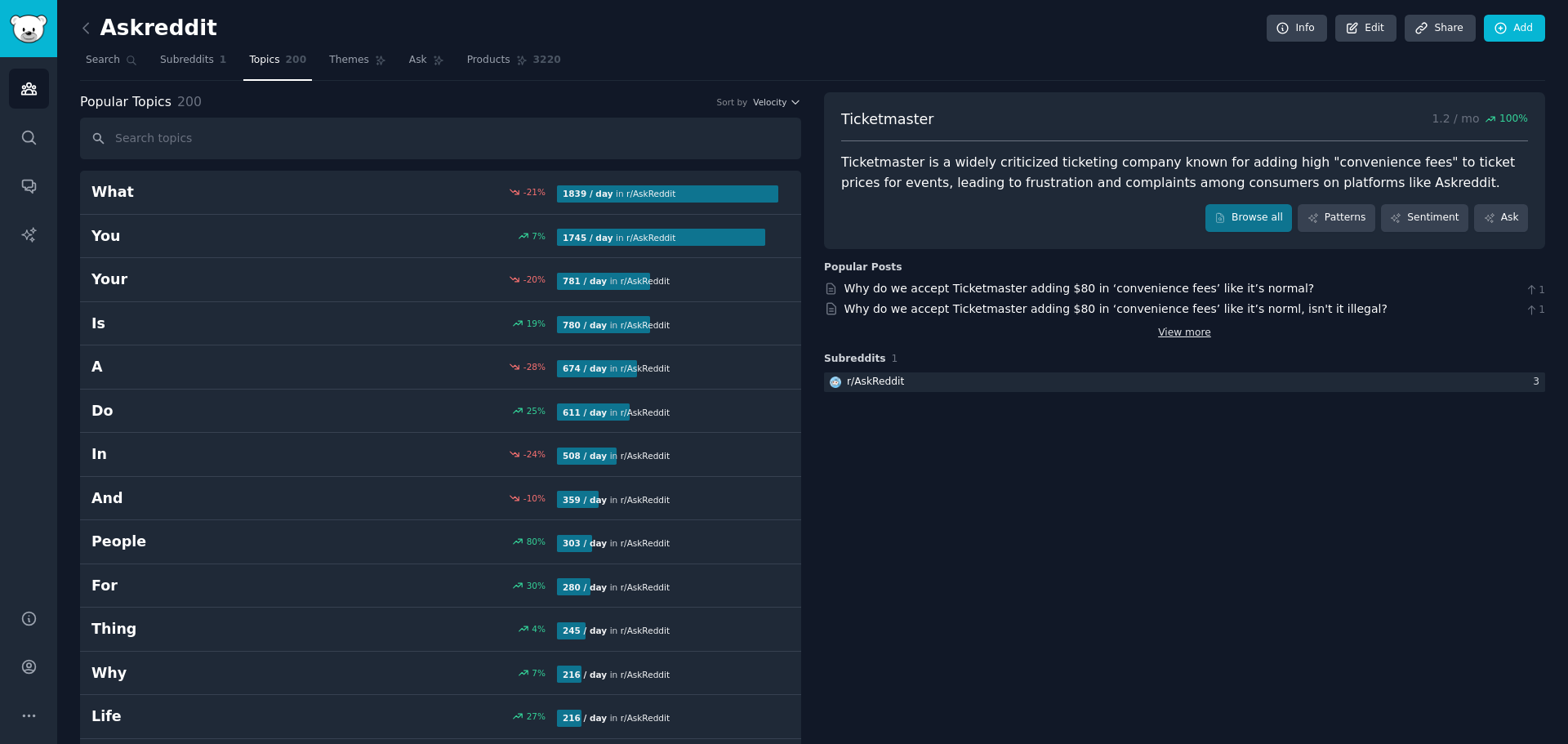
click at [1184, 337] on link "View more" at bounding box center [1184, 333] width 53 height 15
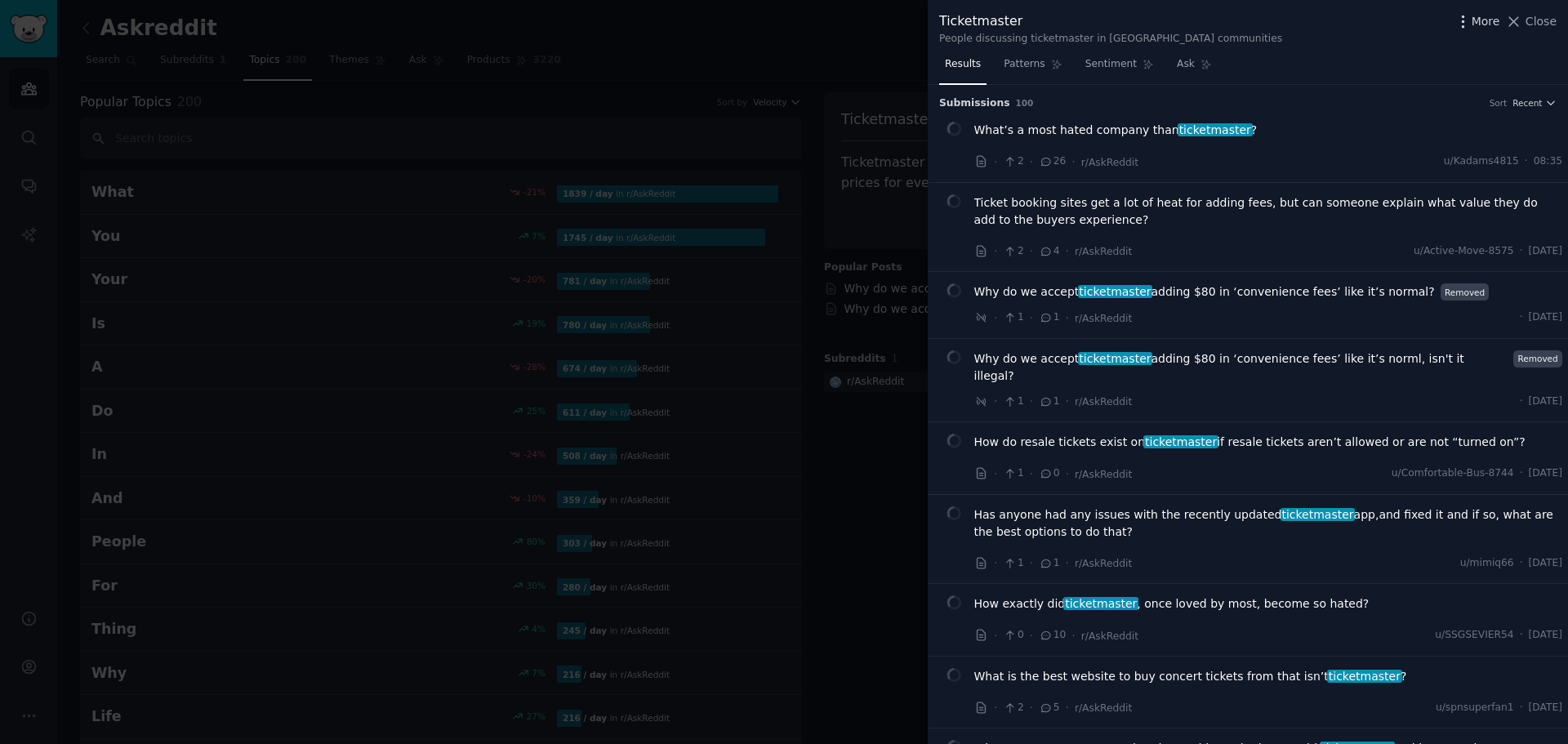
click at [1479, 23] on span "More" at bounding box center [1486, 21] width 28 height 17
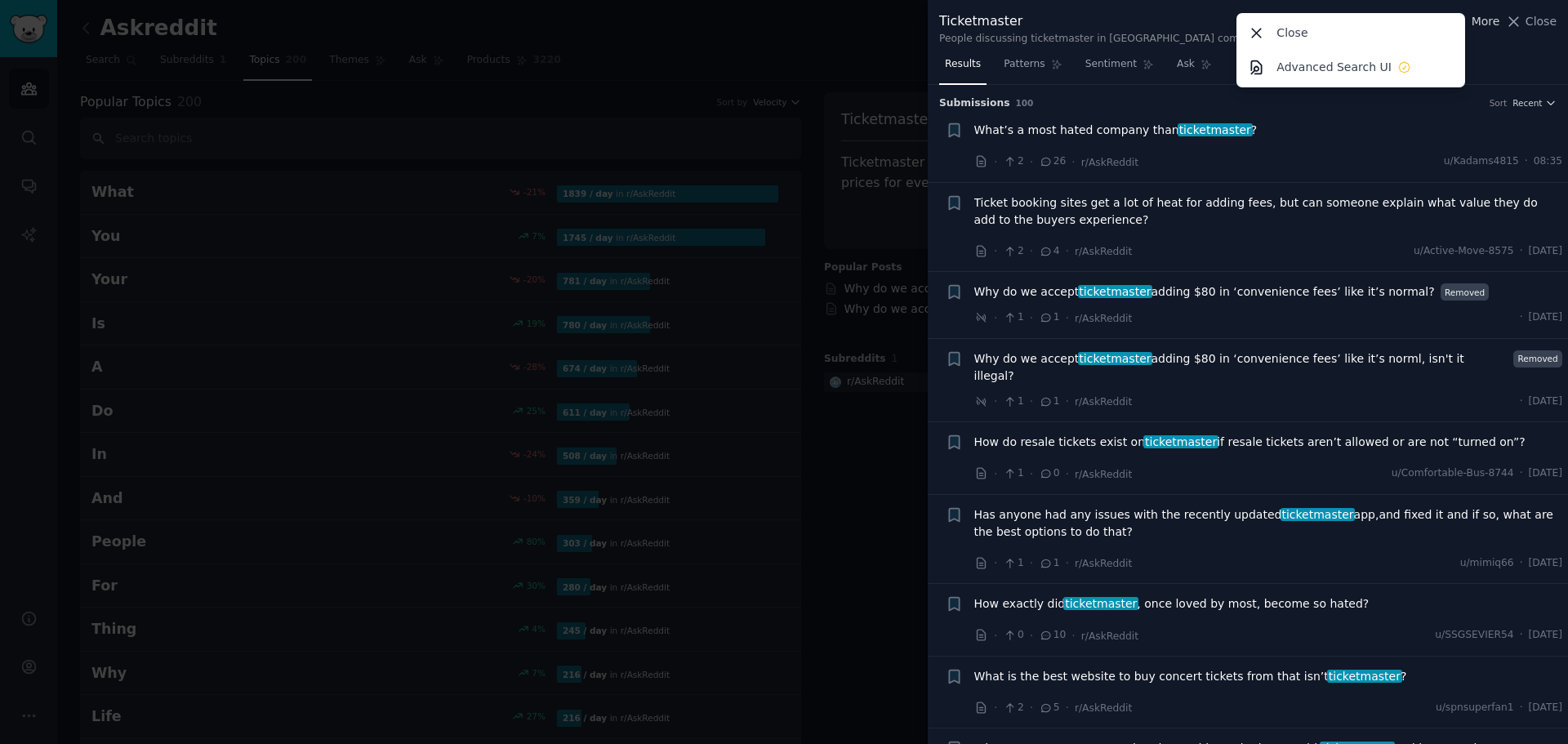
click at [1486, 18] on span "More" at bounding box center [1486, 21] width 28 height 17
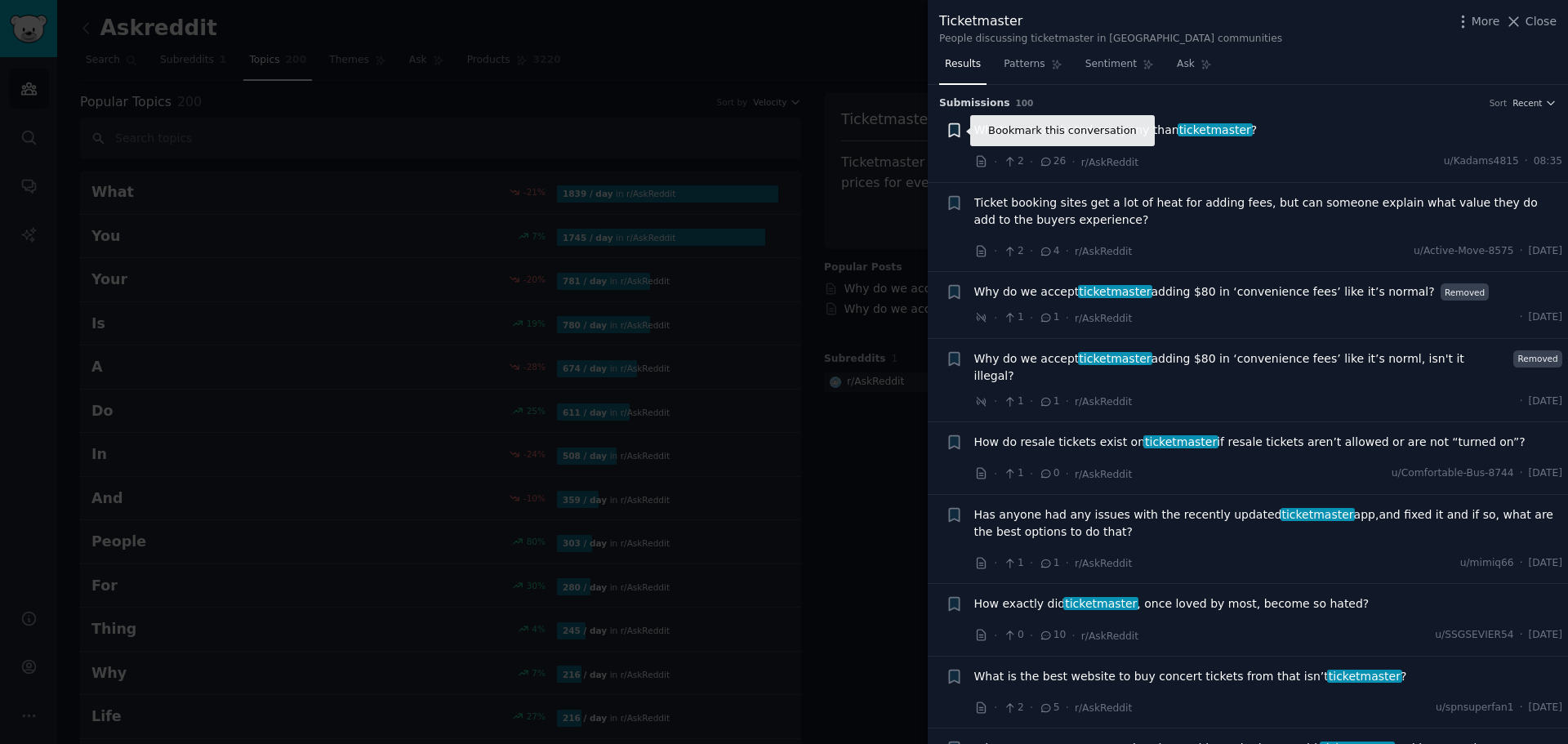
click at [956, 128] on icon "button" at bounding box center [954, 130] width 10 height 13
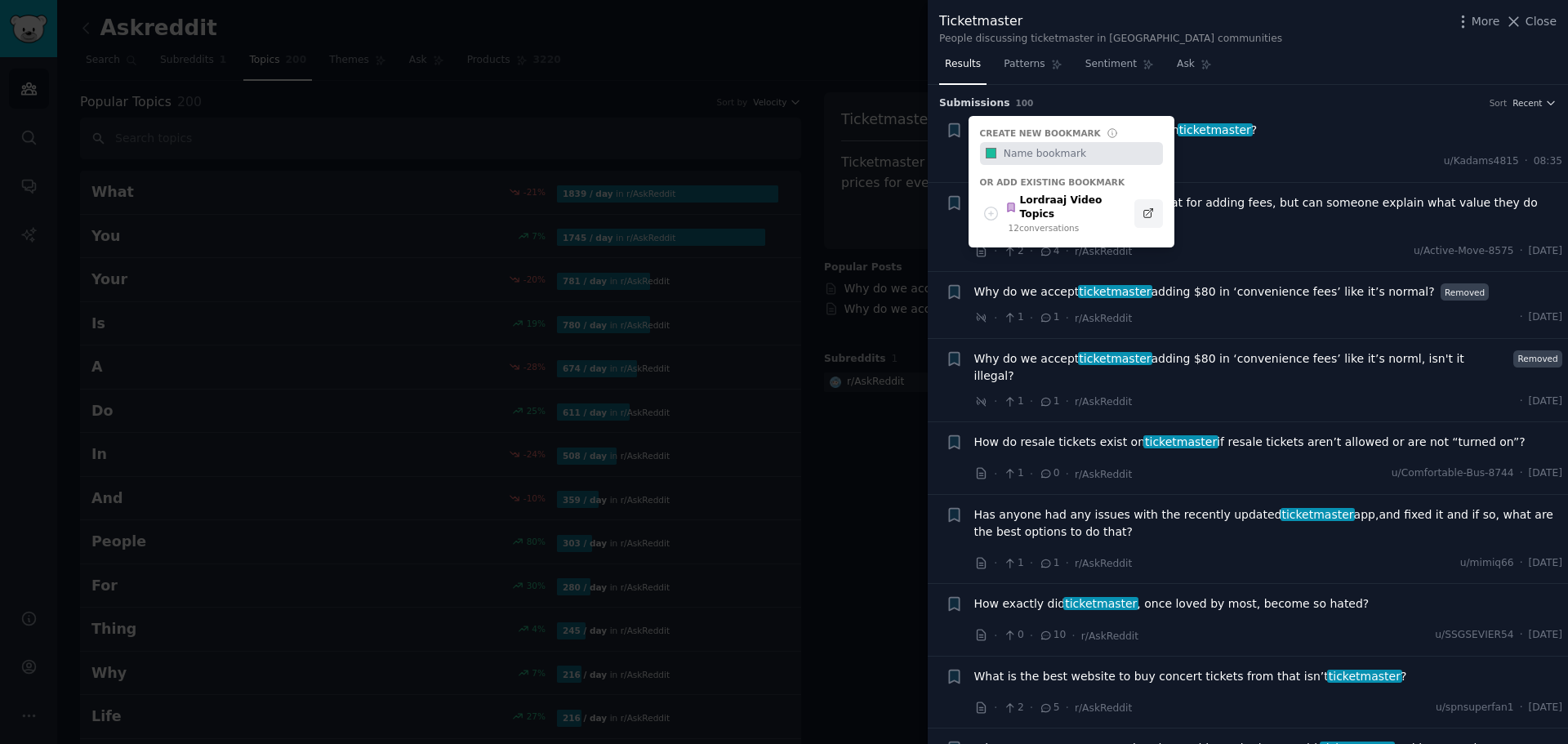
click at [1147, 208] on icon at bounding box center [1148, 213] width 12 height 12
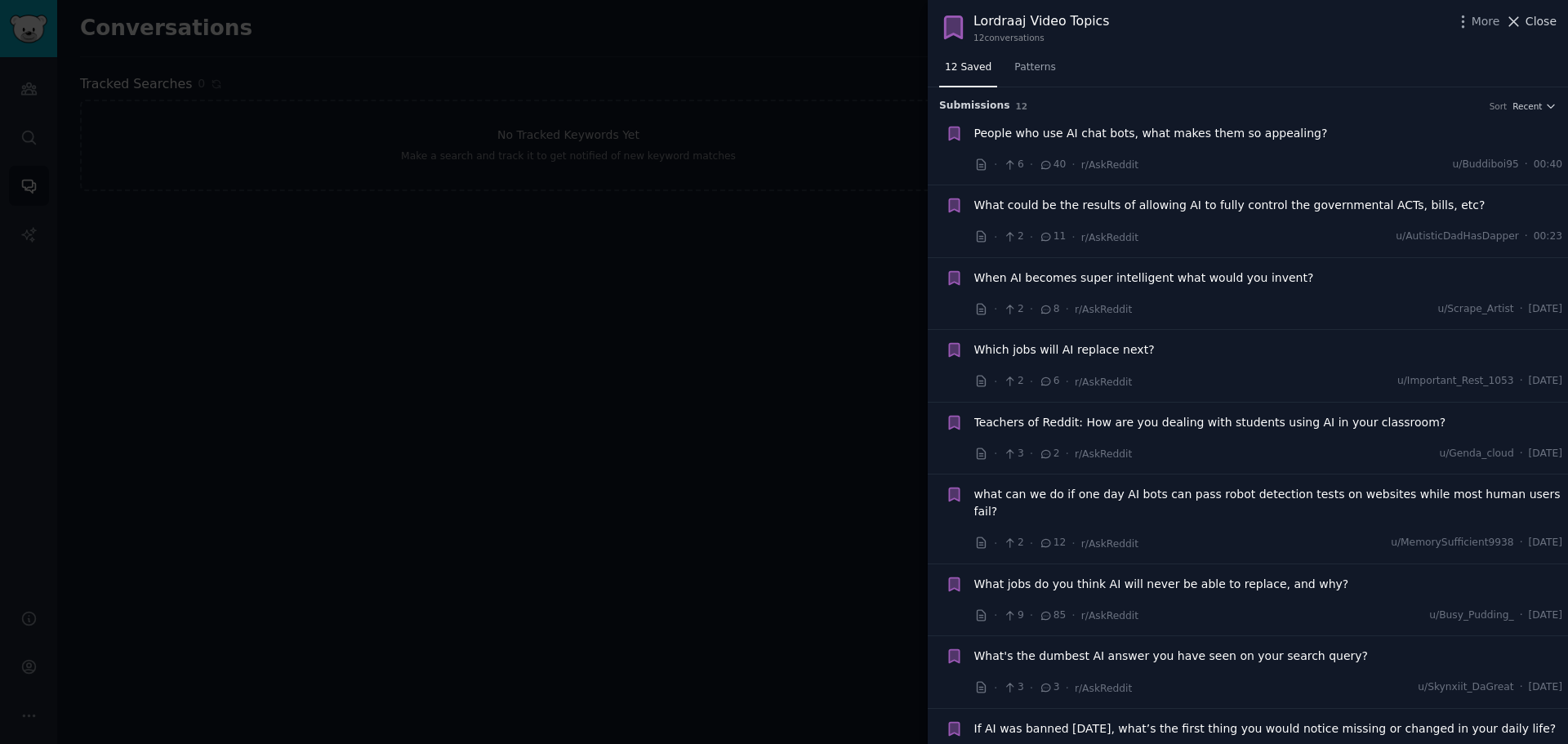
click at [1531, 26] on span "Close" at bounding box center [1541, 21] width 31 height 17
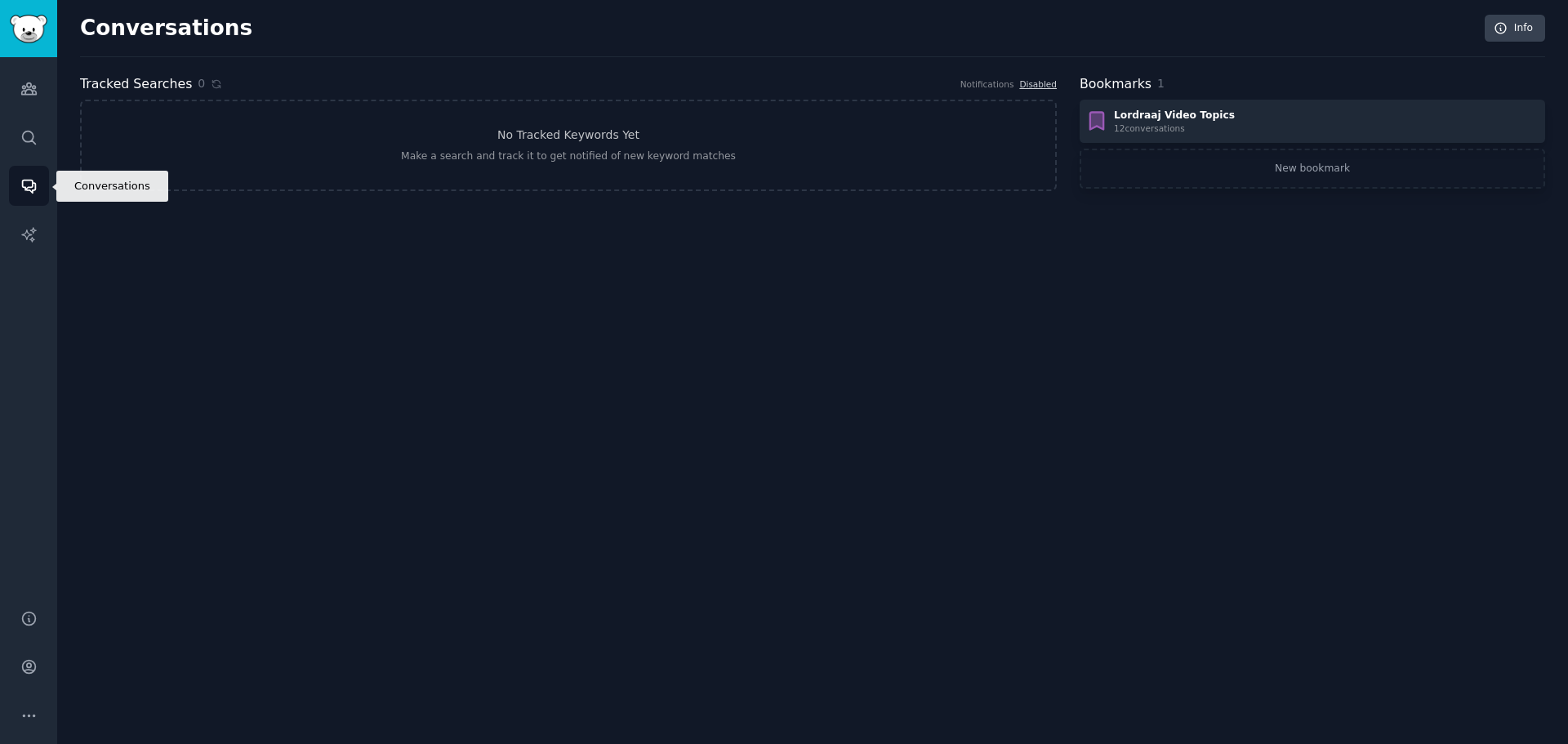
click at [34, 189] on icon "Sidebar" at bounding box center [28, 186] width 13 height 13
click at [48, 93] on link "Audiences" at bounding box center [28, 88] width 40 height 40
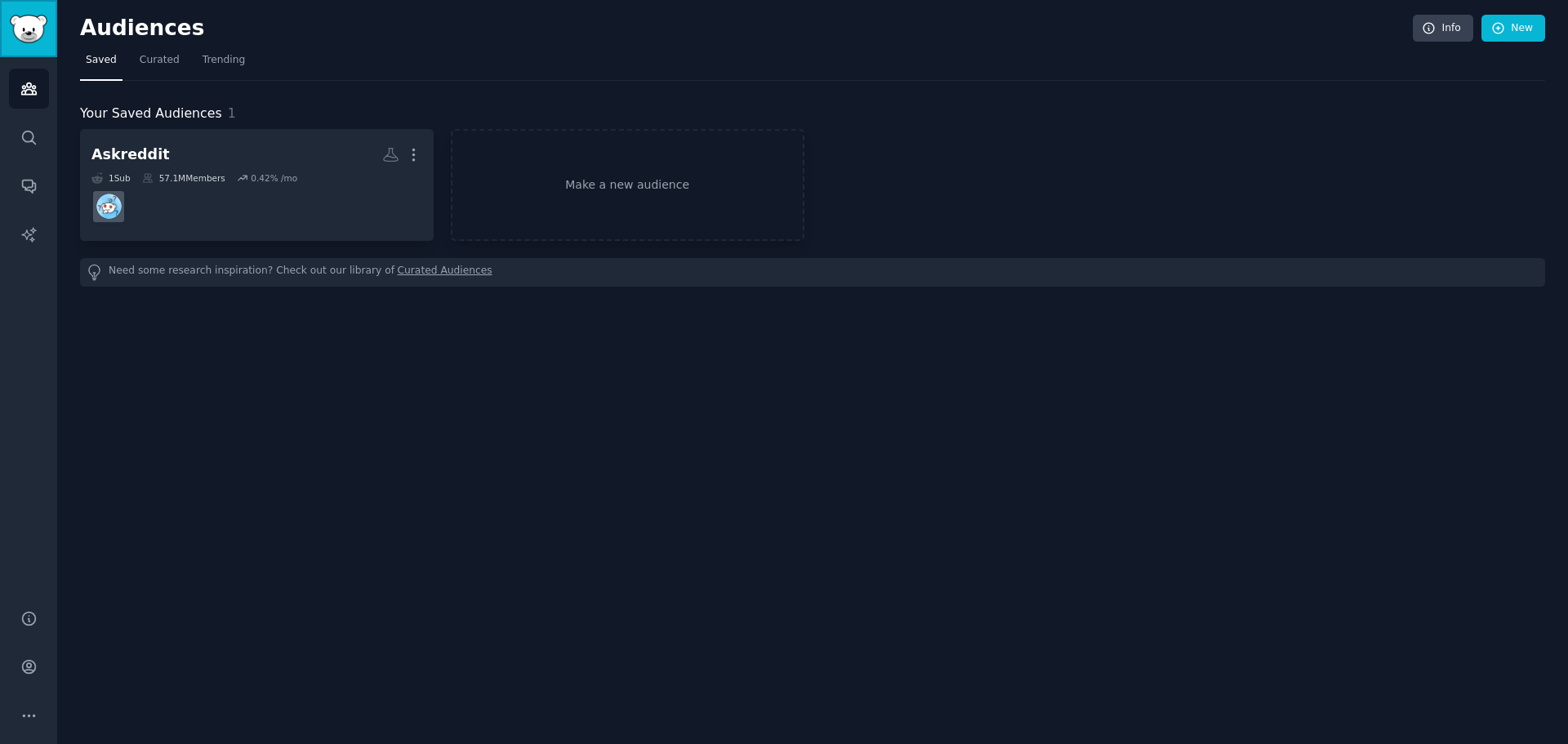
click at [28, 47] on link "Sidebar" at bounding box center [28, 28] width 57 height 57
click at [24, 94] on icon "Sidebar" at bounding box center [28, 89] width 15 height 12
click at [28, 187] on icon "Sidebar" at bounding box center [28, 186] width 13 height 13
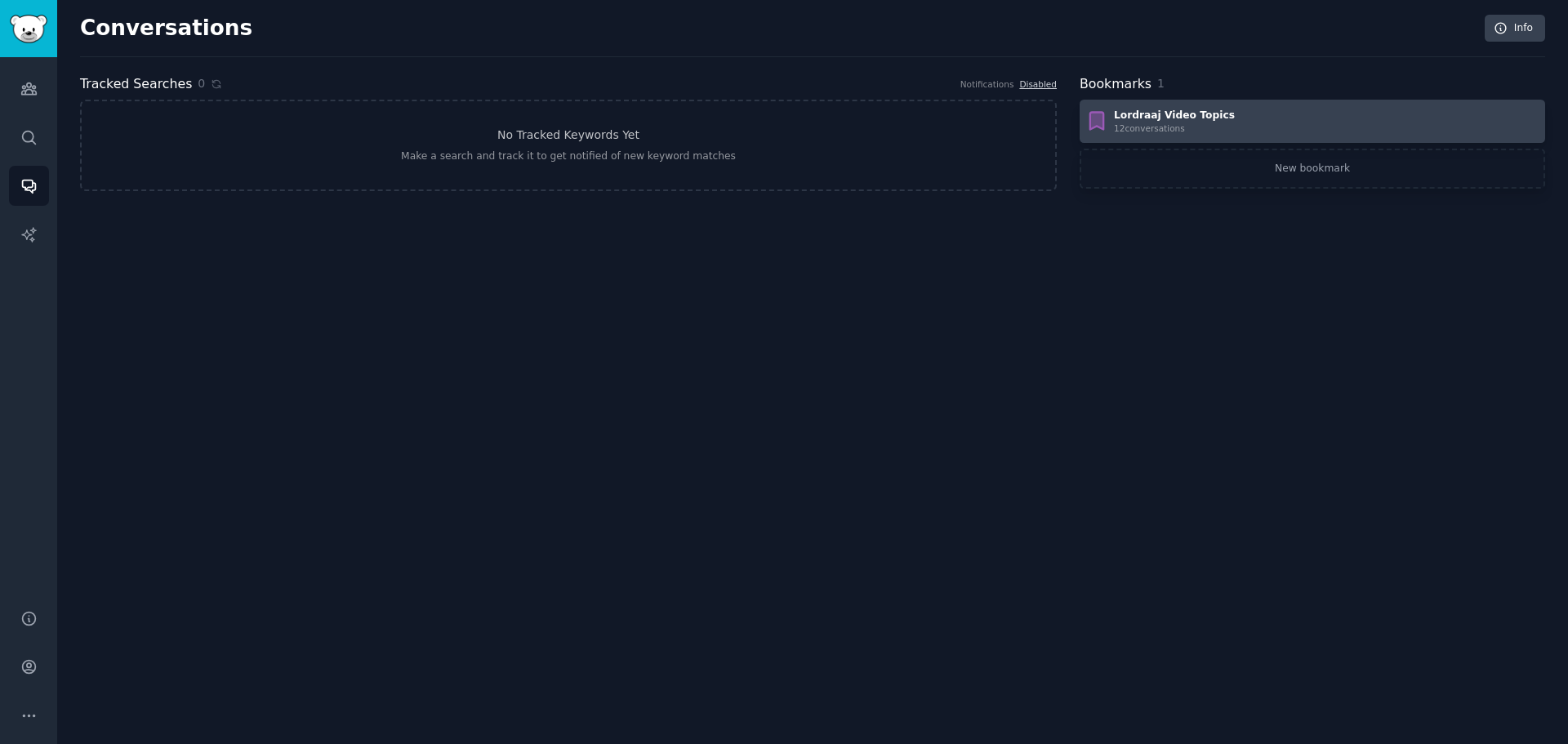
click at [1131, 116] on div "Lordraaj Video Topics" at bounding box center [1174, 115] width 121 height 15
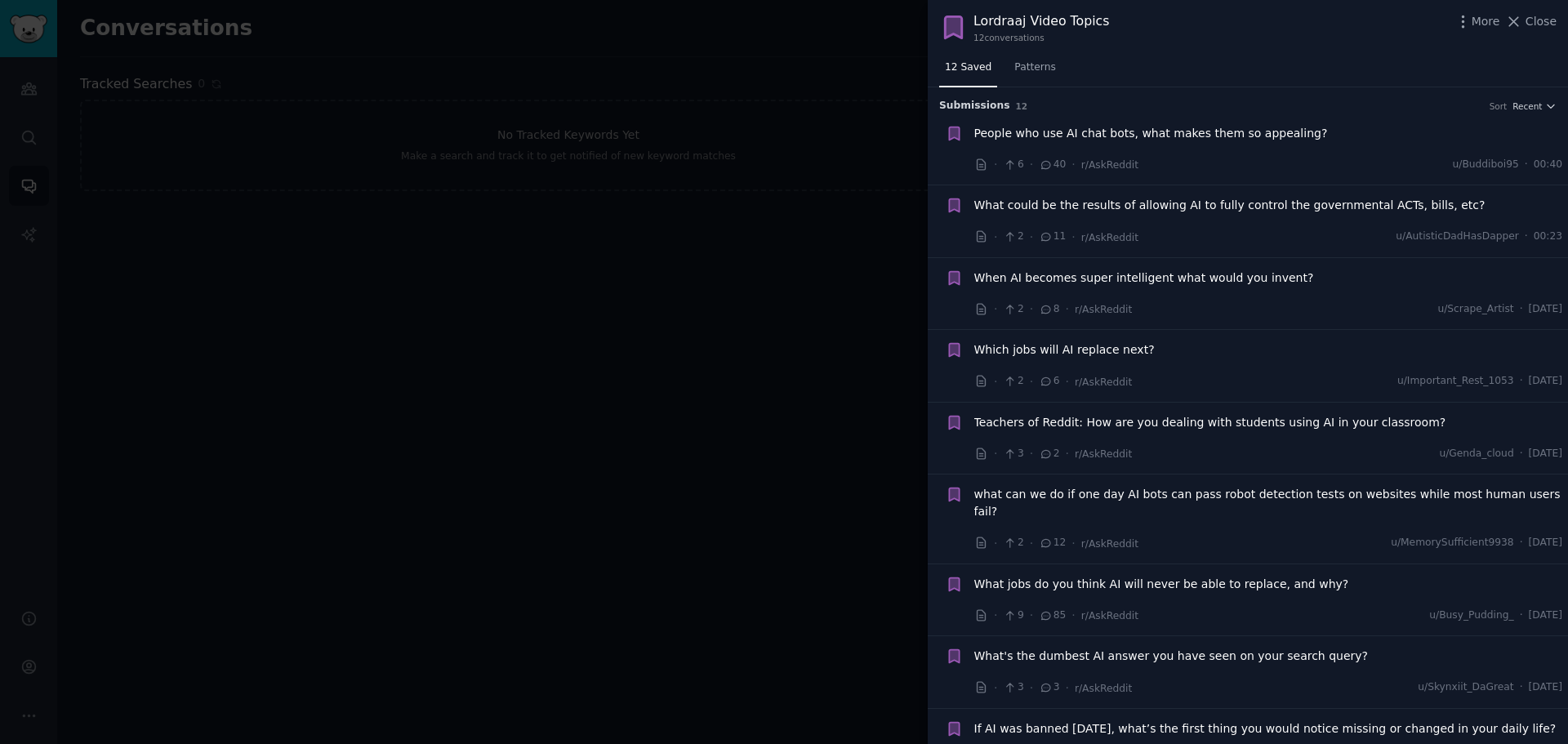
click at [869, 376] on div at bounding box center [784, 372] width 1568 height 744
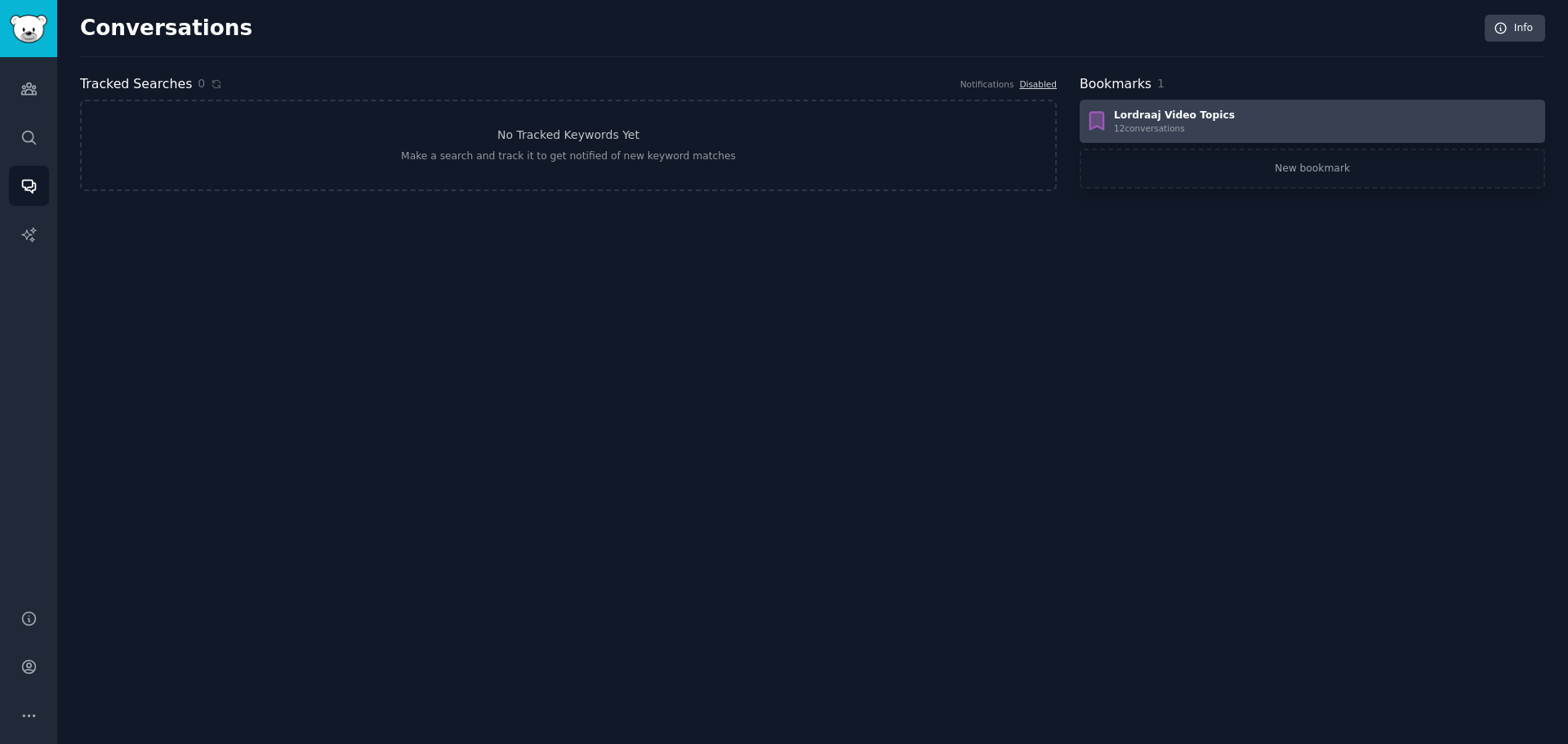
click at [1142, 125] on div "12 conversation s" at bounding box center [1174, 128] width 121 height 12
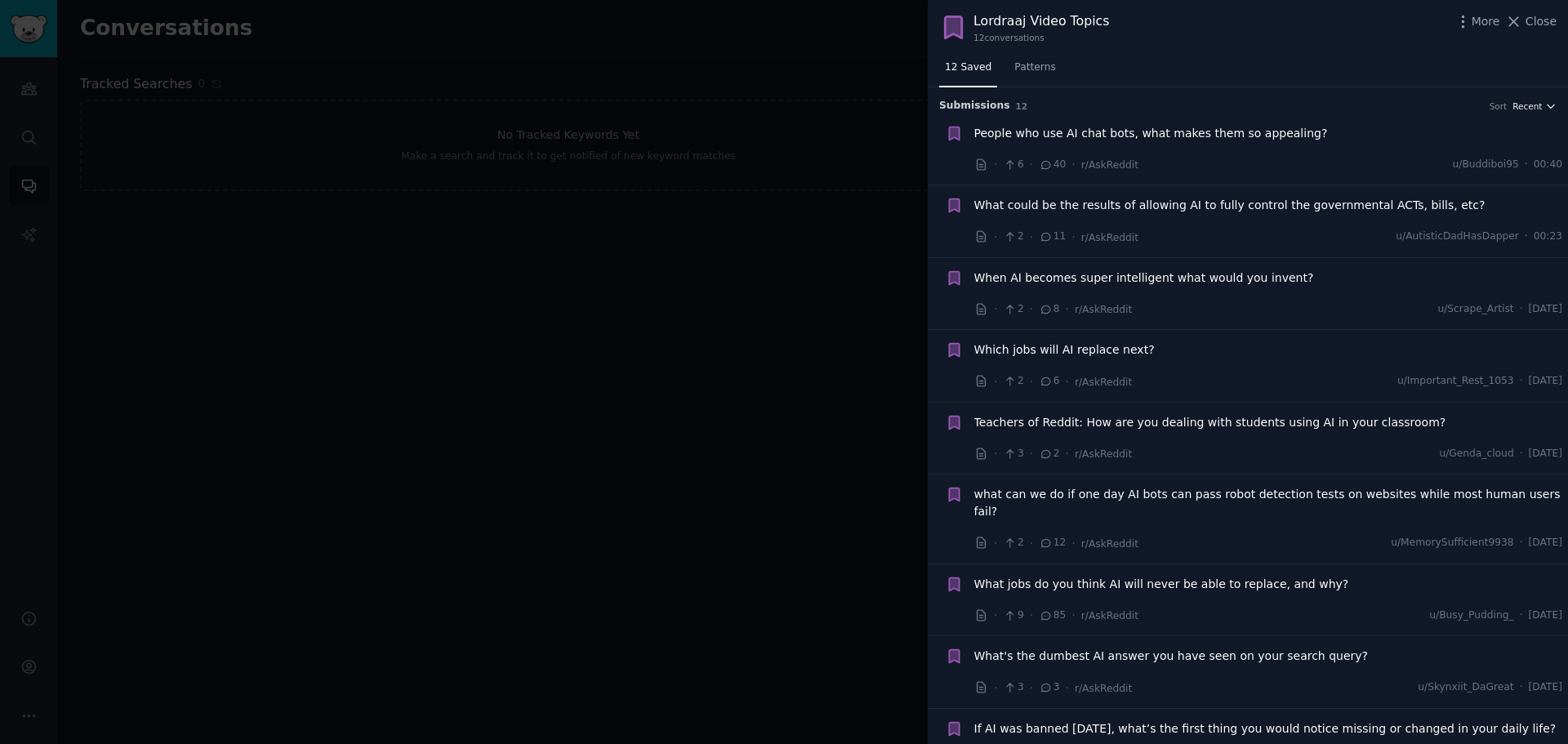
click at [1541, 108] on button "Recent" at bounding box center [1534, 107] width 44 height 12
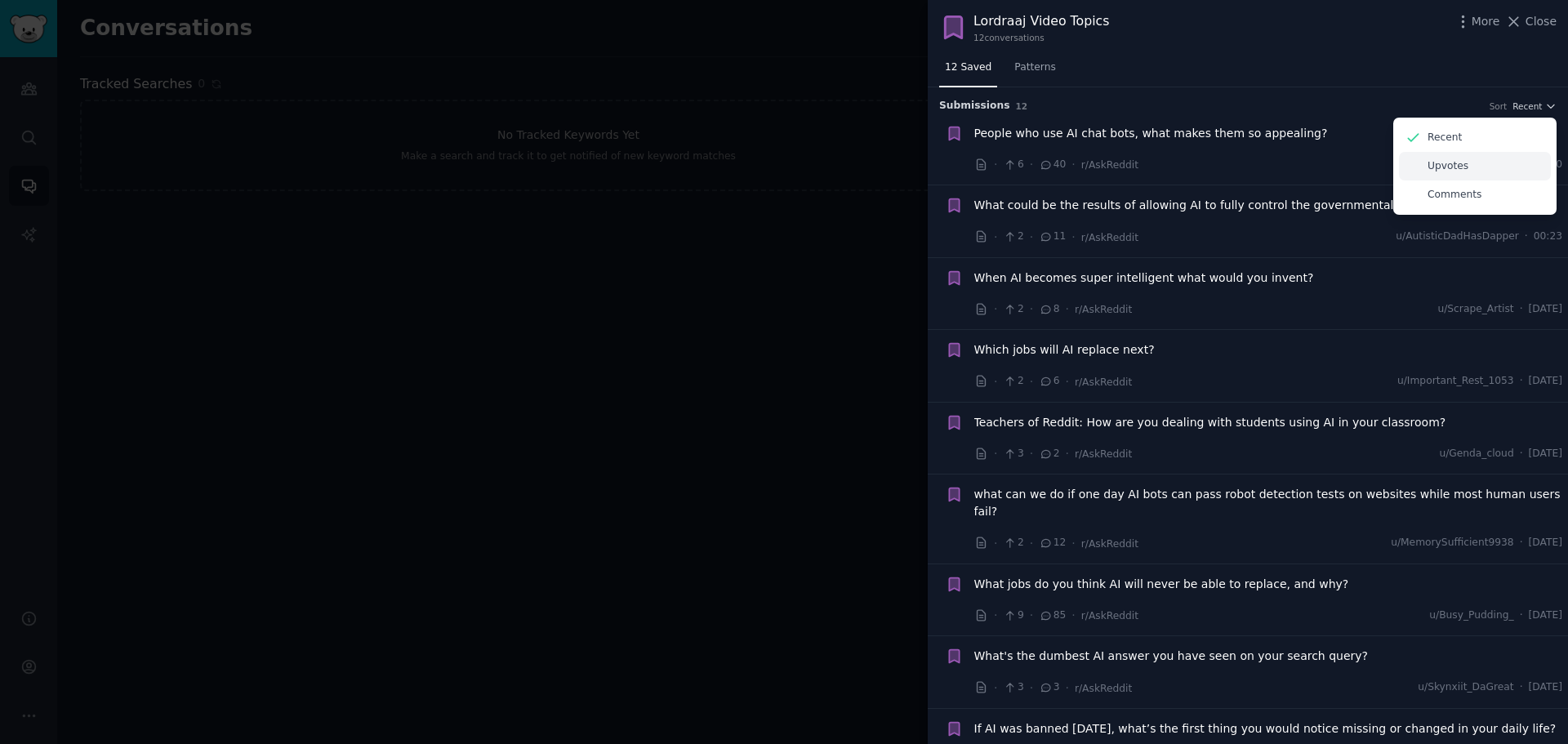
click at [1454, 164] on p "Upvotes" at bounding box center [1448, 166] width 41 height 15
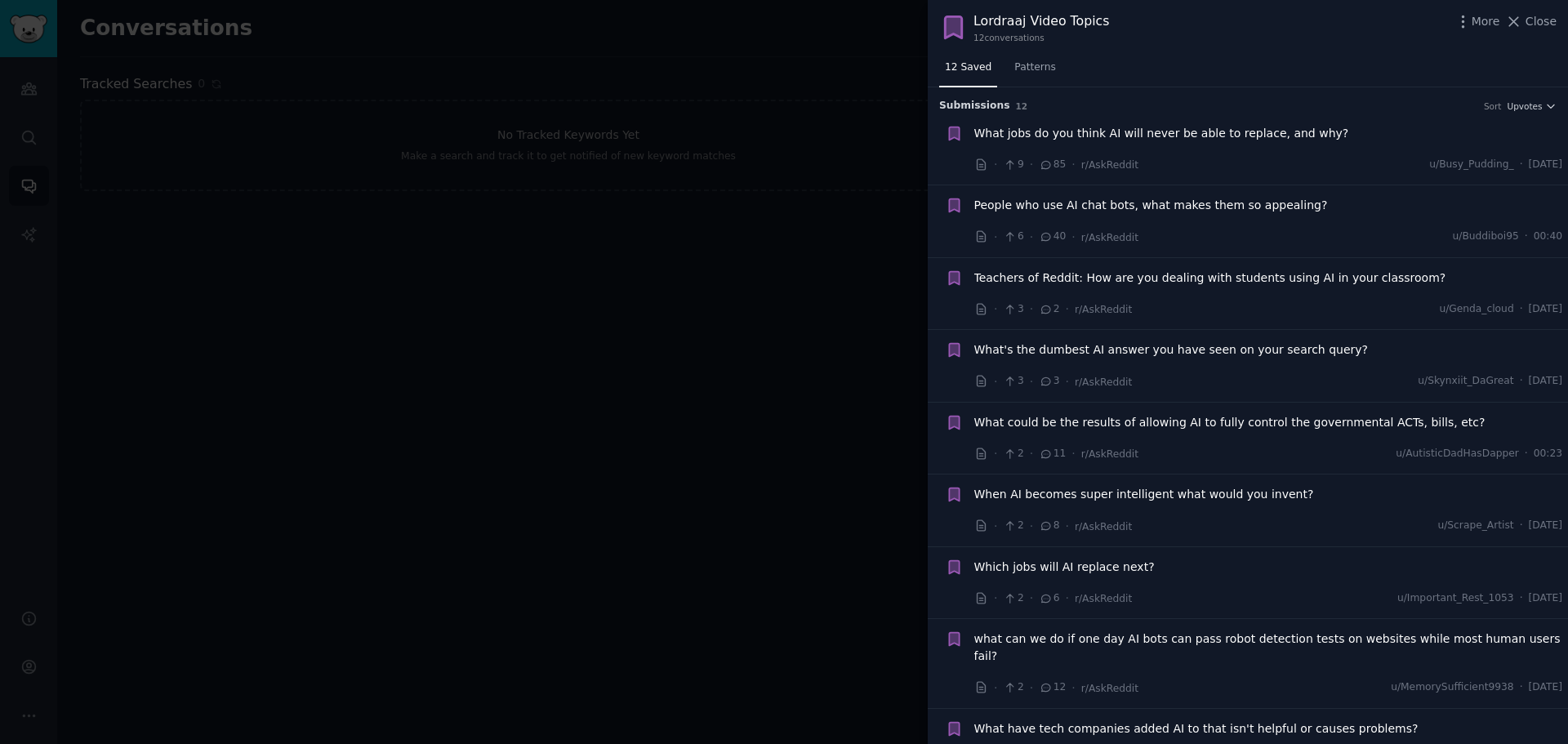
click at [1417, 94] on div "Submission s 12 Sort Upvotes" at bounding box center [1248, 100] width 618 height 26
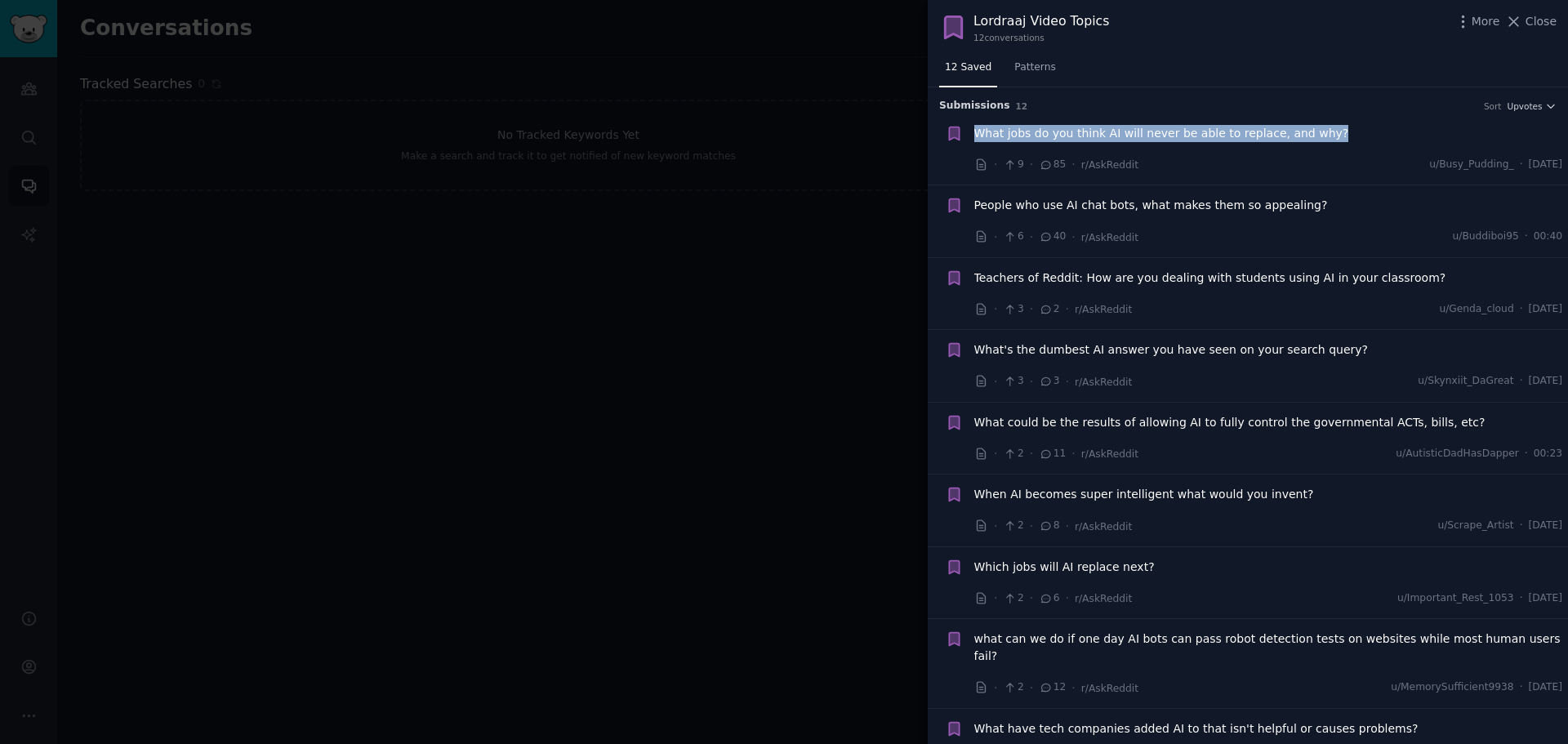
drag, startPoint x: 1314, startPoint y: 133, endPoint x: 978, endPoint y: 136, distance: 336.0
click at [978, 136] on div "What jobs do you think AI will never be able to replace, and why?" at bounding box center [1268, 134] width 589 height 17
copy span "What jobs do you think AI will never be able to replace, and why?"
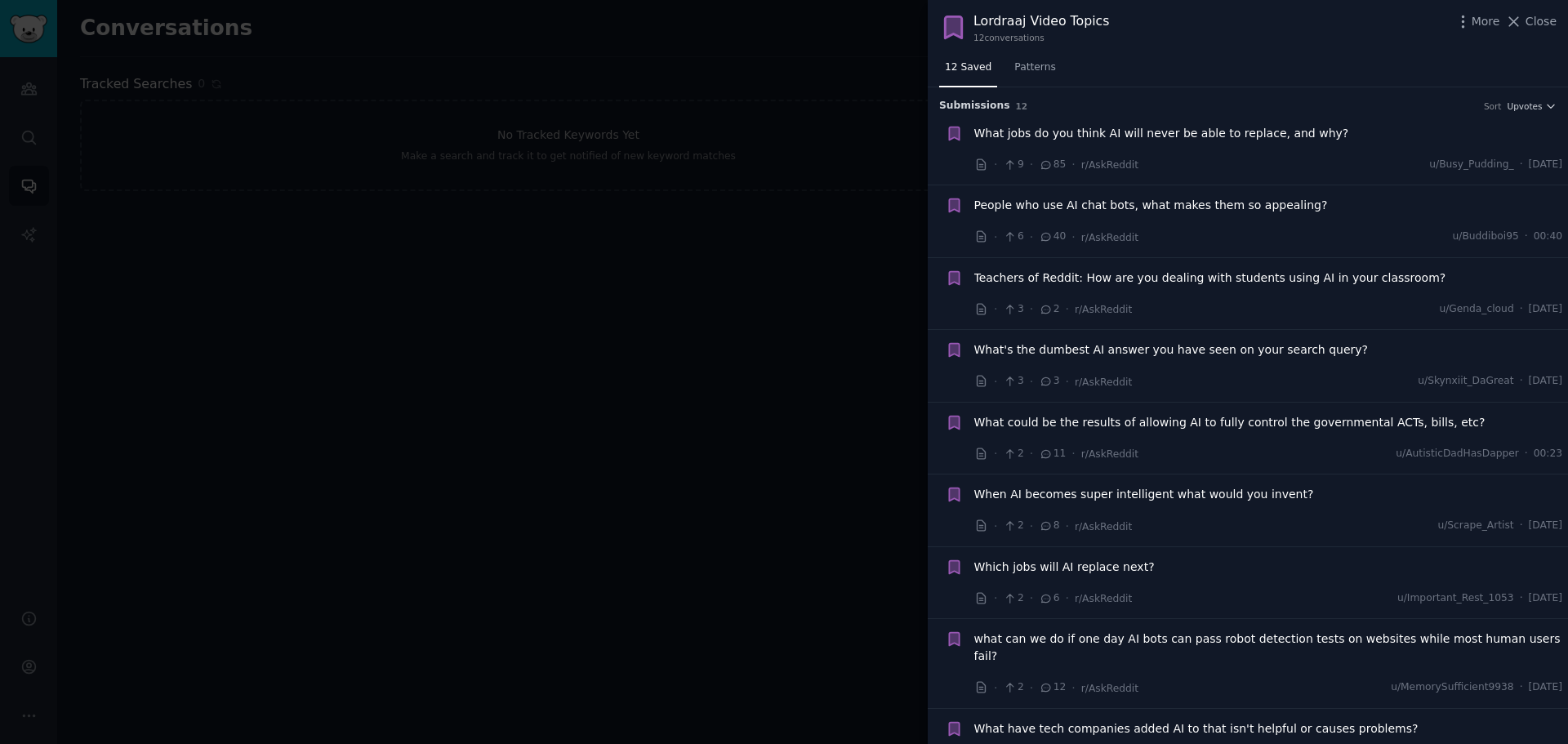
click at [1375, 107] on h3 "Submission s 12 Sort Upvotes" at bounding box center [1248, 106] width 618 height 15
drag, startPoint x: 1287, startPoint y: 228, endPoint x: 1277, endPoint y: 229, distance: 10.0
click at [1287, 227] on div "People who use AI chat bots, what makes them so appealing? · 6 · 40 · r/AskRedd…" at bounding box center [1268, 221] width 589 height 49
click at [1042, 239] on icon at bounding box center [1046, 237] width 9 height 8
click at [981, 236] on icon at bounding box center [981, 237] width 15 height 15
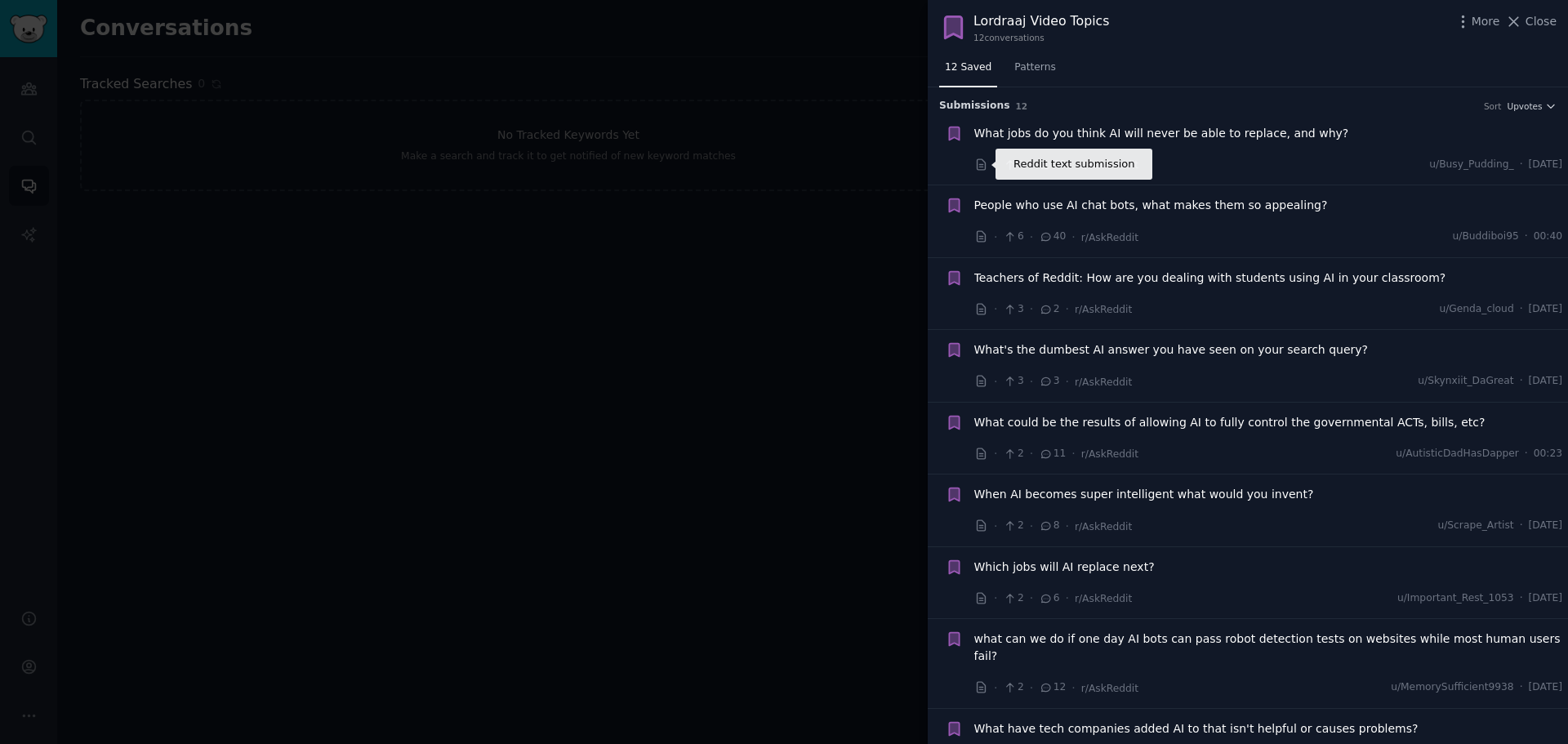
click at [978, 170] on icon at bounding box center [980, 164] width 8 height 11
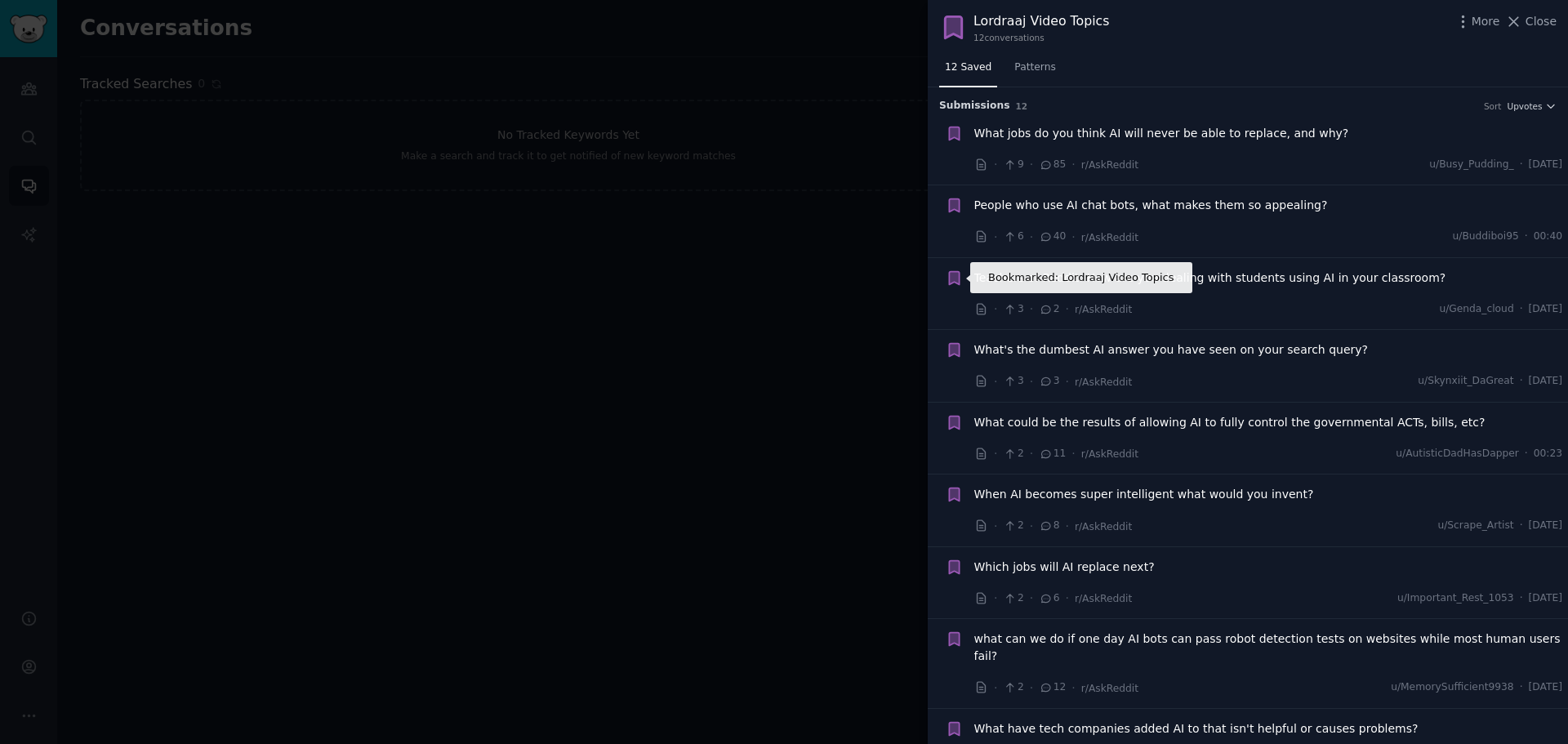
click at [955, 277] on icon "button" at bounding box center [954, 277] width 10 height 13
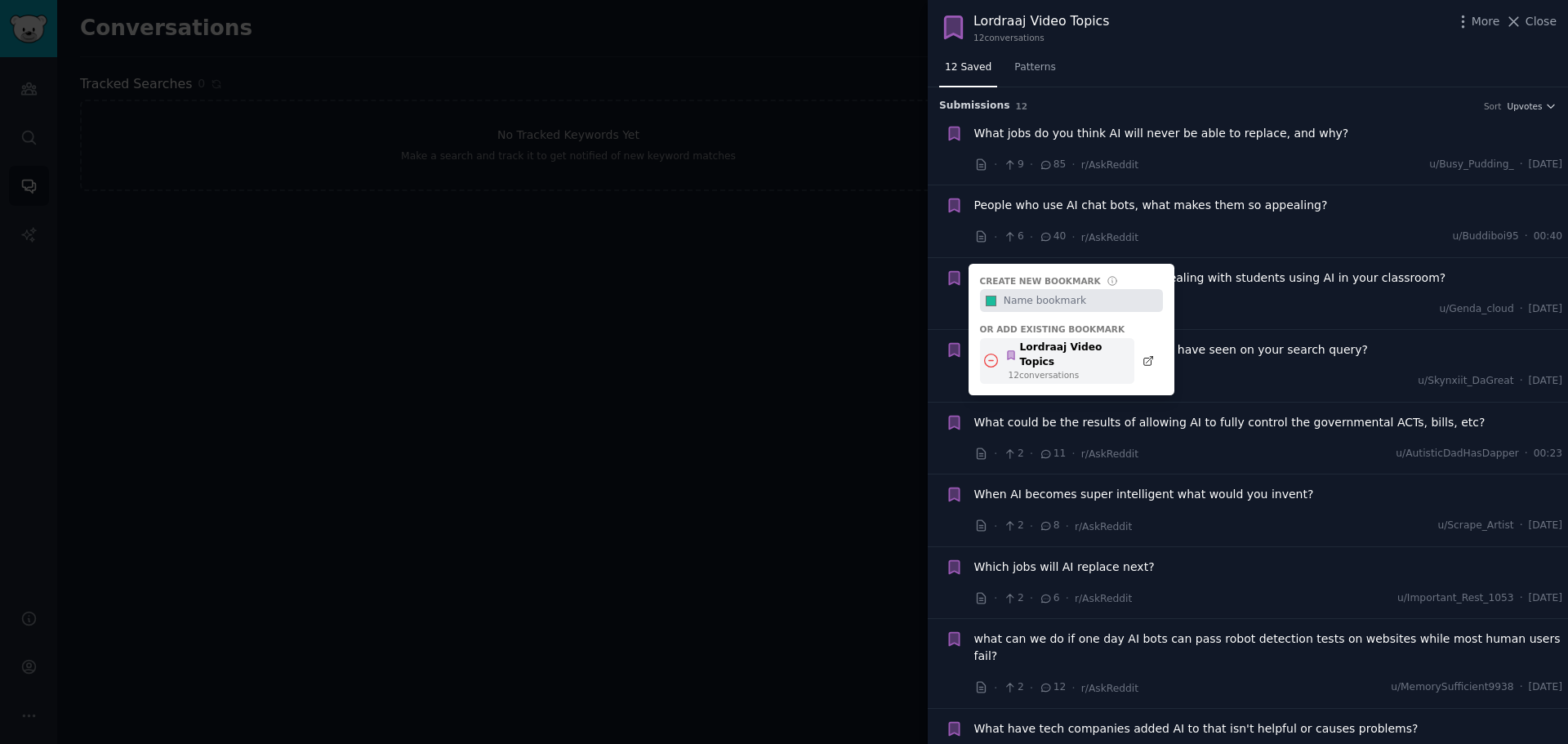
click at [1059, 370] on div "12 conversation s" at bounding box center [1067, 375] width 117 height 12
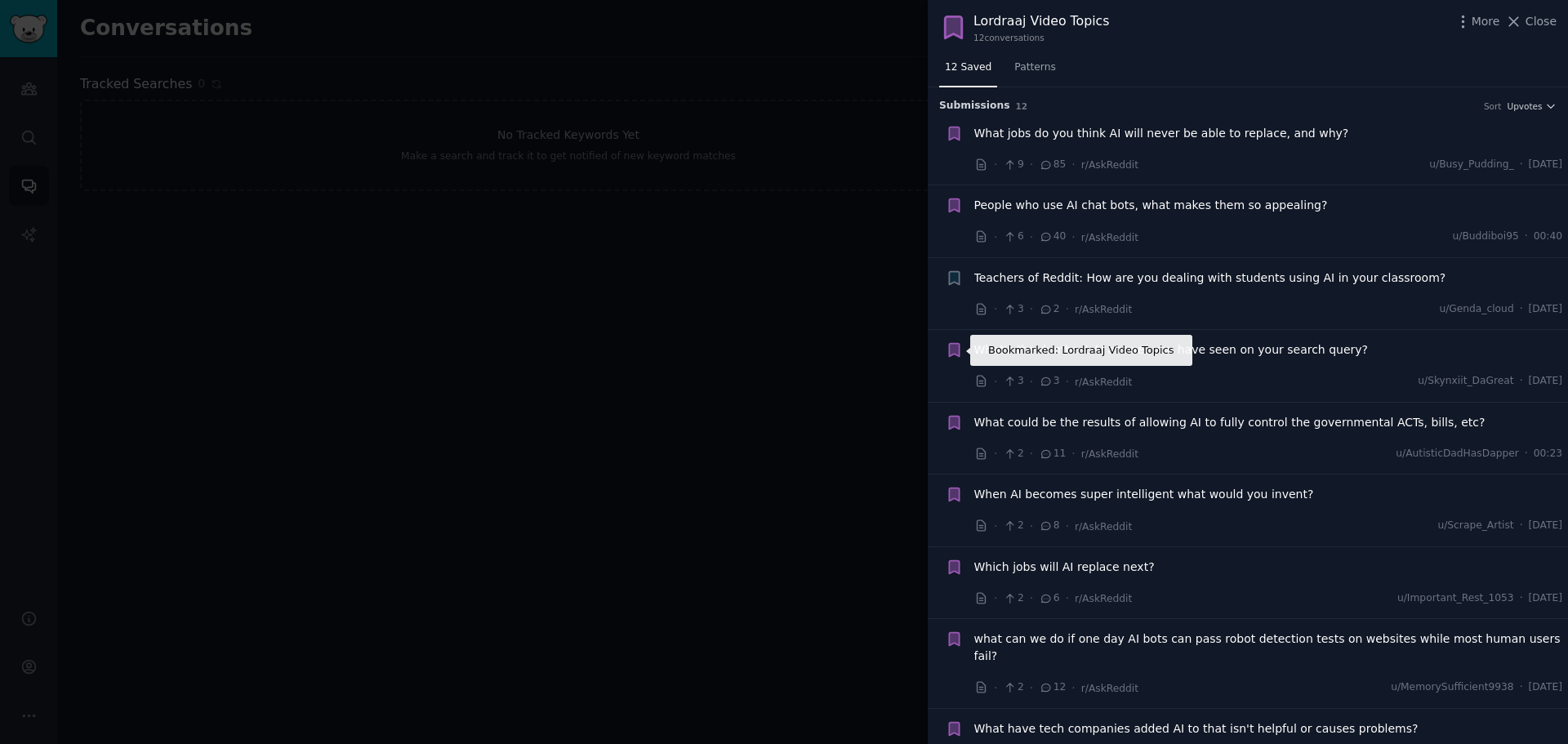
click at [954, 351] on icon "button" at bounding box center [954, 350] width 10 height 13
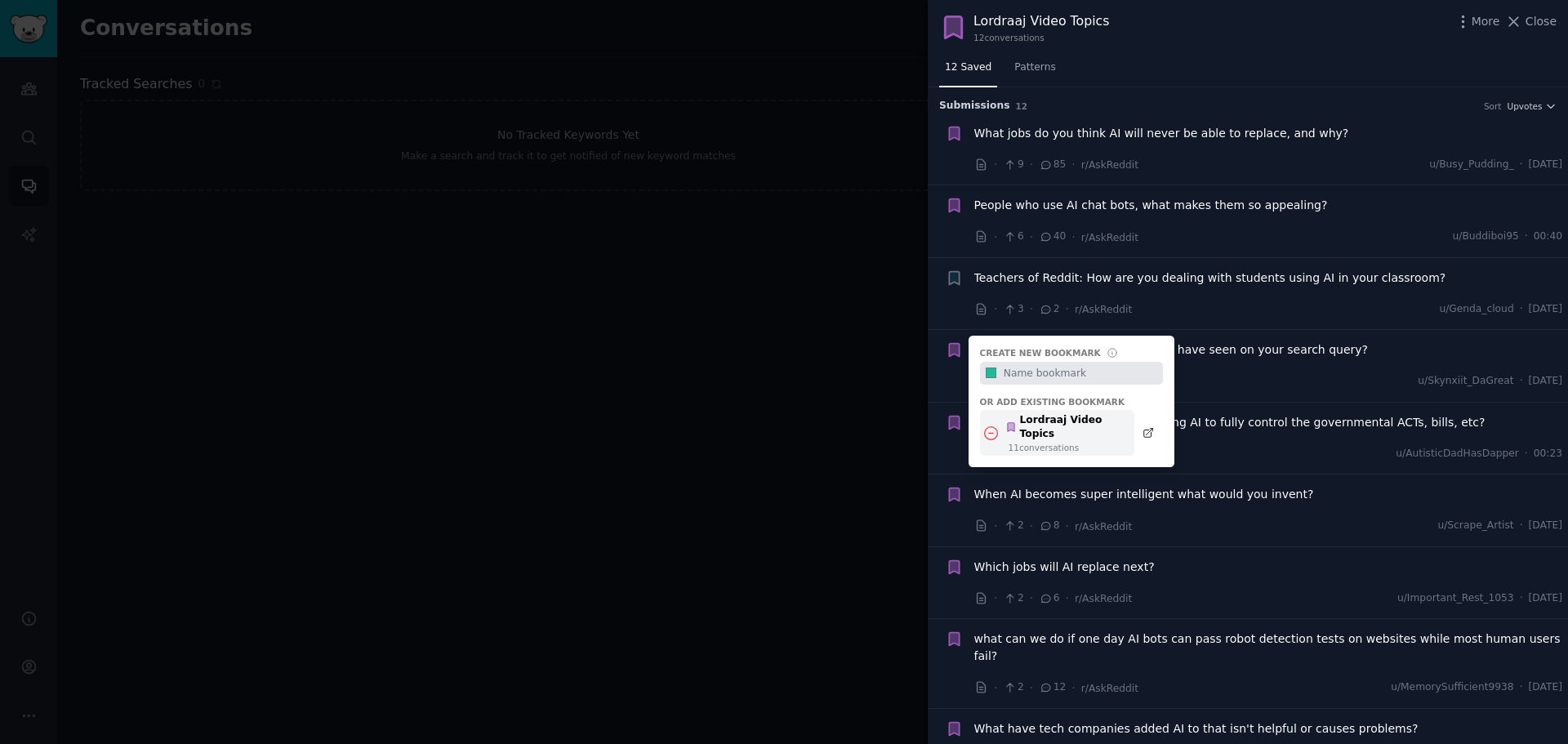
click at [1016, 422] on icon at bounding box center [1011, 428] width 12 height 12
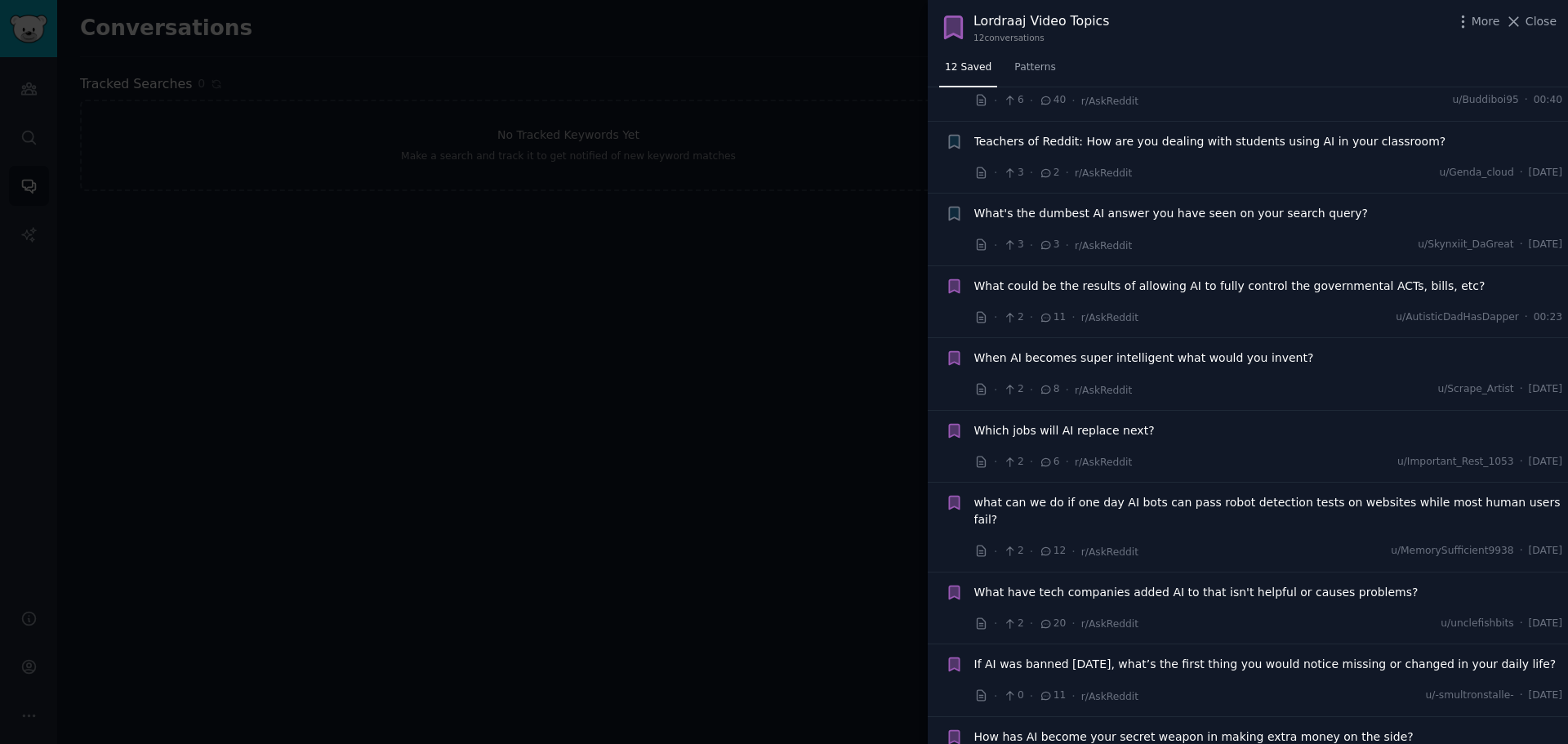
scroll to position [237, 0]
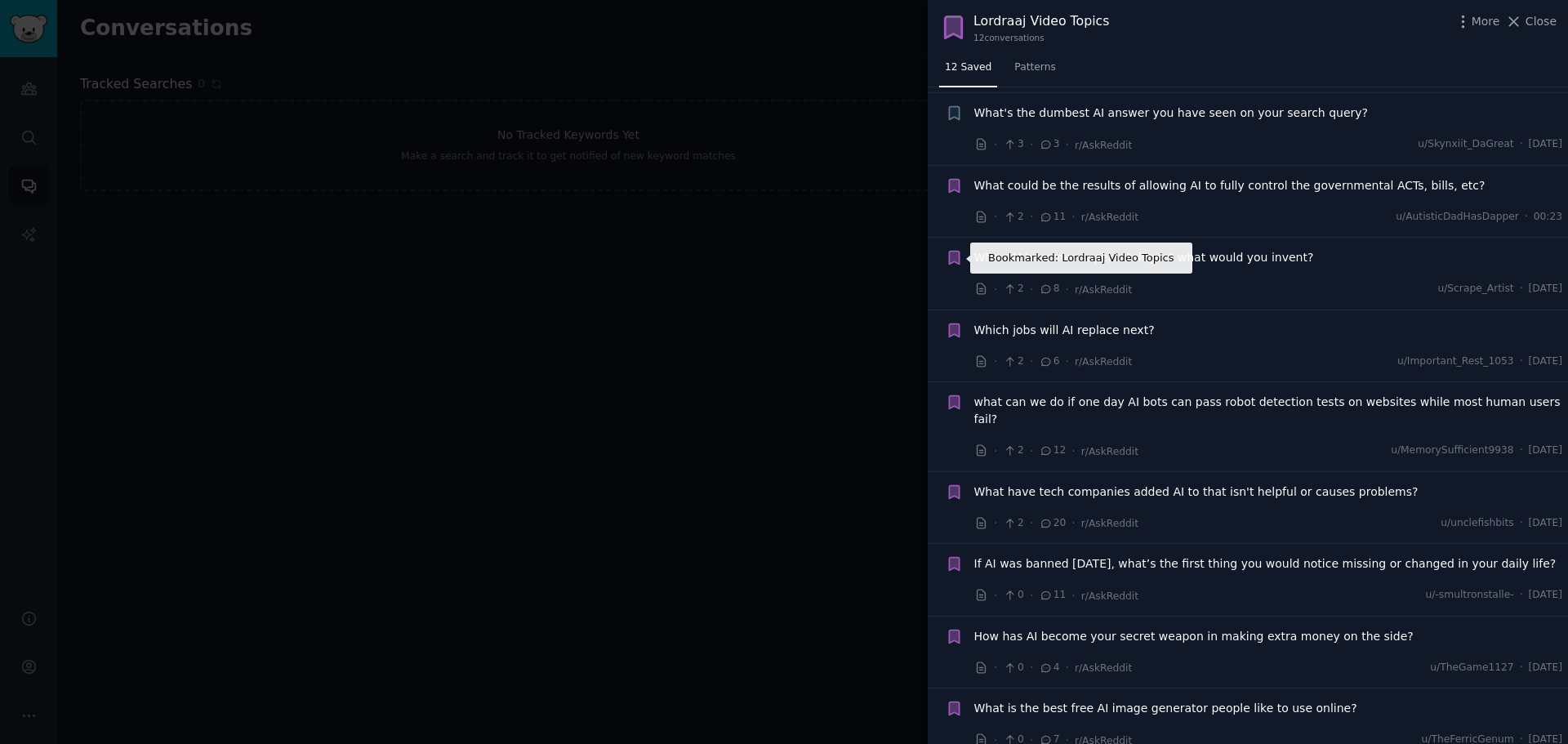
click at [951, 261] on icon "button" at bounding box center [954, 257] width 10 height 13
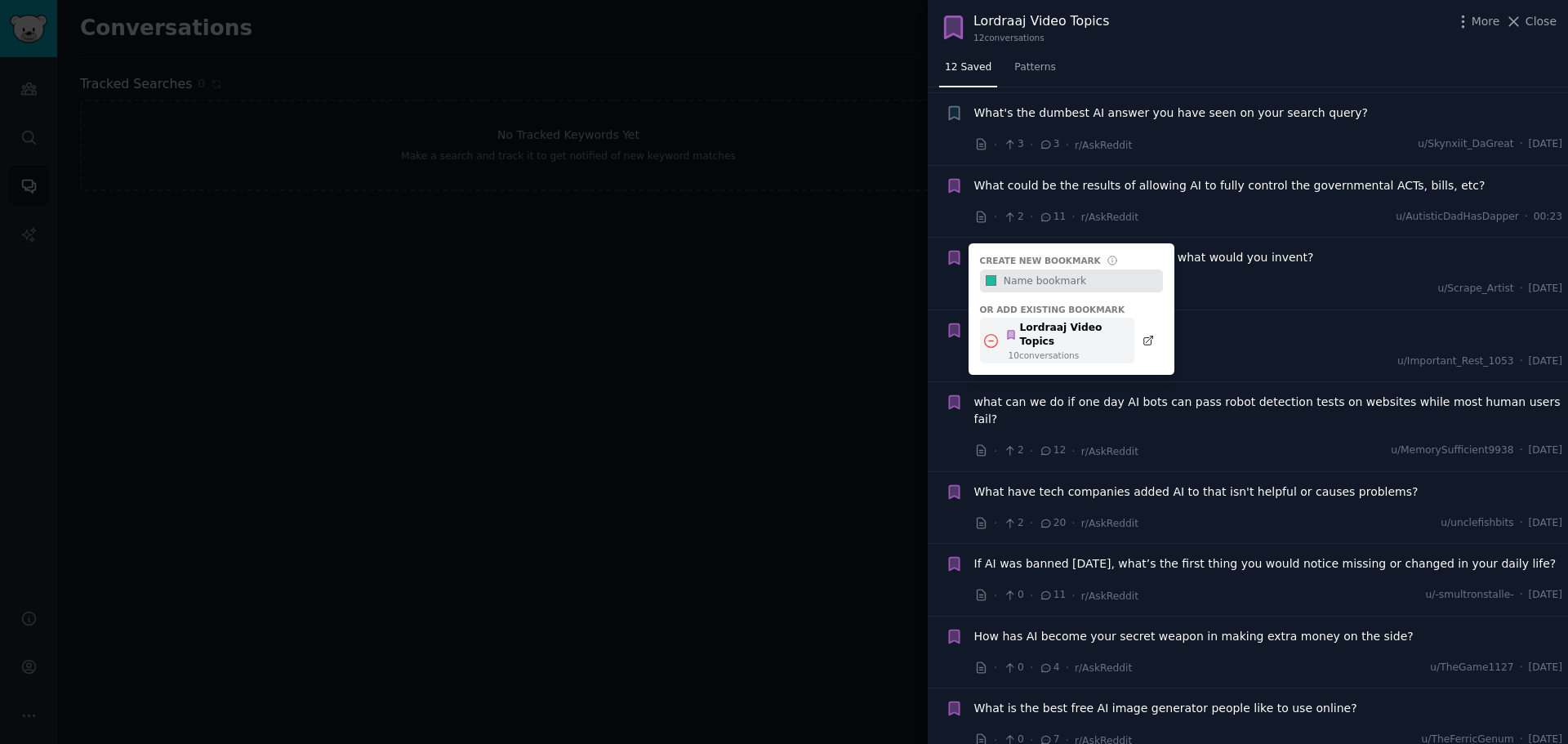
click at [1041, 327] on div "Lordraaj Video Topics" at bounding box center [1066, 335] width 120 height 28
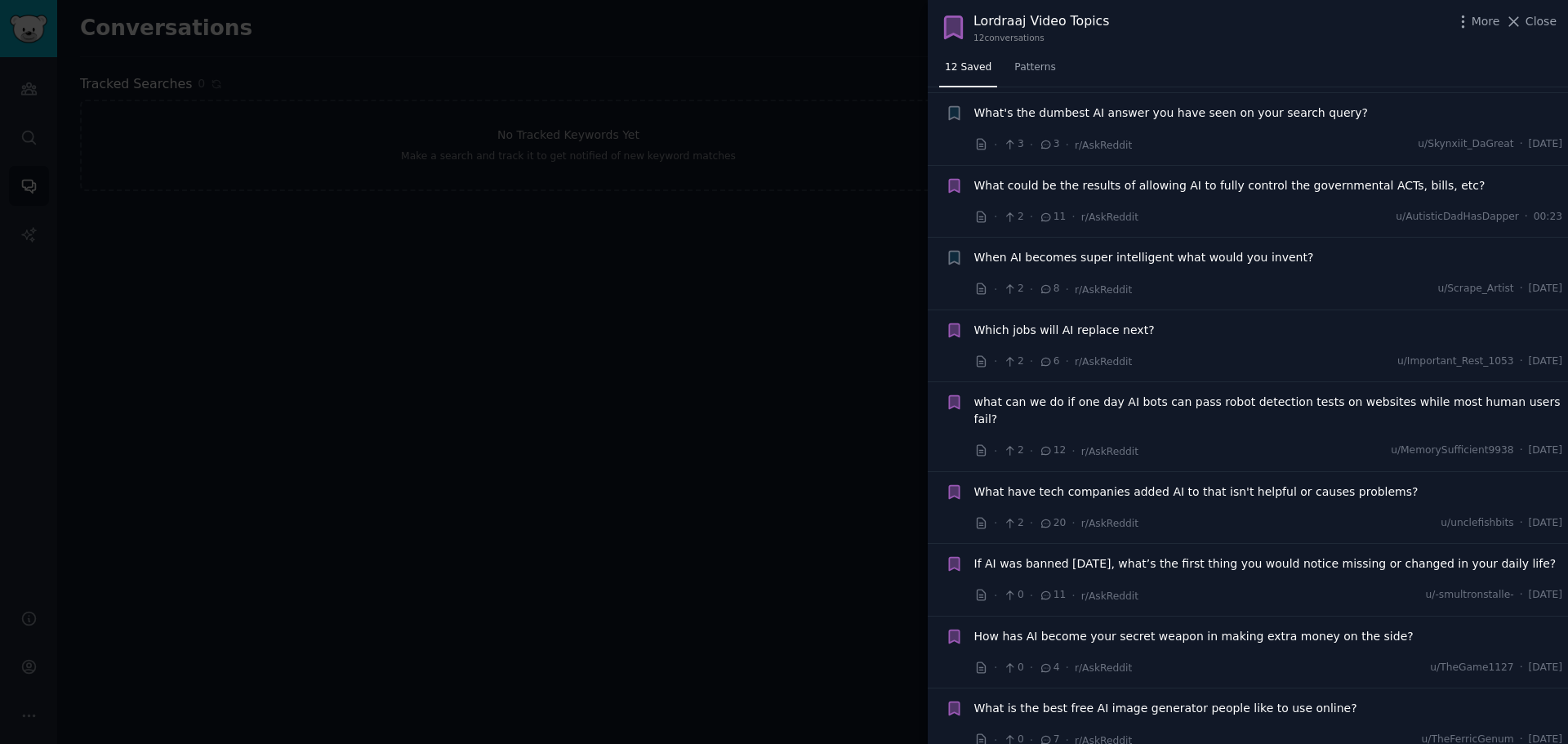
click at [1029, 484] on span "What have tech companies added AI to that isn't helpful or causes problems?" at bounding box center [1197, 493] width 444 height 17
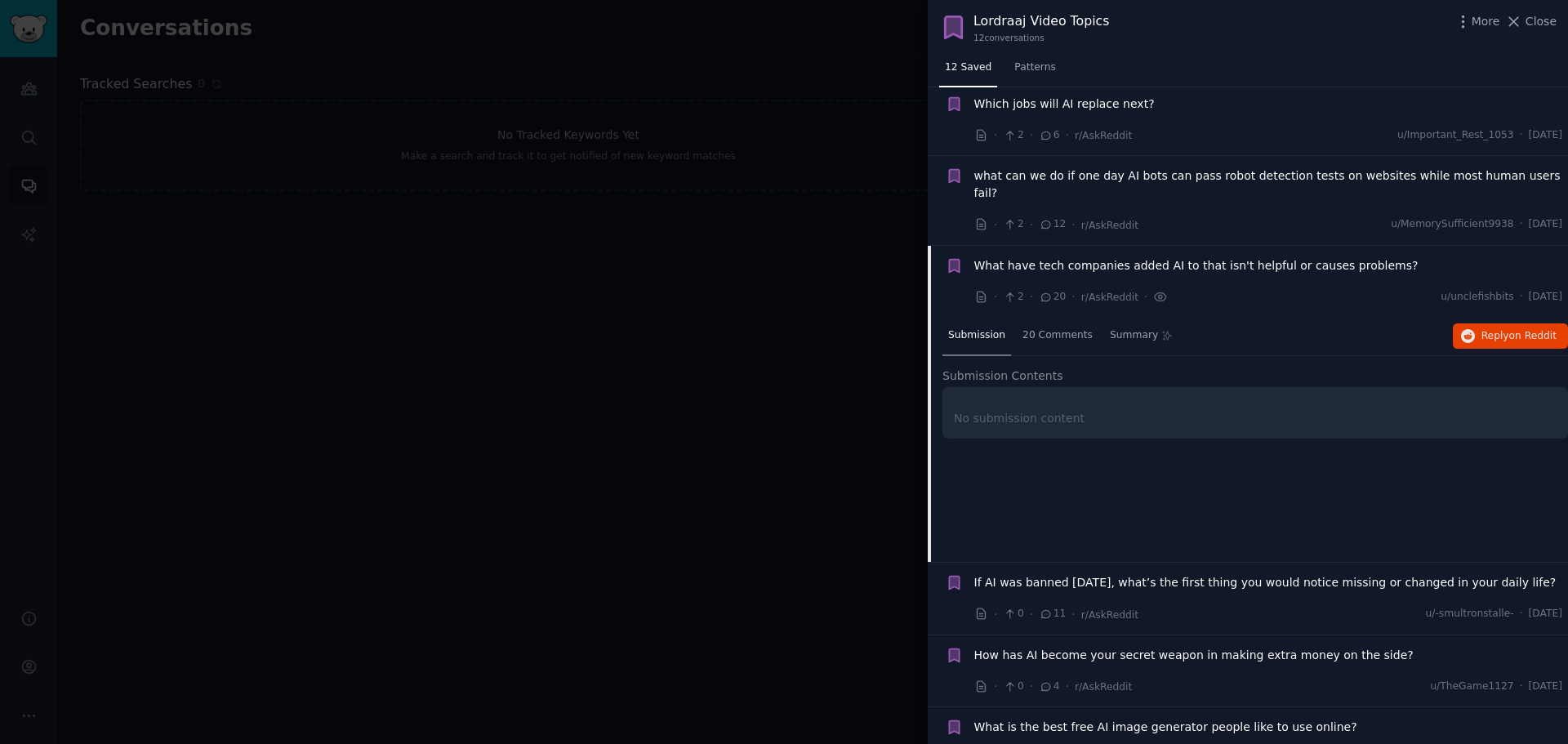
scroll to position [482, 0]
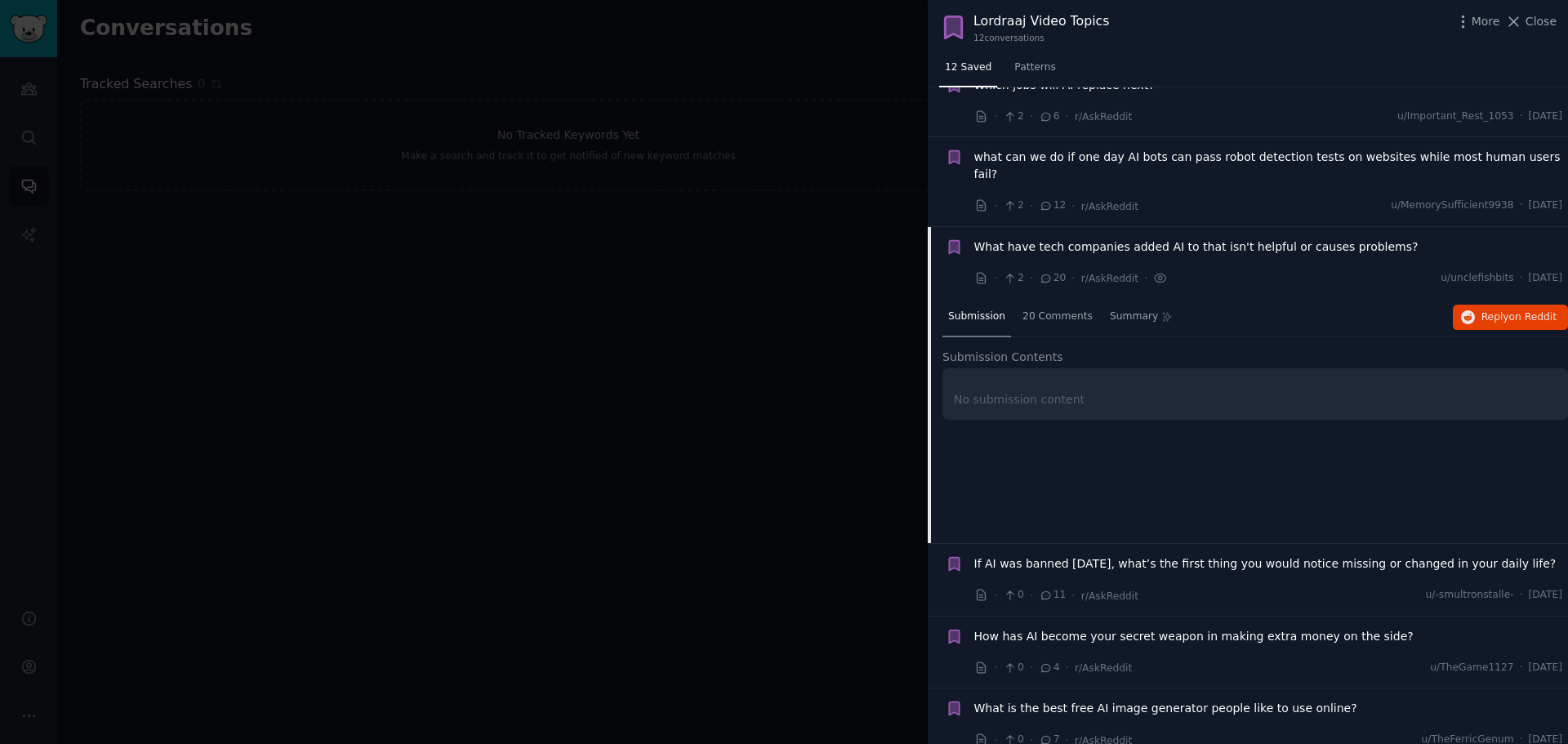
click at [1037, 239] on span "What have tech companies added AI to that isn't helpful or causes problems?" at bounding box center [1197, 247] width 444 height 17
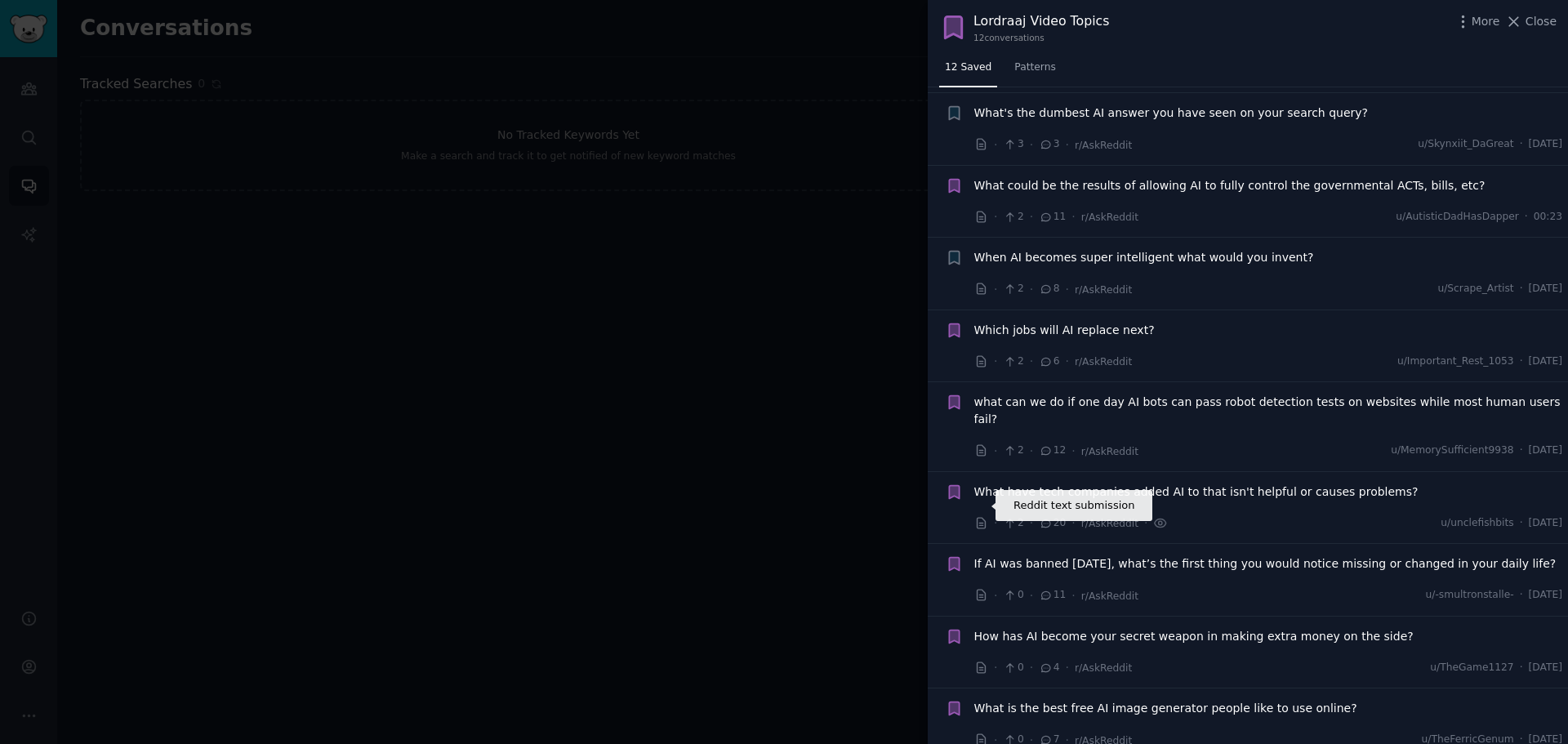
click at [980, 516] on icon at bounding box center [981, 523] width 15 height 15
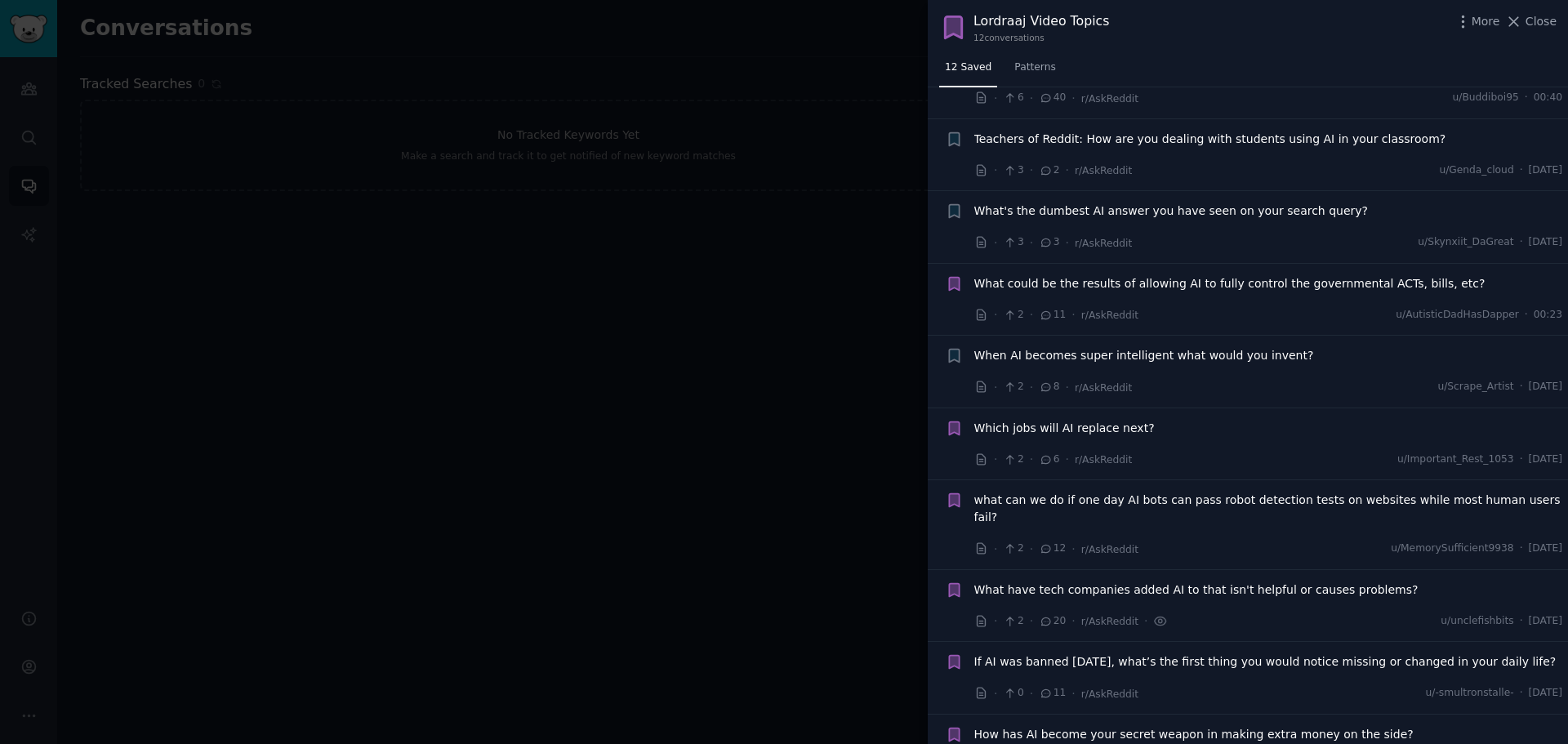
scroll to position [0, 0]
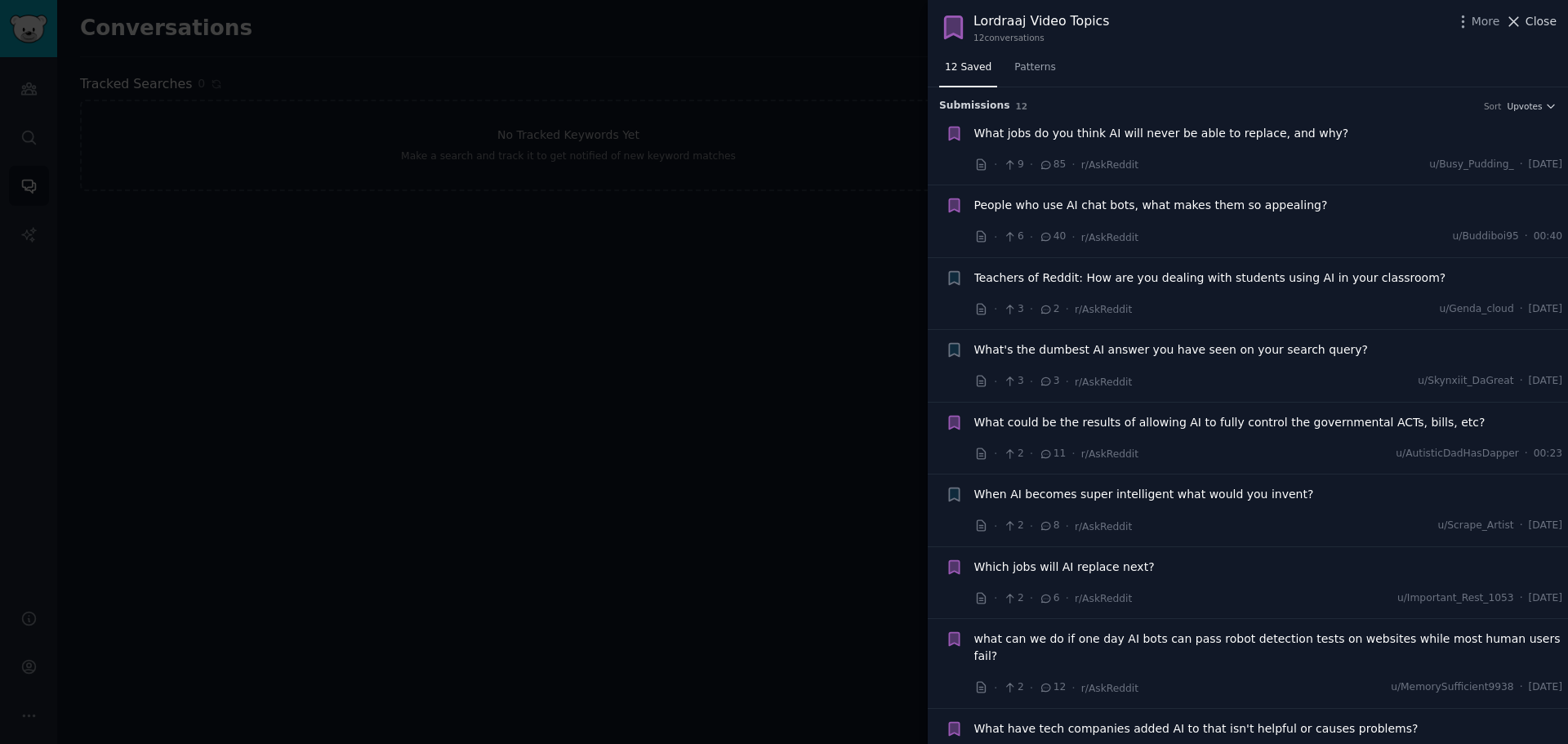
click at [1522, 20] on icon at bounding box center [1514, 21] width 17 height 17
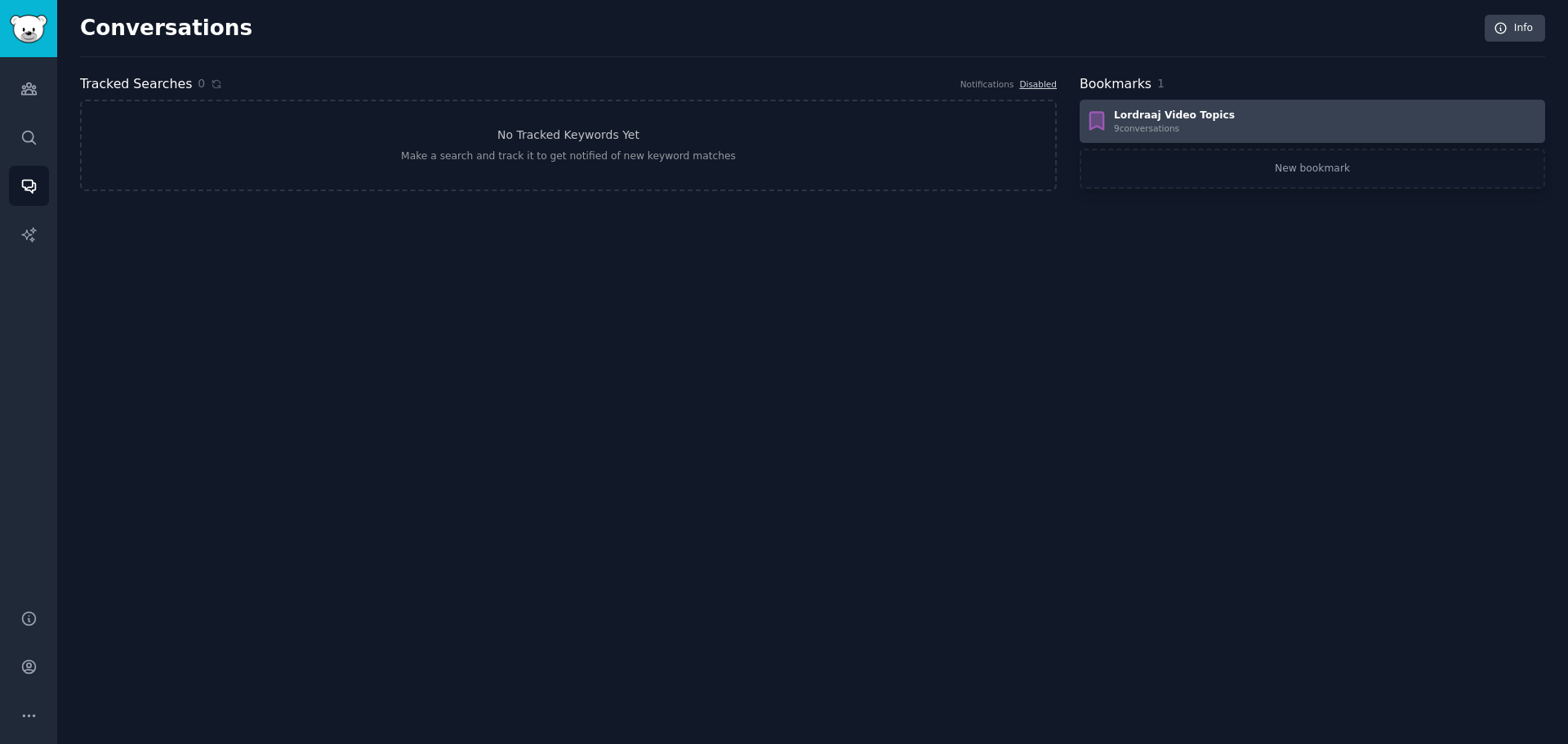
click at [1142, 123] on div "9 conversation s" at bounding box center [1174, 128] width 121 height 12
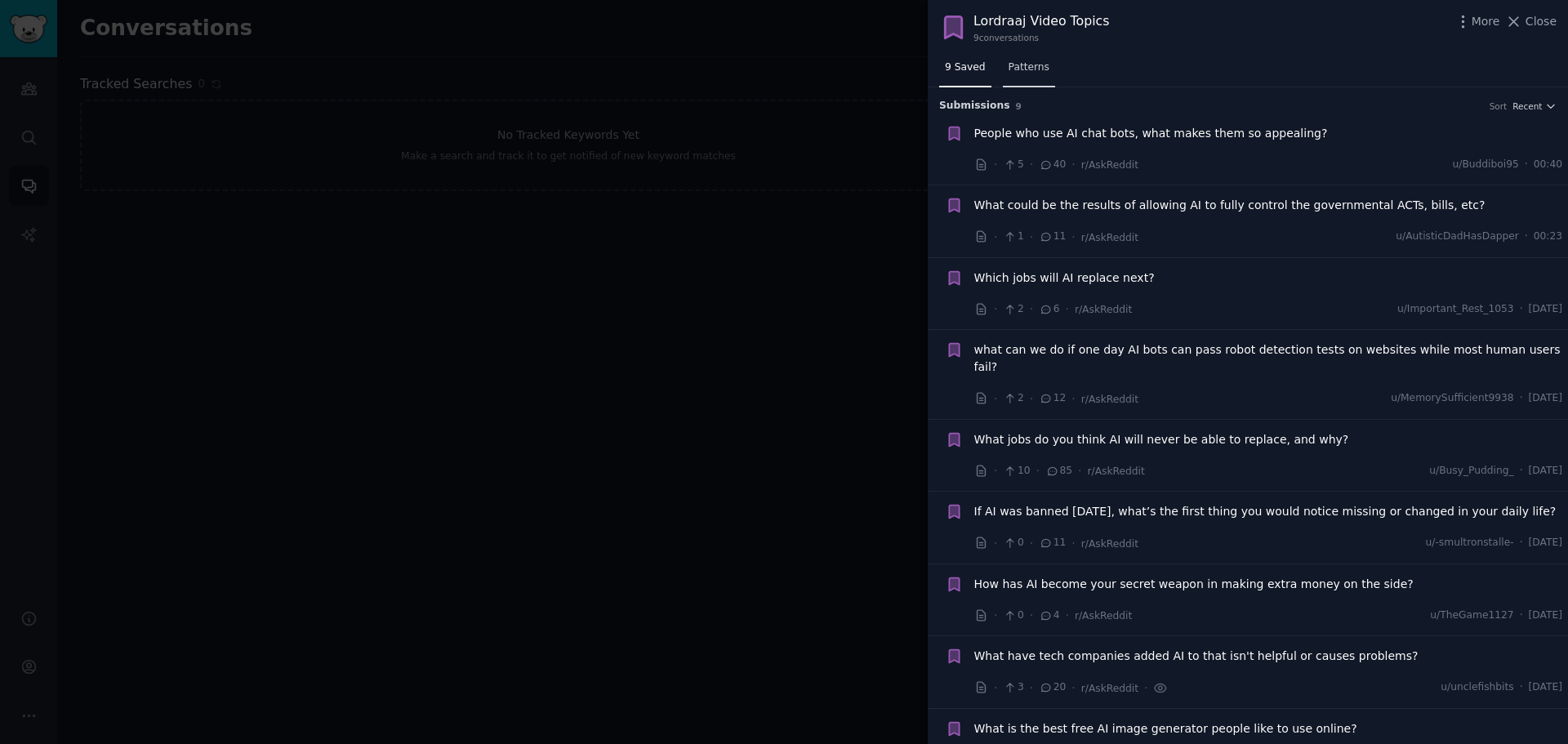
click at [1026, 82] on link "Patterns" at bounding box center [1029, 71] width 52 height 34
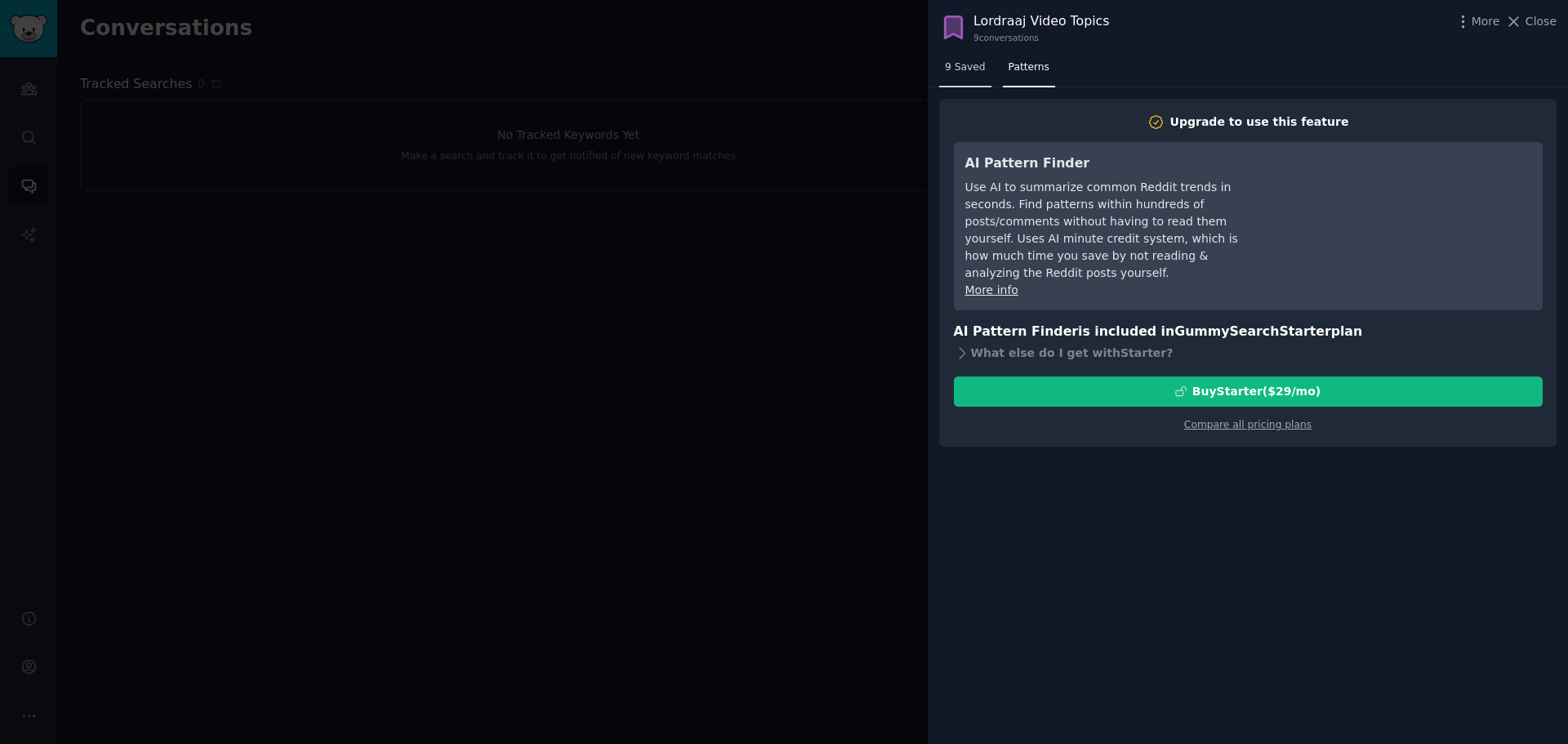
click at [975, 68] on span "9 Saved" at bounding box center [966, 67] width 41 height 15
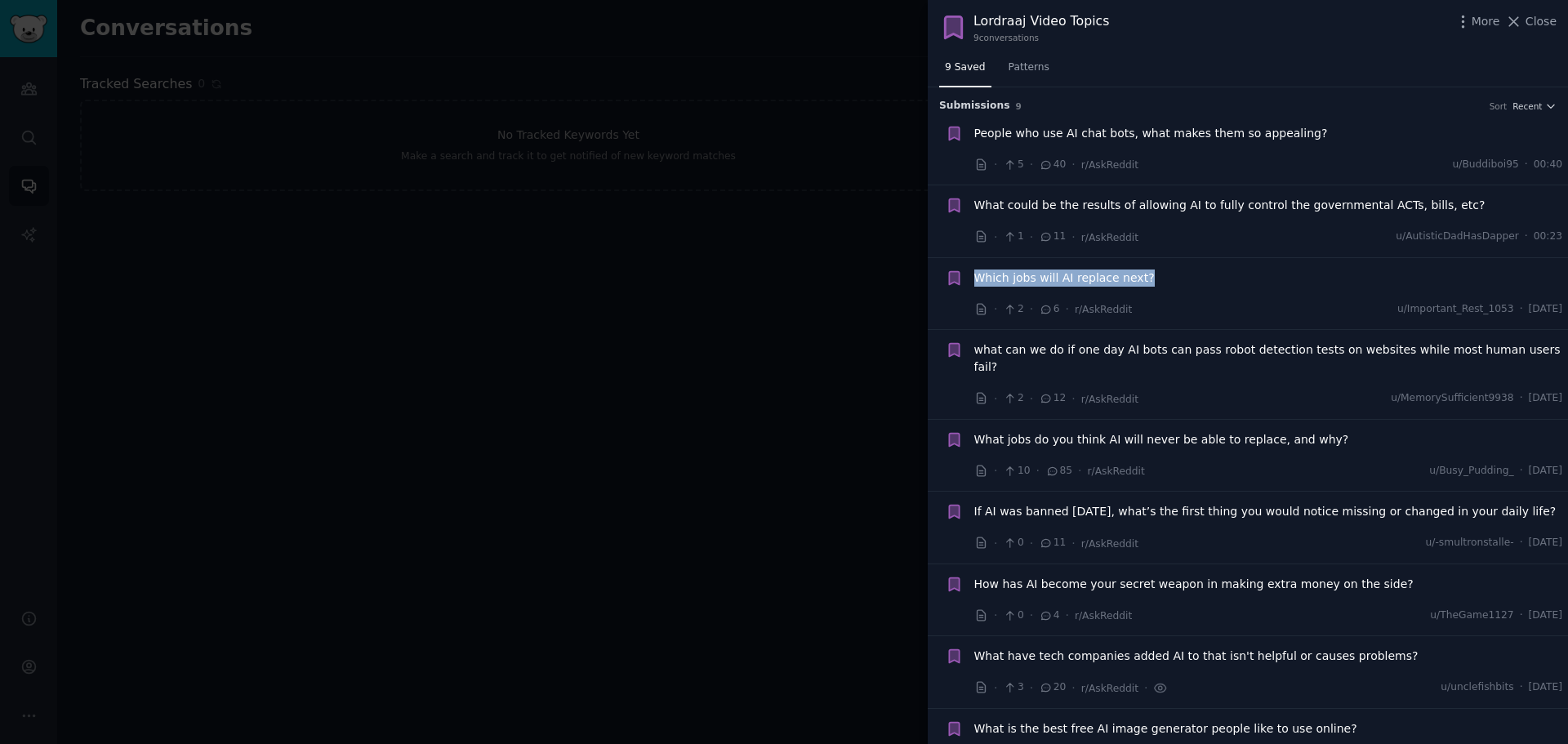
drag, startPoint x: 973, startPoint y: 277, endPoint x: 1138, endPoint y: 272, distance: 165.1
click at [1138, 272] on div "Bookmarked: Lordraaj Video Topics Which jobs will AI replace next? · 2 · 6 · r/…" at bounding box center [1254, 294] width 618 height 49
click at [800, 306] on div at bounding box center [784, 372] width 1568 height 744
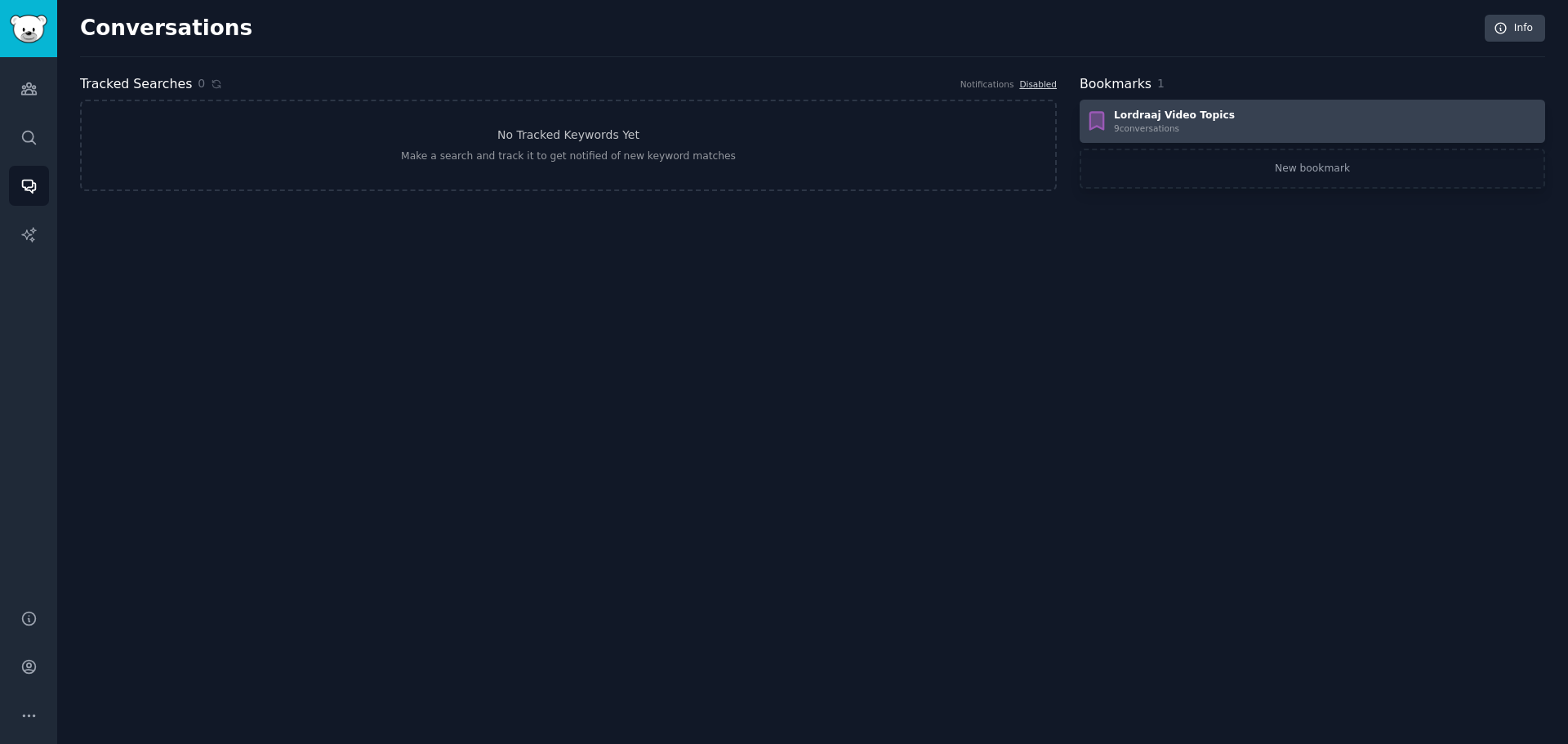
click at [1137, 121] on div "Lordraaj Video Topics" at bounding box center [1174, 115] width 121 height 15
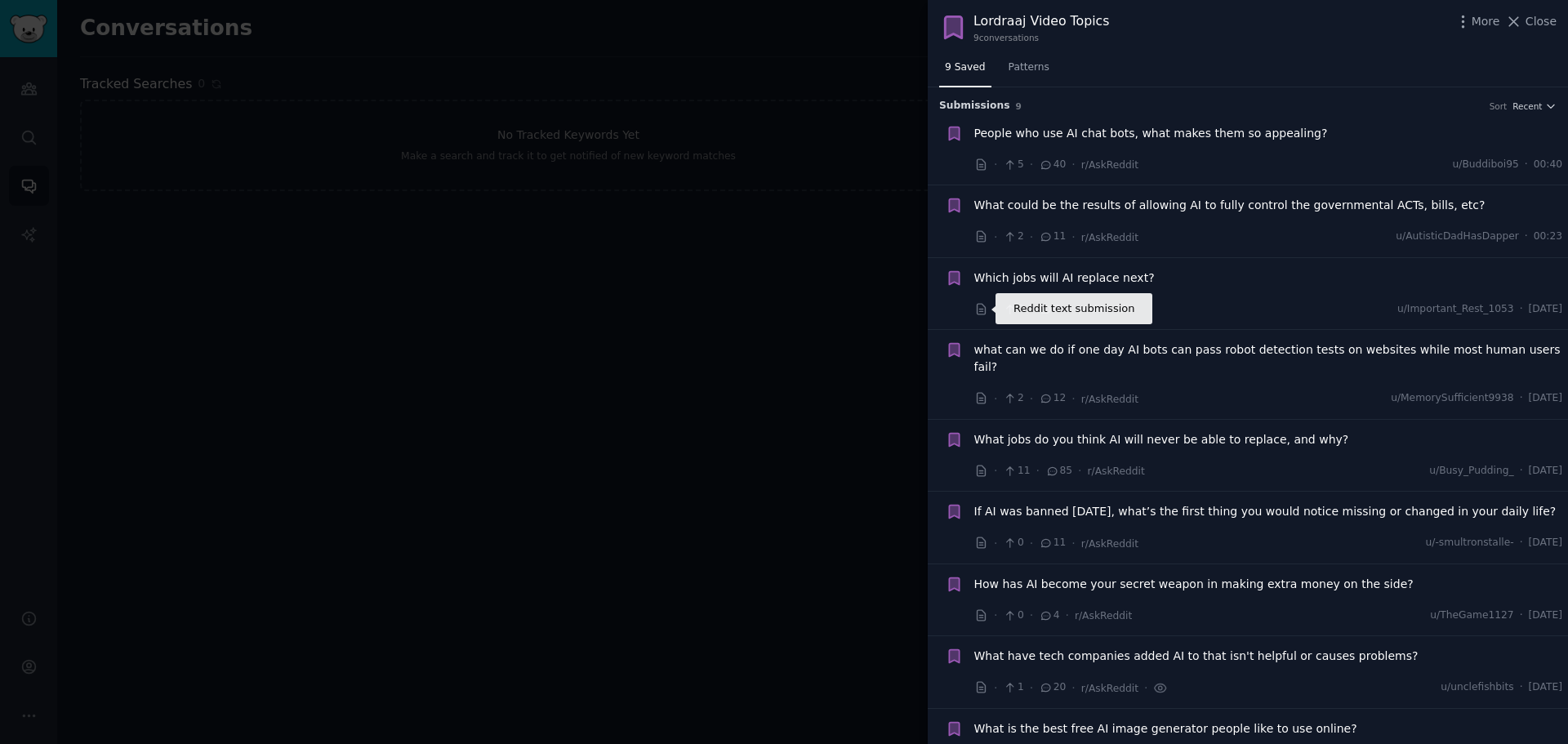
click at [986, 303] on icon at bounding box center [981, 309] width 15 height 15
click at [1525, 109] on span "Recent" at bounding box center [1527, 107] width 29 height 12
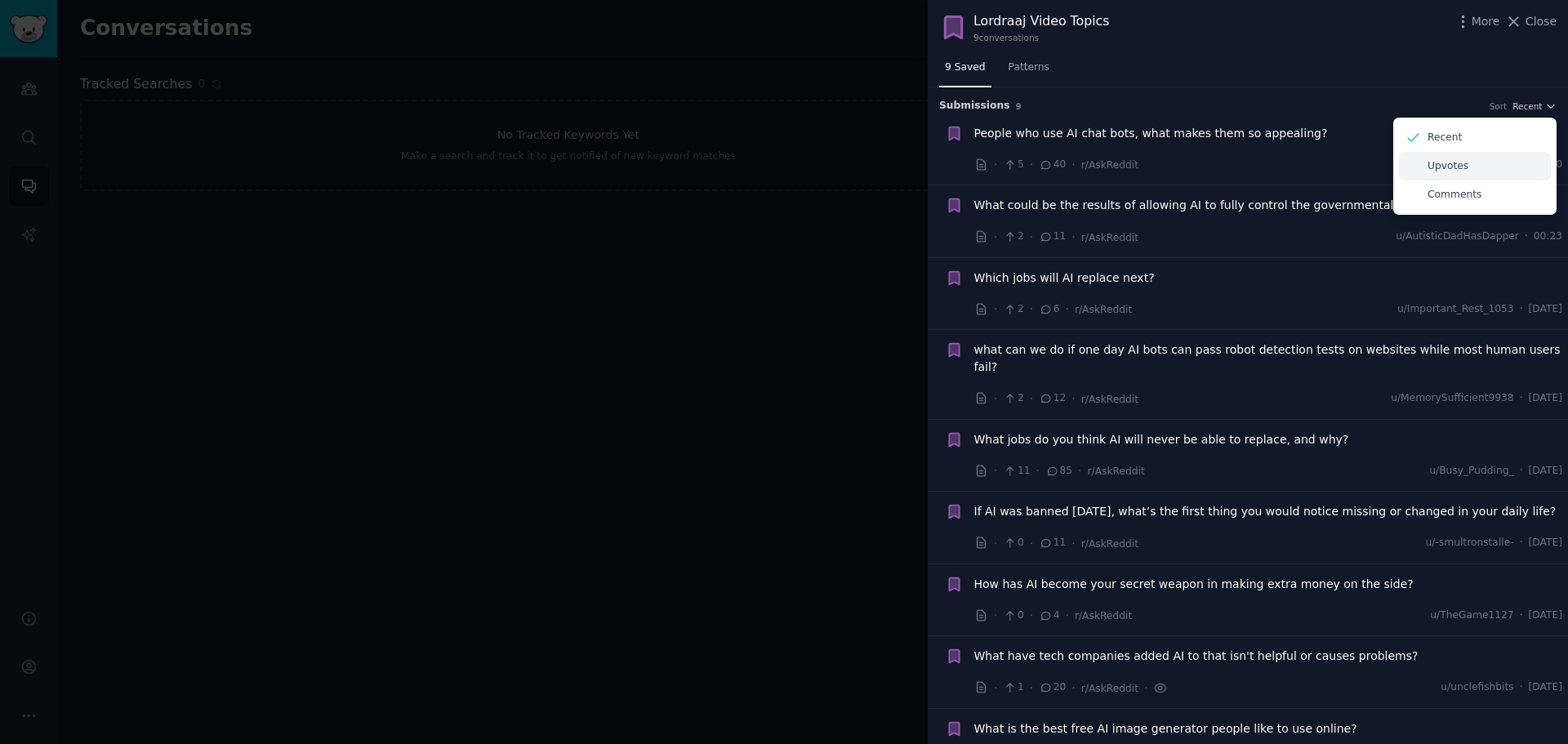
click at [1446, 161] on p "Upvotes" at bounding box center [1448, 166] width 41 height 15
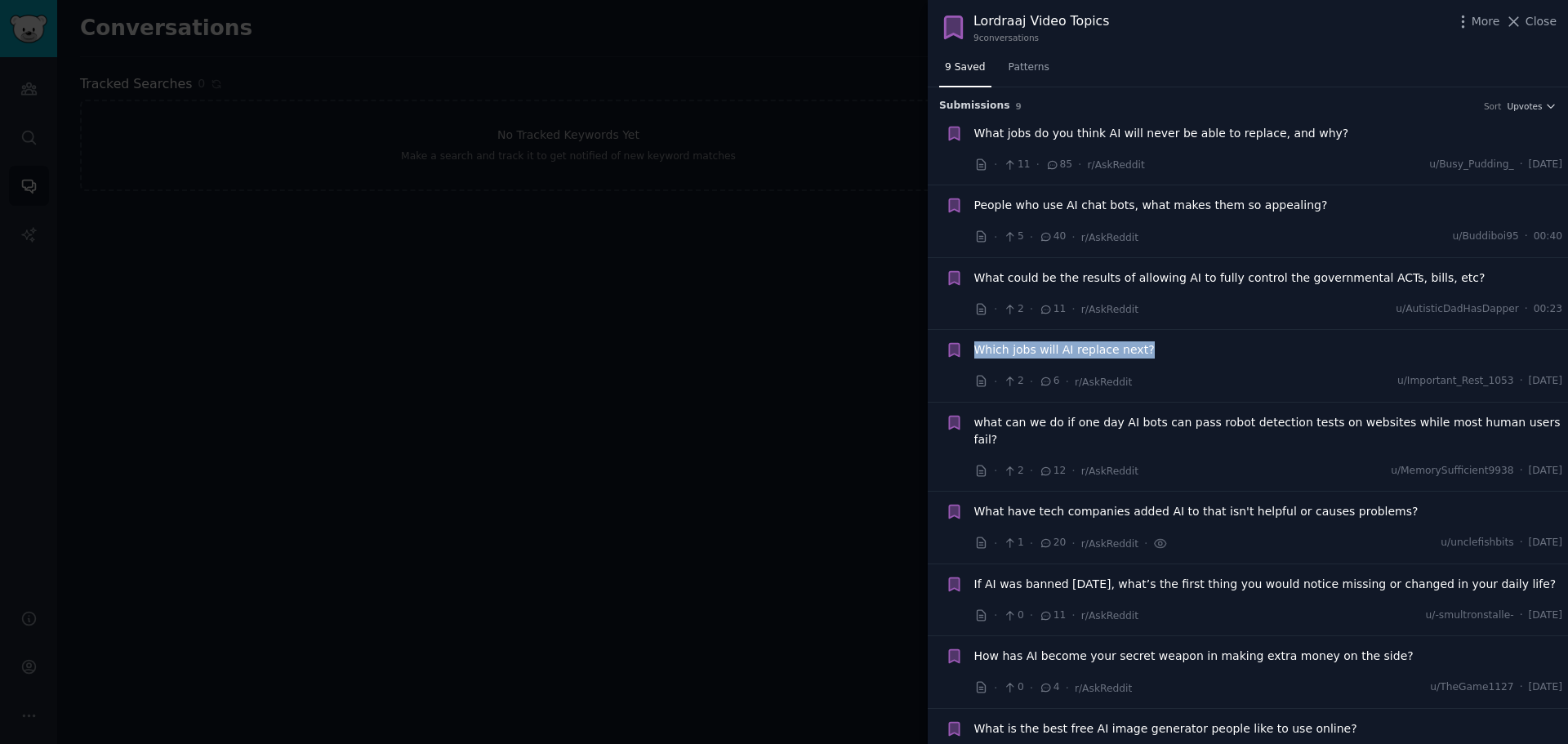
drag, startPoint x: 1144, startPoint y: 347, endPoint x: 976, endPoint y: 352, distance: 168.1
click at [976, 352] on div "Which jobs will AI replace next?" at bounding box center [1268, 350] width 589 height 17
copy span "Which jobs will AI replace next?"
click at [1178, 344] on div "Which jobs will AI replace next?" at bounding box center [1268, 350] width 589 height 17
click at [1540, 12] on div "More Close" at bounding box center [1505, 21] width 102 height 20
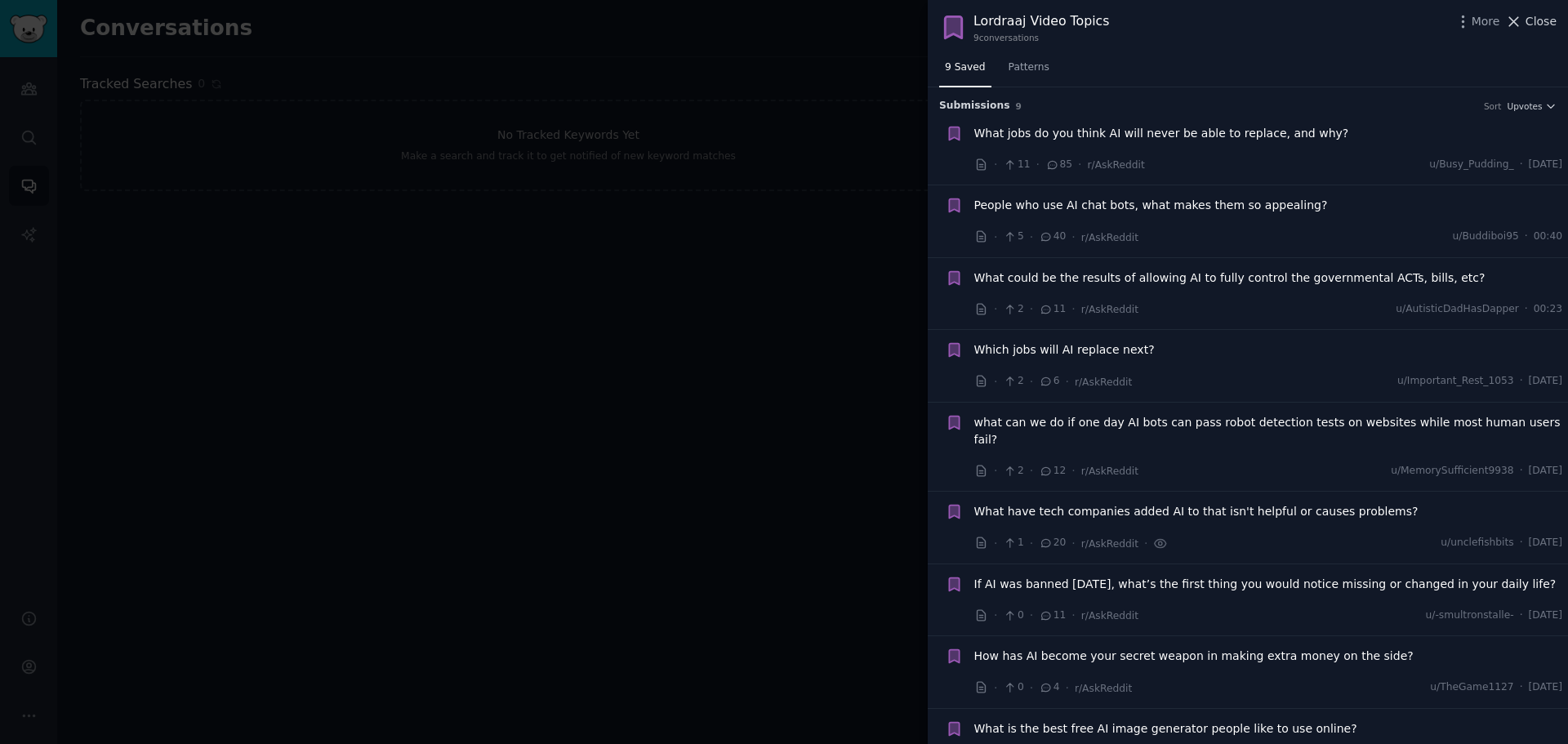
click at [1536, 16] on span "Close" at bounding box center [1541, 21] width 31 height 17
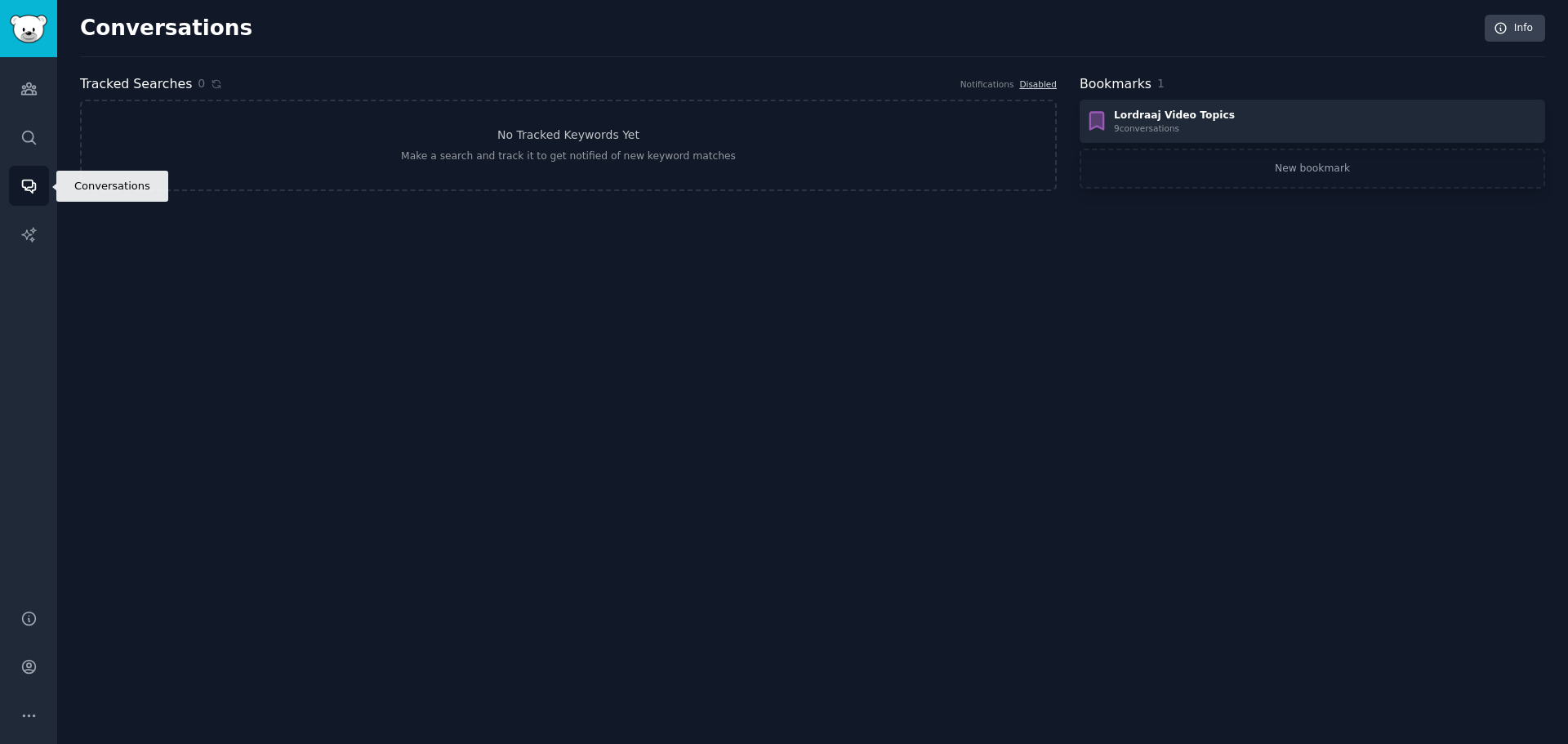
click at [28, 187] on icon "Sidebar" at bounding box center [28, 186] width 13 height 13
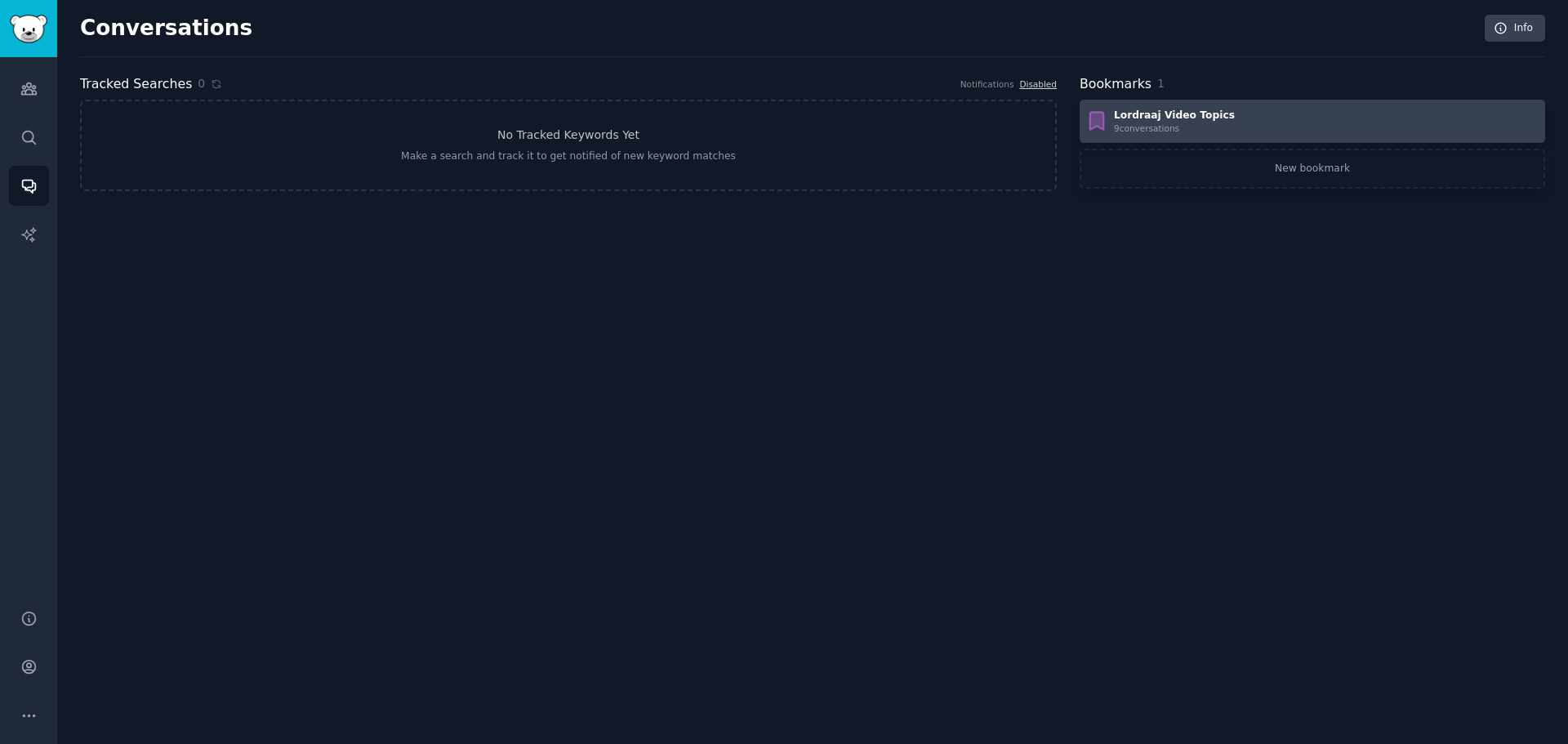
drag, startPoint x: 1164, startPoint y: 122, endPoint x: 1149, endPoint y: 129, distance: 16.6
click at [1149, 129] on div "9 conversation s" at bounding box center [1174, 128] width 121 height 12
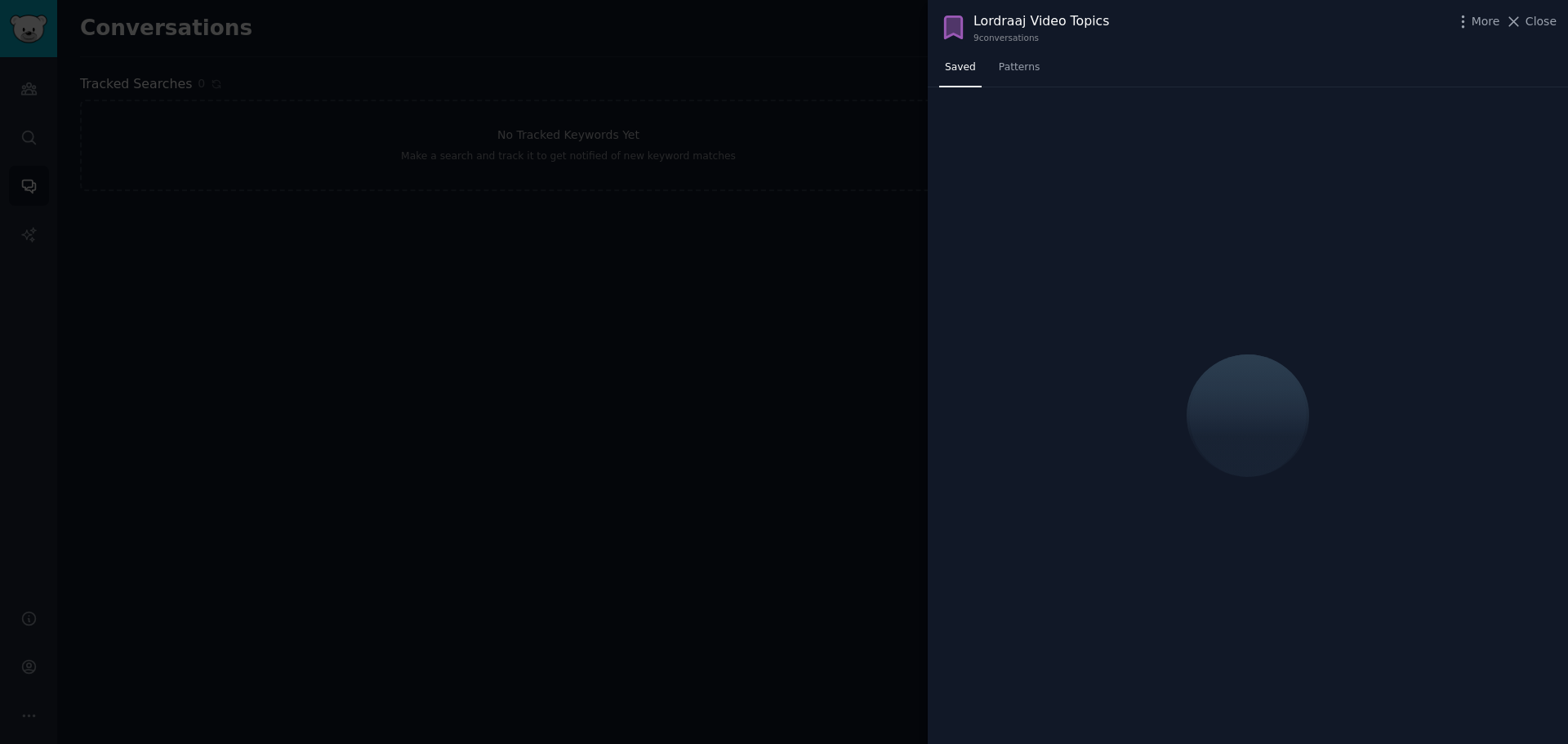
click at [1467, 33] on div "Lordraaj Video Topics 9 conversation s More Close" at bounding box center [1248, 27] width 618 height 32
click at [1482, 21] on span "More" at bounding box center [1486, 21] width 28 height 17
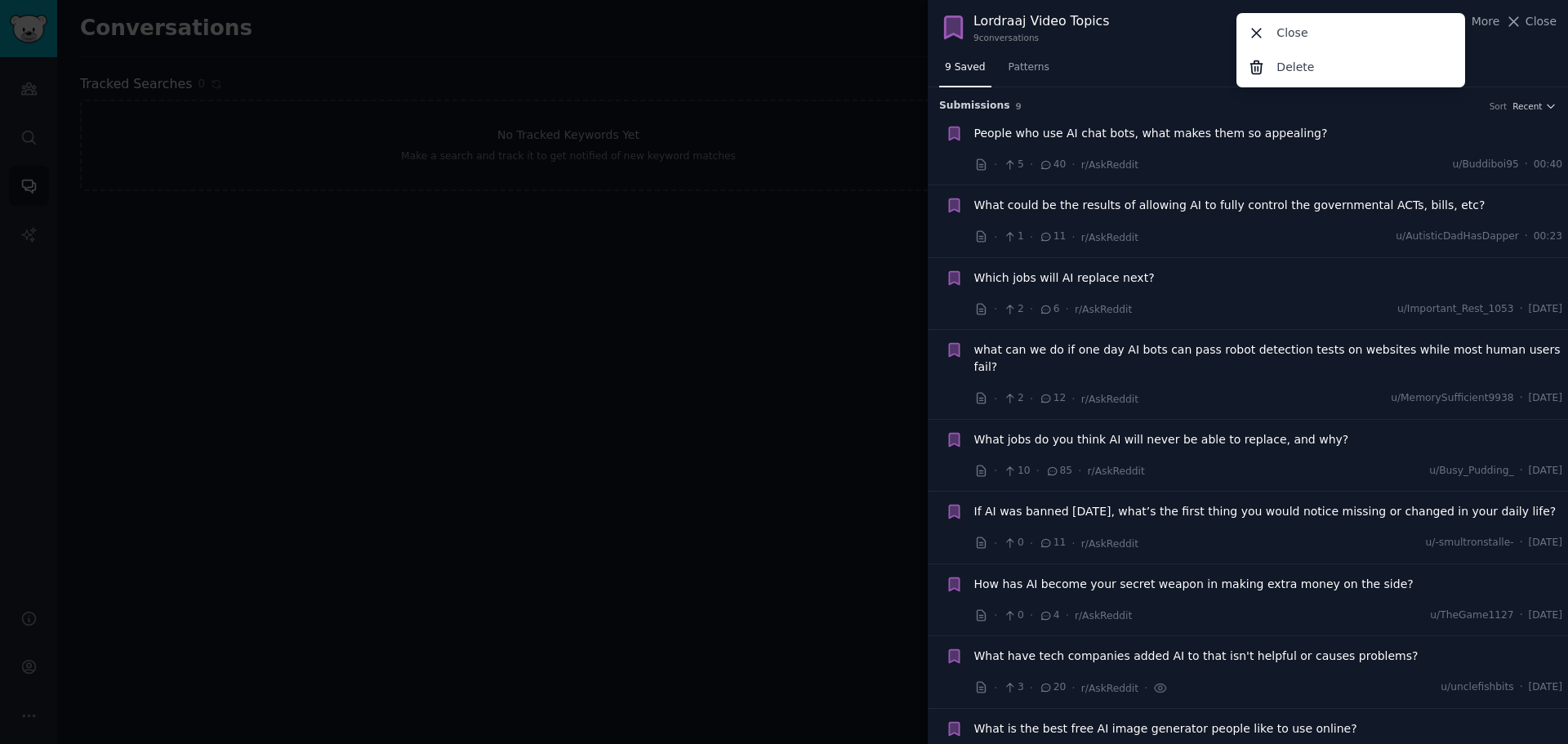
click at [1065, 21] on div "Lordraaj Video Topics" at bounding box center [1041, 21] width 136 height 20
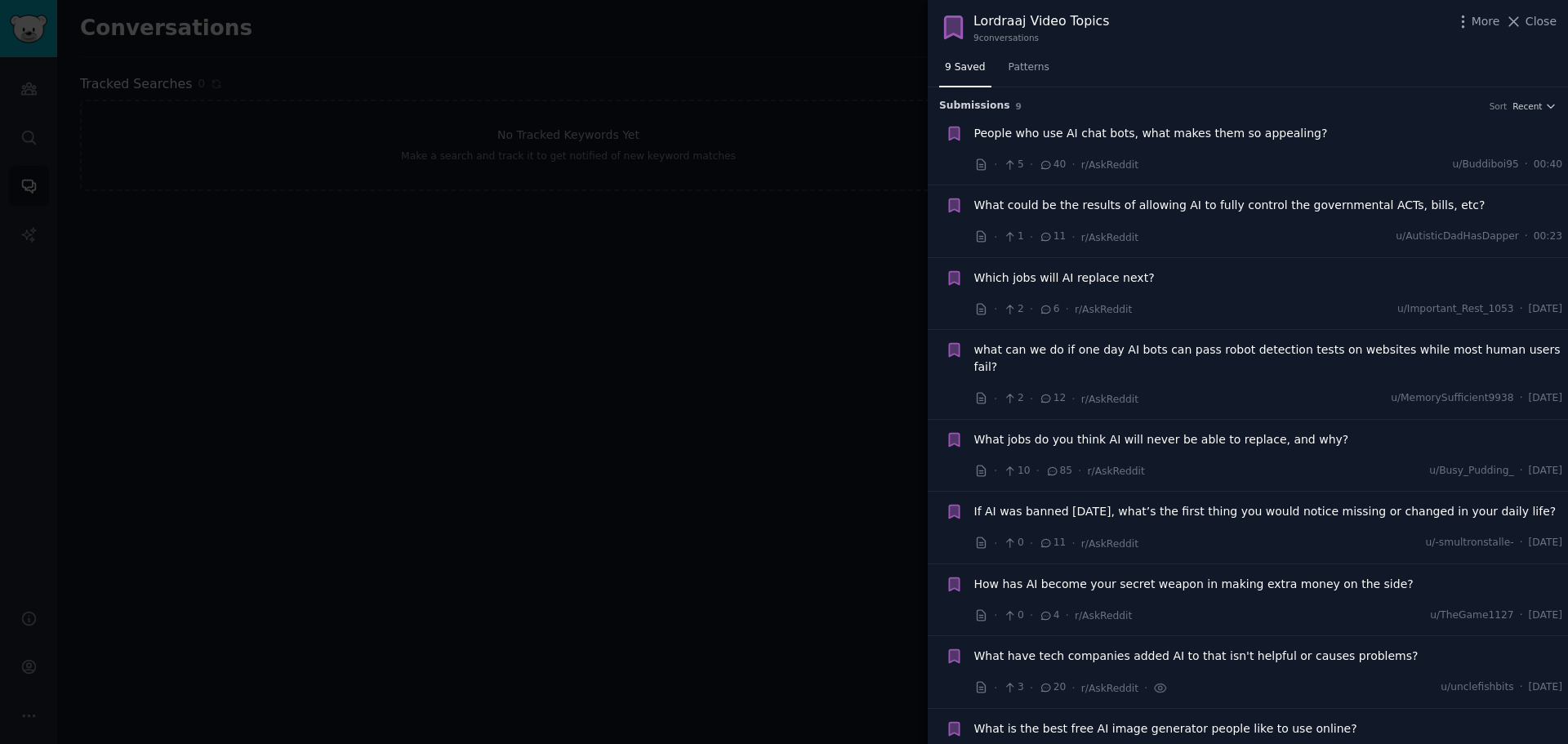
click at [1055, 23] on div "Lordraaj Video Topics" at bounding box center [1041, 21] width 136 height 20
drag, startPoint x: 1060, startPoint y: 22, endPoint x: 1097, endPoint y: 20, distance: 37.1
click at [1097, 20] on div "Lordraaj Video Topics" at bounding box center [1041, 21] width 136 height 20
click at [1102, 21] on div "Lordraaj Video Topics 9 conversation s More Close" at bounding box center [1248, 27] width 618 height 32
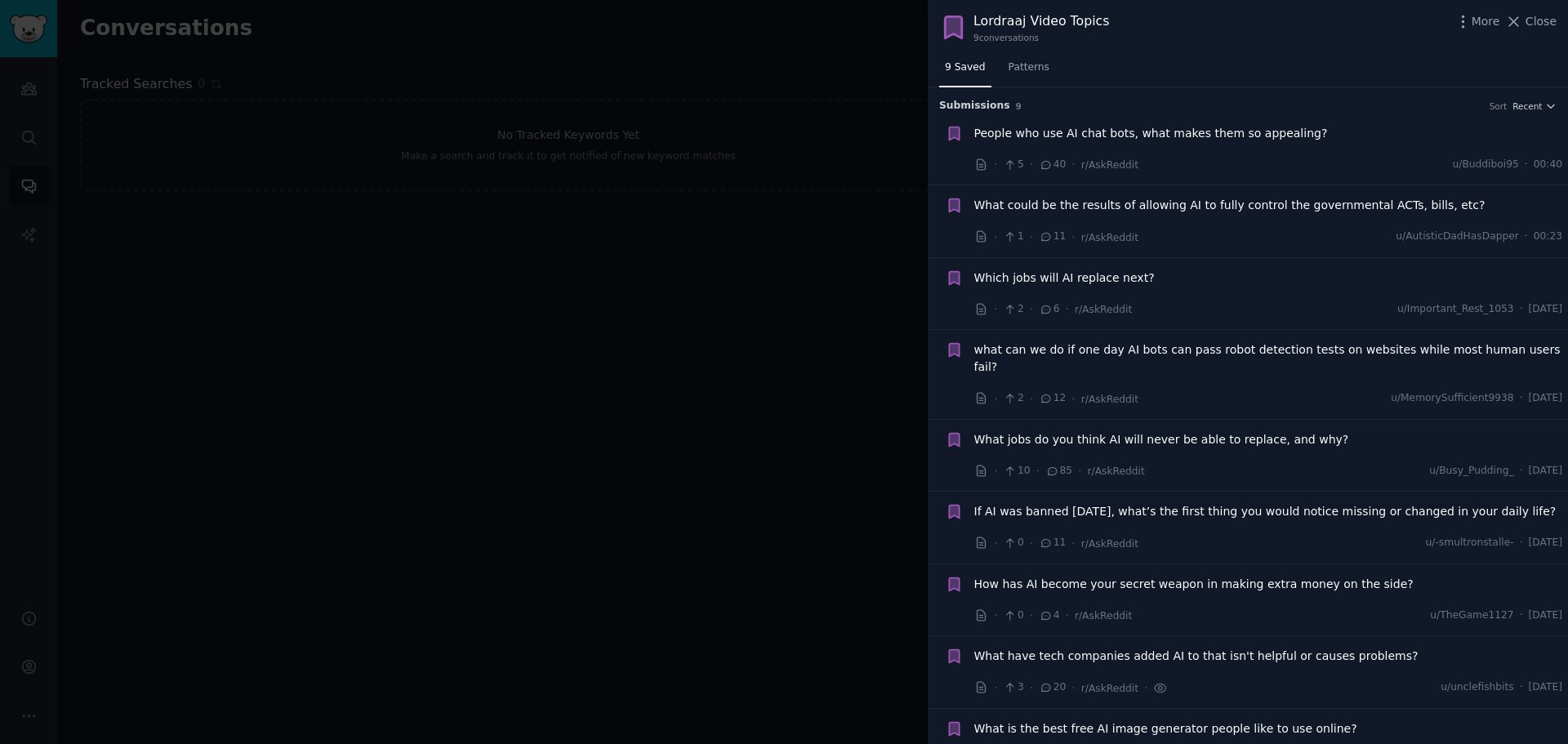
click at [986, 36] on div "9 conversation s" at bounding box center [1041, 38] width 136 height 12
click at [1472, 22] on icon "button" at bounding box center [1463, 21] width 17 height 17
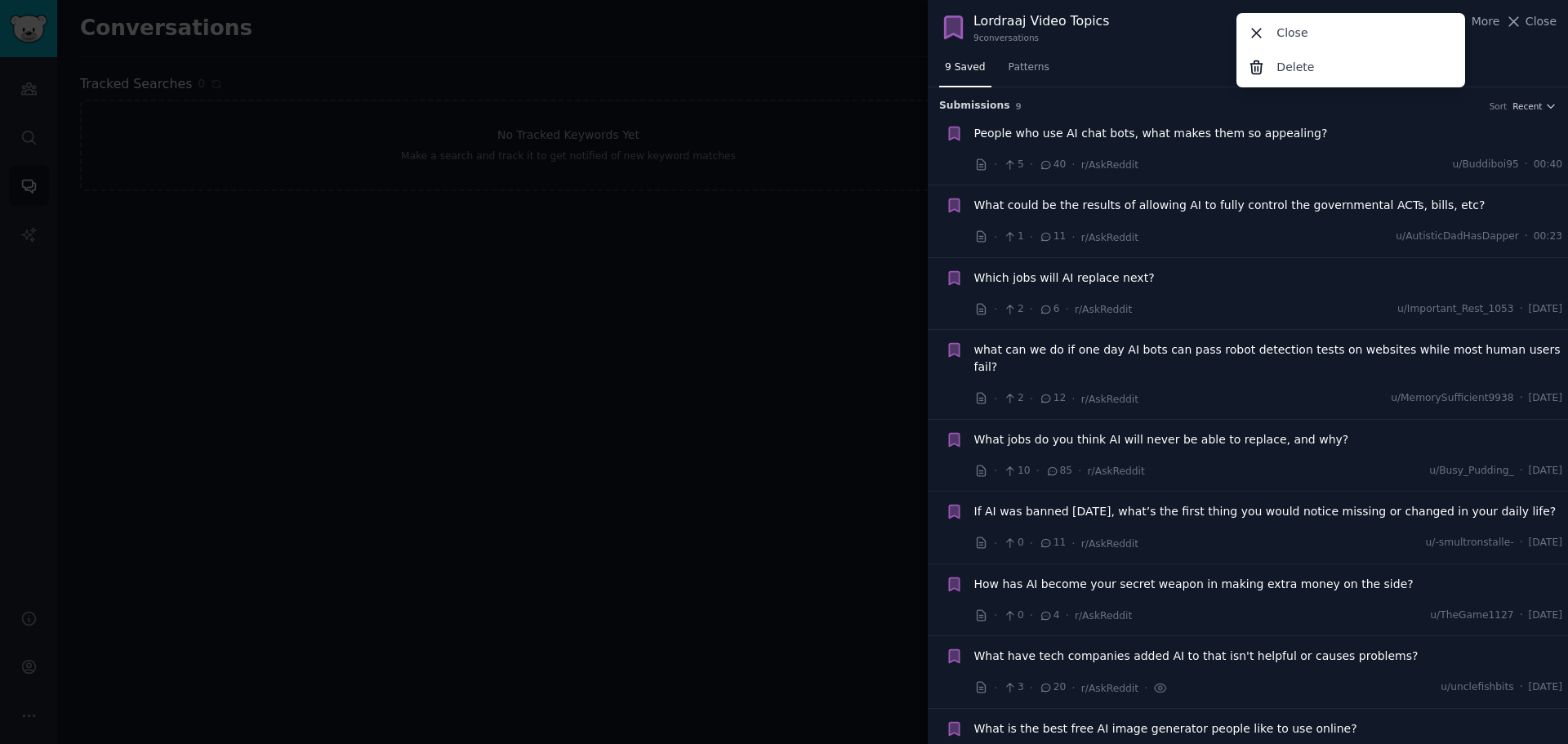
click at [1206, 32] on div "Lordraaj Video Topics 9 conversation s More Close Delete Close" at bounding box center [1248, 27] width 618 height 32
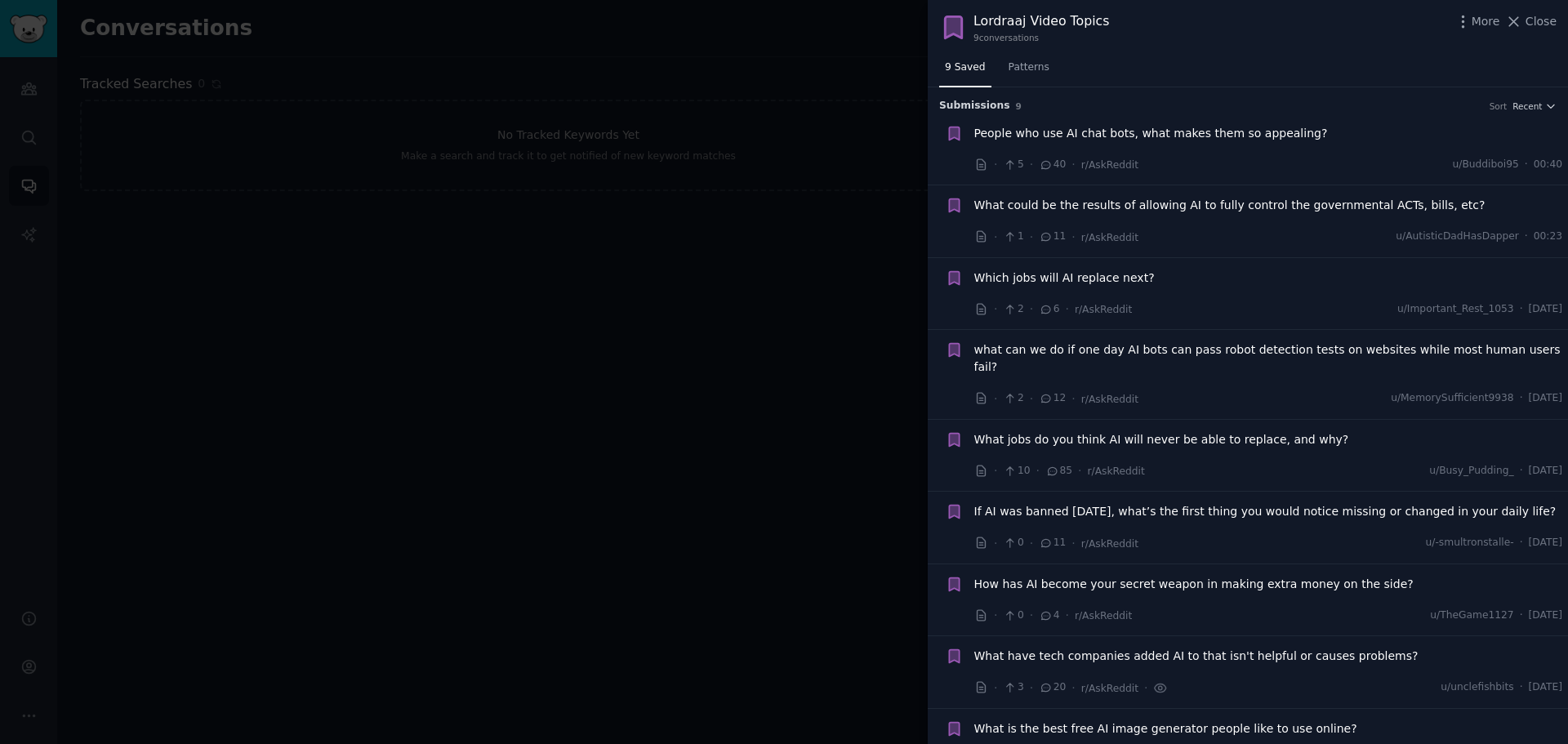
click at [1023, 24] on div "Lordraaj Video Topics" at bounding box center [1041, 21] width 136 height 20
drag, startPoint x: 975, startPoint y: 24, endPoint x: 1105, endPoint y: 23, distance: 130.0
click at [1105, 23] on div "Lordraaj Video Topics 9 conversation s More Close" at bounding box center [1248, 27] width 618 height 32
copy div "Lordraaj Video Topics"
click at [1105, 23] on div "Lordraaj Video Topics 9 conversation s More Close" at bounding box center [1248, 27] width 618 height 32
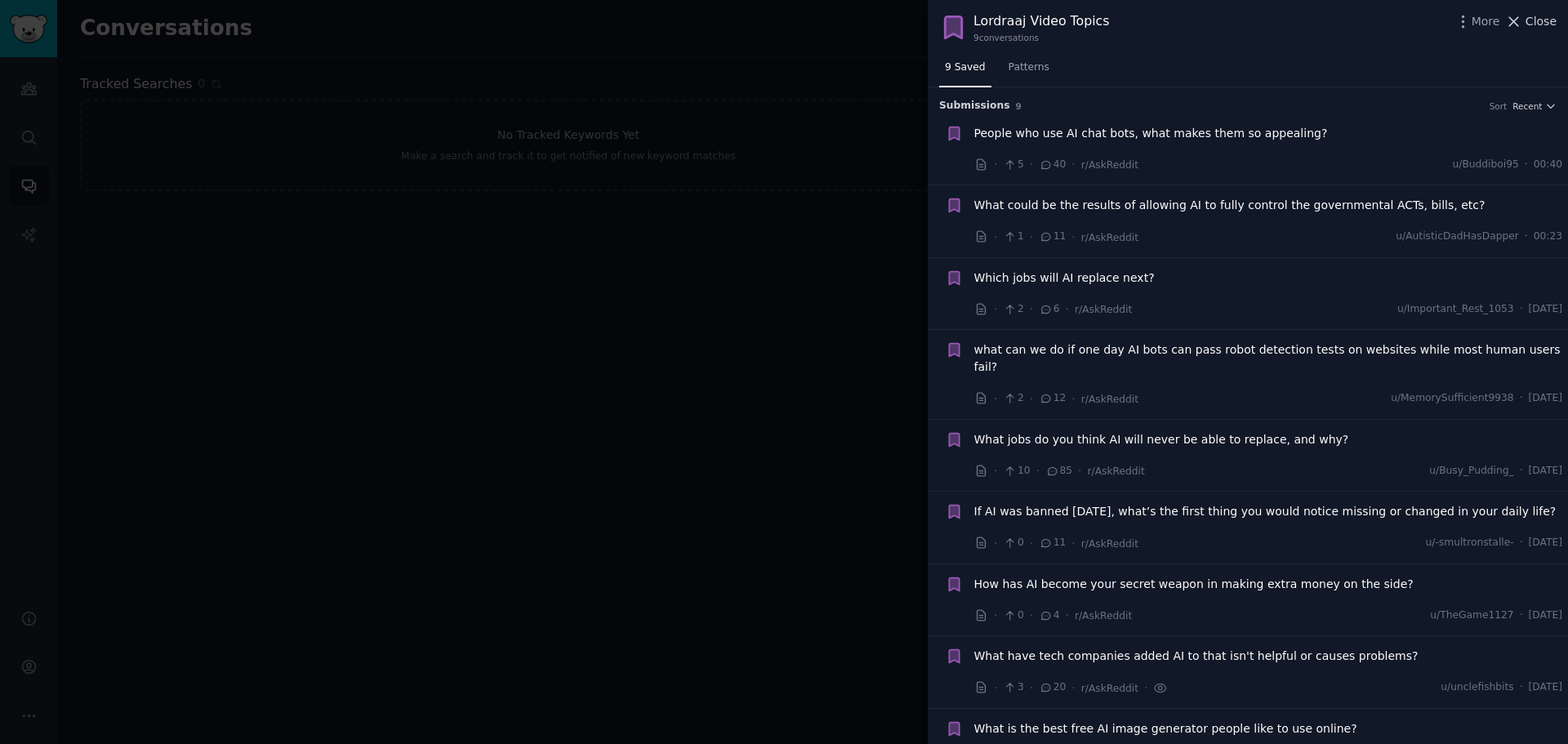
click at [1538, 20] on span "Close" at bounding box center [1541, 21] width 31 height 17
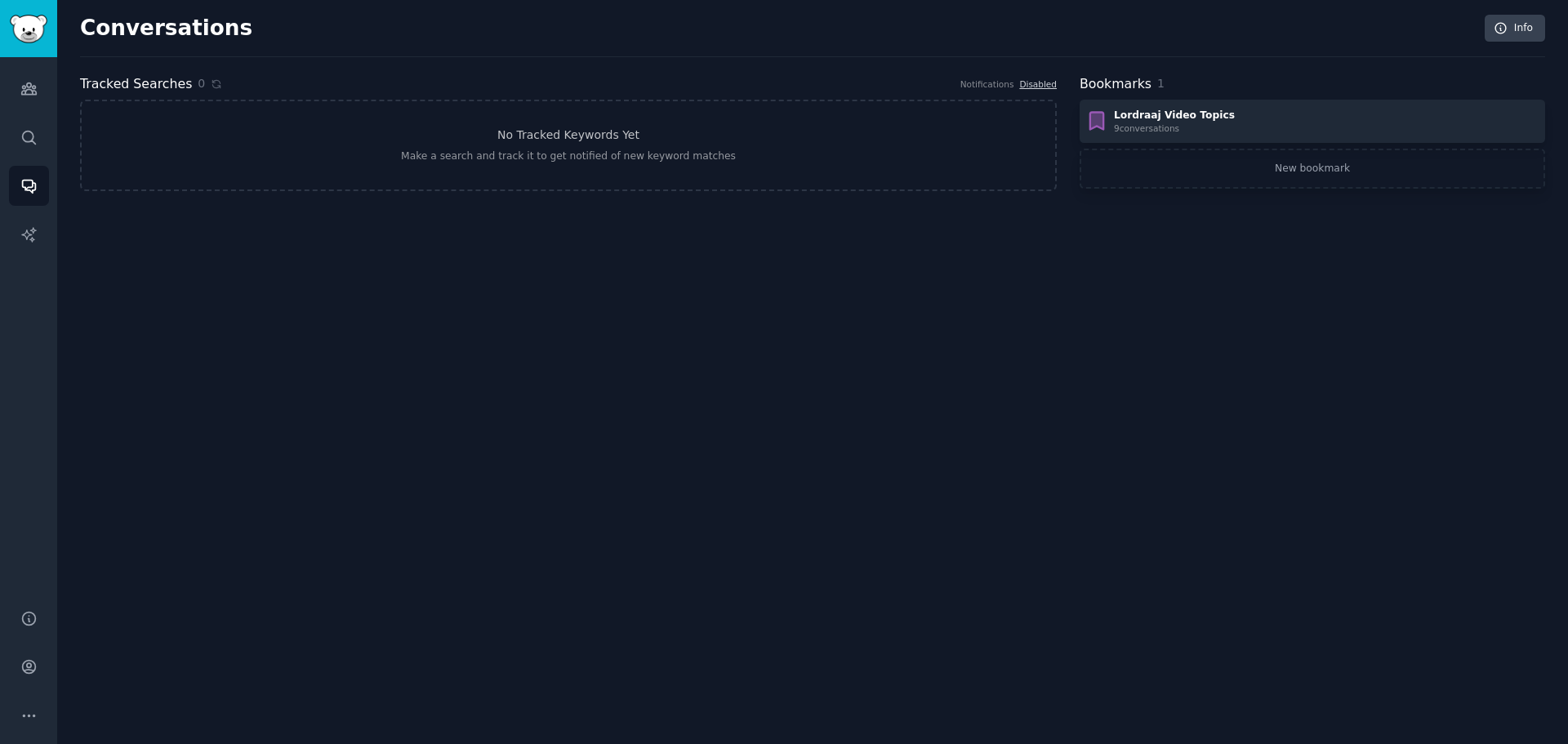
click at [1188, 336] on div "Conversations Info Tracked Searches 0 Notifications Disabled No Tracked Keyword…" at bounding box center [813, 372] width 1511 height 744
click at [26, 620] on icon "Sidebar" at bounding box center [29, 619] width 17 height 17
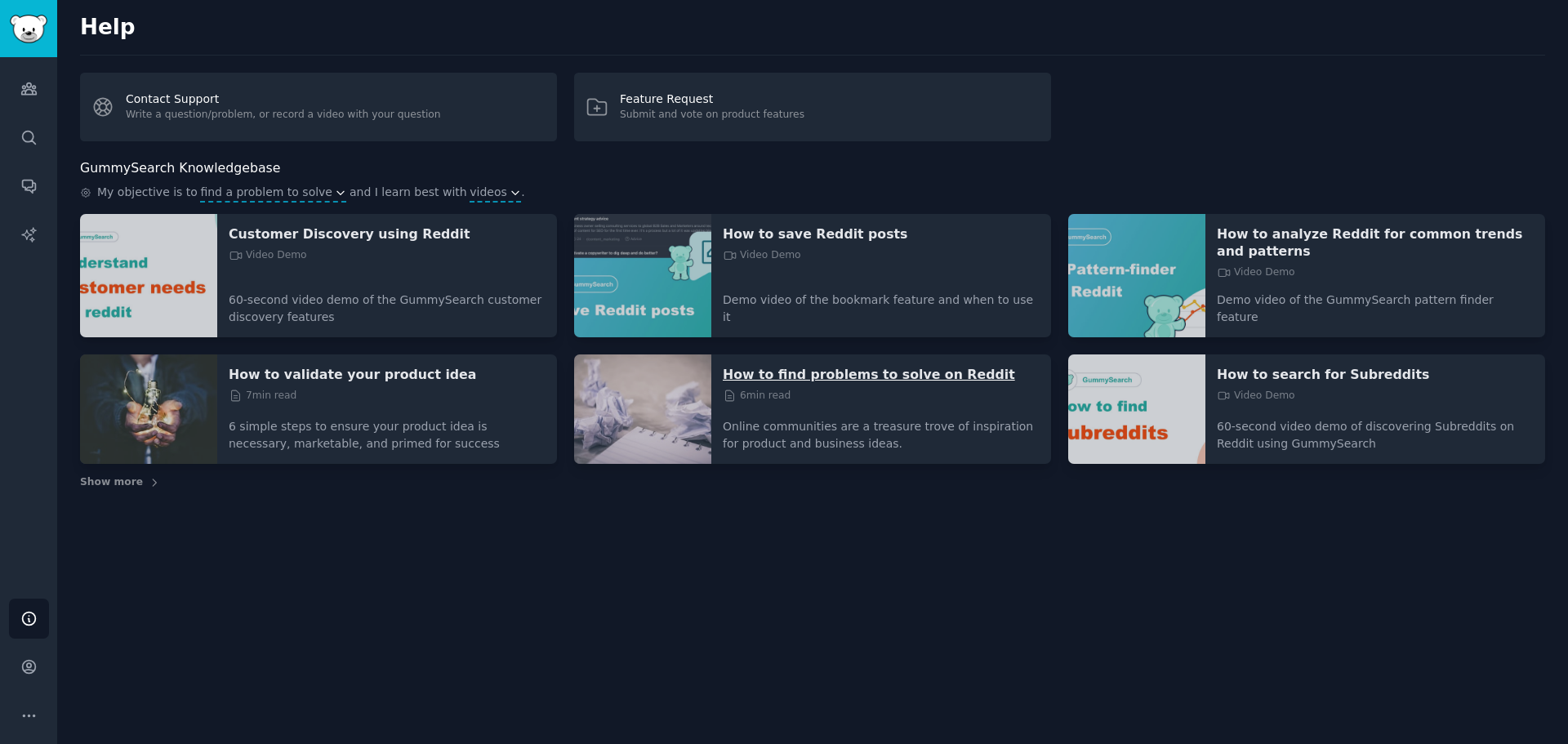
click at [792, 366] on p "How to find problems to solve on Reddit" at bounding box center [880, 374] width 317 height 17
